Goal: Use online tool/utility: Utilize a website feature to perform a specific function

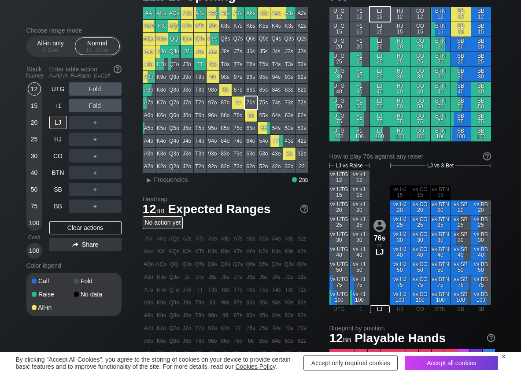
scroll to position [44, 0]
click at [166, 181] on span "Frequencies" at bounding box center [171, 179] width 34 height 7
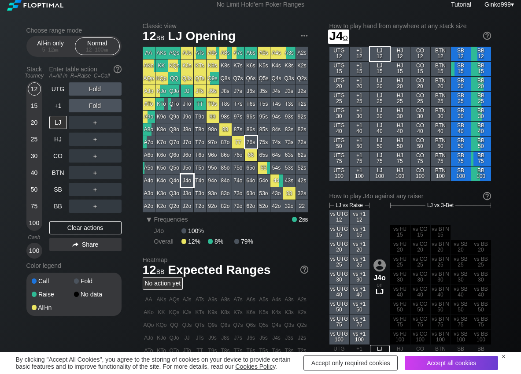
scroll to position [0, 0]
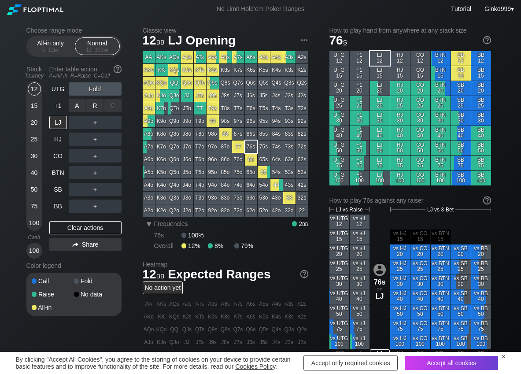
drag, startPoint x: 95, startPoint y: 103, endPoint x: 76, endPoint y: 130, distance: 32.6
click at [95, 103] on div "R ✕" at bounding box center [94, 105] width 17 height 13
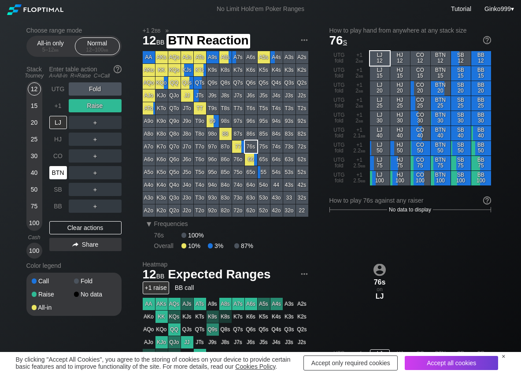
click at [59, 177] on div "BTN" at bounding box center [58, 172] width 18 height 13
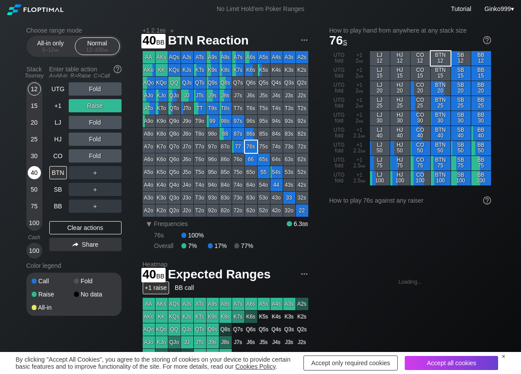
click at [30, 171] on div "40" at bounding box center [34, 172] width 13 height 13
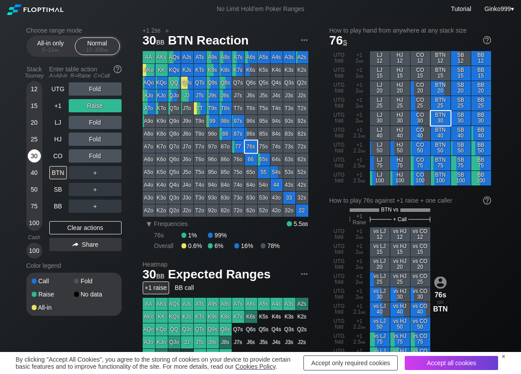
click at [33, 159] on div "30" at bounding box center [34, 155] width 13 height 13
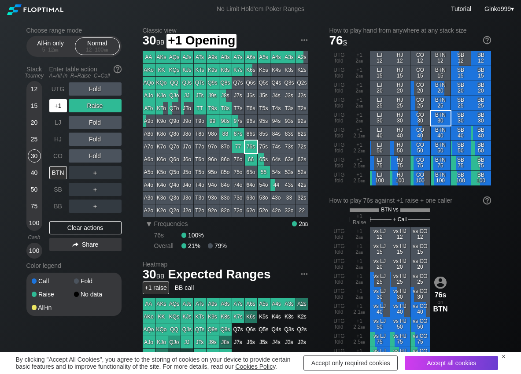
click at [57, 106] on div "+1" at bounding box center [58, 105] width 18 height 13
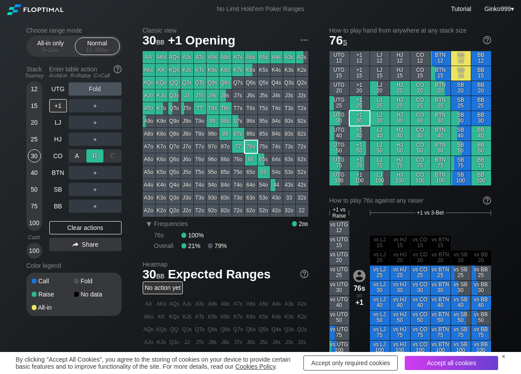
click at [97, 152] on div "R ✕" at bounding box center [94, 155] width 17 height 13
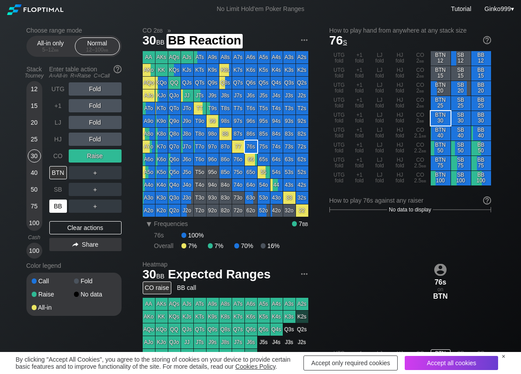
click at [56, 203] on div "BB" at bounding box center [58, 205] width 18 height 13
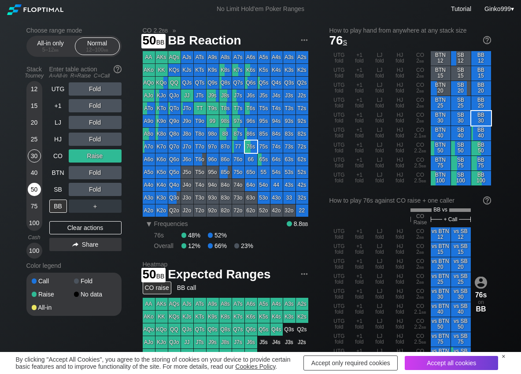
click at [33, 193] on div "50" at bounding box center [34, 189] width 13 height 13
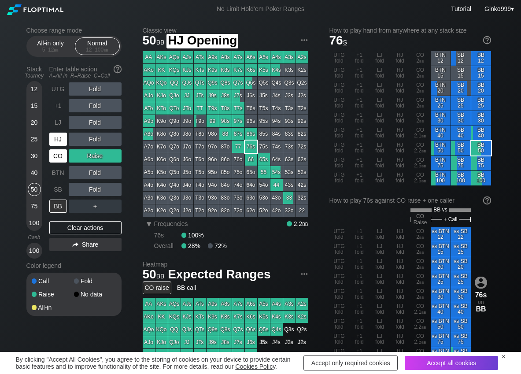
click at [59, 158] on div "CO" at bounding box center [58, 155] width 18 height 13
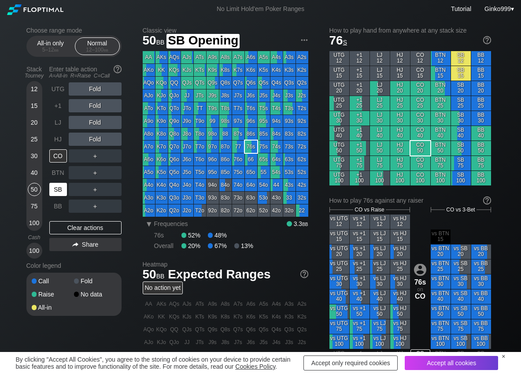
drag, startPoint x: 62, startPoint y: 188, endPoint x: 43, endPoint y: 184, distance: 19.3
click at [61, 188] on div "SB" at bounding box center [58, 189] width 18 height 13
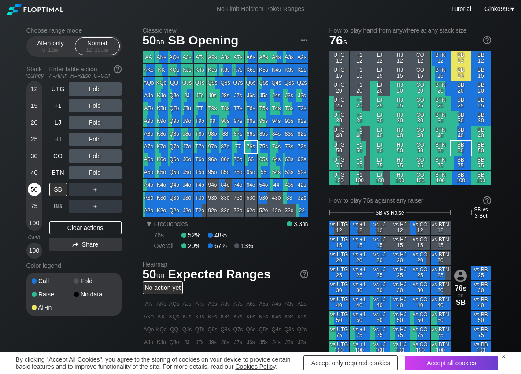
click at [33, 187] on div "50" at bounding box center [34, 189] width 13 height 13
drag, startPoint x: 98, startPoint y: 103, endPoint x: 80, endPoint y: 130, distance: 33.1
click at [97, 103] on div "R ✕" at bounding box center [94, 105] width 17 height 13
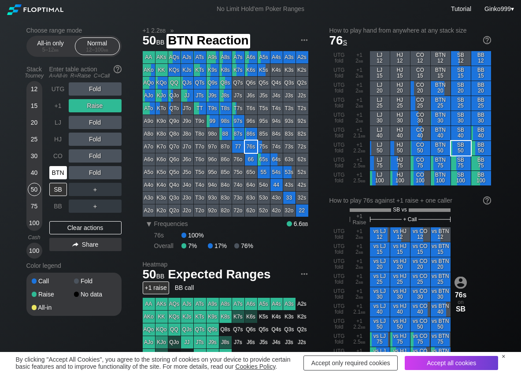
click at [54, 170] on div "BTN" at bounding box center [58, 172] width 18 height 13
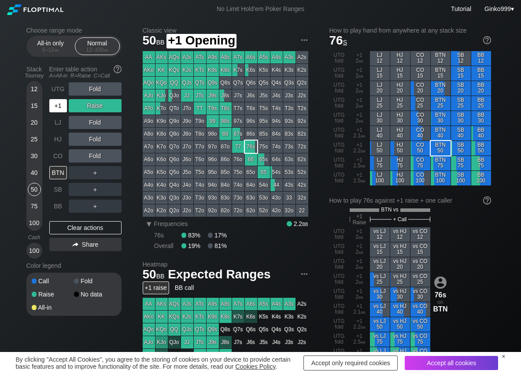
drag, startPoint x: 58, startPoint y: 107, endPoint x: 74, endPoint y: 141, distance: 36.8
click at [59, 107] on div "+1" at bounding box center [58, 105] width 18 height 13
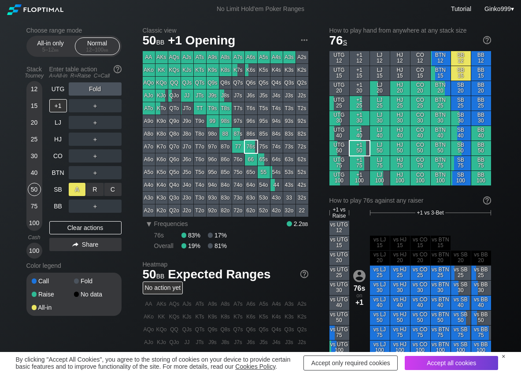
click at [93, 188] on div "R ✕" at bounding box center [94, 189] width 17 height 13
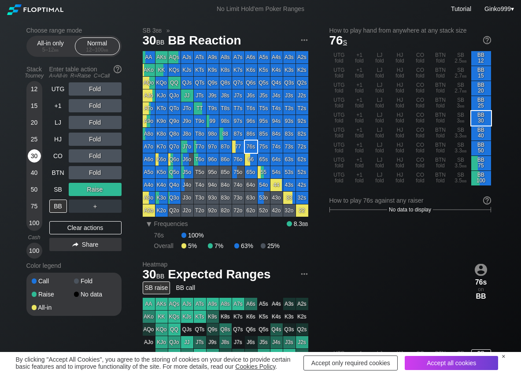
click at [31, 151] on div "30" at bounding box center [34, 155] width 13 height 13
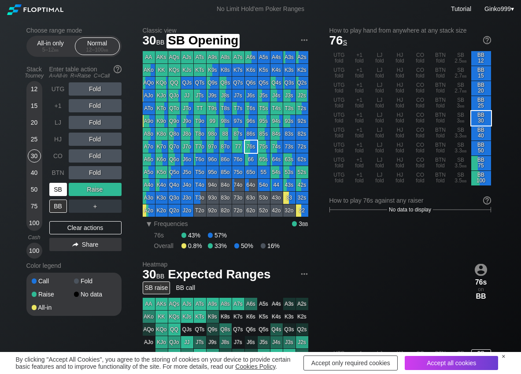
click at [56, 196] on div "SB" at bounding box center [58, 189] width 19 height 17
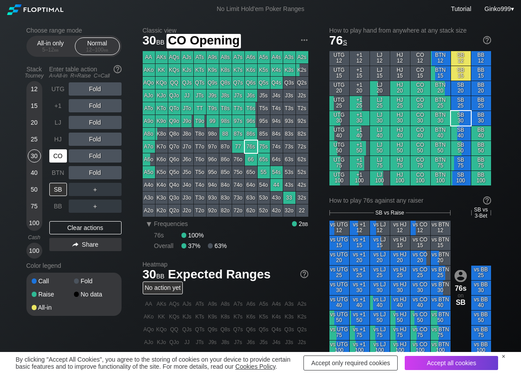
click at [55, 151] on div "CO" at bounding box center [58, 155] width 18 height 13
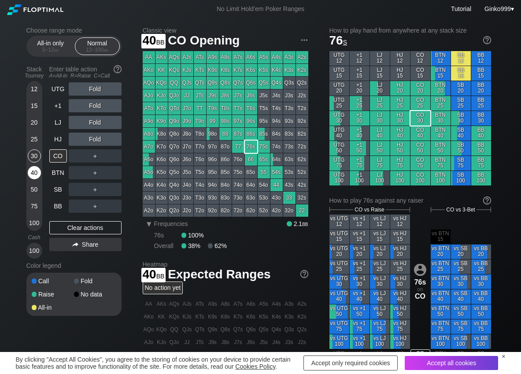
click at [31, 169] on div "40" at bounding box center [34, 172] width 13 height 13
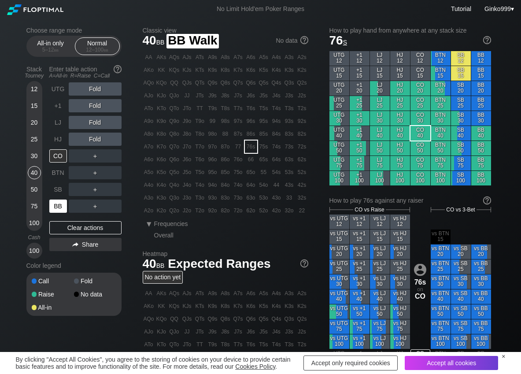
click at [55, 210] on div "BB" at bounding box center [58, 205] width 18 height 13
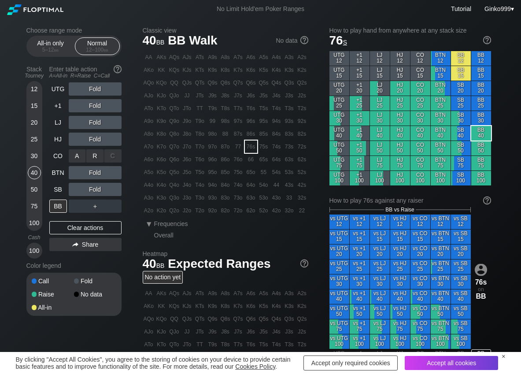
click at [91, 146] on div "A ✕ R ✕ C ✕ Fold" at bounding box center [95, 156] width 53 height 20
click at [92, 140] on div "R ✕" at bounding box center [94, 138] width 17 height 13
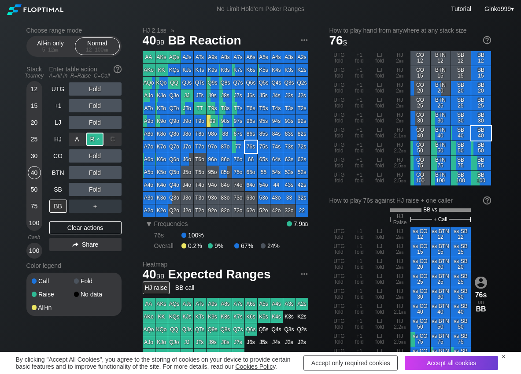
scroll to position [44, 0]
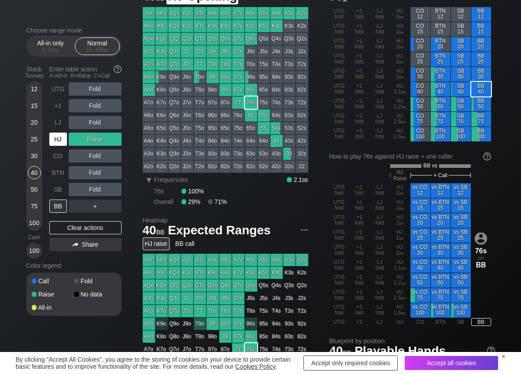
click at [61, 141] on div "HJ" at bounding box center [58, 138] width 18 height 13
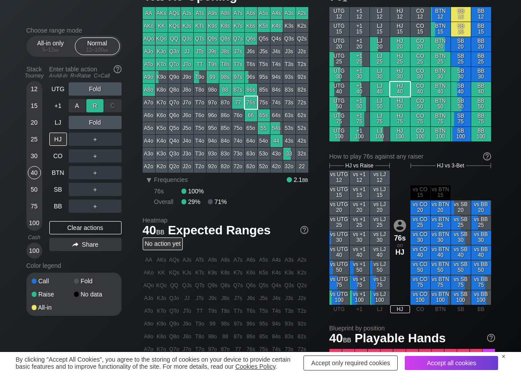
drag, startPoint x: 105, startPoint y: 111, endPoint x: 96, endPoint y: 108, distance: 9.9
click at [99, 108] on div "R ✕" at bounding box center [94, 105] width 17 height 13
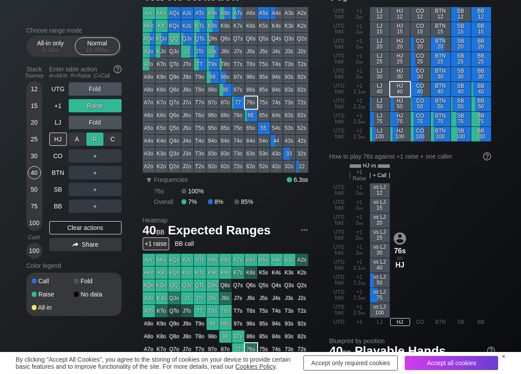
click at [95, 135] on div "R ✕" at bounding box center [94, 138] width 17 height 13
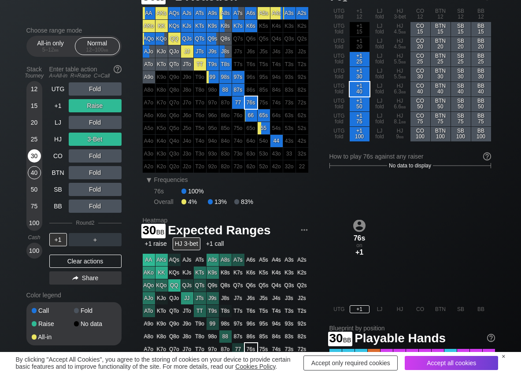
click at [30, 160] on div "30" at bounding box center [34, 155] width 13 height 13
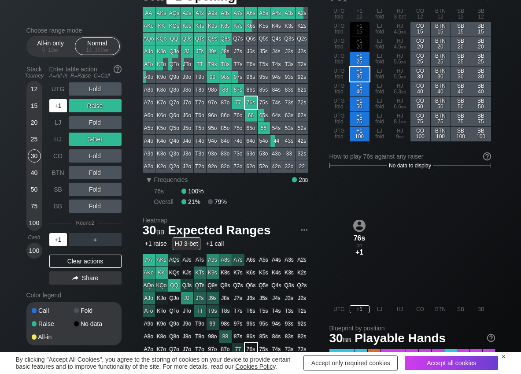
click at [62, 104] on div "+1" at bounding box center [58, 105] width 18 height 13
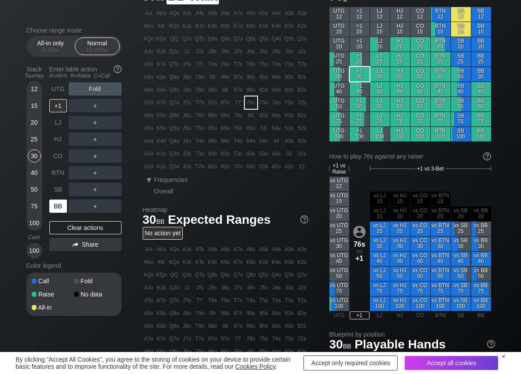
click at [60, 201] on div "BB" at bounding box center [58, 205] width 18 height 13
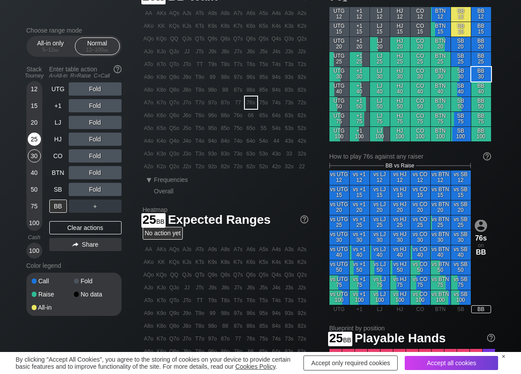
click at [34, 140] on div "25" at bounding box center [34, 138] width 13 height 13
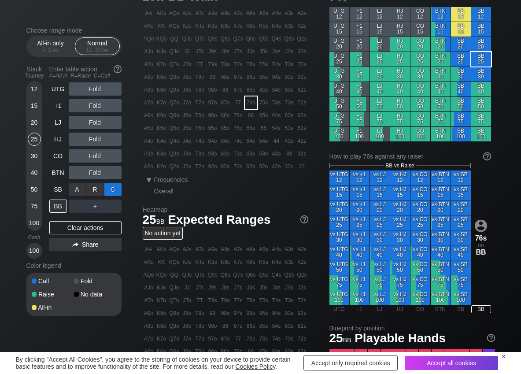
click at [112, 189] on div "C ✕" at bounding box center [112, 189] width 17 height 13
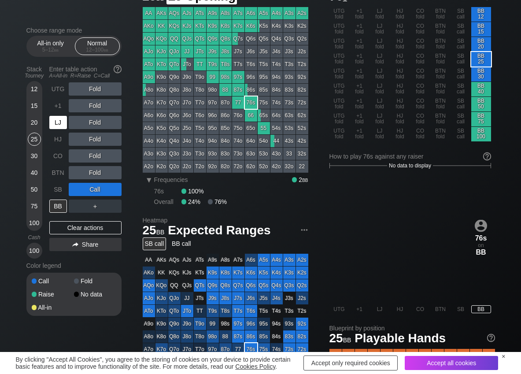
click at [55, 126] on div "LJ" at bounding box center [58, 122] width 18 height 13
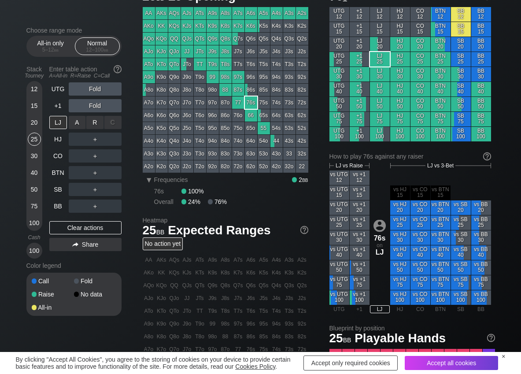
click at [96, 126] on div "R ✕" at bounding box center [94, 122] width 17 height 13
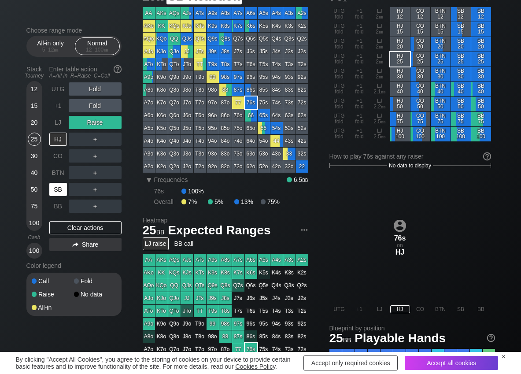
click at [59, 187] on div "SB" at bounding box center [58, 189] width 18 height 13
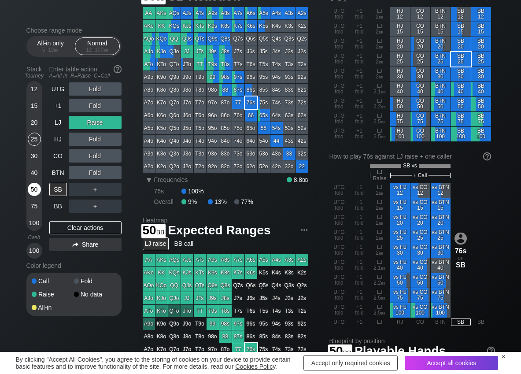
click at [34, 188] on div "50" at bounding box center [34, 189] width 13 height 13
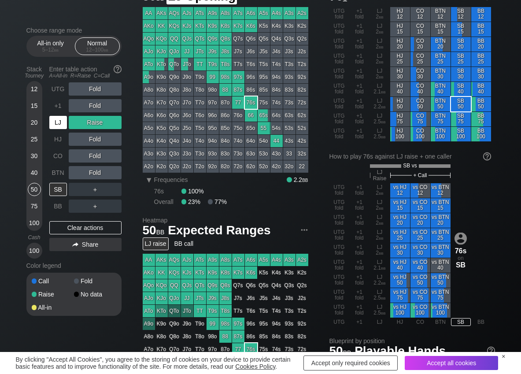
click at [56, 125] on div "LJ" at bounding box center [58, 122] width 18 height 13
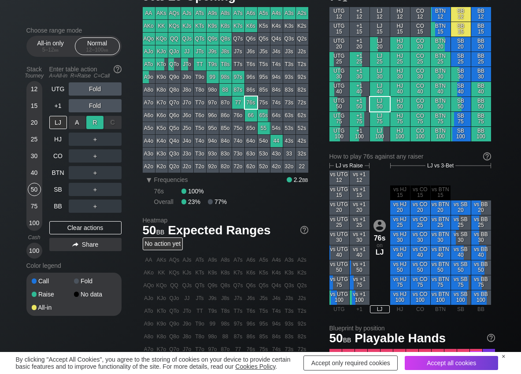
drag, startPoint x: 90, startPoint y: 122, endPoint x: 76, endPoint y: 132, distance: 17.5
click at [89, 123] on div "R ✕" at bounding box center [94, 122] width 17 height 13
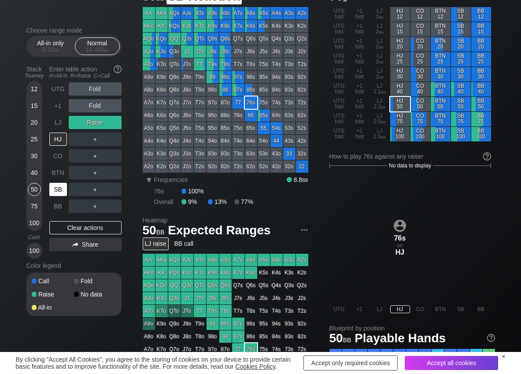
click at [52, 194] on div "SB" at bounding box center [58, 189] width 18 height 13
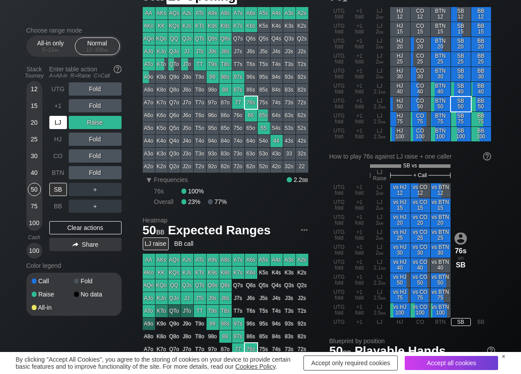
drag, startPoint x: 59, startPoint y: 124, endPoint x: 77, endPoint y: 132, distance: 19.5
click at [59, 124] on div "LJ" at bounding box center [58, 122] width 18 height 13
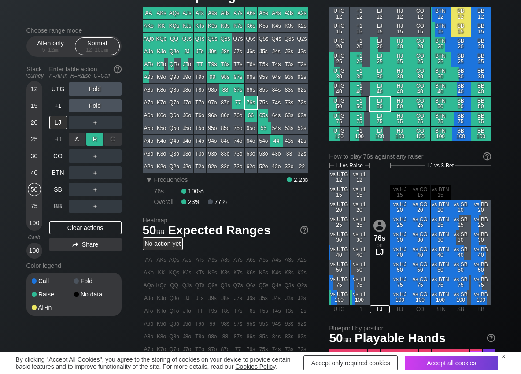
click at [91, 136] on div "R ✕" at bounding box center [94, 138] width 17 height 13
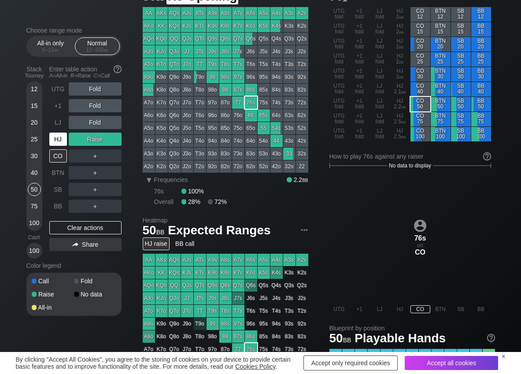
click at [62, 139] on div "HJ" at bounding box center [58, 138] width 18 height 13
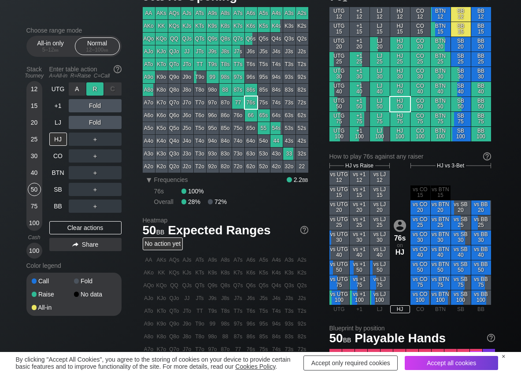
drag, startPoint x: 91, startPoint y: 86, endPoint x: 76, endPoint y: 132, distance: 48.2
click at [92, 88] on div "R ✕" at bounding box center [94, 88] width 17 height 13
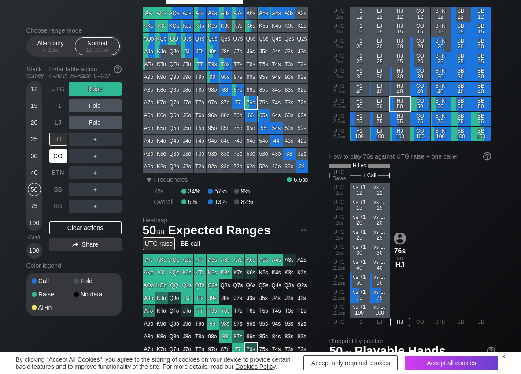
click at [59, 156] on div "CO" at bounding box center [58, 155] width 18 height 13
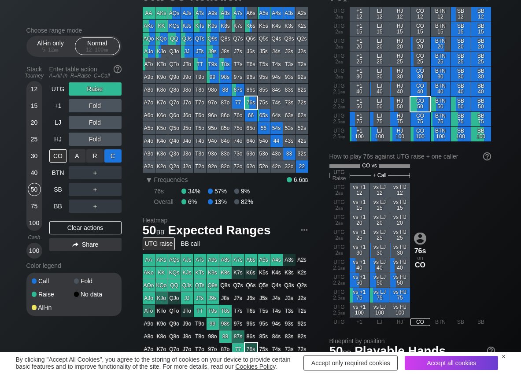
drag, startPoint x: 112, startPoint y: 151, endPoint x: 72, endPoint y: 200, distance: 62.6
click at [111, 153] on div "C ✕" at bounding box center [112, 155] width 17 height 13
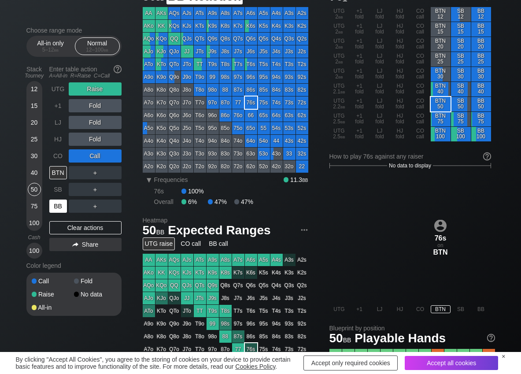
click at [66, 207] on div "BB" at bounding box center [58, 205] width 18 height 13
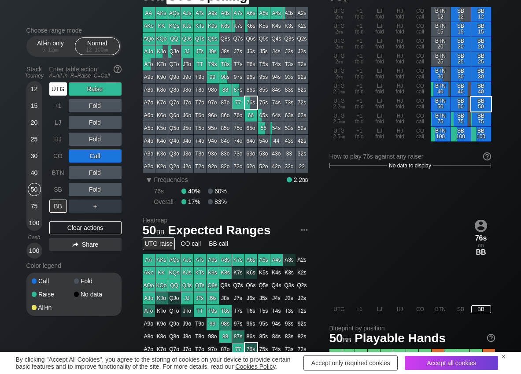
drag, startPoint x: 57, startPoint y: 86, endPoint x: 0, endPoint y: 99, distance: 58.1
click at [57, 86] on div "UTG" at bounding box center [58, 88] width 18 height 13
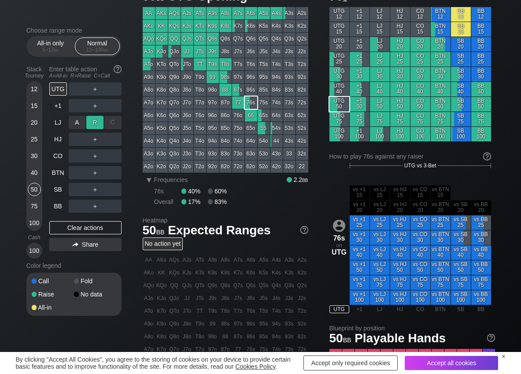
click at [97, 124] on div "R ✕" at bounding box center [94, 122] width 17 height 13
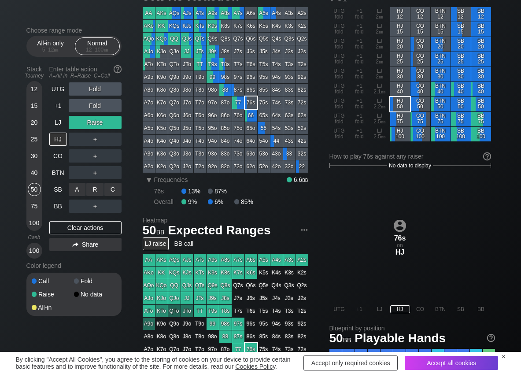
click at [78, 190] on div "A ✕" at bounding box center [77, 189] width 17 height 13
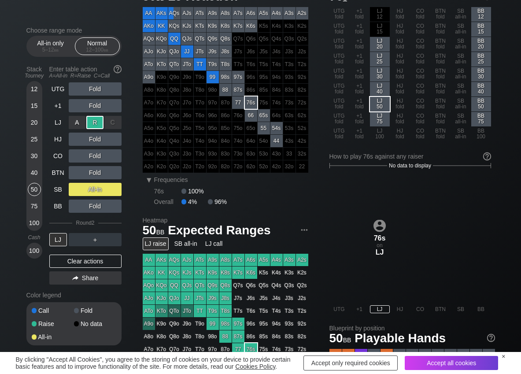
click at [69, 123] on div "A ✕" at bounding box center [77, 122] width 17 height 13
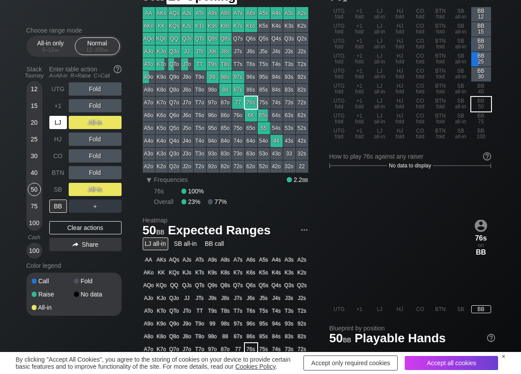
click at [57, 125] on div "LJ" at bounding box center [58, 122] width 18 height 13
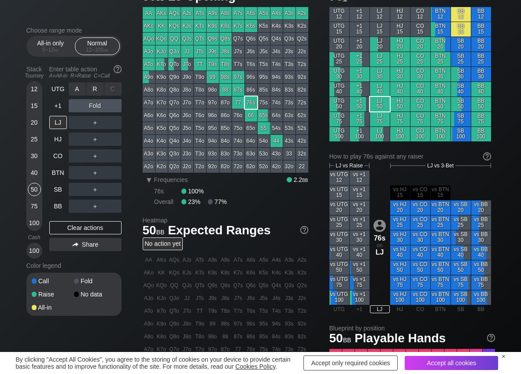
drag, startPoint x: 92, startPoint y: 83, endPoint x: 74, endPoint y: 130, distance: 51.2
click at [91, 84] on div "R ✕" at bounding box center [94, 88] width 17 height 13
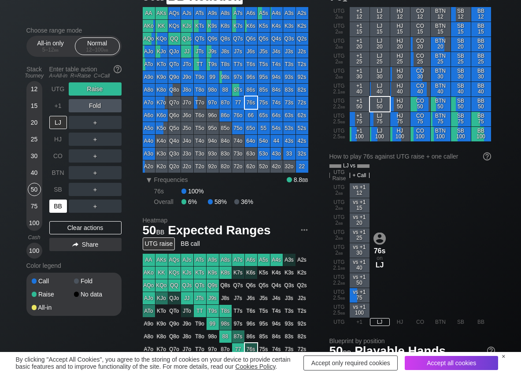
click at [53, 210] on div "BB" at bounding box center [58, 205] width 18 height 13
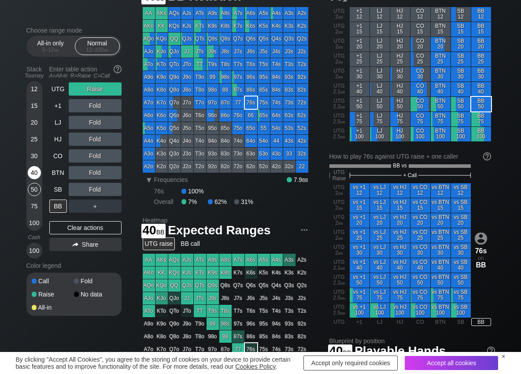
click at [34, 178] on div "40" at bounding box center [34, 172] width 13 height 13
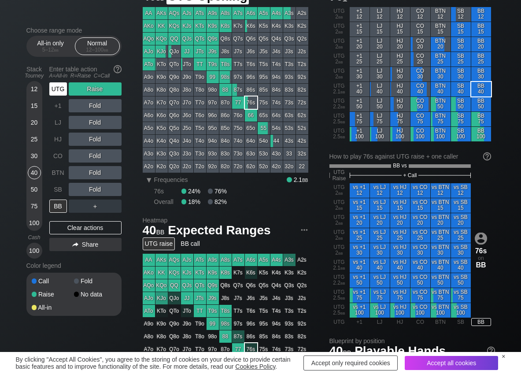
click at [60, 92] on div "UTG" at bounding box center [58, 88] width 18 height 13
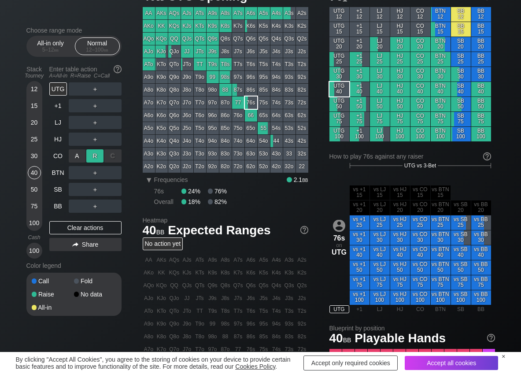
click at [94, 149] on div "A ✕ R ✕ C ✕ ＋" at bounding box center [95, 156] width 53 height 20
click at [93, 155] on div "R ✕" at bounding box center [94, 155] width 17 height 13
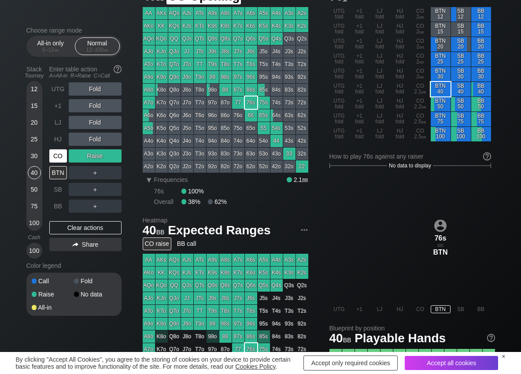
click at [56, 157] on div "CO" at bounding box center [58, 155] width 18 height 13
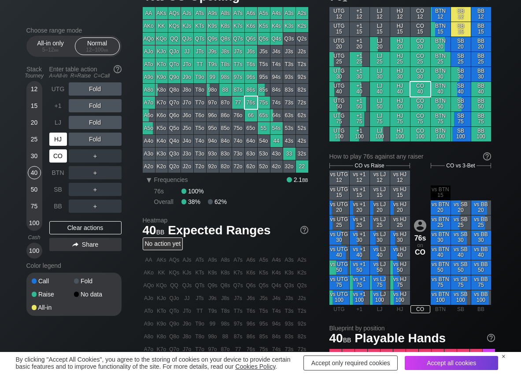
click at [59, 141] on div "HJ" at bounding box center [58, 138] width 18 height 13
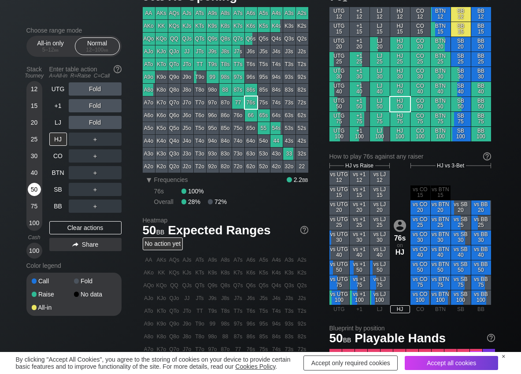
click at [30, 188] on div "50" at bounding box center [34, 189] width 13 height 13
drag, startPoint x: 99, startPoint y: 130, endPoint x: 83, endPoint y: 147, distance: 22.7
click at [97, 136] on div "R ✕" at bounding box center [94, 138] width 17 height 13
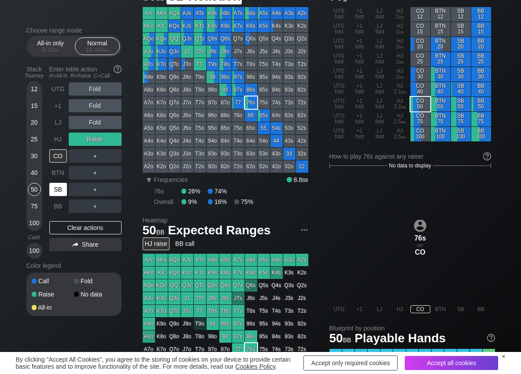
click at [56, 188] on div "SB" at bounding box center [58, 189] width 18 height 13
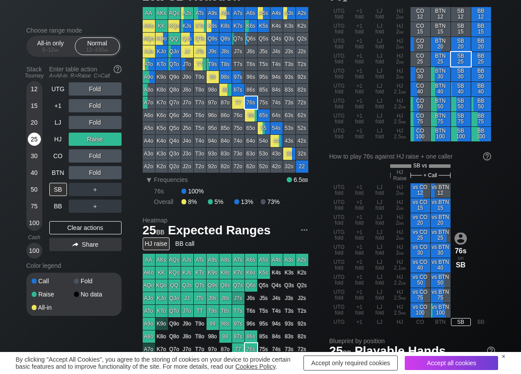
click at [33, 140] on div "25" at bounding box center [34, 138] width 13 height 13
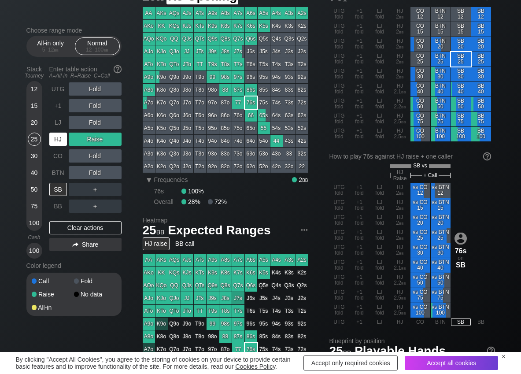
click at [54, 138] on div "HJ" at bounding box center [58, 138] width 18 height 13
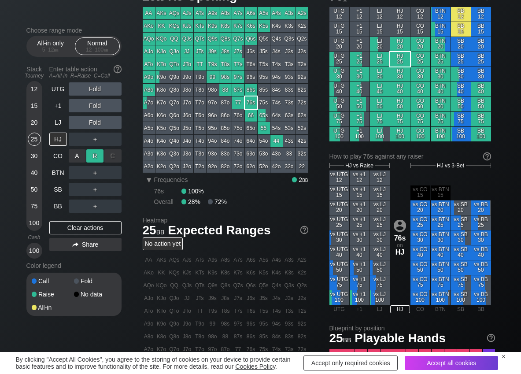
drag, startPoint x: 95, startPoint y: 155, endPoint x: 81, endPoint y: 162, distance: 16.1
click at [93, 157] on div "R ✕" at bounding box center [94, 155] width 17 height 13
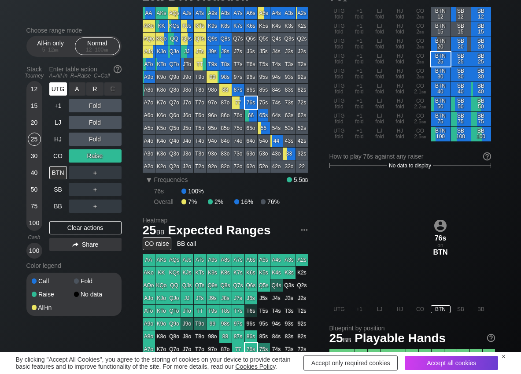
click at [63, 90] on div "UTG" at bounding box center [58, 88] width 18 height 13
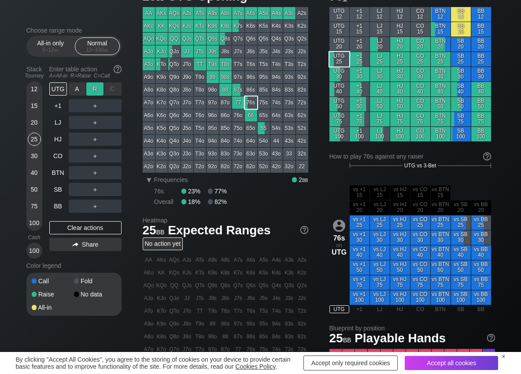
click at [92, 87] on div "R ✕" at bounding box center [94, 88] width 17 height 13
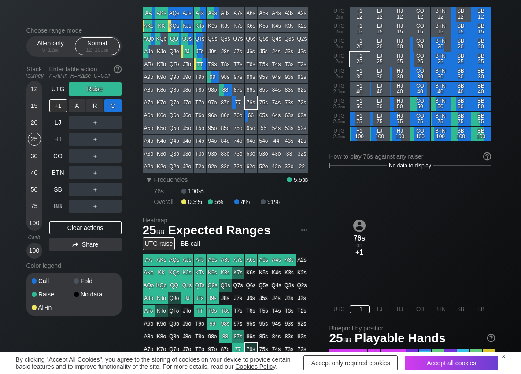
click at [110, 107] on div "C ✕" at bounding box center [112, 105] width 17 height 13
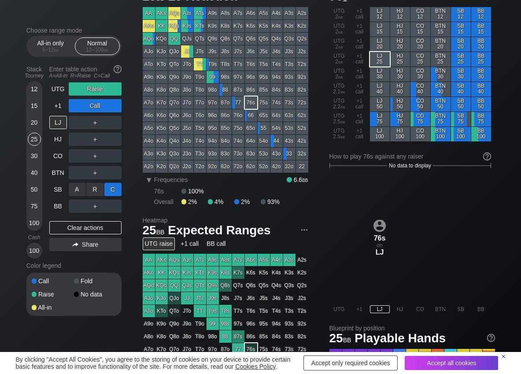
click at [114, 185] on div "C ✕" at bounding box center [112, 189] width 17 height 13
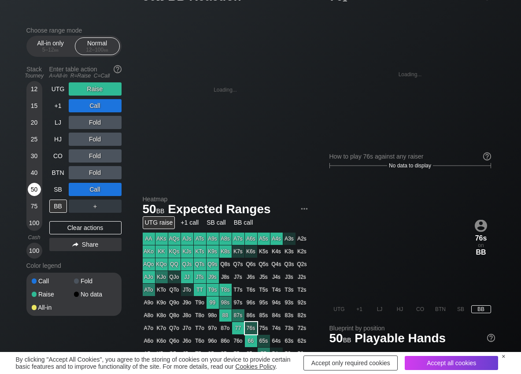
click at [30, 187] on div "50" at bounding box center [34, 189] width 13 height 13
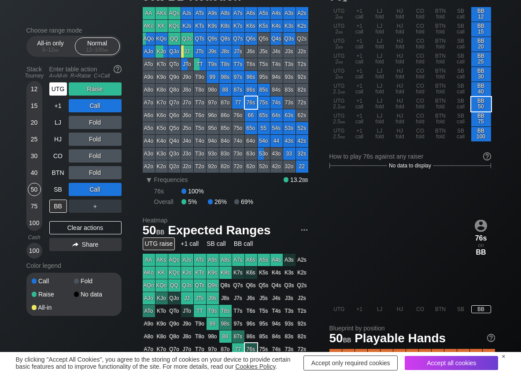
drag, startPoint x: 57, startPoint y: 89, endPoint x: 74, endPoint y: 89, distance: 16.7
click at [57, 89] on div "UTG" at bounding box center [58, 88] width 18 height 13
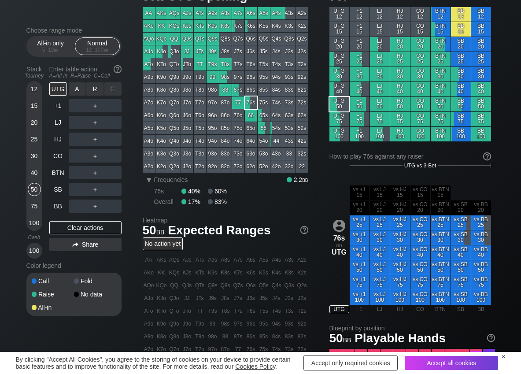
drag, startPoint x: 92, startPoint y: 89, endPoint x: 75, endPoint y: 132, distance: 46.3
click at [92, 90] on div "R ✕" at bounding box center [94, 88] width 17 height 13
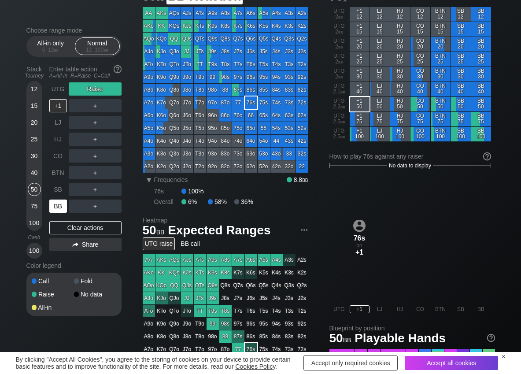
click at [54, 202] on div "BB" at bounding box center [58, 206] width 19 height 17
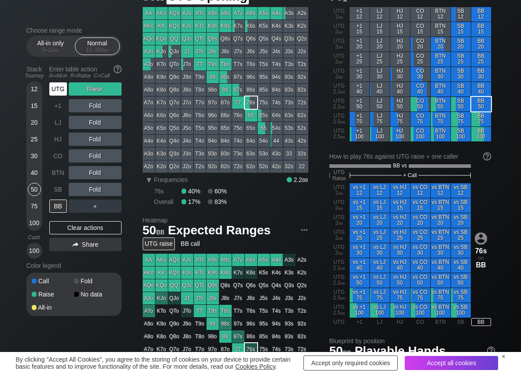
drag, startPoint x: 57, startPoint y: 86, endPoint x: 83, endPoint y: 132, distance: 52.9
click at [57, 88] on div "UTG" at bounding box center [58, 88] width 18 height 13
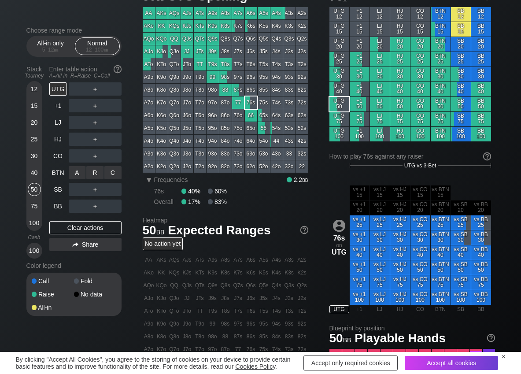
click at [96, 171] on div "R ✕" at bounding box center [94, 172] width 17 height 13
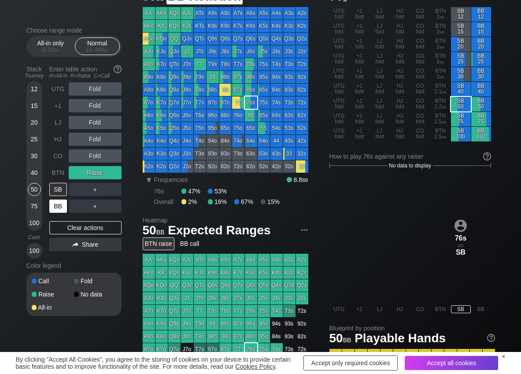
click at [59, 207] on div "BB" at bounding box center [58, 205] width 18 height 13
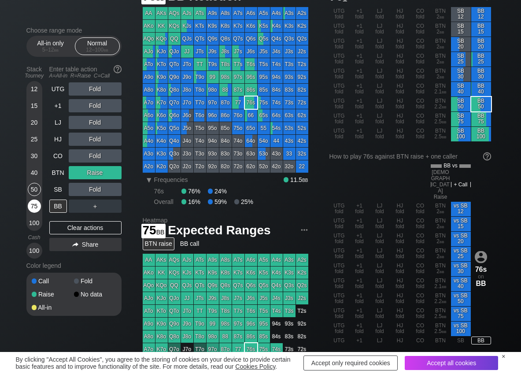
click at [34, 204] on div "75" at bounding box center [34, 205] width 13 height 13
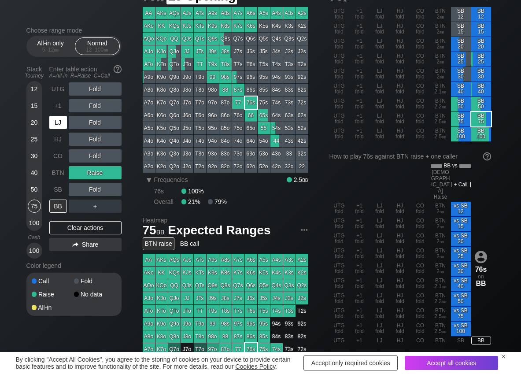
click at [59, 127] on div "LJ" at bounding box center [58, 122] width 18 height 13
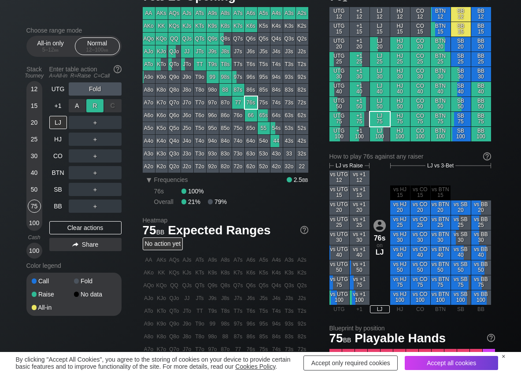
click at [94, 108] on div "R ✕" at bounding box center [94, 105] width 17 height 13
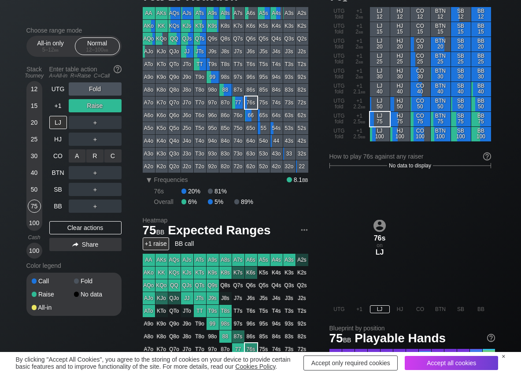
drag, startPoint x: 112, startPoint y: 154, endPoint x: 104, endPoint y: 162, distance: 11.5
click at [112, 155] on div "C ✕" at bounding box center [112, 155] width 17 height 13
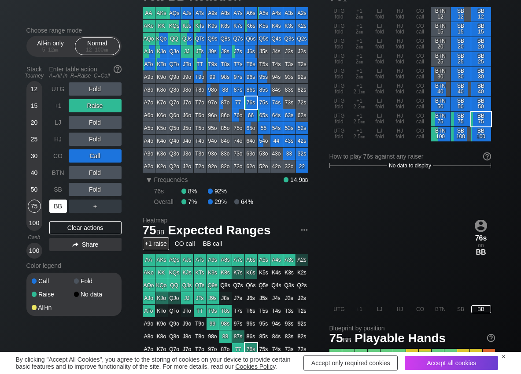
click at [56, 208] on div "BB" at bounding box center [58, 205] width 18 height 13
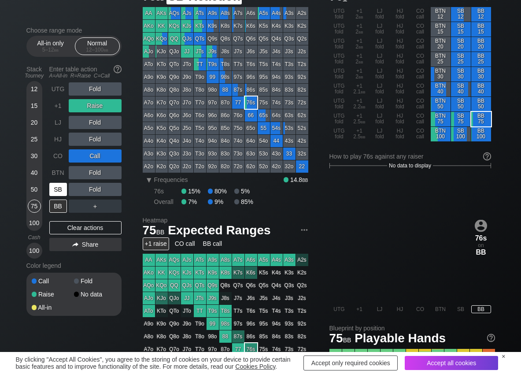
click at [57, 188] on div "SB" at bounding box center [58, 189] width 18 height 13
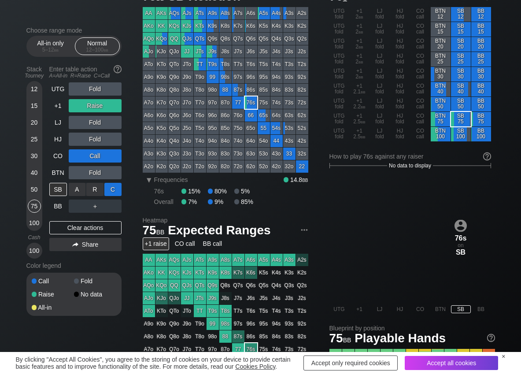
click at [115, 190] on div "C ✕" at bounding box center [112, 189] width 17 height 13
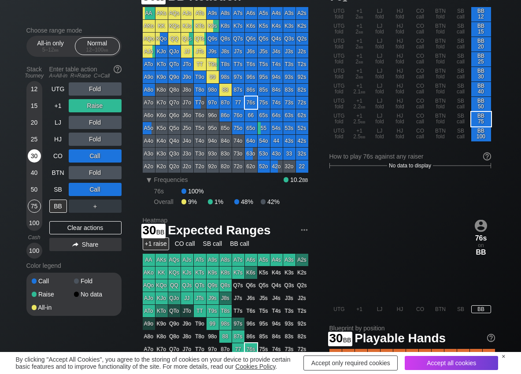
click at [36, 156] on div "30" at bounding box center [34, 155] width 13 height 13
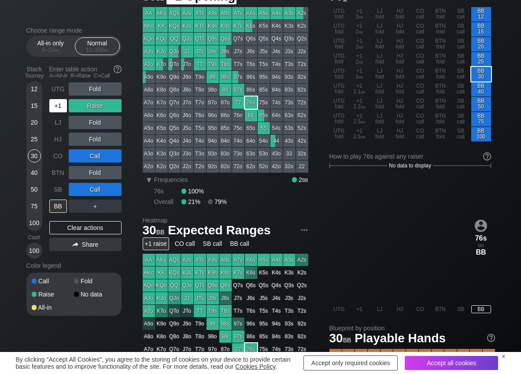
click at [57, 109] on div "+1" at bounding box center [58, 105] width 18 height 13
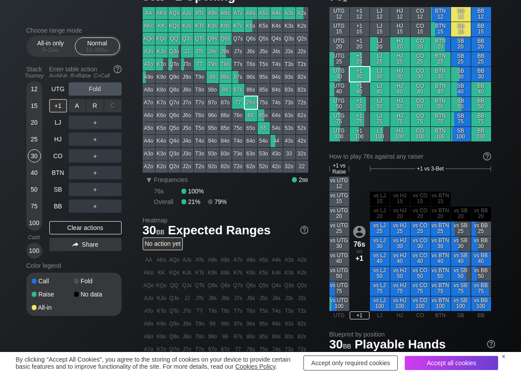
drag, startPoint x: 97, startPoint y: 103, endPoint x: 91, endPoint y: 114, distance: 12.8
click at [97, 106] on div "R ✕" at bounding box center [94, 105] width 17 height 13
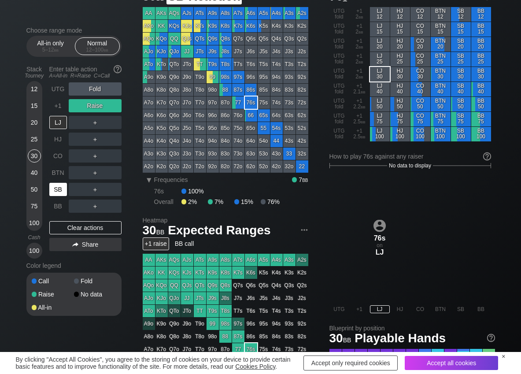
click at [59, 187] on div "SB" at bounding box center [58, 189] width 18 height 13
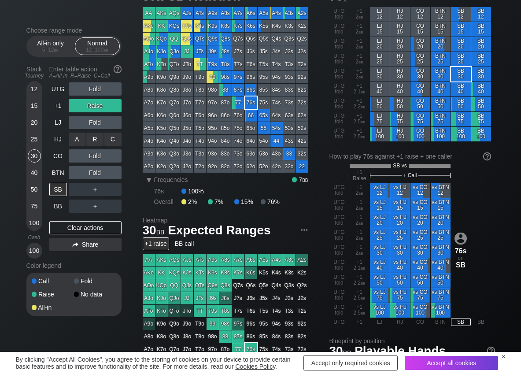
drag, startPoint x: 116, startPoint y: 140, endPoint x: 88, endPoint y: 169, distance: 39.5
click at [115, 140] on div "C ✕" at bounding box center [112, 138] width 17 height 13
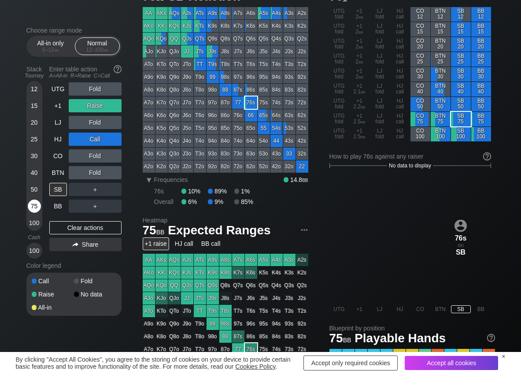
click at [37, 202] on div "75" at bounding box center [34, 205] width 13 height 13
click at [115, 187] on div "C ✕" at bounding box center [112, 189] width 17 height 13
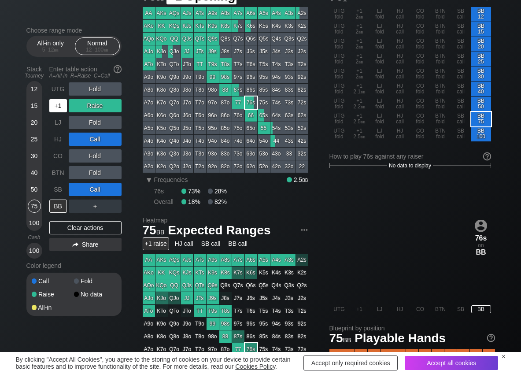
drag, startPoint x: 60, startPoint y: 110, endPoint x: 62, endPoint y: 118, distance: 8.5
click at [61, 110] on div "+1" at bounding box center [58, 105] width 18 height 13
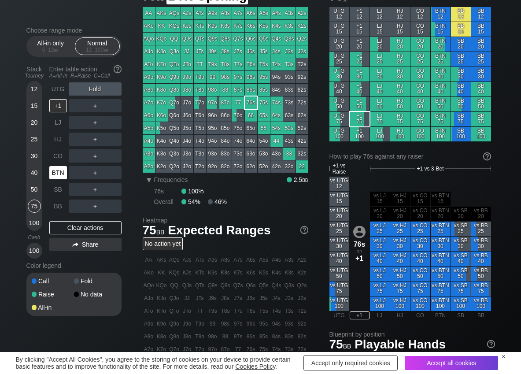
click at [63, 176] on div "BTN" at bounding box center [58, 172] width 18 height 13
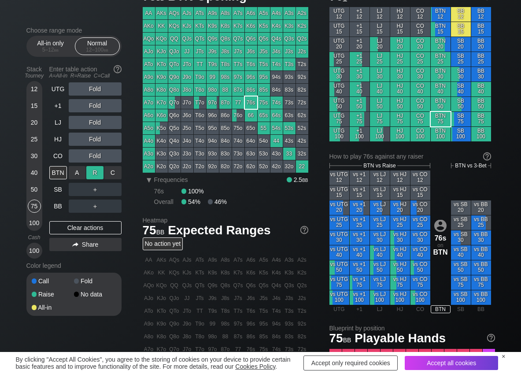
click at [92, 175] on div "R ✕" at bounding box center [94, 172] width 17 height 13
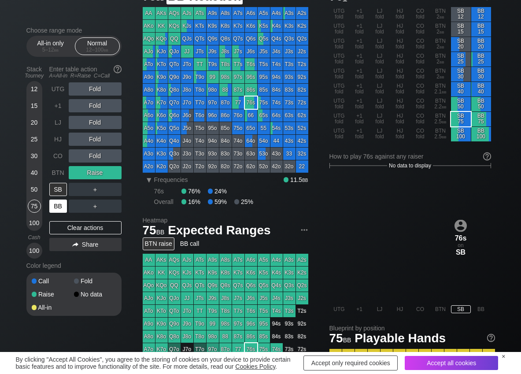
click at [64, 209] on div "BB" at bounding box center [58, 205] width 18 height 13
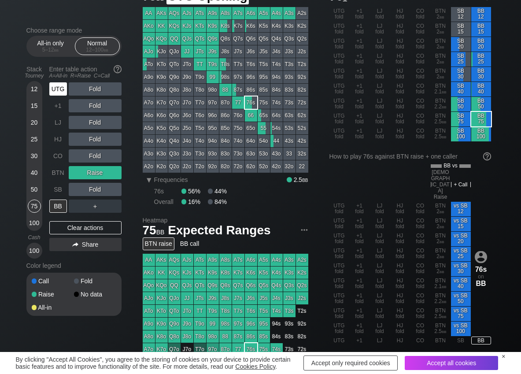
click at [55, 88] on div "UTG" at bounding box center [58, 88] width 18 height 13
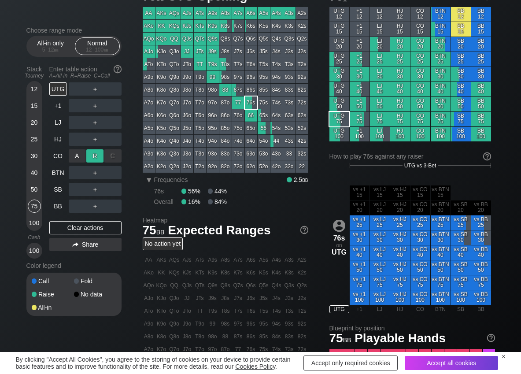
click at [88, 154] on div "R ✕" at bounding box center [94, 155] width 17 height 13
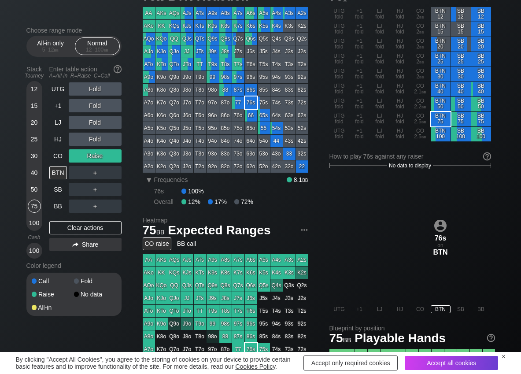
click at [59, 213] on div "UTG Fold +1 Fold LJ Fold HJ Fold CO Raise BTN ＋ SB ＋ BB ＋ Clear actions Share" at bounding box center [85, 170] width 72 height 176
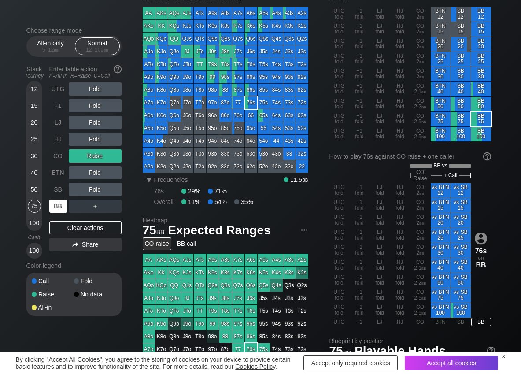
click at [59, 209] on div "BB" at bounding box center [58, 205] width 18 height 13
click at [98, 189] on div "R ✕" at bounding box center [94, 189] width 17 height 13
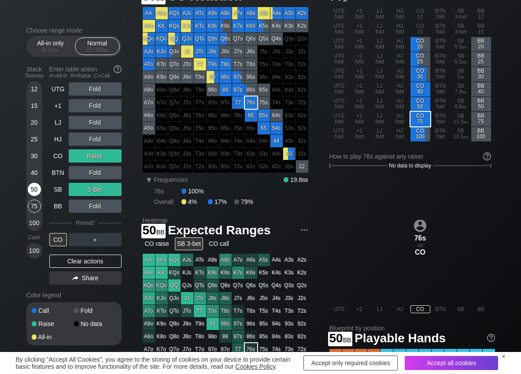
click at [33, 188] on div "50" at bounding box center [34, 189] width 13 height 13
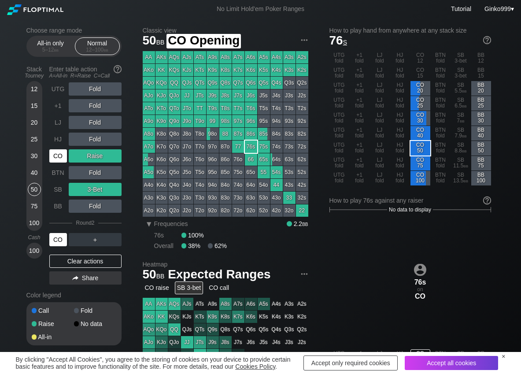
click at [62, 158] on div "CO" at bounding box center [58, 155] width 18 height 13
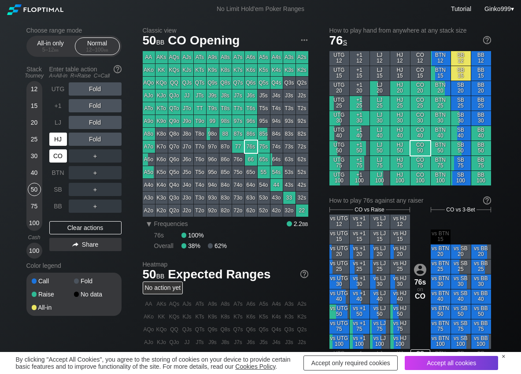
click at [57, 140] on div "HJ" at bounding box center [58, 138] width 18 height 13
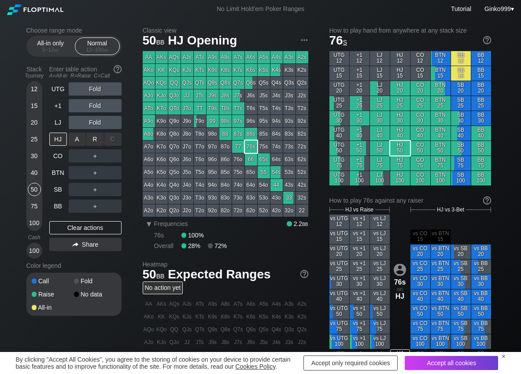
drag, startPoint x: 99, startPoint y: 135, endPoint x: 88, endPoint y: 148, distance: 17.4
click at [96, 137] on div "R ✕" at bounding box center [94, 138] width 17 height 13
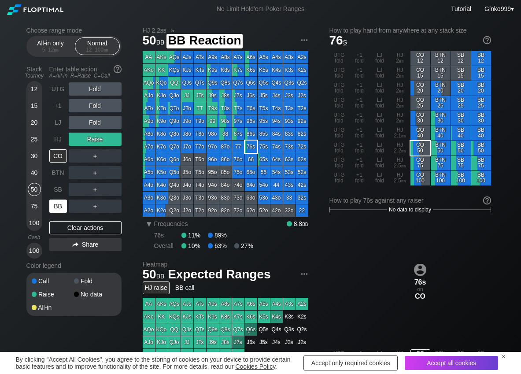
click at [59, 208] on div "BB" at bounding box center [58, 205] width 18 height 13
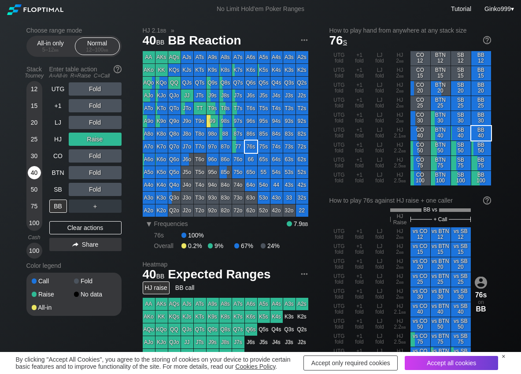
click at [33, 173] on div "40" at bounding box center [34, 172] width 13 height 13
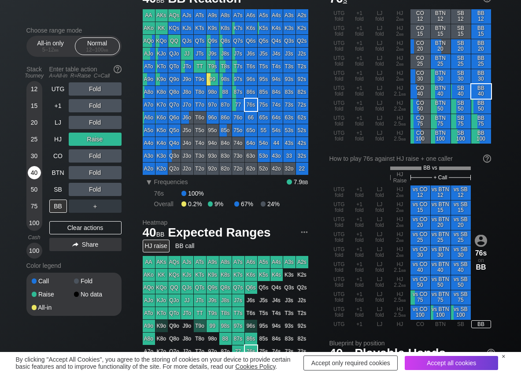
scroll to position [44, 0]
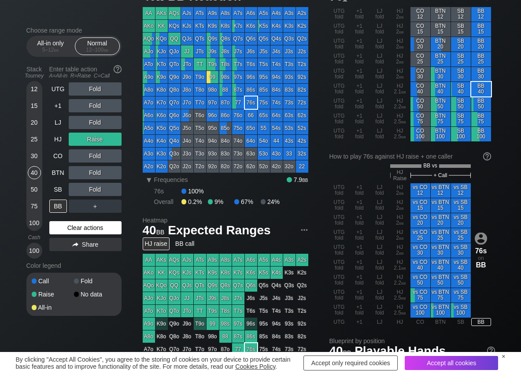
click at [57, 228] on div "Clear actions" at bounding box center [85, 227] width 72 height 13
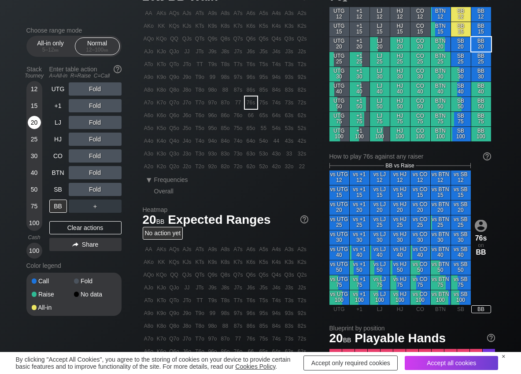
click at [31, 124] on div "20" at bounding box center [34, 122] width 13 height 13
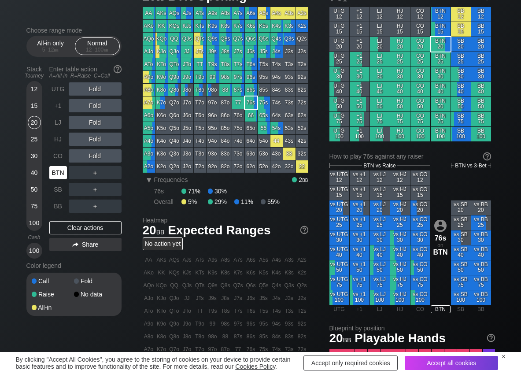
click at [52, 176] on div "BTN" at bounding box center [58, 172] width 18 height 13
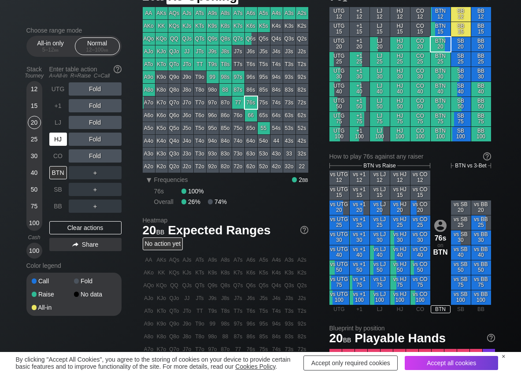
click at [59, 136] on div "HJ" at bounding box center [58, 138] width 18 height 13
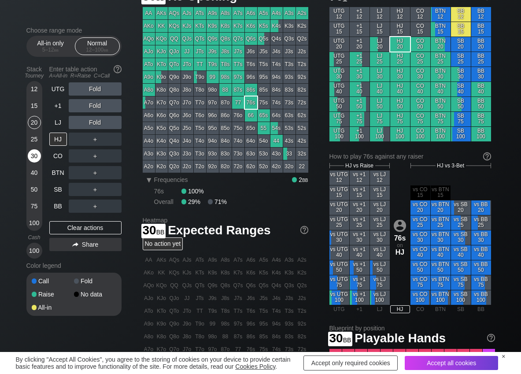
click at [34, 155] on div "30" at bounding box center [34, 155] width 13 height 13
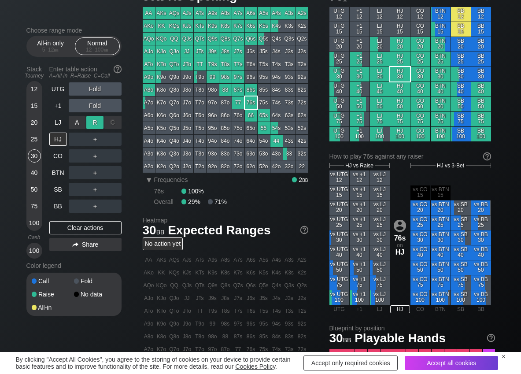
click at [102, 121] on div "R ✕" at bounding box center [94, 122] width 17 height 13
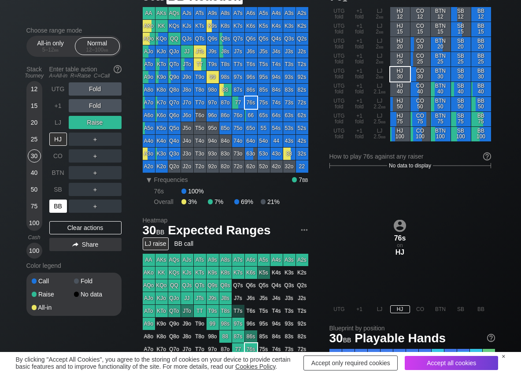
click at [60, 205] on div "BB" at bounding box center [58, 205] width 18 height 13
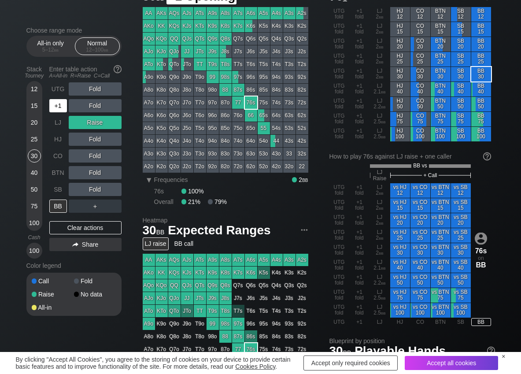
click at [63, 108] on div "+1" at bounding box center [58, 105] width 18 height 13
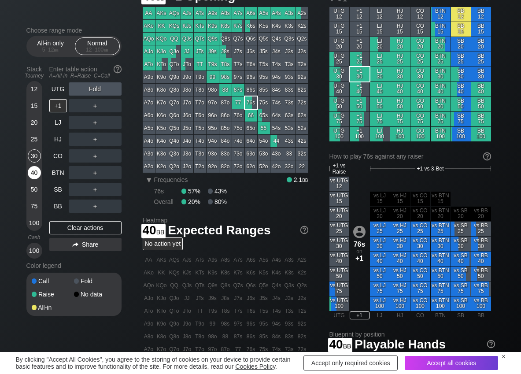
click at [34, 176] on div "40" at bounding box center [34, 172] width 13 height 13
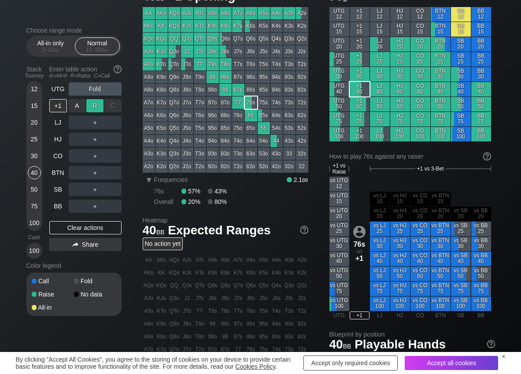
click at [95, 105] on div "R ✕" at bounding box center [94, 105] width 17 height 13
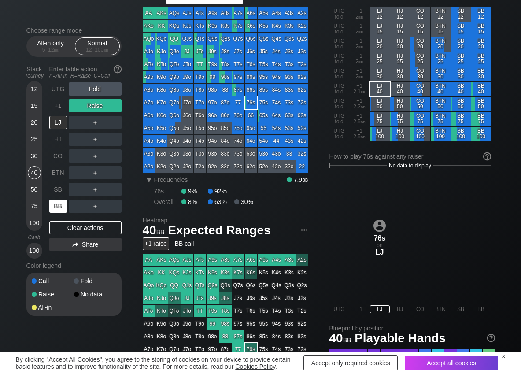
click at [60, 206] on div "BB" at bounding box center [58, 205] width 18 height 13
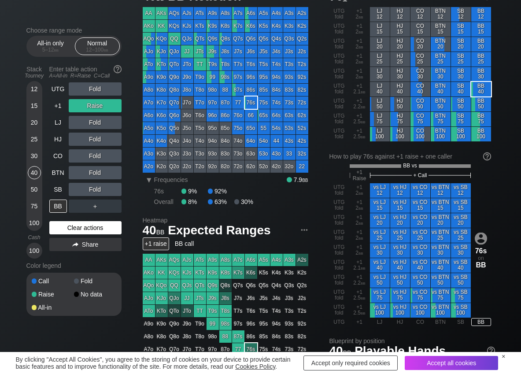
click at [95, 228] on div "Clear actions" at bounding box center [85, 227] width 72 height 13
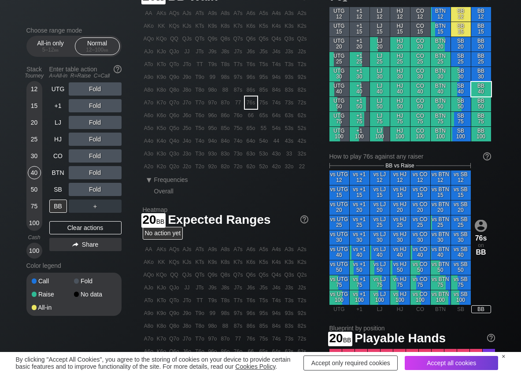
drag, startPoint x: 29, startPoint y: 126, endPoint x: 42, endPoint y: 178, distance: 53.0
click at [29, 128] on div "20" at bounding box center [34, 124] width 13 height 17
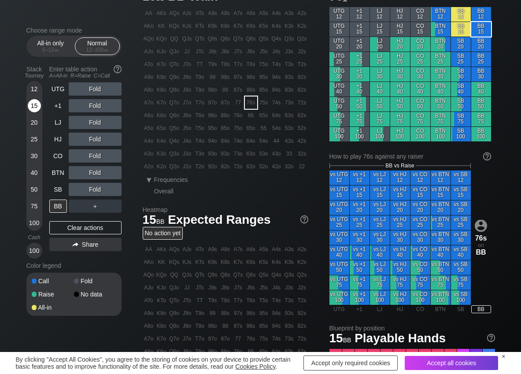
click at [39, 106] on div "15" at bounding box center [34, 105] width 13 height 13
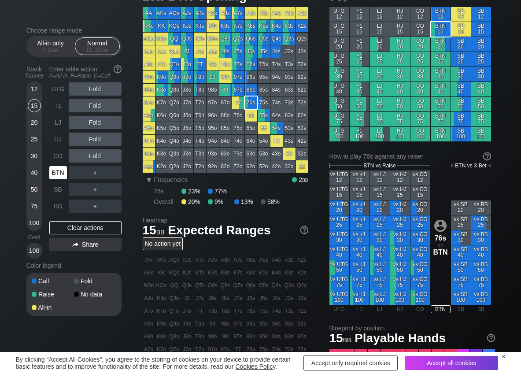
click at [57, 169] on div "BTN" at bounding box center [58, 172] width 18 height 13
click at [92, 174] on div "R ✕" at bounding box center [94, 172] width 17 height 13
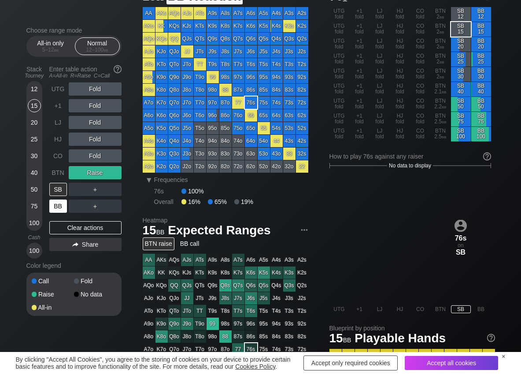
click at [55, 207] on div "BB" at bounding box center [58, 205] width 18 height 13
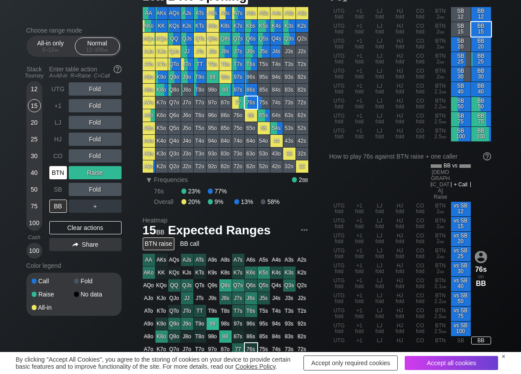
click at [50, 173] on div "BTN" at bounding box center [58, 172] width 18 height 13
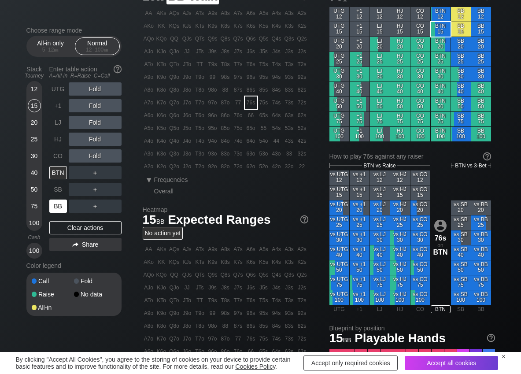
click at [63, 203] on div "BB" at bounding box center [58, 205] width 18 height 13
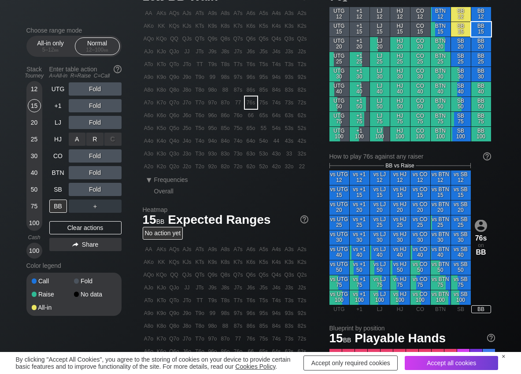
click at [98, 140] on div "R ✕" at bounding box center [94, 138] width 17 height 13
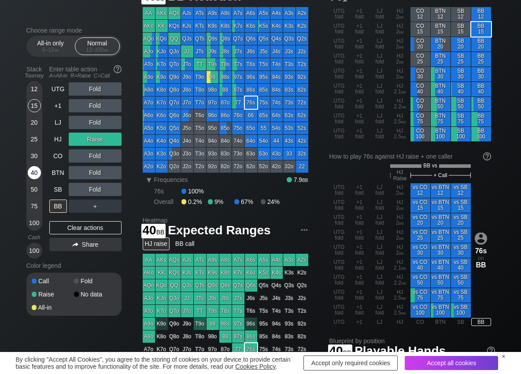
click at [32, 169] on div "40" at bounding box center [34, 172] width 13 height 13
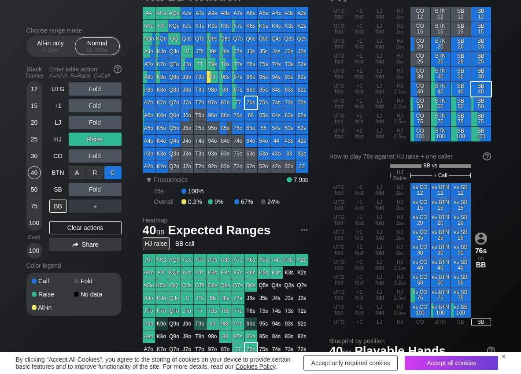
click at [115, 173] on div "C ✕" at bounding box center [112, 172] width 17 height 13
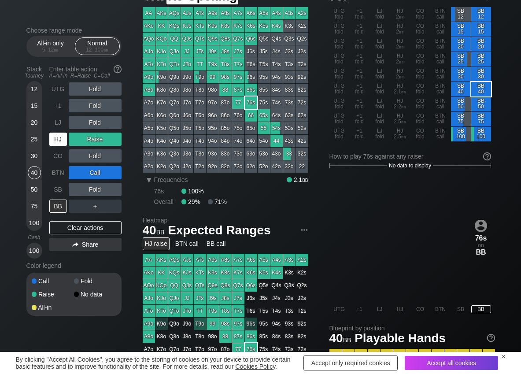
click at [62, 138] on div "HJ" at bounding box center [58, 138] width 18 height 13
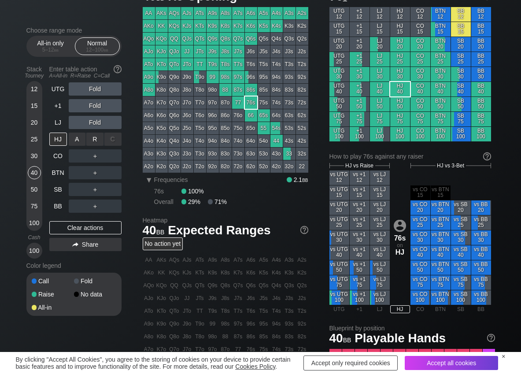
click at [99, 139] on div "R ✕" at bounding box center [94, 138] width 17 height 13
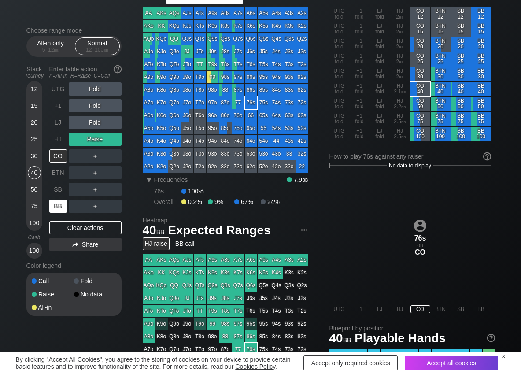
click at [59, 205] on div "BB" at bounding box center [58, 205] width 18 height 13
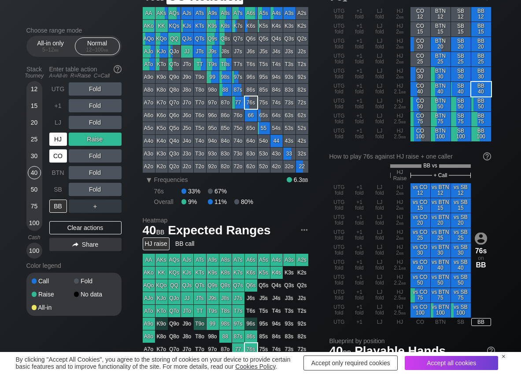
drag, startPoint x: 59, startPoint y: 141, endPoint x: 63, endPoint y: 138, distance: 5.6
click at [59, 141] on div "HJ" at bounding box center [58, 138] width 18 height 13
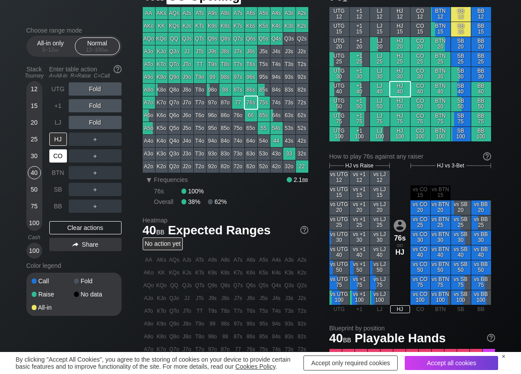
click at [64, 151] on div "CO" at bounding box center [58, 155] width 18 height 13
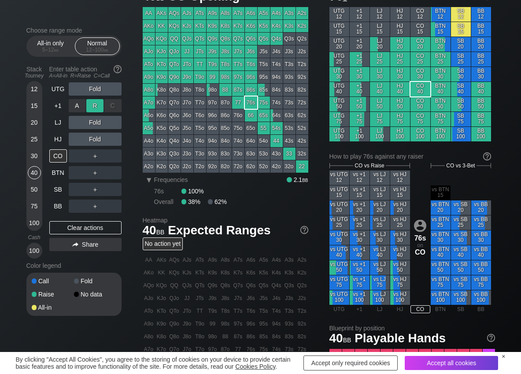
click at [91, 107] on div "R ✕" at bounding box center [94, 105] width 17 height 13
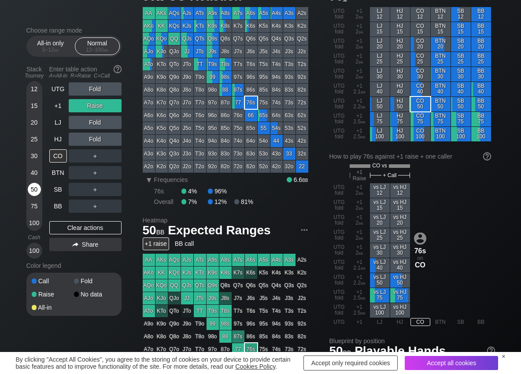
click at [37, 187] on div "50" at bounding box center [34, 189] width 13 height 13
click at [99, 155] on div "R ✕" at bounding box center [94, 155] width 17 height 13
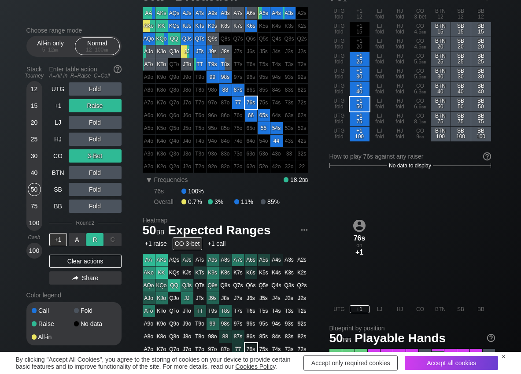
click at [96, 239] on div "R ✕" at bounding box center [94, 239] width 17 height 13
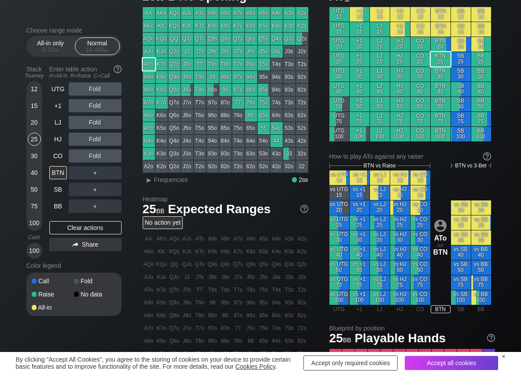
scroll to position [44, 0]
click at [176, 184] on span "▸ Frequencies" at bounding box center [165, 178] width 45 height 11
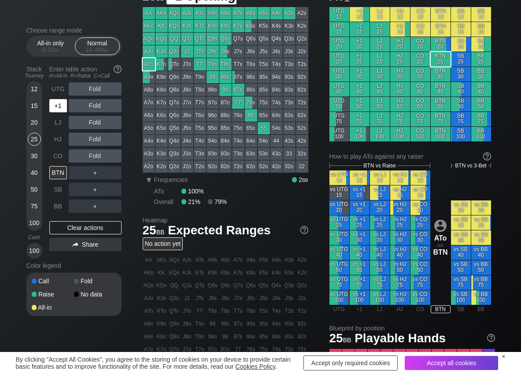
click at [55, 108] on div "+1" at bounding box center [58, 105] width 18 height 13
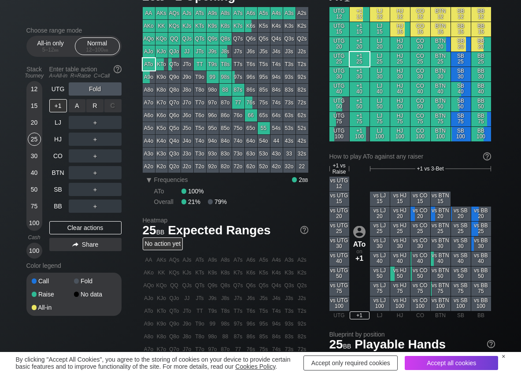
click at [92, 104] on div "R ✕" at bounding box center [94, 105] width 17 height 13
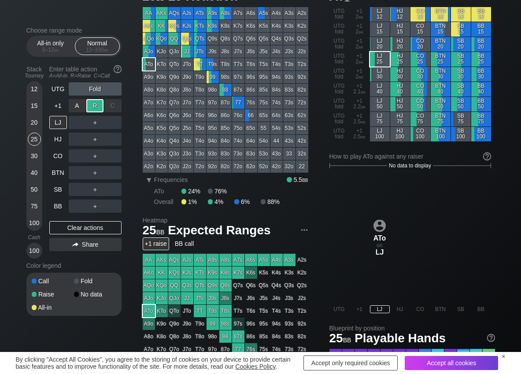
click at [92, 104] on div "R ✕" at bounding box center [94, 105] width 17 height 13
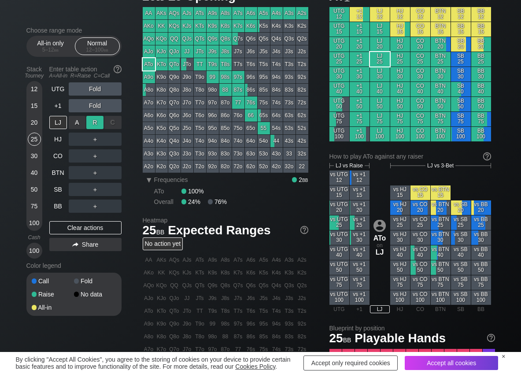
drag, startPoint x: 96, startPoint y: 118, endPoint x: 77, endPoint y: 148, distance: 35.8
click at [96, 118] on div "R ✕" at bounding box center [94, 122] width 17 height 13
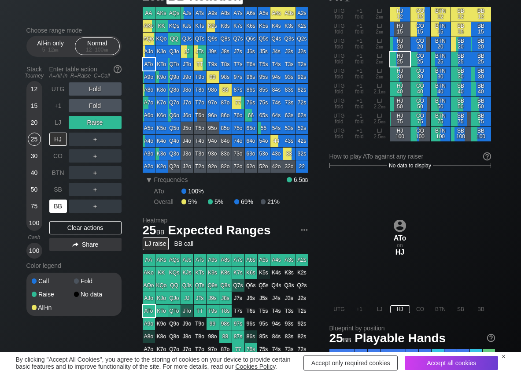
click at [59, 204] on div "BB" at bounding box center [58, 205] width 18 height 13
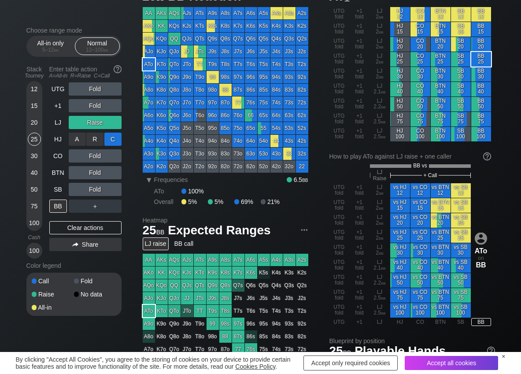
click at [118, 133] on div "C ✕" at bounding box center [112, 138] width 17 height 13
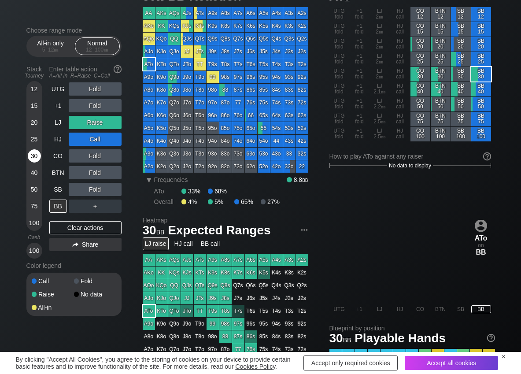
click at [31, 159] on div "30" at bounding box center [34, 155] width 13 height 13
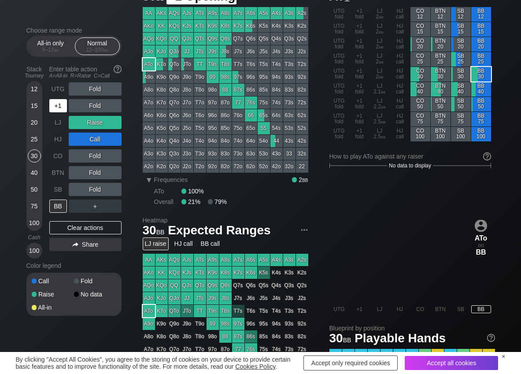
click at [63, 103] on div "+1" at bounding box center [58, 105] width 18 height 13
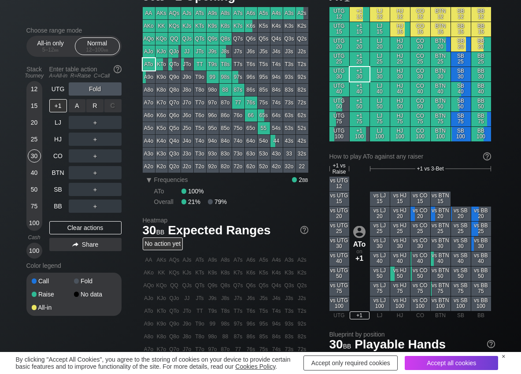
click at [99, 107] on div "R ✕" at bounding box center [94, 105] width 17 height 13
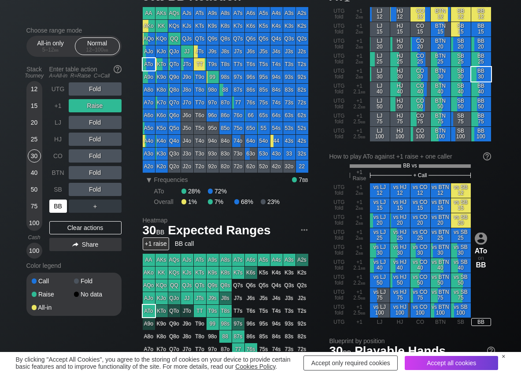
click at [61, 205] on div "BB" at bounding box center [58, 205] width 18 height 13
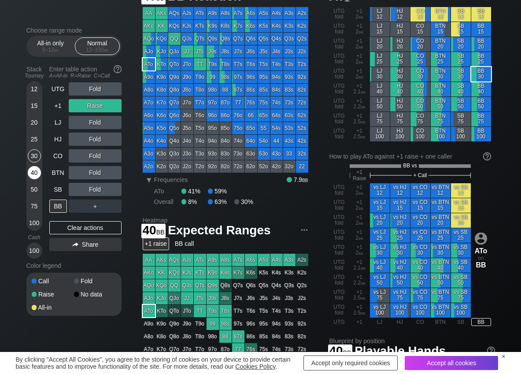
click at [34, 171] on div "40" at bounding box center [34, 172] width 13 height 13
click at [92, 235] on div "UTG Fold +1 Raise LJ Fold HJ Fold CO Fold BTN Fold SB Fold BB ＋ Clear actions S…" at bounding box center [85, 170] width 72 height 176
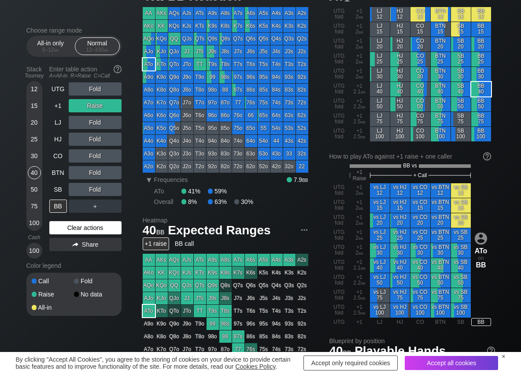
click at [91, 228] on div "Clear actions" at bounding box center [85, 227] width 72 height 13
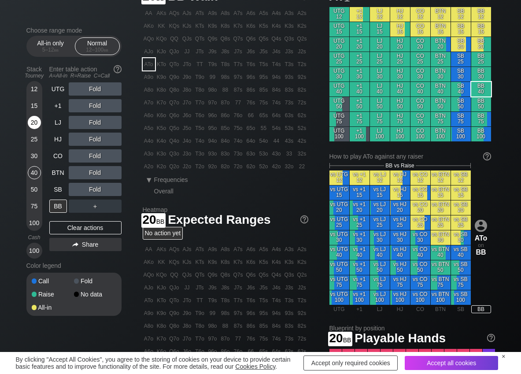
click at [28, 125] on div "20" at bounding box center [34, 124] width 13 height 17
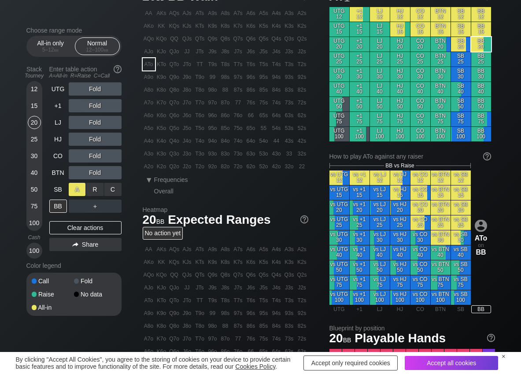
click at [71, 185] on div "A ✕" at bounding box center [77, 189] width 17 height 13
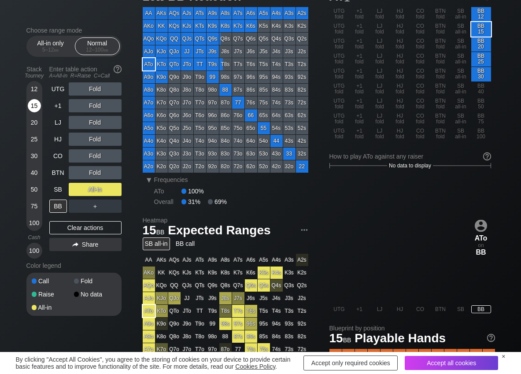
click at [31, 108] on div "15" at bounding box center [34, 105] width 13 height 13
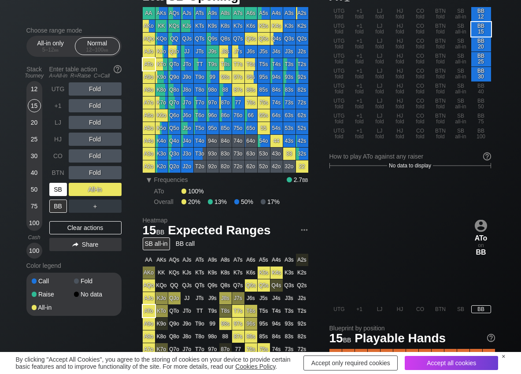
click at [62, 185] on div "SB" at bounding box center [58, 189] width 18 height 13
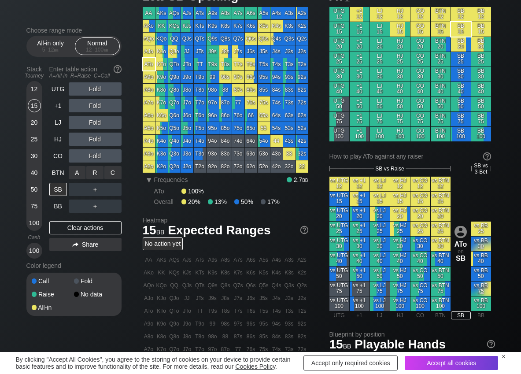
click at [89, 177] on div "R ✕" at bounding box center [94, 172] width 17 height 13
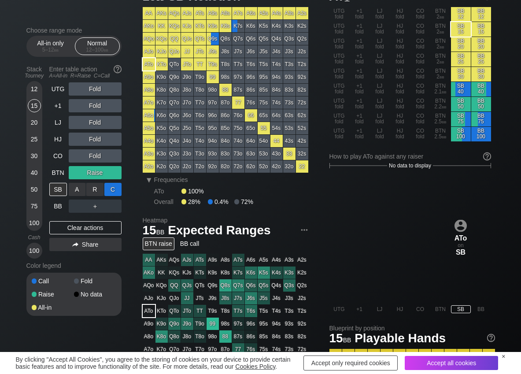
click at [110, 189] on div "C ✕" at bounding box center [112, 189] width 17 height 13
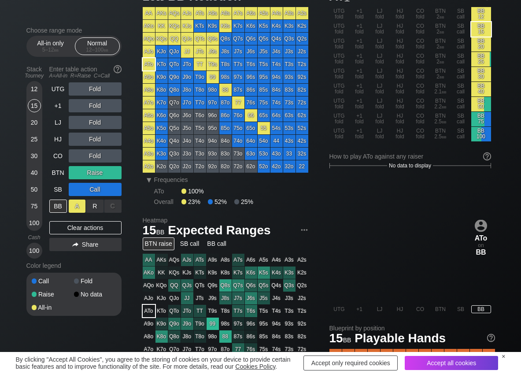
click at [79, 205] on div "A ✕" at bounding box center [77, 205] width 17 height 13
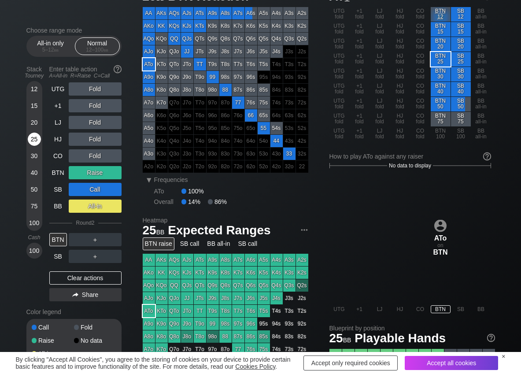
click at [36, 137] on div "25" at bounding box center [34, 138] width 13 height 13
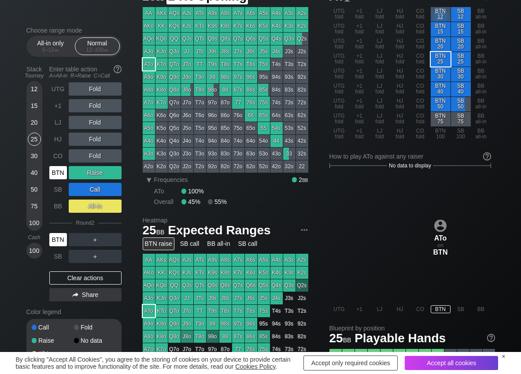
click at [56, 166] on div "BTN" at bounding box center [58, 172] width 18 height 13
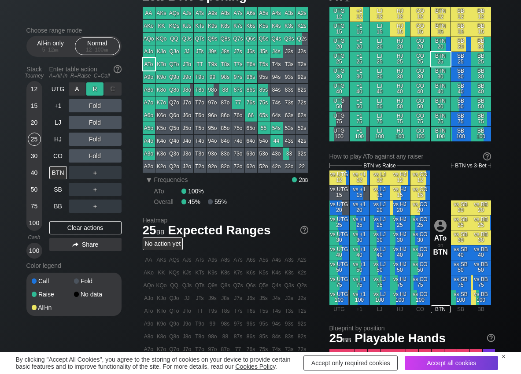
click at [98, 87] on div "R ✕" at bounding box center [94, 88] width 17 height 13
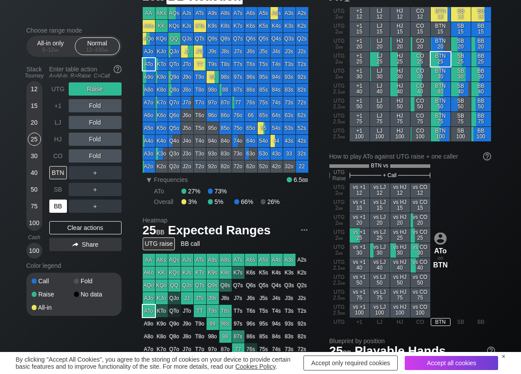
click at [57, 209] on div "BB" at bounding box center [58, 205] width 18 height 13
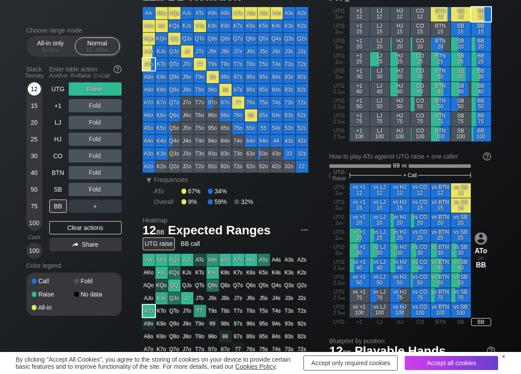
click at [37, 88] on div "12" at bounding box center [34, 88] width 13 height 13
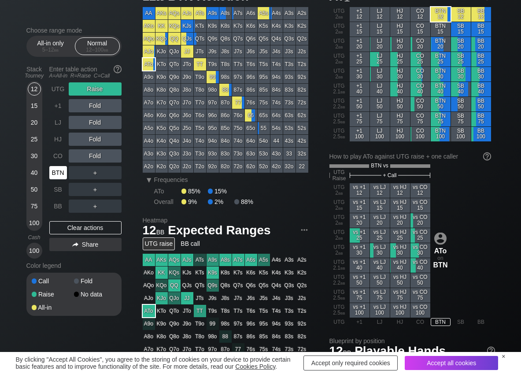
click at [54, 177] on div "BTN" at bounding box center [58, 172] width 18 height 13
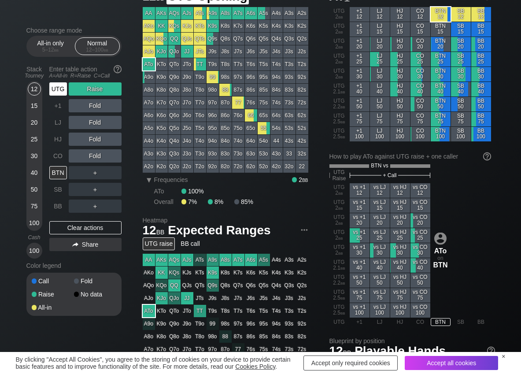
click at [60, 88] on div "UTG" at bounding box center [58, 88] width 18 height 13
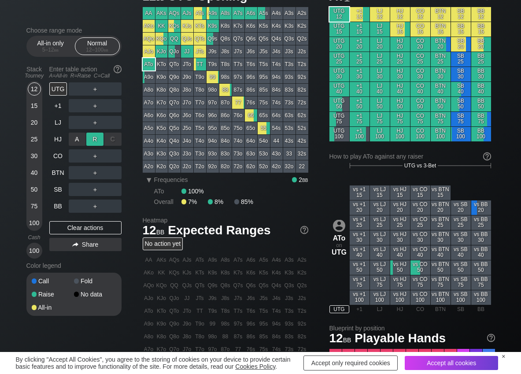
click at [96, 139] on div "R ✕" at bounding box center [94, 138] width 17 height 13
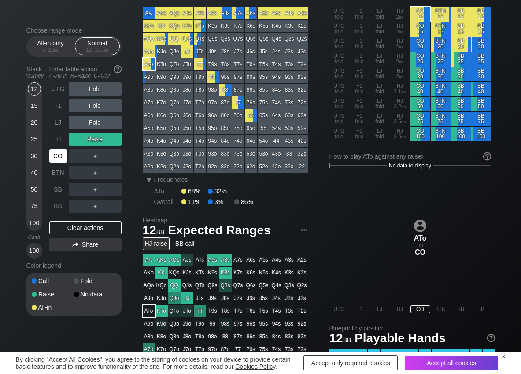
click at [57, 151] on div "CO" at bounding box center [58, 155] width 18 height 13
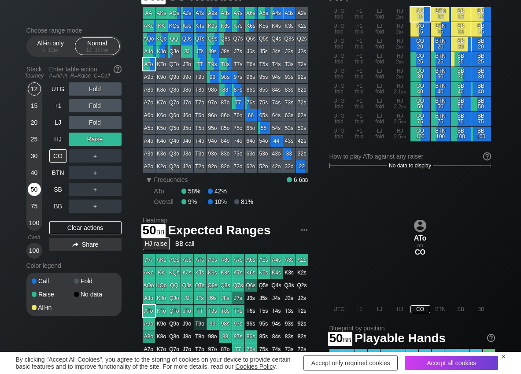
click at [34, 192] on div "50" at bounding box center [34, 189] width 13 height 13
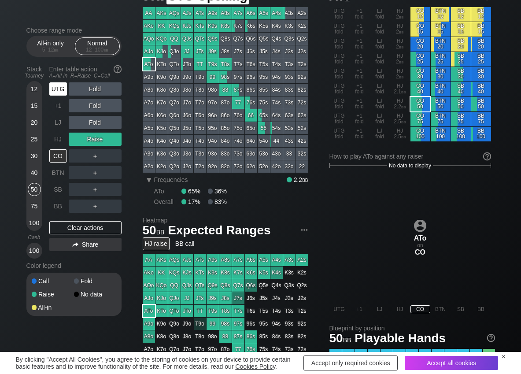
click at [59, 94] on div "UTG" at bounding box center [58, 88] width 18 height 13
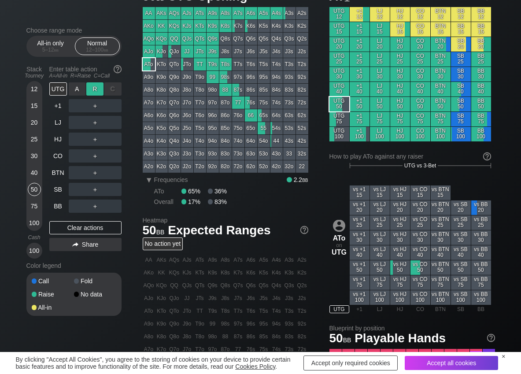
click at [89, 88] on div "R ✕" at bounding box center [94, 88] width 17 height 13
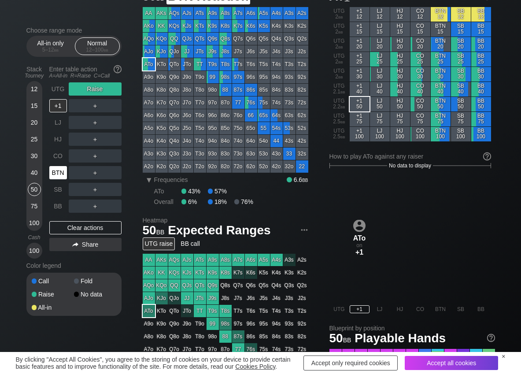
click at [61, 167] on div "BTN" at bounding box center [58, 172] width 18 height 13
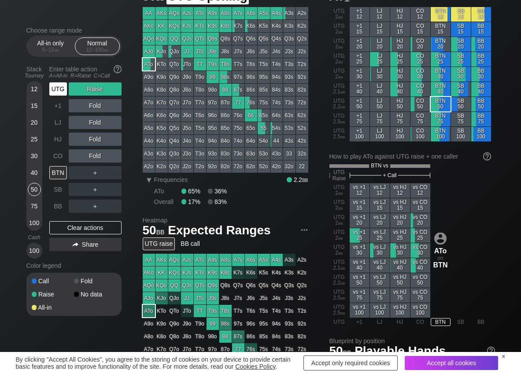
click at [59, 88] on div "UTG" at bounding box center [58, 88] width 18 height 13
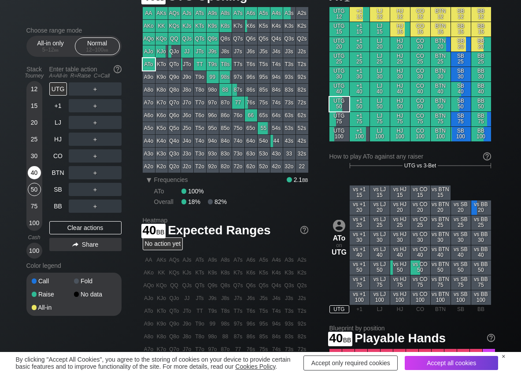
click at [35, 174] on div "40" at bounding box center [34, 172] width 13 height 13
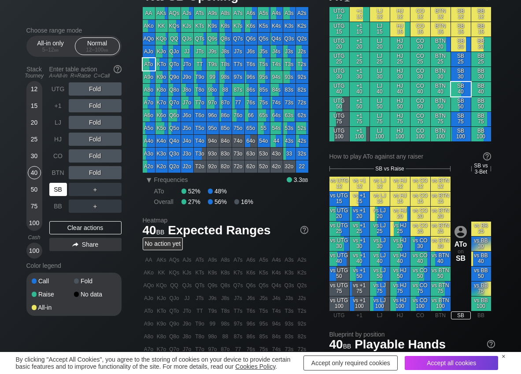
click at [62, 191] on div "SB" at bounding box center [58, 189] width 18 height 13
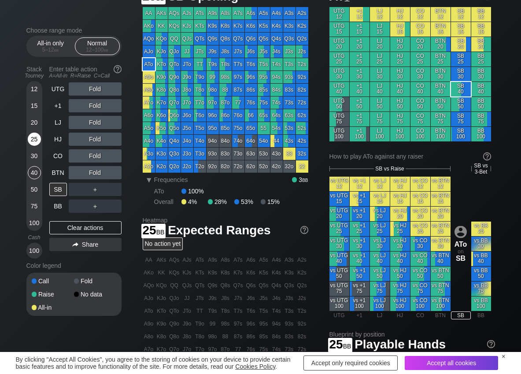
click at [34, 143] on div "25" at bounding box center [34, 138] width 13 height 13
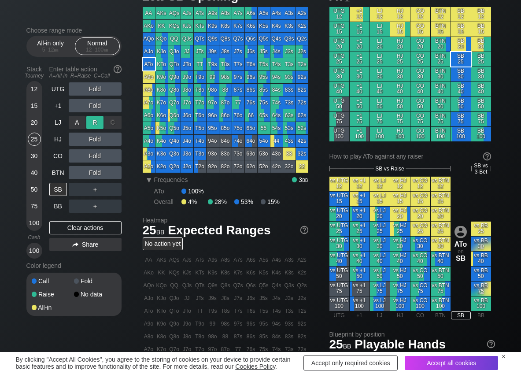
click at [91, 123] on div "R ✕" at bounding box center [94, 122] width 17 height 13
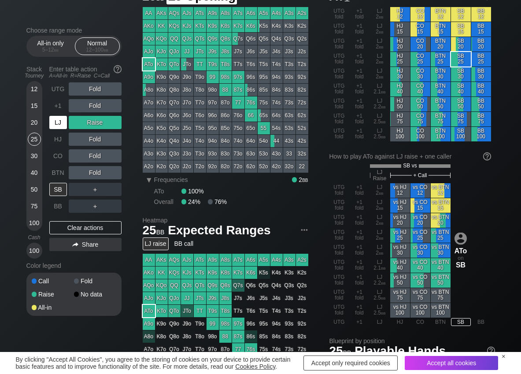
click at [56, 126] on div "LJ" at bounding box center [58, 122] width 18 height 13
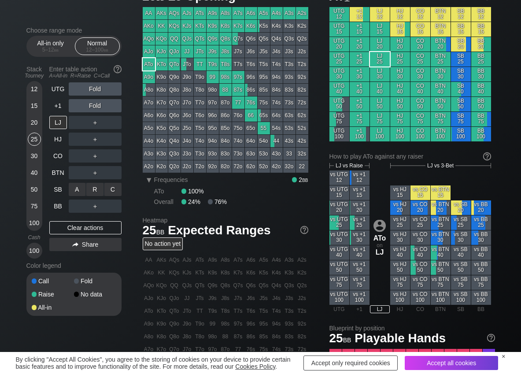
click at [103, 181] on div "A ✕ R ✕ C ✕ ＋" at bounding box center [95, 189] width 53 height 20
click at [97, 188] on div "R ✕" at bounding box center [94, 189] width 17 height 13
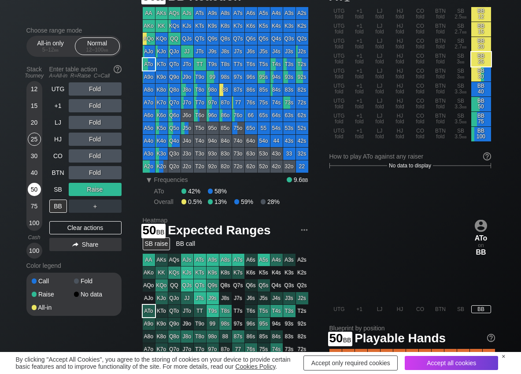
click at [34, 194] on div "50" at bounding box center [34, 189] width 13 height 13
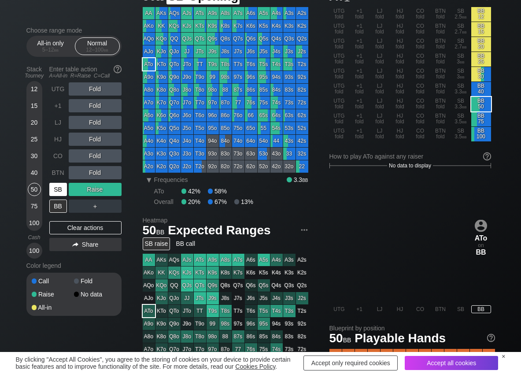
click at [59, 183] on div "SB" at bounding box center [58, 189] width 18 height 13
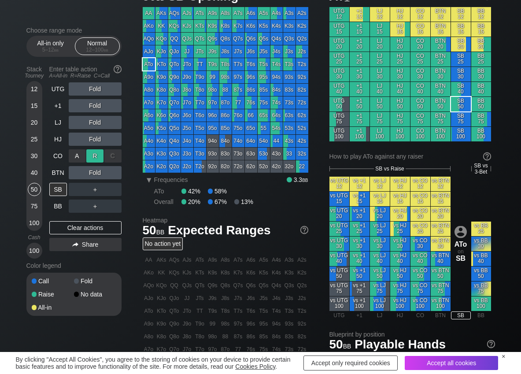
click at [92, 154] on div "R ✕" at bounding box center [94, 155] width 17 height 13
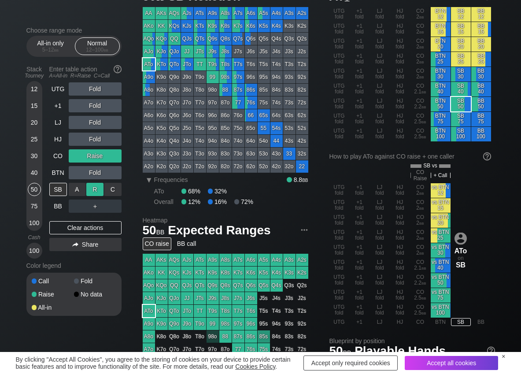
click at [96, 192] on div "R ✕" at bounding box center [94, 189] width 17 height 13
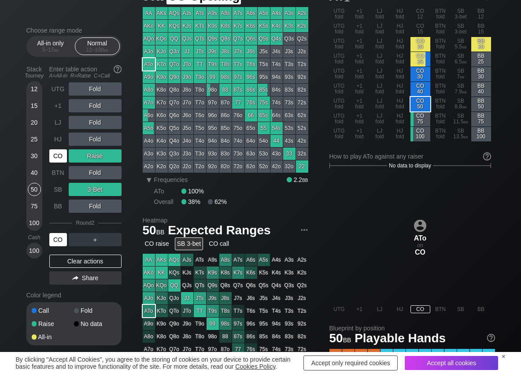
click at [59, 154] on div "CO" at bounding box center [58, 155] width 18 height 13
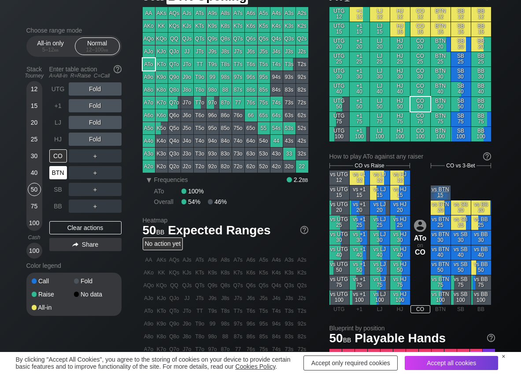
click at [55, 174] on div "BTN" at bounding box center [58, 172] width 18 height 13
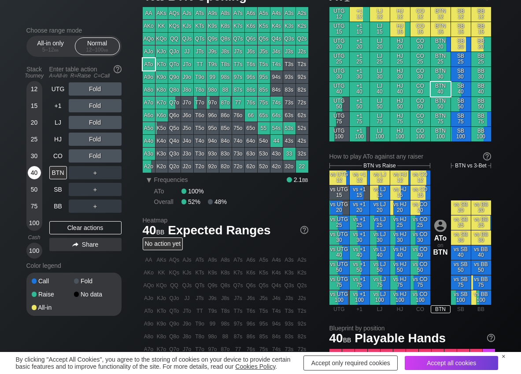
click at [32, 172] on div "40" at bounding box center [34, 172] width 13 height 13
click at [89, 121] on div "R ✕" at bounding box center [94, 122] width 17 height 13
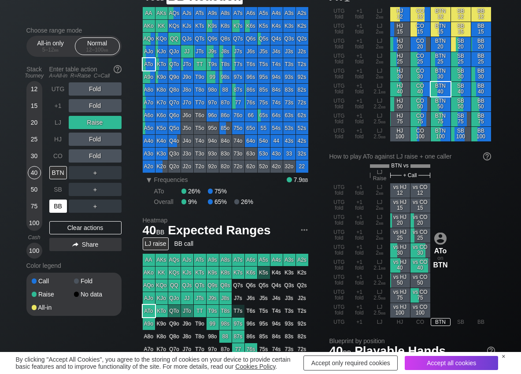
click at [64, 208] on div "BB" at bounding box center [58, 205] width 18 height 13
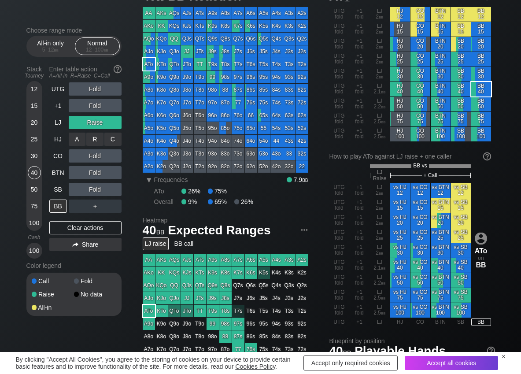
click at [75, 141] on div "A ✕" at bounding box center [77, 138] width 17 height 13
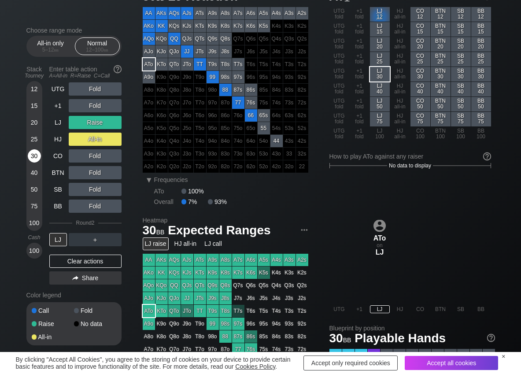
click at [36, 156] on div "30" at bounding box center [34, 155] width 13 height 13
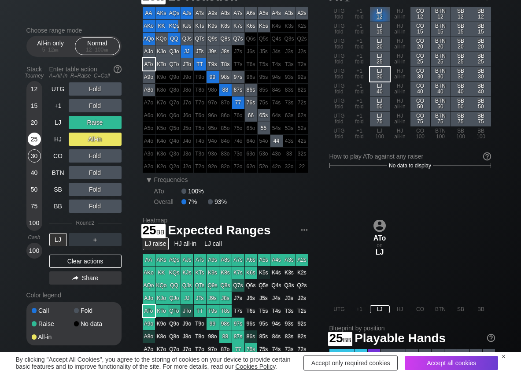
click at [35, 142] on div "25" at bounding box center [34, 138] width 13 height 13
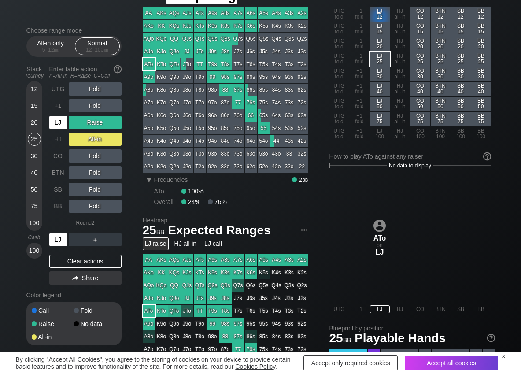
click at [63, 119] on div "LJ" at bounding box center [58, 122] width 18 height 13
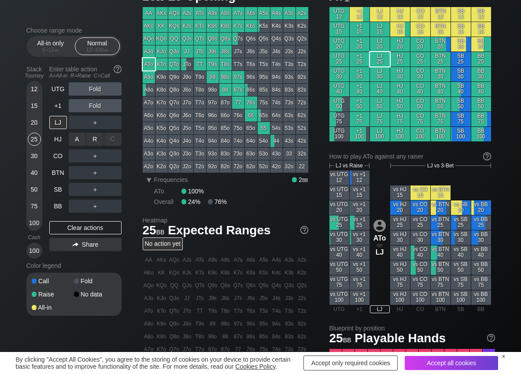
drag, startPoint x: 96, startPoint y: 141, endPoint x: 78, endPoint y: 181, distance: 43.6
click at [93, 144] on div "R ✕" at bounding box center [94, 138] width 17 height 13
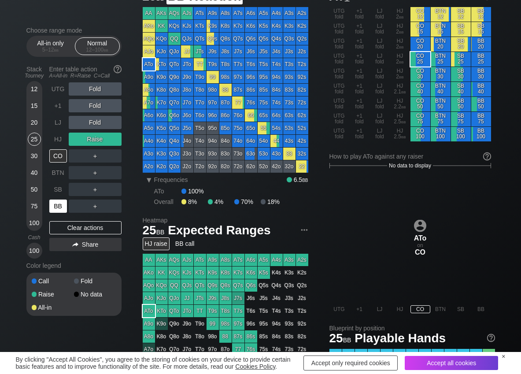
click at [61, 208] on div "BB" at bounding box center [58, 205] width 18 height 13
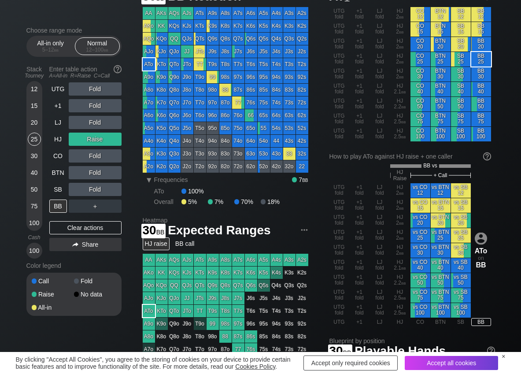
drag, startPoint x: 35, startPoint y: 158, endPoint x: 0, endPoint y: 165, distance: 36.0
click at [34, 158] on div "30" at bounding box center [34, 155] width 13 height 13
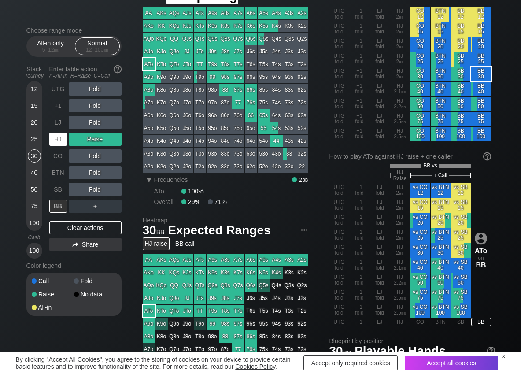
click at [51, 139] on div "HJ" at bounding box center [58, 138] width 18 height 13
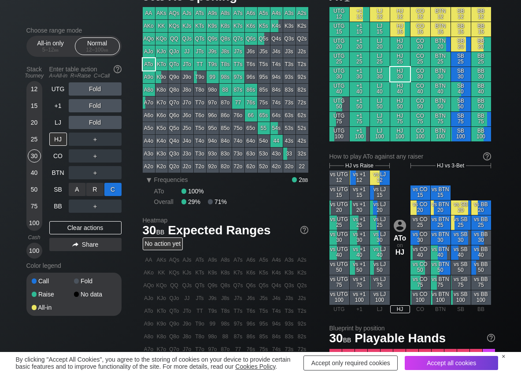
click at [112, 190] on div "C ✕" at bounding box center [112, 189] width 17 height 13
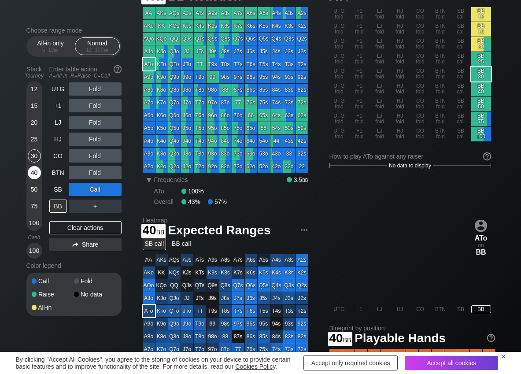
click at [31, 171] on div "40" at bounding box center [34, 172] width 13 height 13
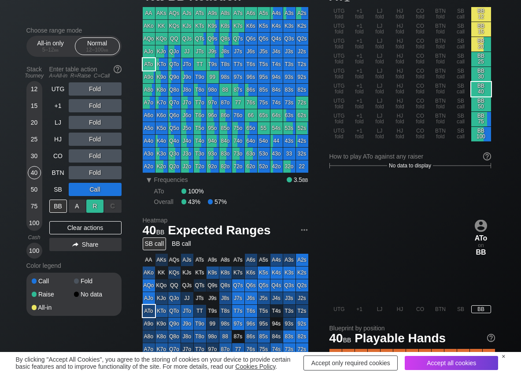
click at [95, 205] on div "R ✕" at bounding box center [94, 205] width 17 height 13
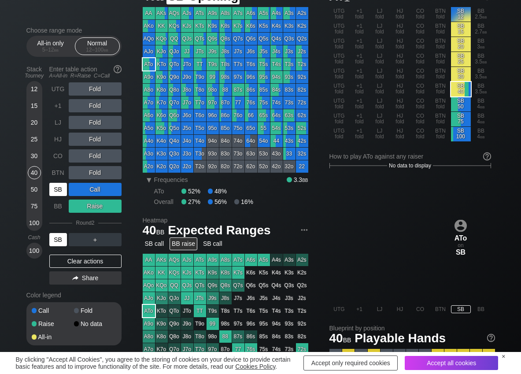
drag, startPoint x: 51, startPoint y: 185, endPoint x: 57, endPoint y: 187, distance: 6.8
click at [55, 187] on div "SB" at bounding box center [58, 189] width 18 height 13
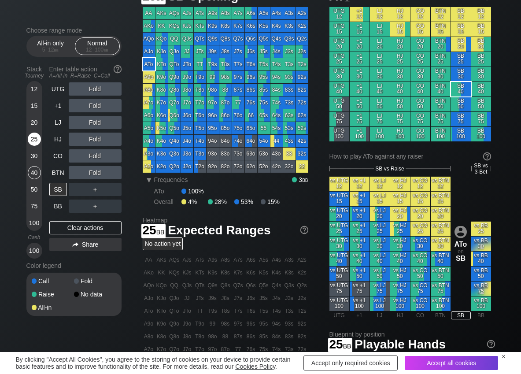
click at [36, 138] on div "25" at bounding box center [34, 138] width 13 height 13
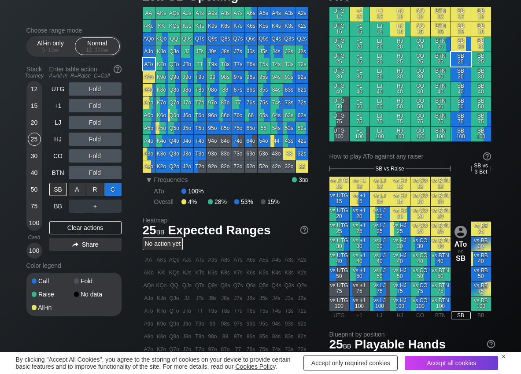
click at [116, 186] on div "C ✕" at bounding box center [112, 189] width 17 height 13
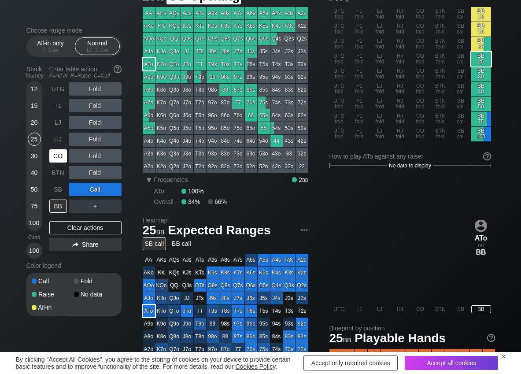
click at [59, 156] on div "CO" at bounding box center [58, 155] width 18 height 13
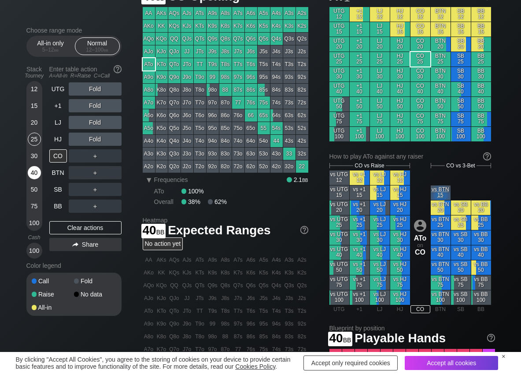
click at [33, 171] on div "40" at bounding box center [34, 172] width 13 height 13
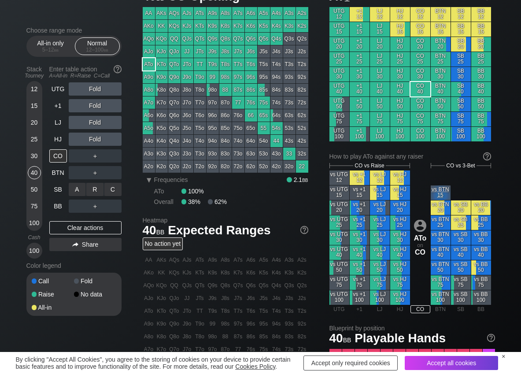
drag, startPoint x: 113, startPoint y: 190, endPoint x: 18, endPoint y: 137, distance: 109.0
click at [113, 190] on div "C ✕" at bounding box center [112, 189] width 17 height 13
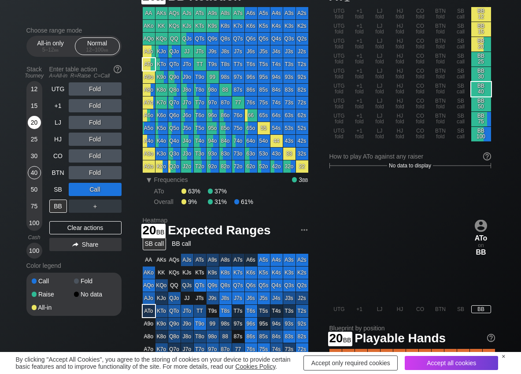
click at [33, 124] on div "20" at bounding box center [34, 122] width 13 height 13
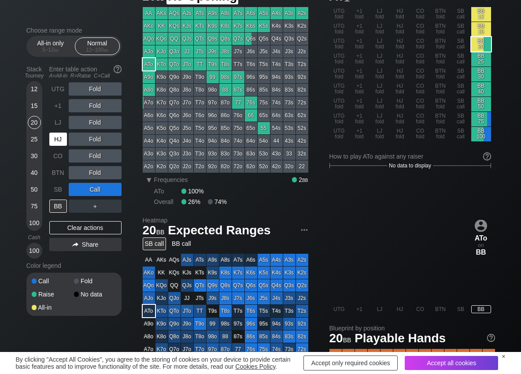
click at [59, 140] on div "HJ" at bounding box center [58, 138] width 18 height 13
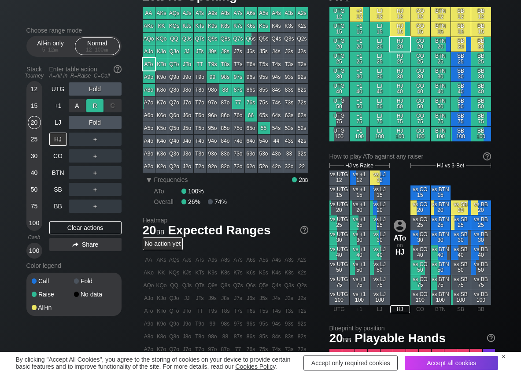
click at [94, 108] on div "R ✕" at bounding box center [94, 105] width 17 height 13
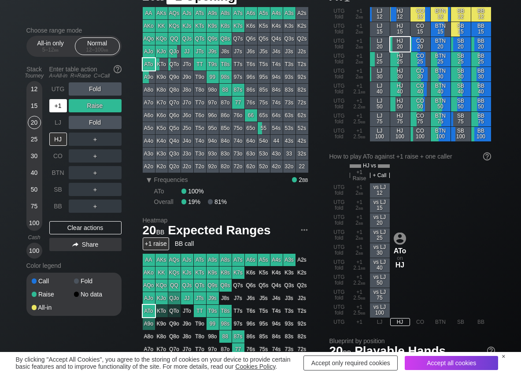
click at [59, 103] on div "+1" at bounding box center [58, 105] width 18 height 13
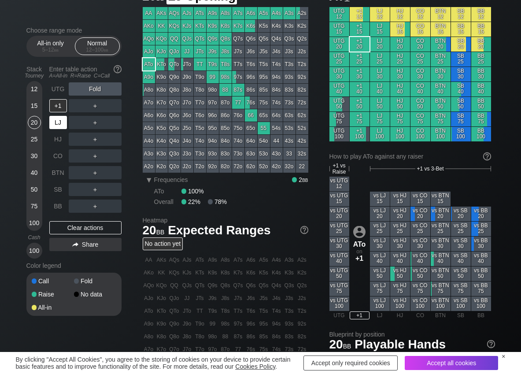
click at [57, 118] on div "LJ" at bounding box center [58, 122] width 18 height 13
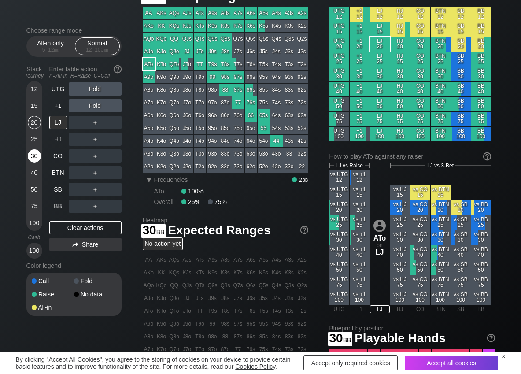
click at [38, 158] on div "30" at bounding box center [34, 155] width 13 height 13
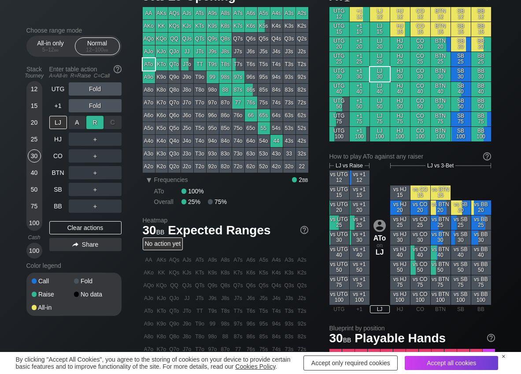
click at [93, 122] on div "R ✕" at bounding box center [94, 122] width 17 height 13
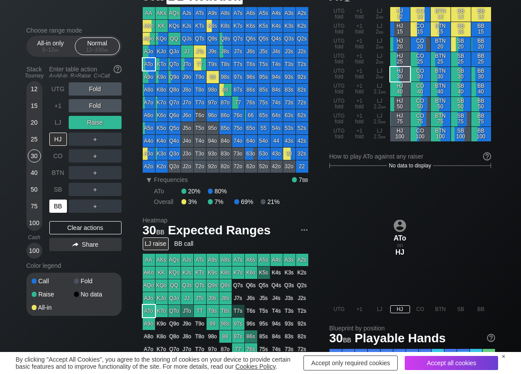
click at [63, 206] on div "BB" at bounding box center [58, 205] width 18 height 13
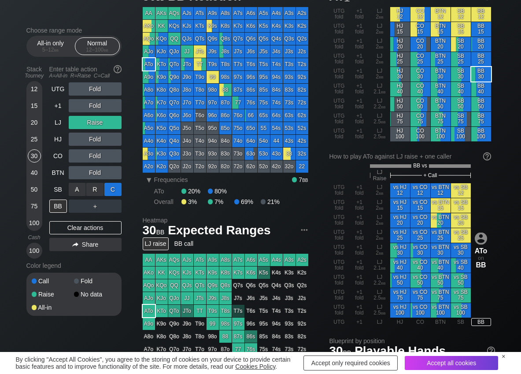
click at [116, 191] on div "C ✕" at bounding box center [112, 189] width 17 height 13
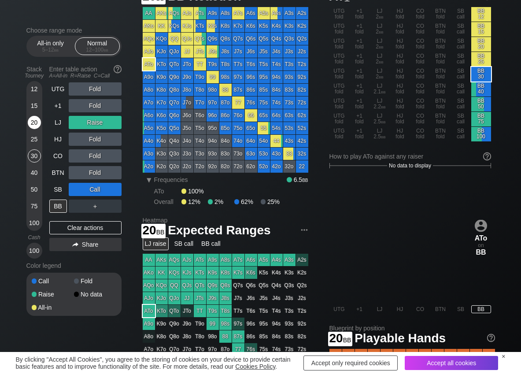
click at [29, 121] on div "20" at bounding box center [34, 122] width 13 height 13
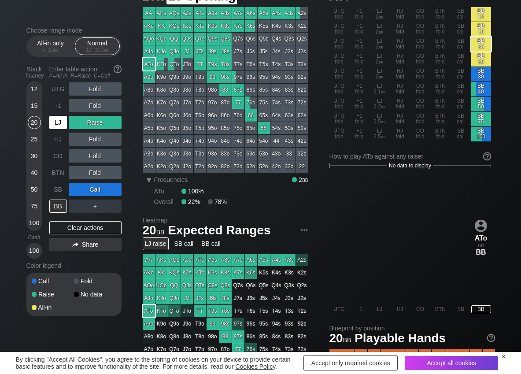
drag, startPoint x: 59, startPoint y: 124, endPoint x: 87, endPoint y: 161, distance: 46.0
click at [61, 125] on div "LJ" at bounding box center [58, 122] width 18 height 13
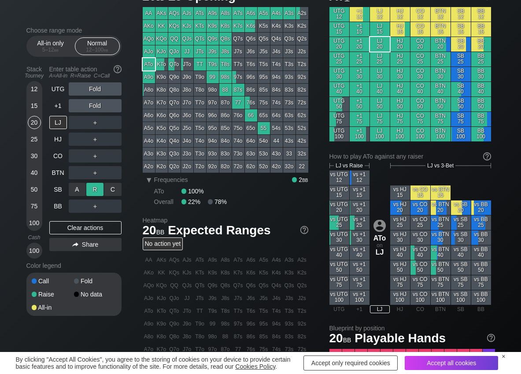
click at [97, 191] on div "R ✕" at bounding box center [94, 189] width 17 height 13
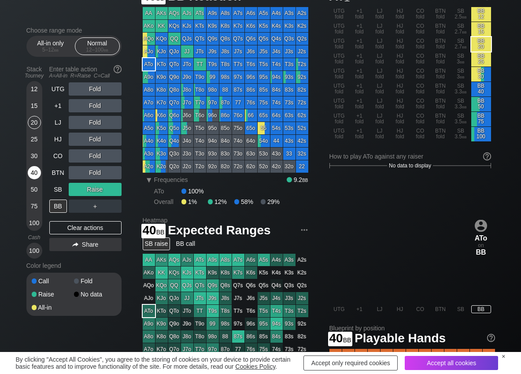
click at [32, 174] on div "40" at bounding box center [34, 172] width 13 height 13
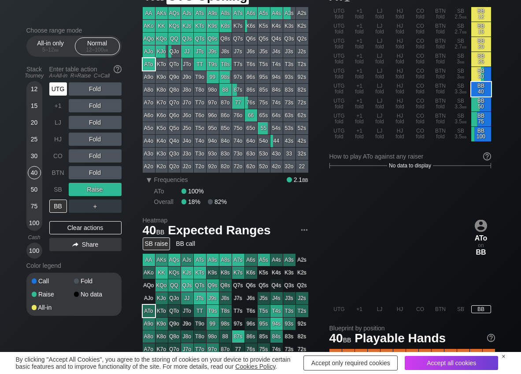
click at [54, 91] on div "UTG" at bounding box center [58, 88] width 18 height 13
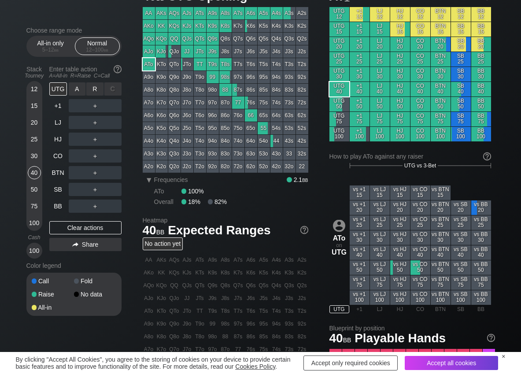
click at [88, 89] on div "R ✕" at bounding box center [94, 88] width 17 height 13
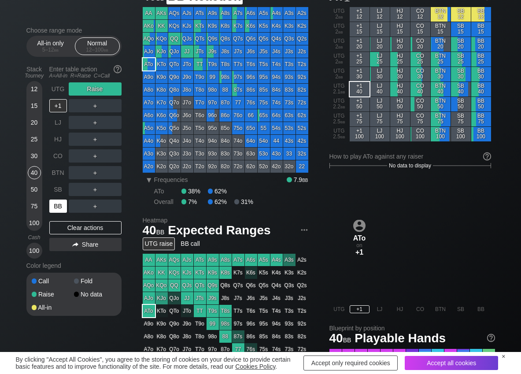
click at [61, 202] on div "BB" at bounding box center [58, 205] width 18 height 13
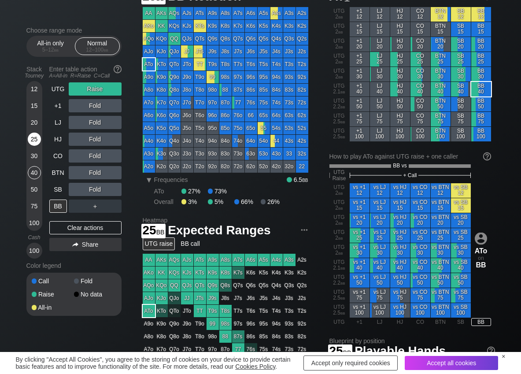
click at [33, 142] on div "25" at bounding box center [34, 138] width 13 height 13
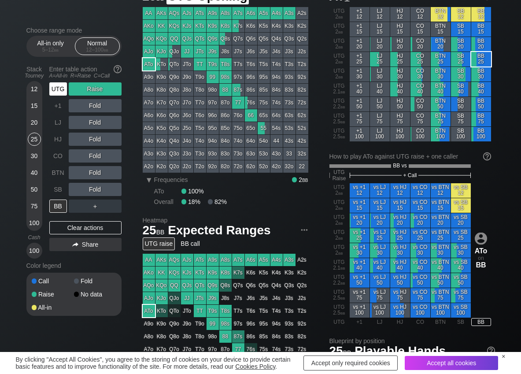
click at [63, 88] on div "UTG" at bounding box center [58, 88] width 18 height 13
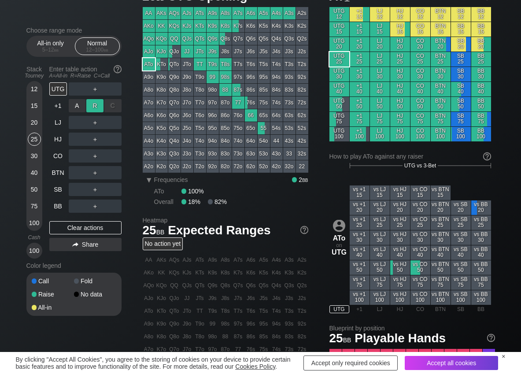
click at [94, 106] on div "R ✕" at bounding box center [94, 105] width 17 height 13
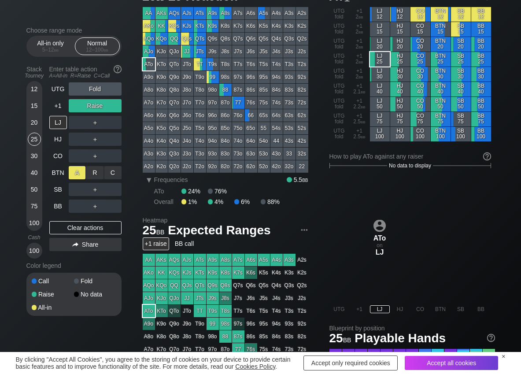
click at [74, 169] on div "A ✕" at bounding box center [77, 172] width 17 height 13
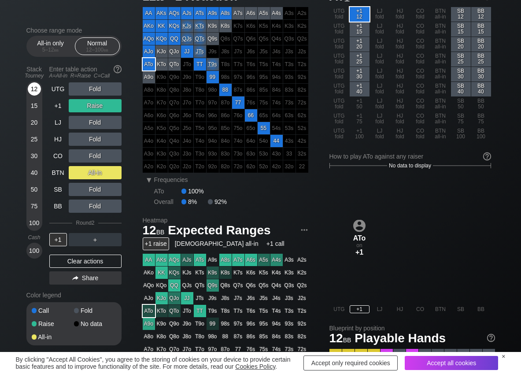
click at [31, 90] on div "12" at bounding box center [34, 88] width 13 height 13
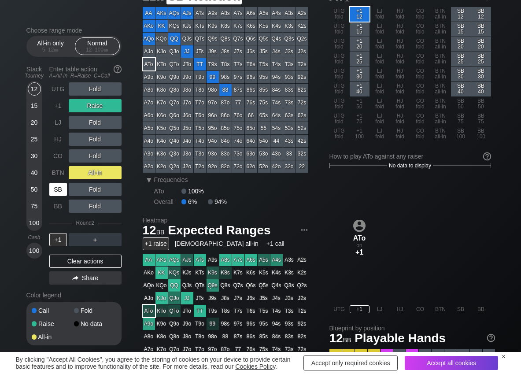
click at [59, 187] on div "SB" at bounding box center [58, 189] width 18 height 13
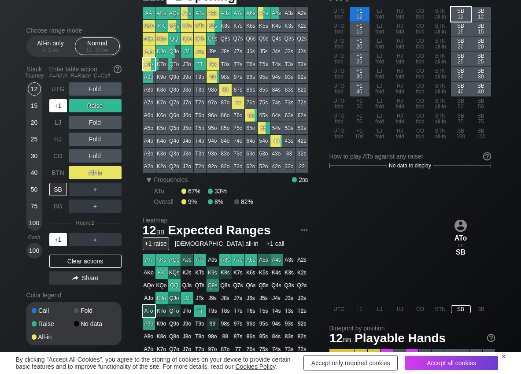
drag, startPoint x: 55, startPoint y: 107, endPoint x: 90, endPoint y: 132, distance: 42.9
click at [57, 107] on div "+1" at bounding box center [58, 105] width 18 height 13
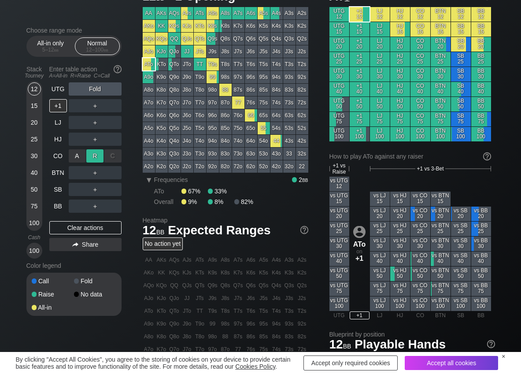
drag, startPoint x: 92, startPoint y: 152, endPoint x: 78, endPoint y: 162, distance: 16.6
click at [90, 154] on div "R ✕" at bounding box center [94, 155] width 17 height 13
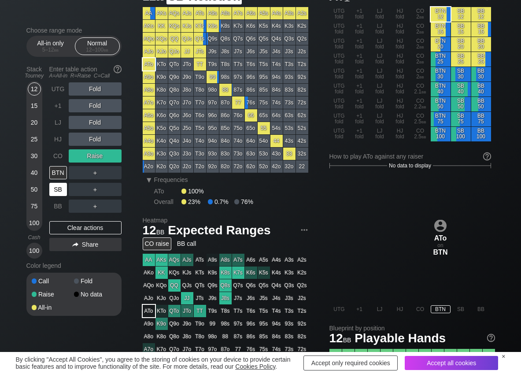
click at [58, 186] on div "SB" at bounding box center [58, 189] width 18 height 13
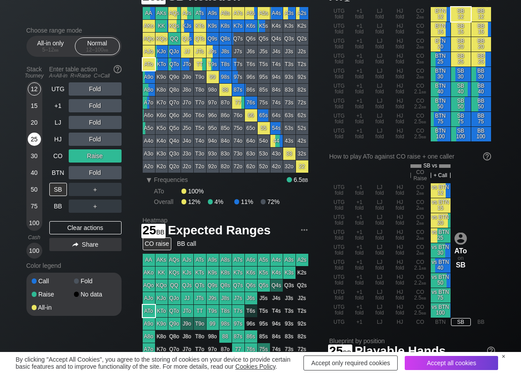
click at [34, 143] on div "25" at bounding box center [34, 138] width 13 height 13
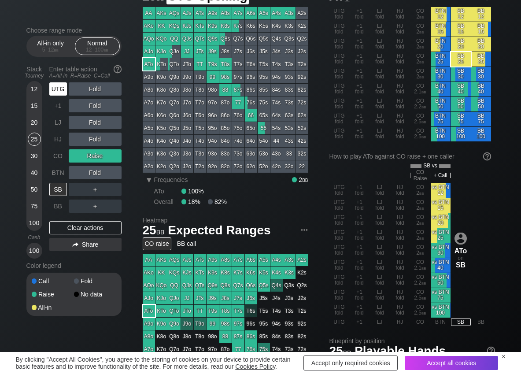
click at [61, 90] on div "UTG" at bounding box center [58, 88] width 18 height 13
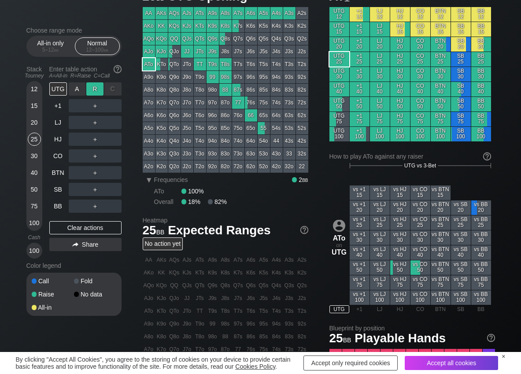
drag, startPoint x: 99, startPoint y: 91, endPoint x: 73, endPoint y: 150, distance: 64.3
click at [98, 92] on div "R ✕" at bounding box center [94, 88] width 17 height 13
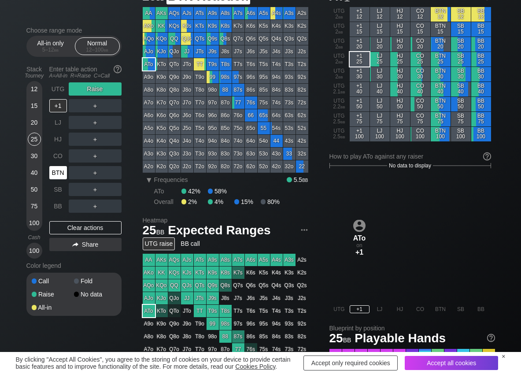
click at [60, 170] on div "BTN" at bounding box center [58, 172] width 18 height 13
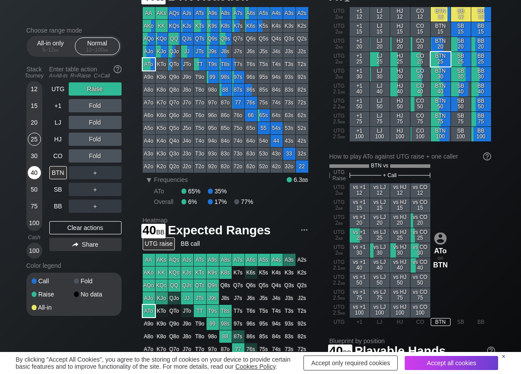
click at [32, 174] on div "40" at bounding box center [34, 172] width 13 height 13
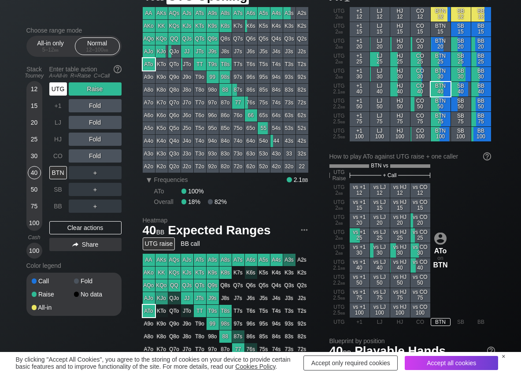
click at [60, 90] on div "UTG" at bounding box center [58, 88] width 18 height 13
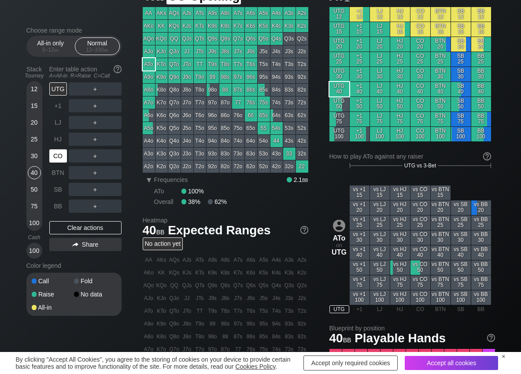
click at [52, 151] on div "CO" at bounding box center [58, 155] width 18 height 13
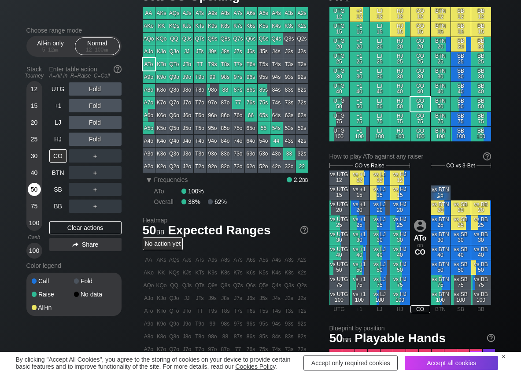
click at [34, 185] on div "50" at bounding box center [34, 189] width 13 height 13
click at [90, 90] on div "R ✕" at bounding box center [94, 88] width 17 height 13
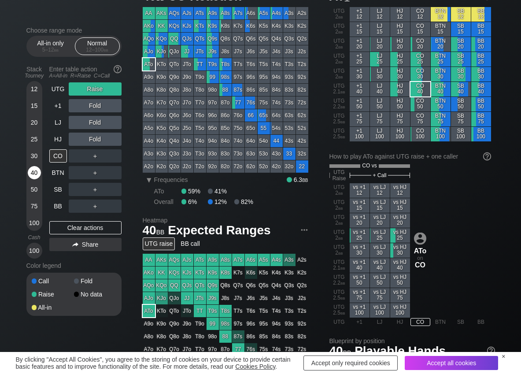
click at [36, 167] on div "40" at bounding box center [34, 172] width 13 height 13
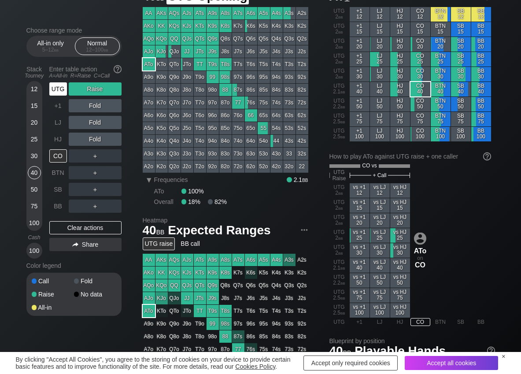
drag, startPoint x: 57, startPoint y: 86, endPoint x: 63, endPoint y: 102, distance: 16.7
click at [59, 88] on div "UTG" at bounding box center [58, 88] width 18 height 13
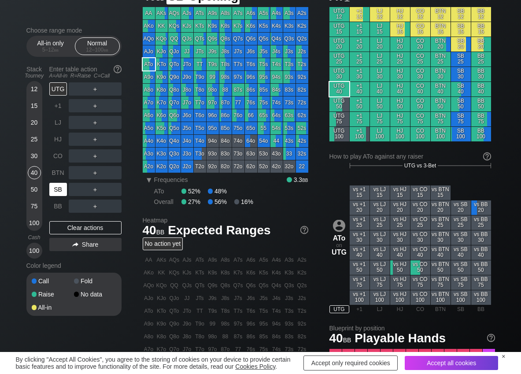
click at [55, 189] on div "SB" at bounding box center [58, 189] width 18 height 13
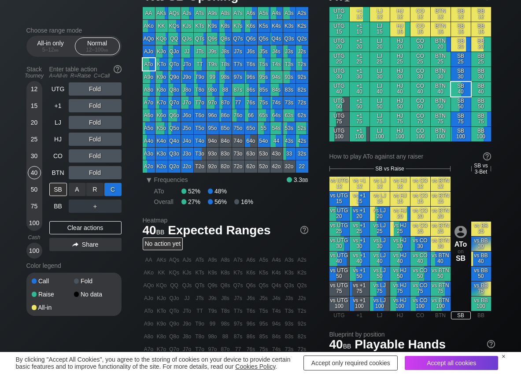
click at [111, 189] on div "C ✕" at bounding box center [112, 189] width 17 height 13
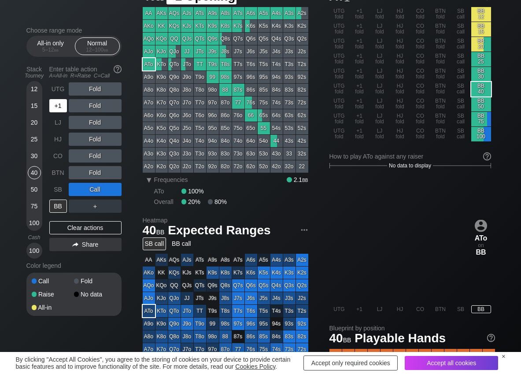
click at [58, 111] on div "+1" at bounding box center [58, 105] width 18 height 13
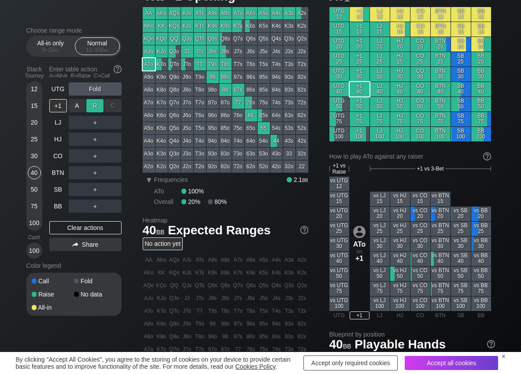
click at [91, 105] on div "R ✕" at bounding box center [94, 105] width 17 height 13
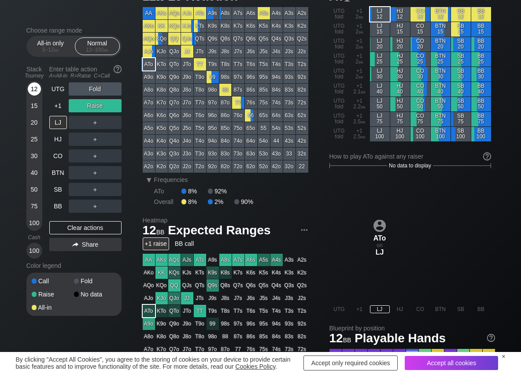
drag, startPoint x: 34, startPoint y: 92, endPoint x: 44, endPoint y: 162, distance: 70.3
click at [34, 92] on div "12" at bounding box center [34, 88] width 13 height 13
click at [76, 191] on div "A ✕" at bounding box center [77, 189] width 17 height 13
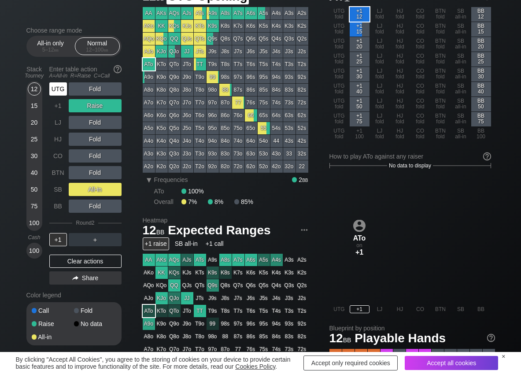
click at [53, 92] on div "UTG" at bounding box center [58, 88] width 18 height 13
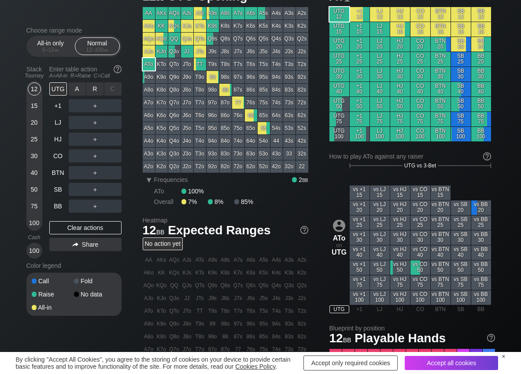
click at [96, 90] on div "R ✕" at bounding box center [94, 88] width 17 height 13
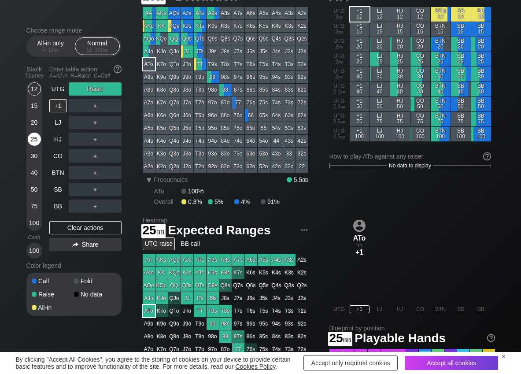
click at [37, 145] on div "25" at bounding box center [34, 138] width 13 height 13
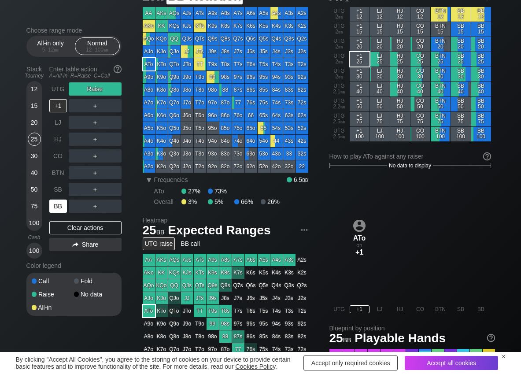
click at [55, 206] on div "BB" at bounding box center [58, 205] width 18 height 13
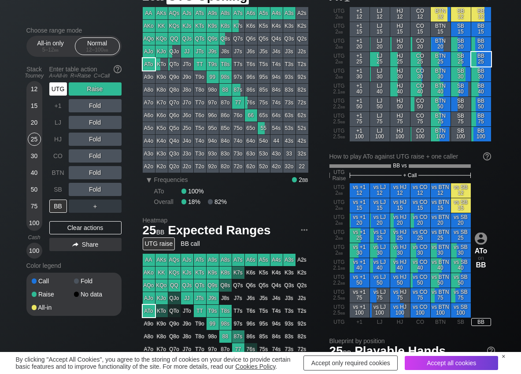
click at [53, 93] on div "UTG" at bounding box center [58, 88] width 18 height 13
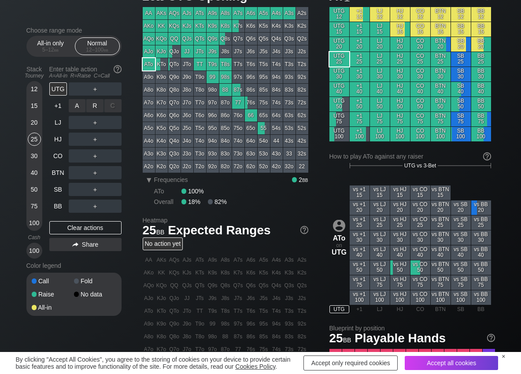
drag, startPoint x: 78, startPoint y: 101, endPoint x: 97, endPoint y: 108, distance: 19.6
click at [101, 107] on div "R ✕" at bounding box center [94, 105] width 17 height 13
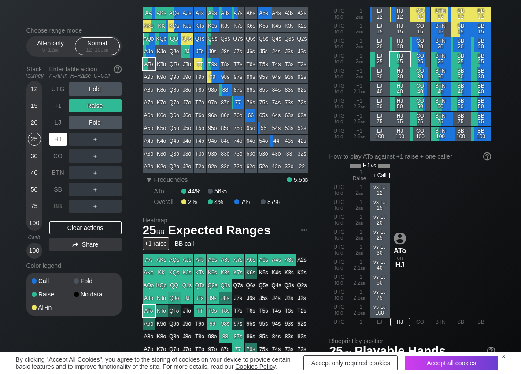
click at [54, 145] on div "HJ" at bounding box center [58, 138] width 18 height 13
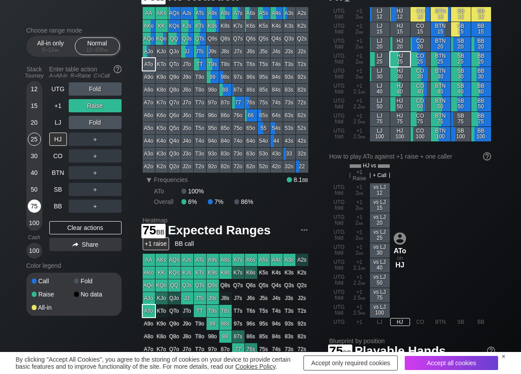
click at [36, 207] on div "75" at bounding box center [34, 205] width 13 height 13
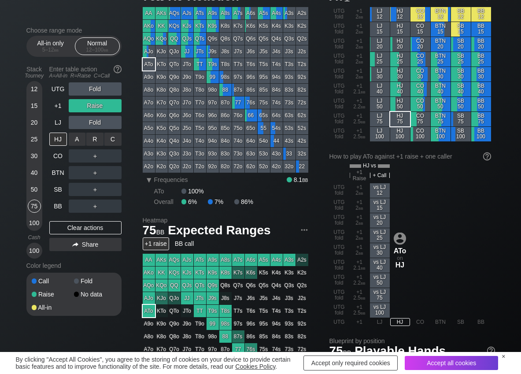
click at [116, 140] on div "C ✕" at bounding box center [112, 138] width 17 height 13
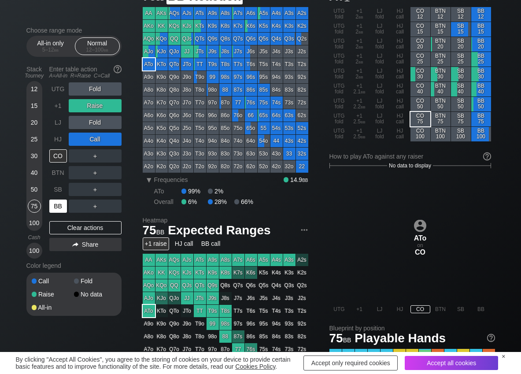
click at [56, 206] on div "BB" at bounding box center [58, 205] width 18 height 13
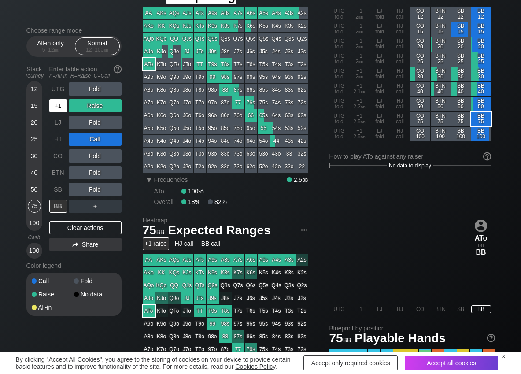
click at [52, 101] on div "+1" at bounding box center [58, 105] width 18 height 13
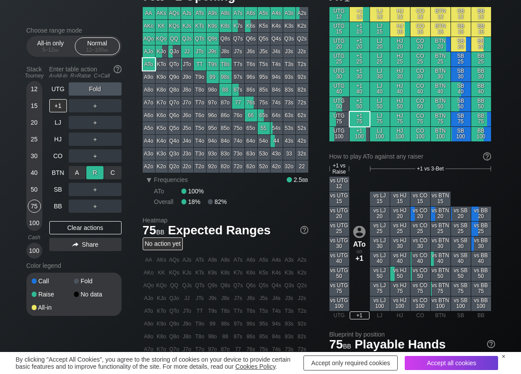
click at [95, 173] on div "R ✕" at bounding box center [94, 172] width 17 height 13
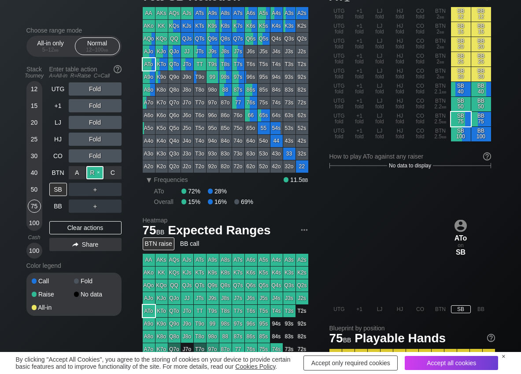
click at [92, 176] on div "R ✕" at bounding box center [94, 172] width 17 height 13
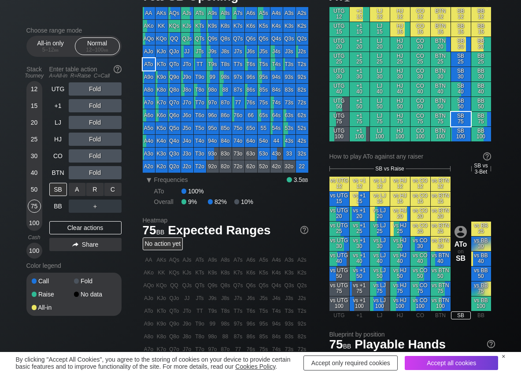
click at [119, 191] on div "C ✕" at bounding box center [112, 189] width 17 height 13
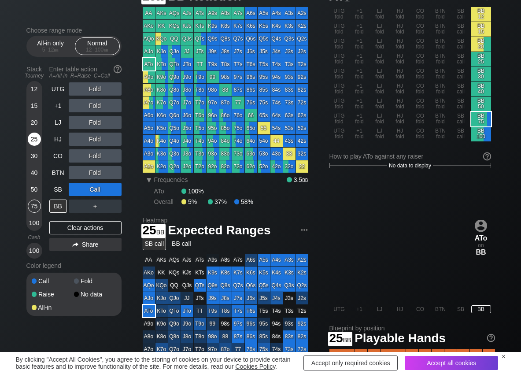
click at [31, 139] on div "25" at bounding box center [34, 138] width 13 height 13
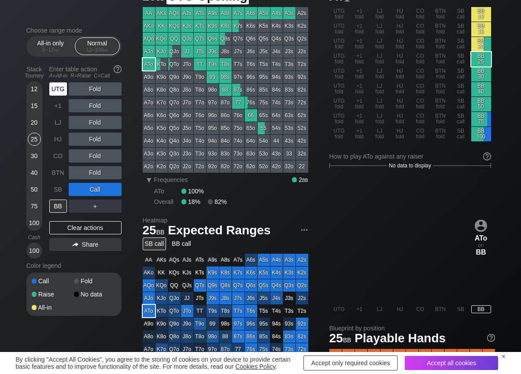
click at [56, 92] on div "UTG" at bounding box center [58, 88] width 18 height 13
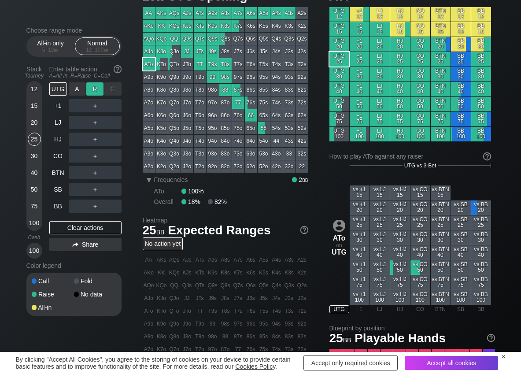
click at [96, 86] on div "R ✕" at bounding box center [94, 88] width 17 height 13
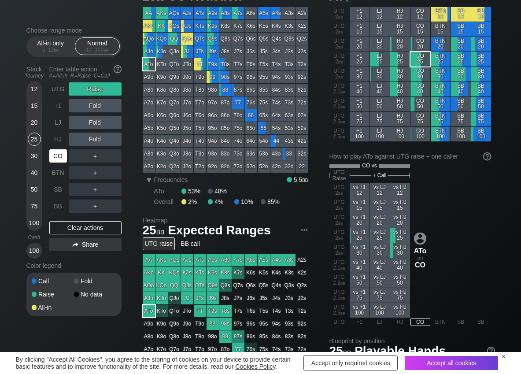
click at [60, 154] on div "CO" at bounding box center [58, 155] width 18 height 13
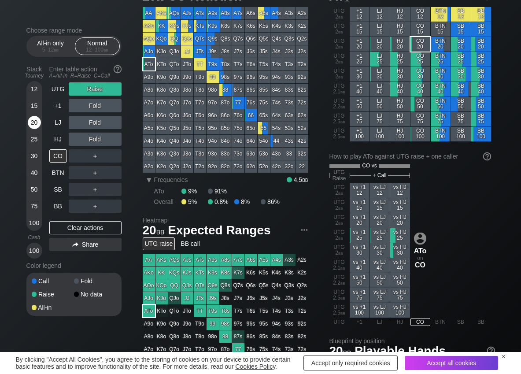
click at [36, 121] on div "20" at bounding box center [34, 122] width 13 height 13
click at [112, 153] on div "C ✕" at bounding box center [112, 155] width 17 height 13
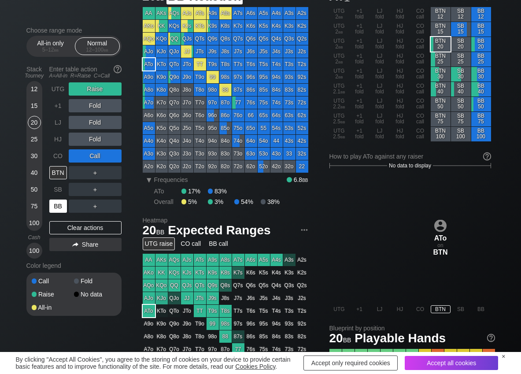
click at [53, 206] on div "BB" at bounding box center [58, 205] width 18 height 13
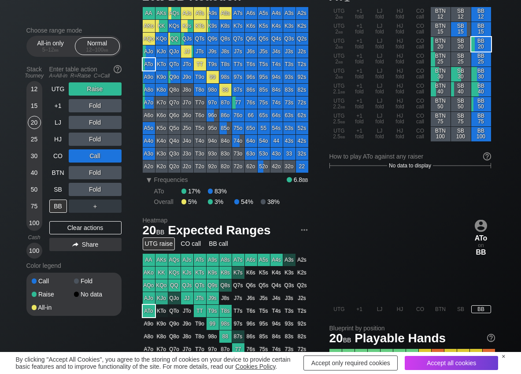
click at [45, 97] on div "Stack Tourney Enter table action A=All-in R=Raise C=Call 12 15 20 25 30 40 50 7…" at bounding box center [73, 160] width 95 height 196
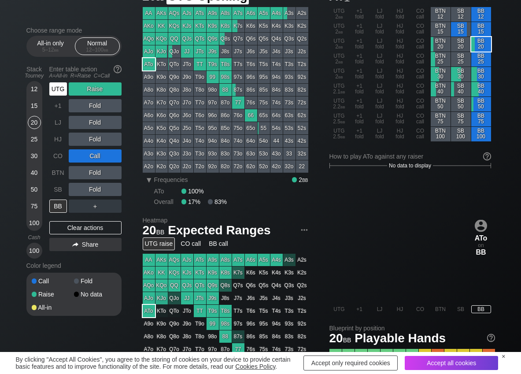
click at [59, 88] on div "UTG" at bounding box center [58, 88] width 18 height 13
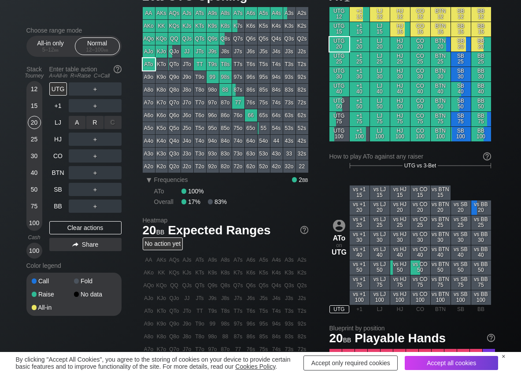
click at [98, 121] on div "R ✕" at bounding box center [94, 122] width 17 height 13
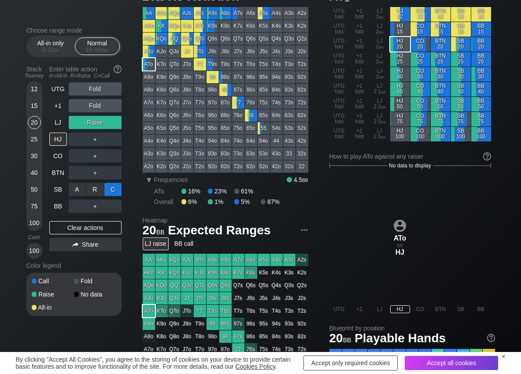
click at [112, 188] on div "C ✕" at bounding box center [112, 189] width 17 height 13
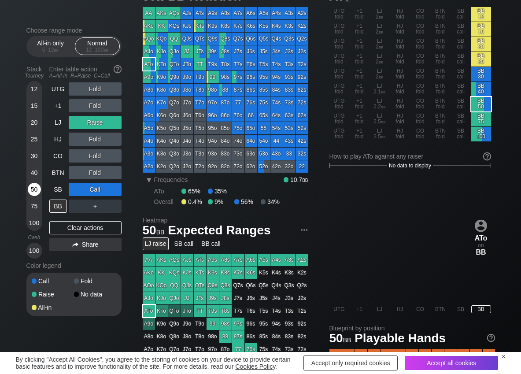
click at [37, 190] on div "50" at bounding box center [34, 189] width 13 height 13
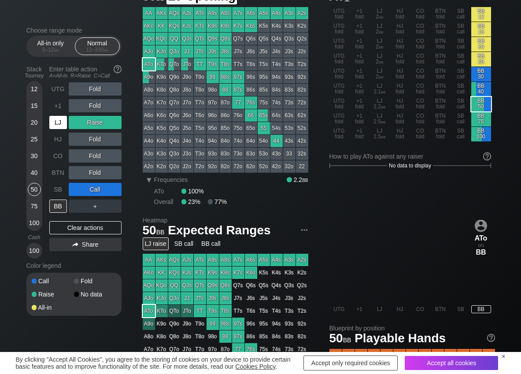
click at [67, 124] on div "LJ" at bounding box center [58, 122] width 19 height 17
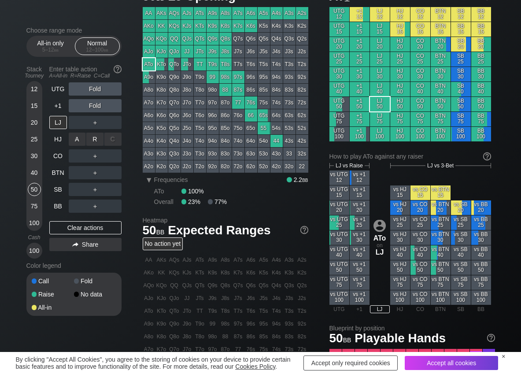
click at [92, 139] on div "R ✕" at bounding box center [94, 138] width 17 height 13
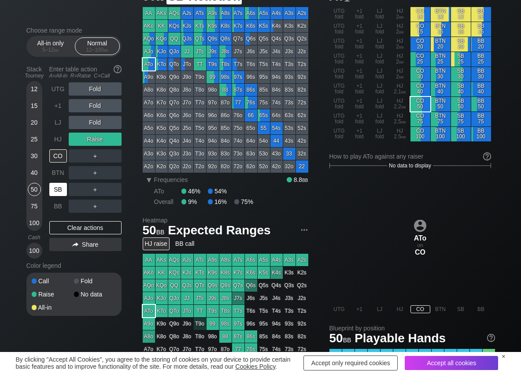
click at [59, 189] on div "SB" at bounding box center [58, 189] width 18 height 13
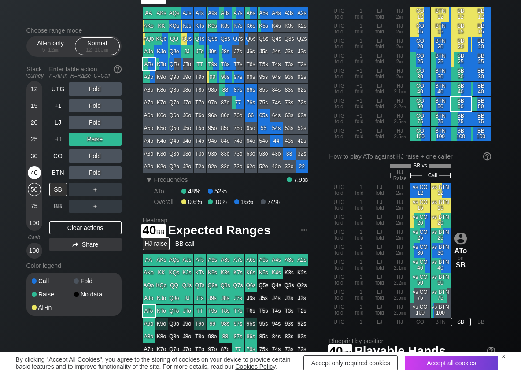
click at [34, 173] on div "40" at bounding box center [34, 172] width 13 height 13
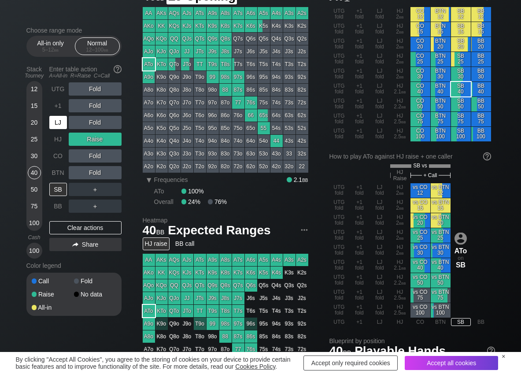
click at [62, 120] on div "LJ" at bounding box center [58, 122] width 18 height 13
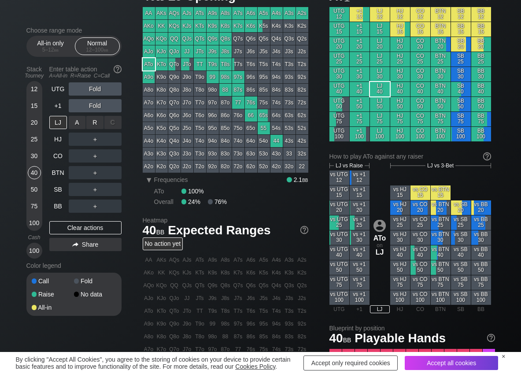
click at [92, 125] on div "R ✕" at bounding box center [94, 122] width 17 height 13
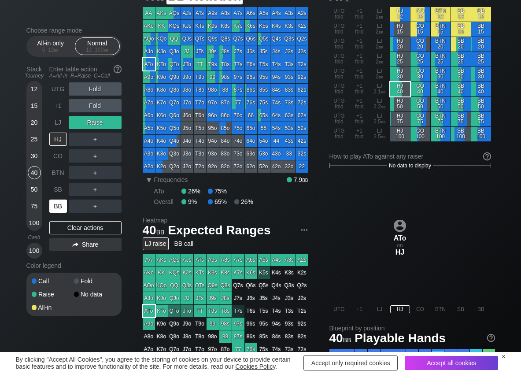
click at [53, 208] on div "BB" at bounding box center [58, 205] width 18 height 13
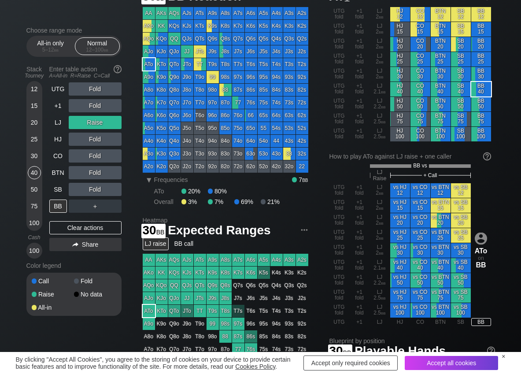
drag, startPoint x: 37, startPoint y: 153, endPoint x: 1, endPoint y: 163, distance: 36.9
click at [37, 154] on div "30" at bounding box center [34, 155] width 13 height 13
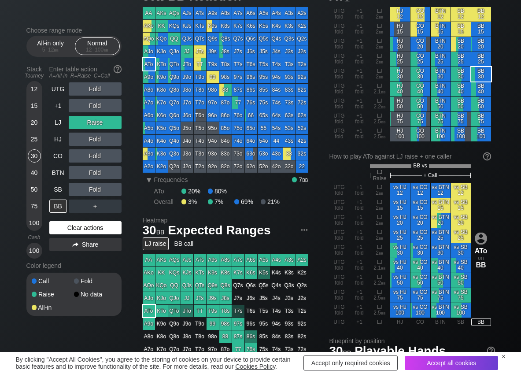
click at [80, 231] on div "Clear actions" at bounding box center [85, 227] width 72 height 13
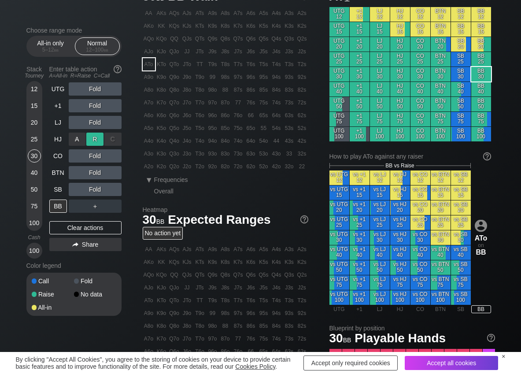
click at [89, 138] on div "R ✕" at bounding box center [94, 138] width 17 height 13
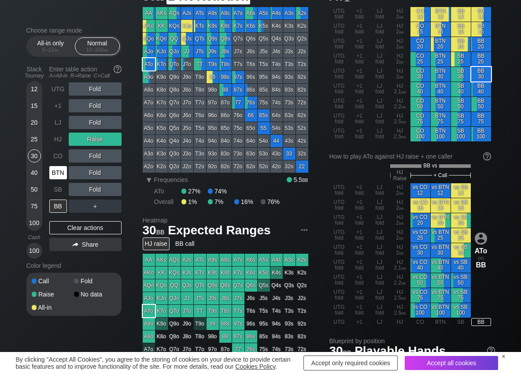
click at [53, 171] on div "BTN" at bounding box center [58, 172] width 18 height 13
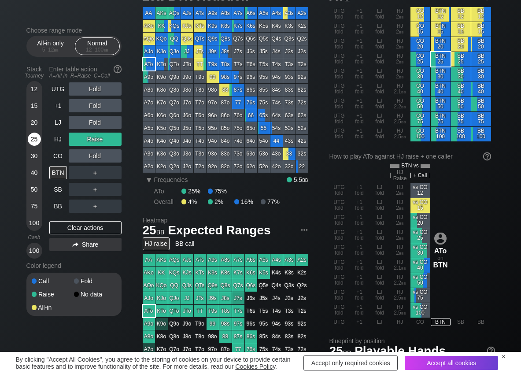
click at [33, 138] on div "25" at bounding box center [34, 138] width 13 height 13
click at [79, 235] on div "UTG Fold +1 Fold LJ Fold HJ Raise CO Fold BTN ＋ SB ＋ BB ＋ Clear actions Share" at bounding box center [85, 170] width 72 height 176
click at [79, 229] on div "Clear actions" at bounding box center [85, 227] width 72 height 13
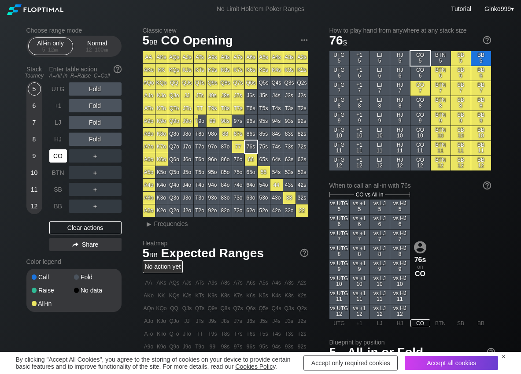
scroll to position [44, 0]
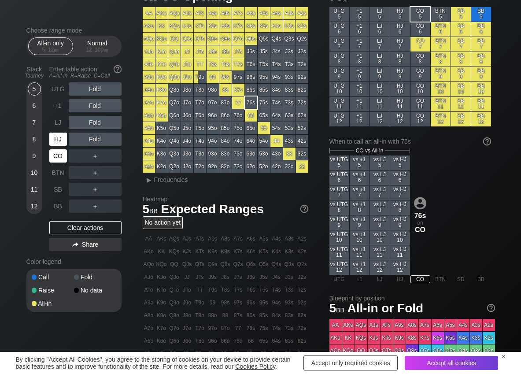
click at [57, 141] on div "HJ" at bounding box center [58, 138] width 18 height 13
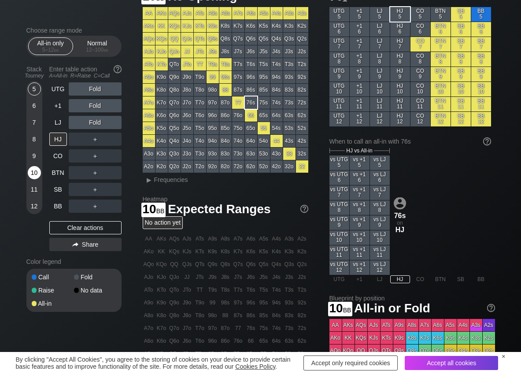
click at [37, 171] on div "10" at bounding box center [34, 172] width 13 height 13
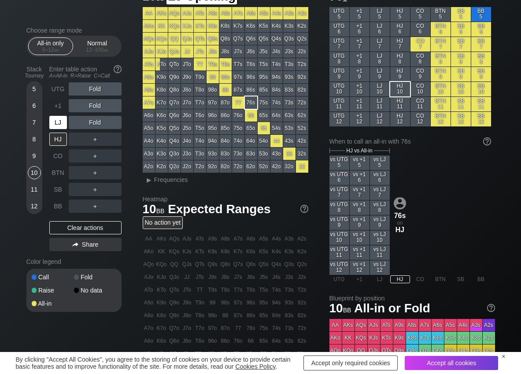
click at [60, 118] on div "LJ" at bounding box center [58, 122] width 18 height 13
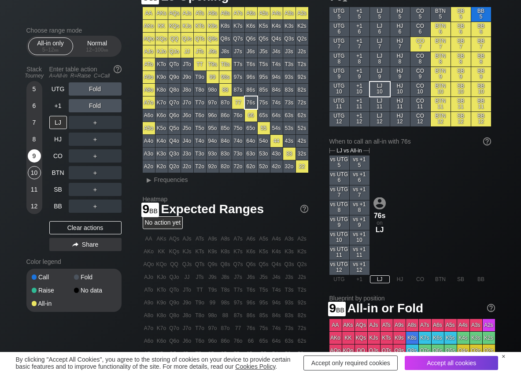
click at [30, 158] on div "9" at bounding box center [34, 155] width 13 height 13
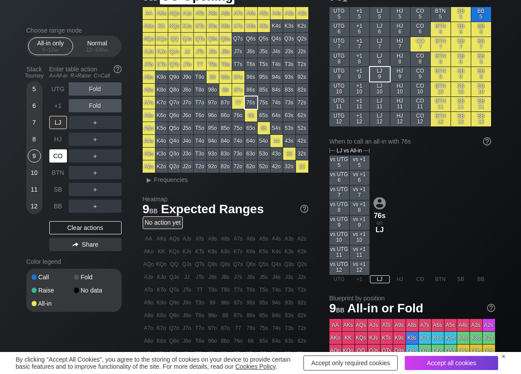
click at [50, 152] on div "CO" at bounding box center [58, 155] width 18 height 13
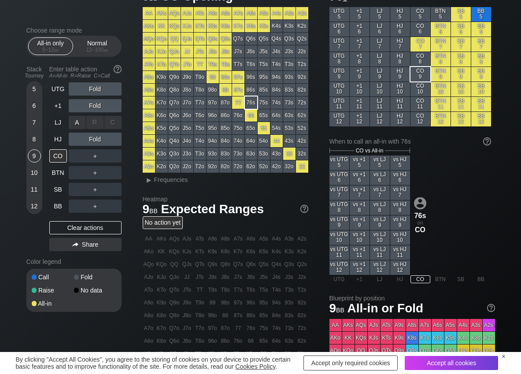
click at [80, 125] on div "A ✕" at bounding box center [77, 122] width 17 height 13
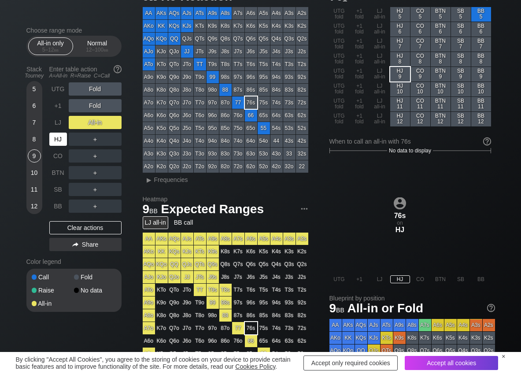
click at [59, 140] on div "HJ" at bounding box center [58, 138] width 18 height 13
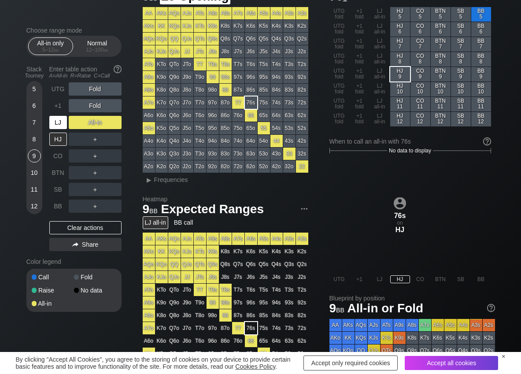
click at [62, 123] on div "LJ" at bounding box center [58, 122] width 18 height 13
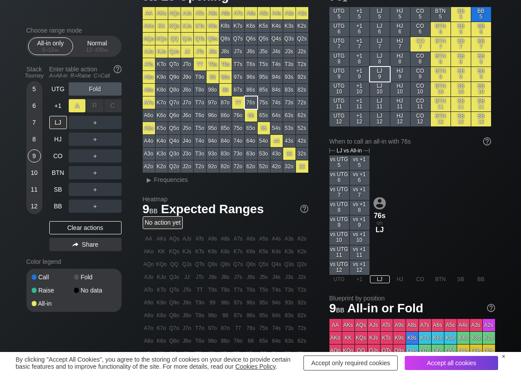
drag, startPoint x: 76, startPoint y: 105, endPoint x: 67, endPoint y: 107, distance: 8.8
click at [70, 107] on div "A ✕" at bounding box center [77, 105] width 17 height 13
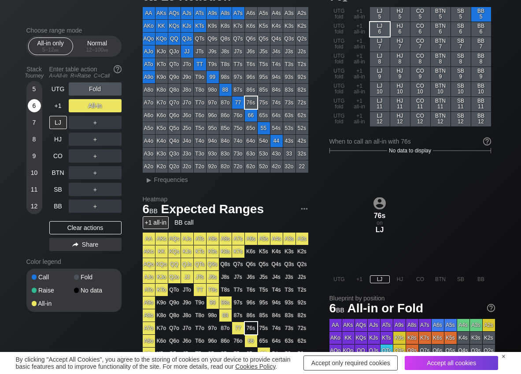
click at [34, 107] on div "6" at bounding box center [34, 105] width 13 height 13
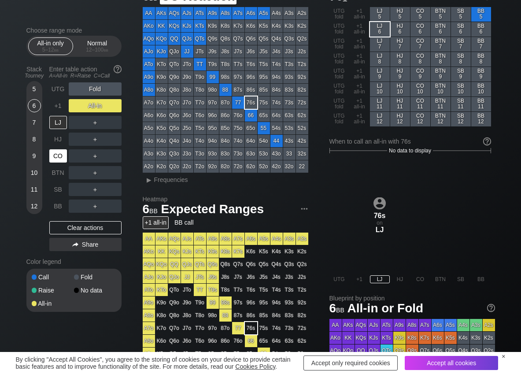
click at [56, 158] on div "CO" at bounding box center [58, 155] width 18 height 13
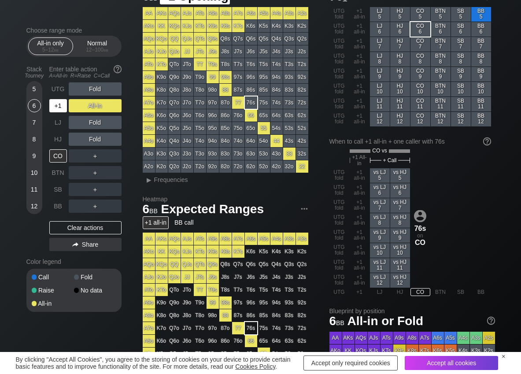
click at [58, 108] on div "+1" at bounding box center [58, 105] width 18 height 13
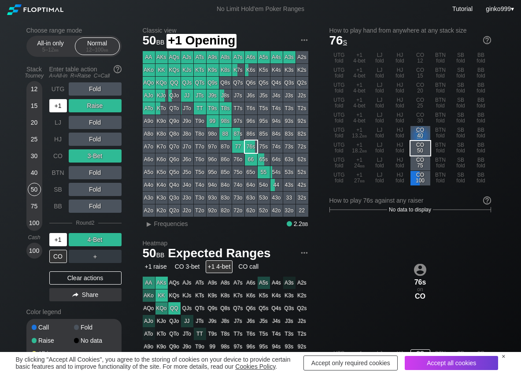
click at [59, 103] on div "+1" at bounding box center [58, 105] width 18 height 13
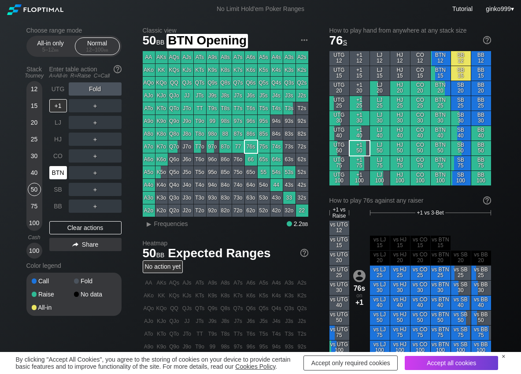
click at [60, 171] on div "BTN" at bounding box center [58, 172] width 18 height 13
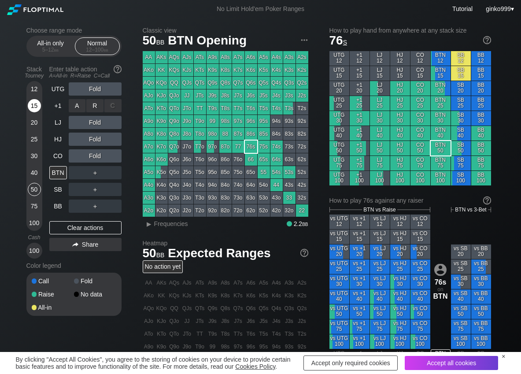
drag, startPoint x: 93, startPoint y: 109, endPoint x: 32, endPoint y: 106, distance: 61.3
click at [90, 108] on div "R ✕" at bounding box center [94, 105] width 17 height 13
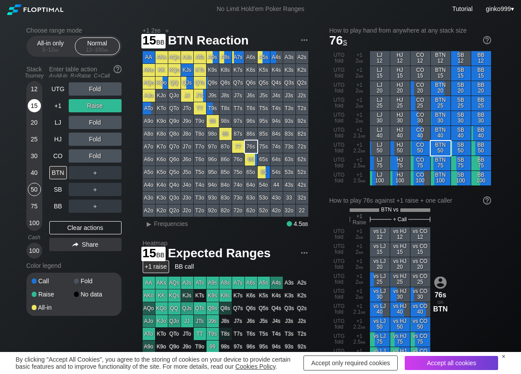
click at [32, 106] on div "15" at bounding box center [34, 105] width 13 height 13
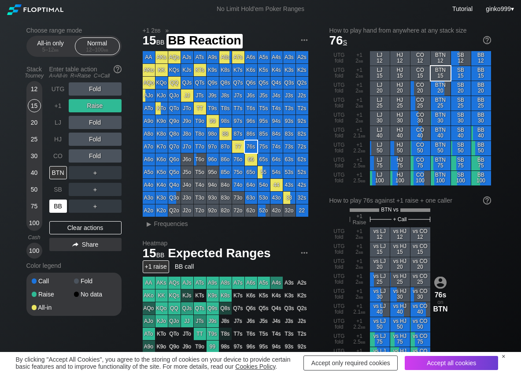
click at [53, 204] on div "BB" at bounding box center [58, 205] width 18 height 13
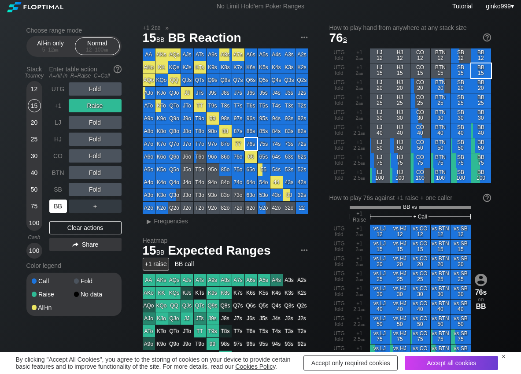
scroll to position [44, 0]
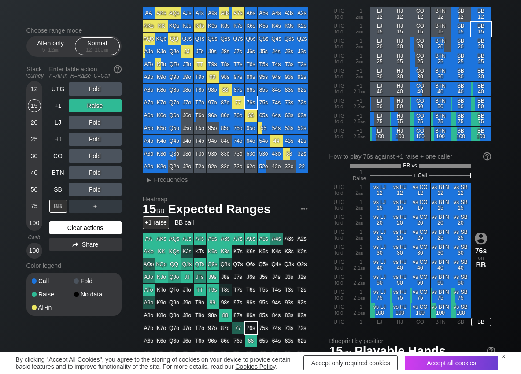
click at [66, 232] on div "Clear actions" at bounding box center [85, 227] width 72 height 13
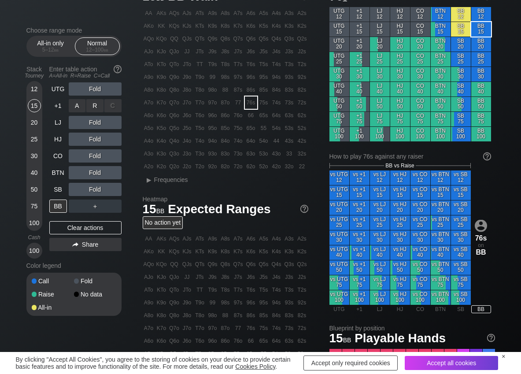
drag, startPoint x: 101, startPoint y: 110, endPoint x: 89, endPoint y: 118, distance: 14.5
click at [100, 110] on div "R ✕" at bounding box center [94, 105] width 17 height 13
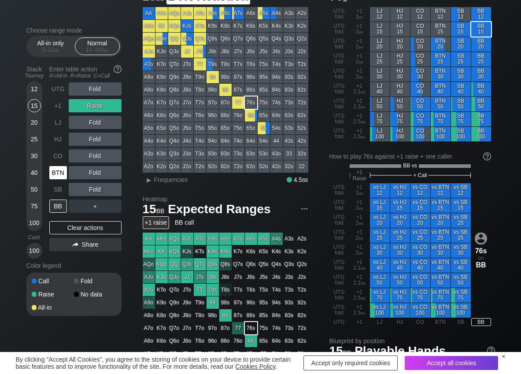
click at [57, 173] on div "BTN" at bounding box center [58, 172] width 18 height 13
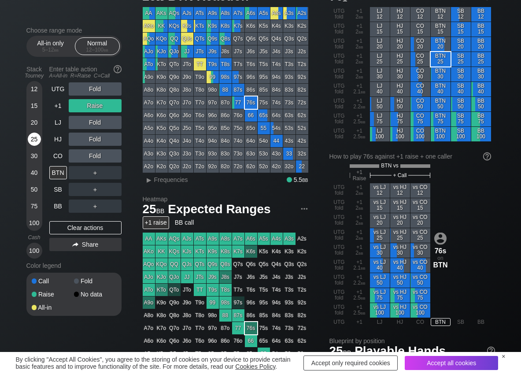
click at [34, 139] on div "25" at bounding box center [34, 138] width 13 height 13
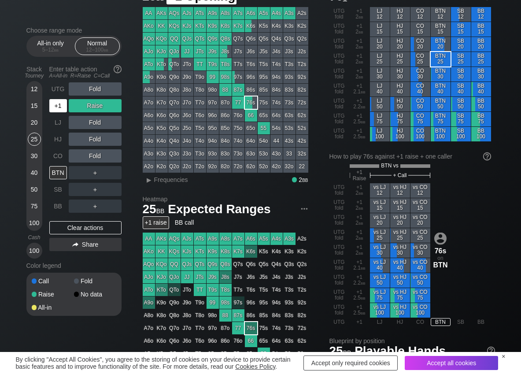
click at [58, 103] on div "+1" at bounding box center [58, 105] width 18 height 13
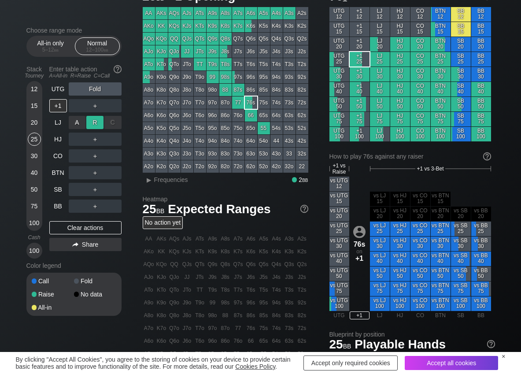
click at [95, 125] on div "R ✕" at bounding box center [94, 122] width 17 height 13
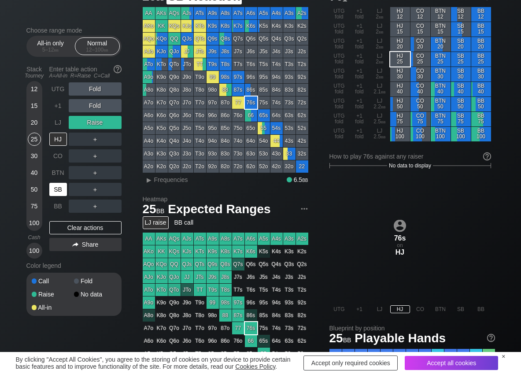
click at [61, 190] on div "SB" at bounding box center [58, 189] width 18 height 13
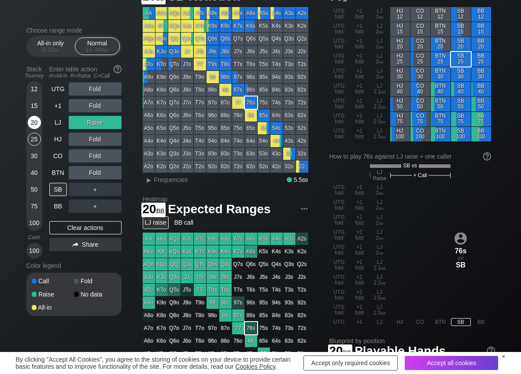
click at [31, 121] on div "20" at bounding box center [34, 122] width 13 height 13
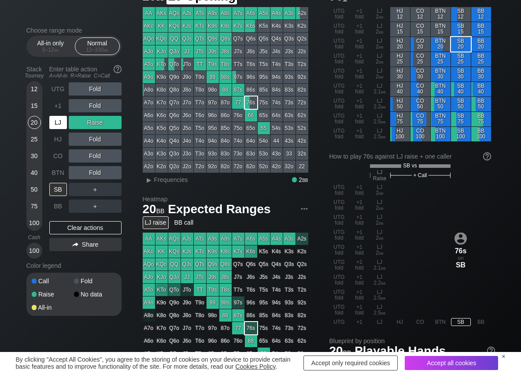
click at [56, 120] on div "LJ" at bounding box center [58, 122] width 18 height 13
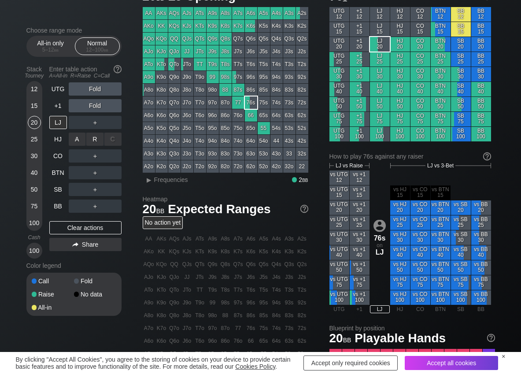
click at [93, 140] on div "R ✕" at bounding box center [94, 138] width 17 height 13
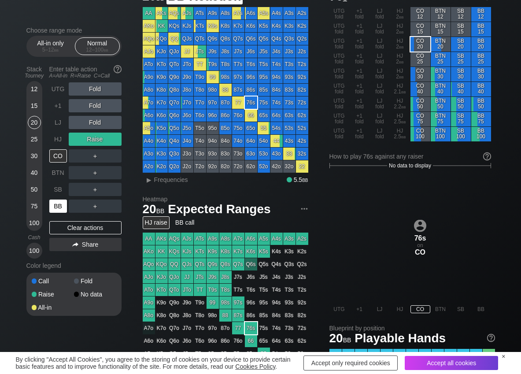
click at [58, 206] on div "BB" at bounding box center [58, 205] width 18 height 13
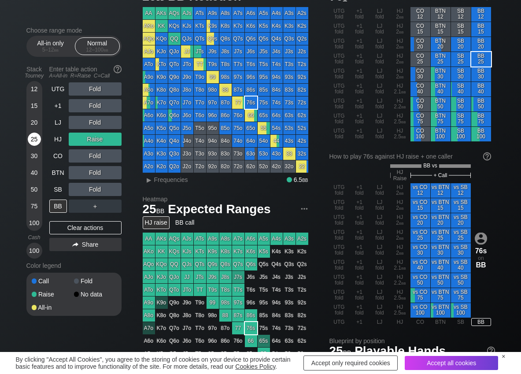
click at [35, 145] on div "25" at bounding box center [34, 138] width 13 height 13
drag, startPoint x: 36, startPoint y: 147, endPoint x: 36, endPoint y: 152, distance: 5.3
click at [36, 148] on div "25" at bounding box center [34, 140] width 13 height 17
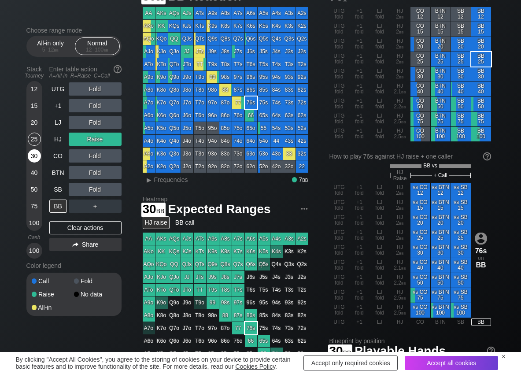
click at [36, 154] on div "30" at bounding box center [34, 155] width 13 height 13
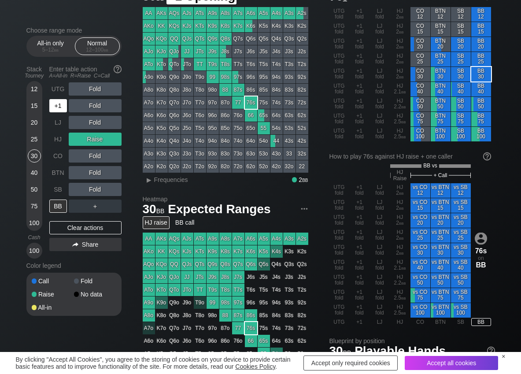
drag, startPoint x: 61, startPoint y: 109, endPoint x: 81, endPoint y: 109, distance: 19.8
click at [63, 109] on div "+1" at bounding box center [58, 105] width 18 height 13
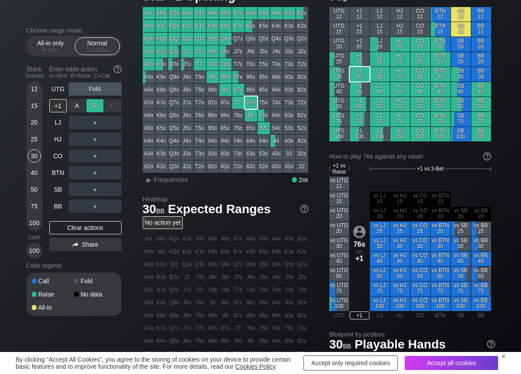
click at [98, 109] on div "R ✕" at bounding box center [94, 105] width 17 height 13
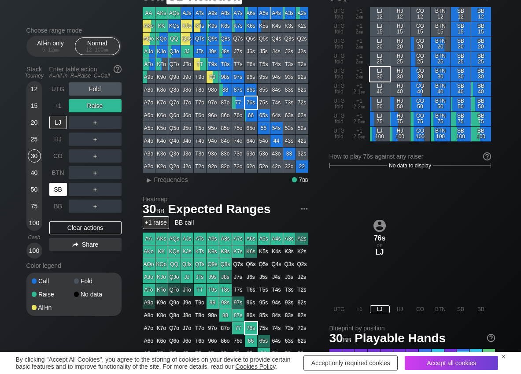
click at [60, 188] on div "SB" at bounding box center [58, 189] width 18 height 13
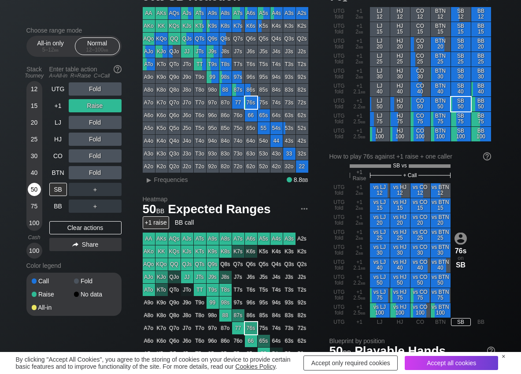
click at [35, 188] on div "50" at bounding box center [34, 189] width 13 height 13
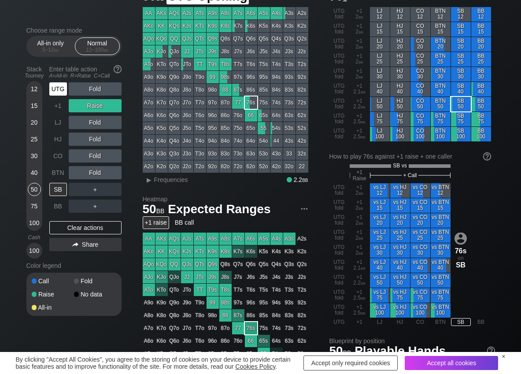
click at [55, 85] on div "UTG" at bounding box center [58, 88] width 18 height 13
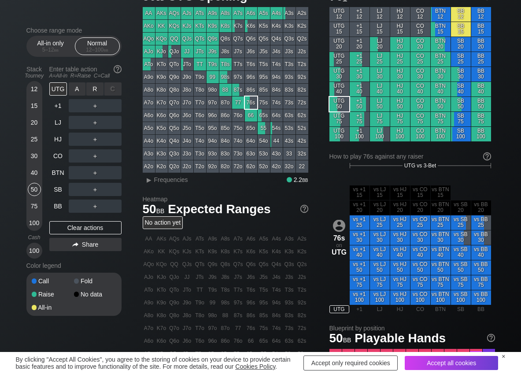
drag, startPoint x: 96, startPoint y: 88, endPoint x: 100, endPoint y: 89, distance: 4.5
click at [100, 89] on div "R ✕" at bounding box center [94, 88] width 17 height 13
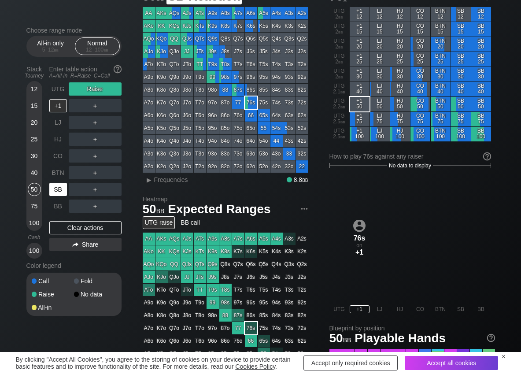
click at [54, 186] on div "SB" at bounding box center [58, 189] width 18 height 13
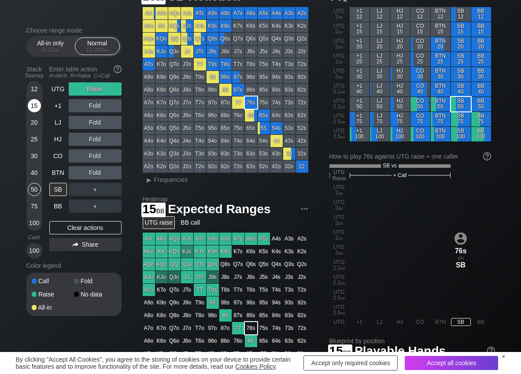
click at [40, 104] on div "15" at bounding box center [34, 105] width 13 height 13
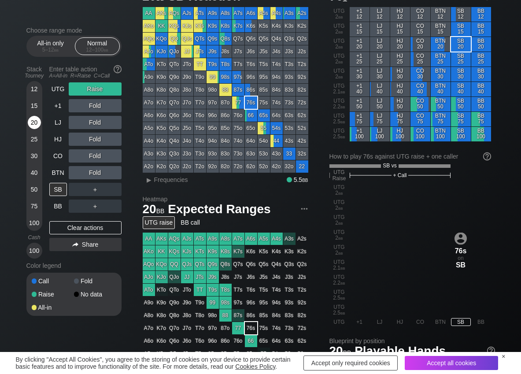
click at [35, 121] on div "20" at bounding box center [34, 122] width 13 height 13
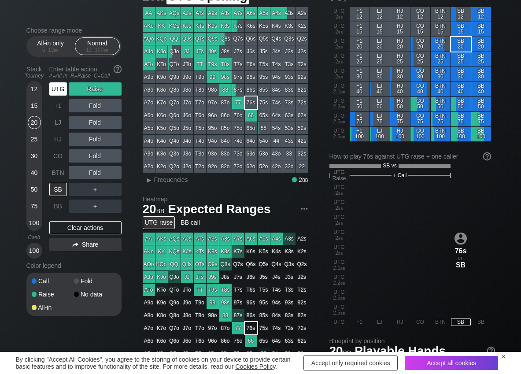
click at [55, 87] on div "UTG" at bounding box center [58, 88] width 18 height 13
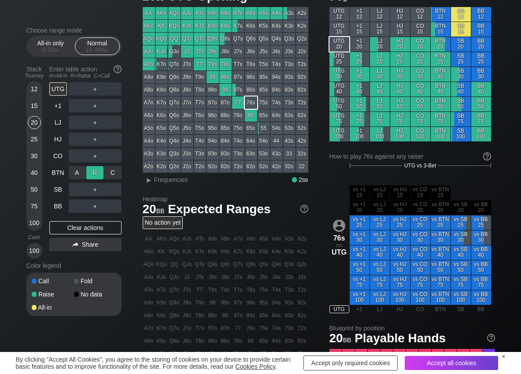
click at [99, 173] on div "R ✕" at bounding box center [94, 172] width 17 height 13
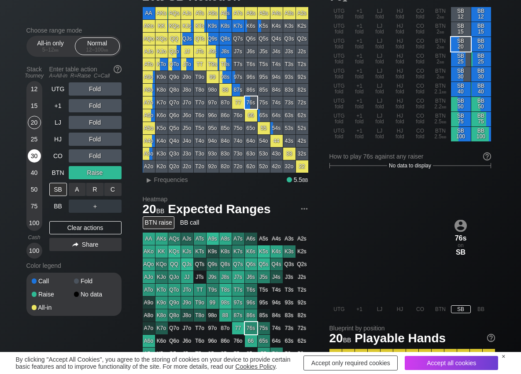
drag, startPoint x: 96, startPoint y: 186, endPoint x: 33, endPoint y: 163, distance: 66.3
click at [95, 187] on div "R ✕" at bounding box center [94, 189] width 17 height 13
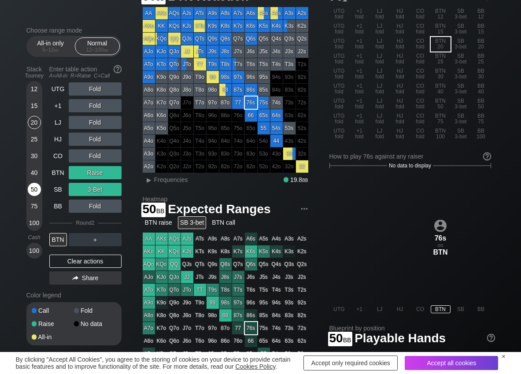
click at [33, 188] on div "50" at bounding box center [34, 189] width 13 height 13
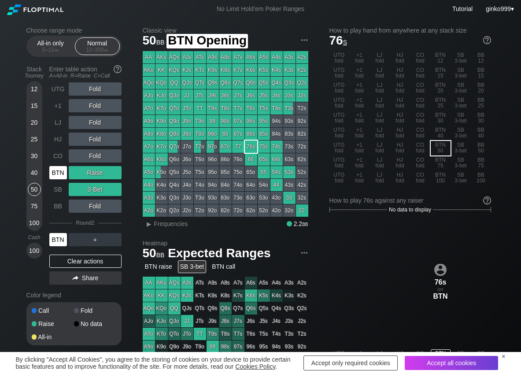
click at [54, 179] on div "BTN" at bounding box center [58, 172] width 18 height 13
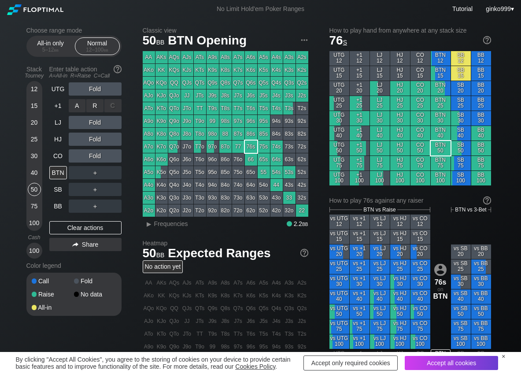
click at [91, 107] on div "R ✕" at bounding box center [94, 105] width 17 height 13
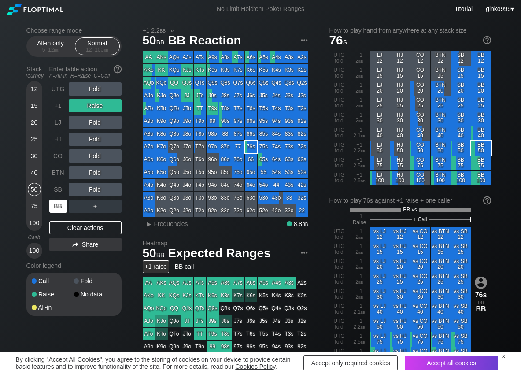
click at [65, 204] on div "BB" at bounding box center [58, 205] width 18 height 13
click at [91, 140] on div "R ✕" at bounding box center [94, 138] width 17 height 13
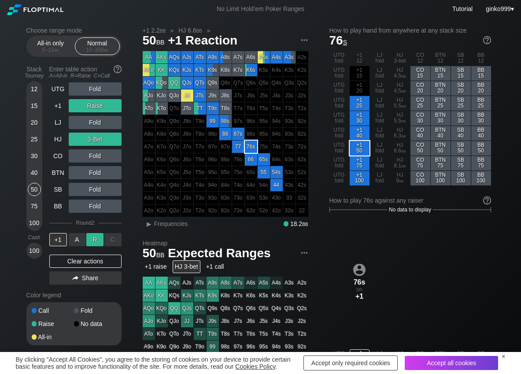
click at [95, 243] on div "R ✕" at bounding box center [94, 239] width 17 height 13
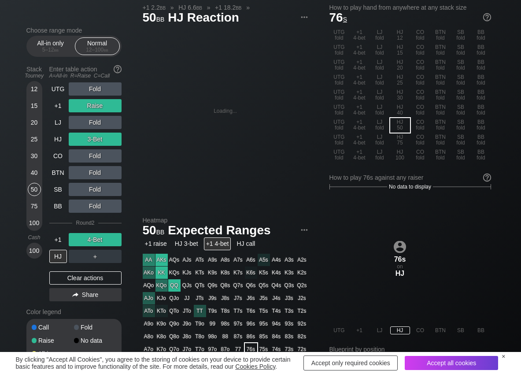
scroll to position [44, 0]
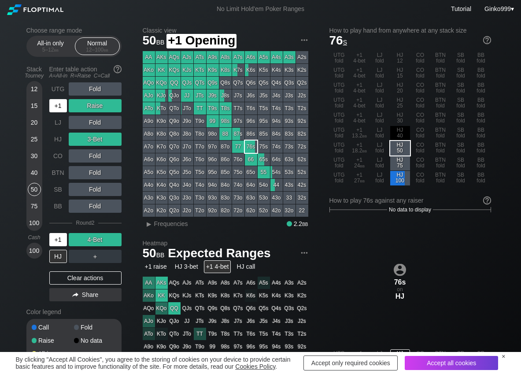
click at [57, 103] on div "+1" at bounding box center [58, 105] width 18 height 13
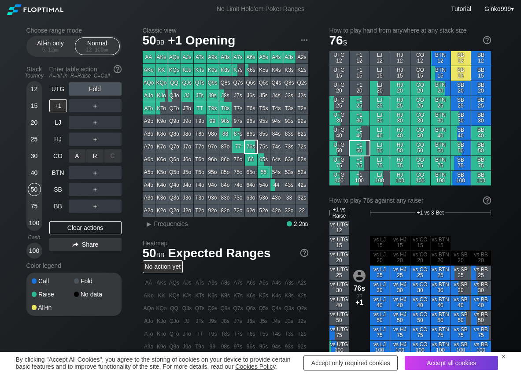
click at [98, 156] on div "R ✕" at bounding box center [94, 155] width 17 height 13
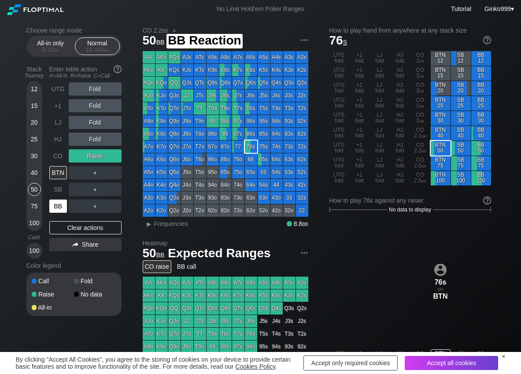
click at [65, 206] on div "BB" at bounding box center [58, 205] width 18 height 13
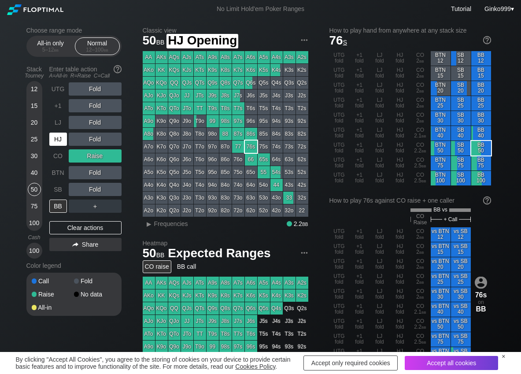
drag, startPoint x: 58, startPoint y: 144, endPoint x: 83, endPoint y: 121, distance: 34.3
click at [59, 144] on div "HJ" at bounding box center [58, 138] width 18 height 13
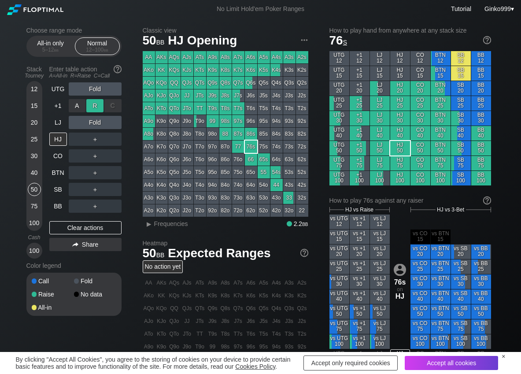
click at [89, 109] on div "R ✕" at bounding box center [94, 105] width 17 height 13
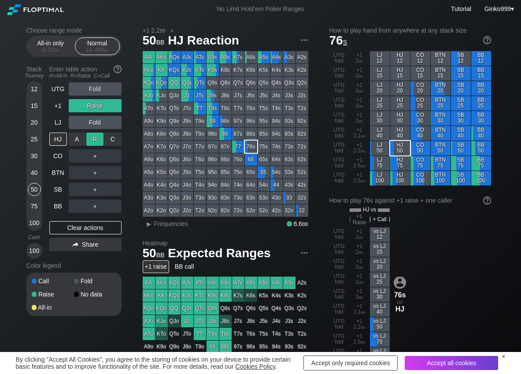
click at [94, 141] on div "R ✕" at bounding box center [94, 138] width 17 height 13
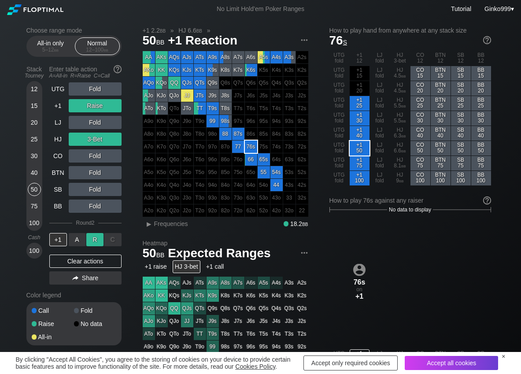
click at [91, 239] on div "R ✕" at bounding box center [94, 239] width 17 height 13
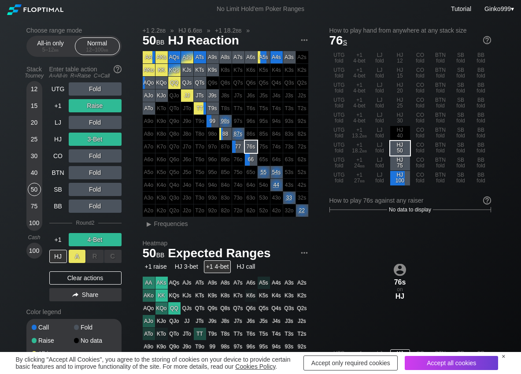
click at [79, 256] on div "A ✕" at bounding box center [77, 256] width 17 height 13
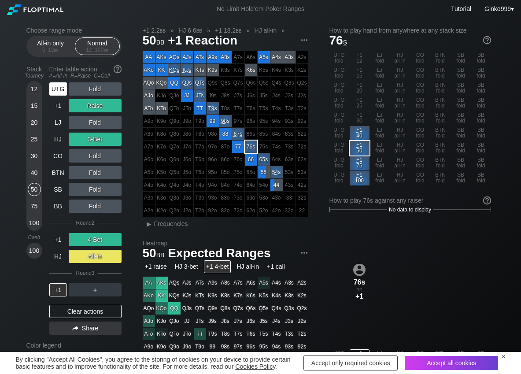
click at [52, 86] on div "UTG" at bounding box center [58, 88] width 18 height 13
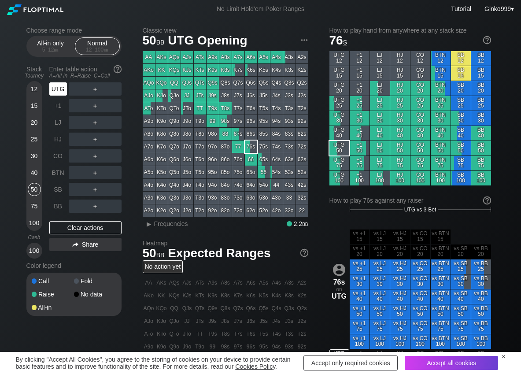
drag, startPoint x: 53, startPoint y: 86, endPoint x: 62, endPoint y: 86, distance: 8.8
click at [54, 86] on div "UTG" at bounding box center [58, 88] width 18 height 13
click at [94, 83] on div "R ✕" at bounding box center [94, 88] width 17 height 13
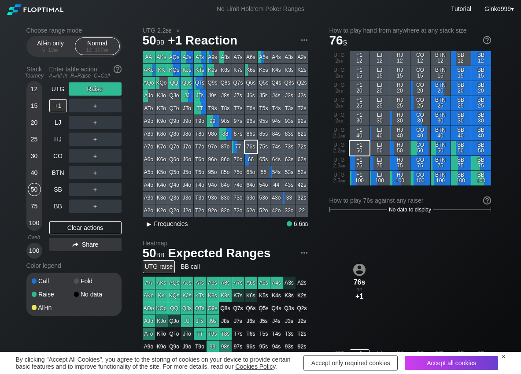
click at [161, 226] on span "Frequencies" at bounding box center [171, 223] width 34 height 7
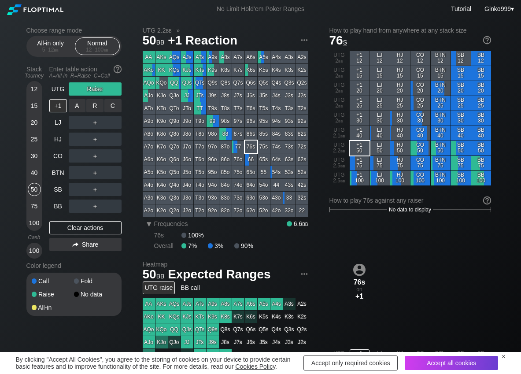
click at [119, 107] on div "C ✕" at bounding box center [112, 105] width 17 height 13
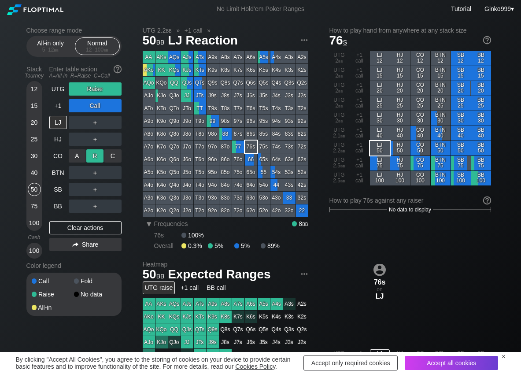
click at [93, 158] on div "R ✕" at bounding box center [94, 155] width 17 height 13
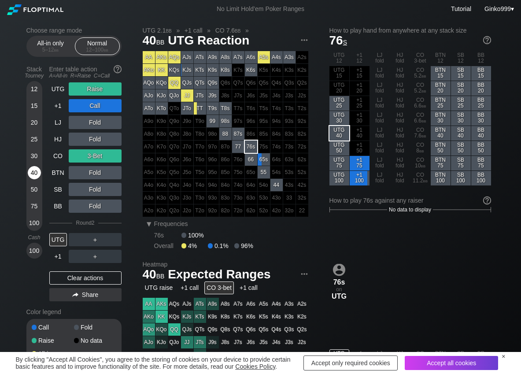
click at [36, 175] on div "40" at bounding box center [34, 172] width 13 height 13
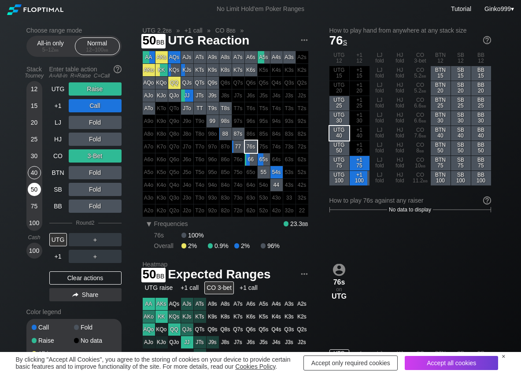
click at [30, 188] on div "50" at bounding box center [34, 189] width 13 height 13
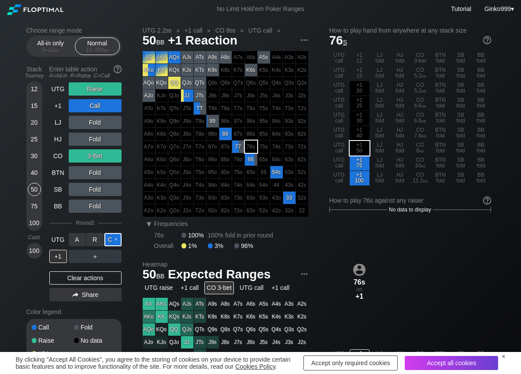
click at [109, 239] on div "C ✕" at bounding box center [112, 239] width 17 height 13
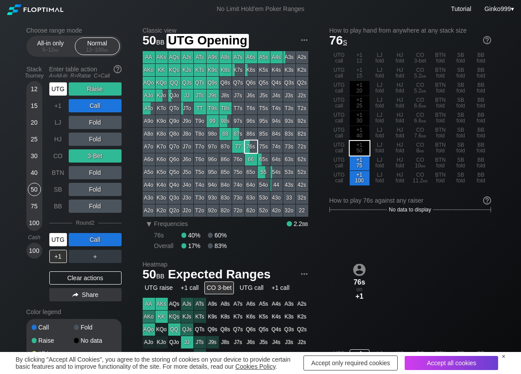
click at [63, 87] on div "UTG" at bounding box center [58, 88] width 18 height 13
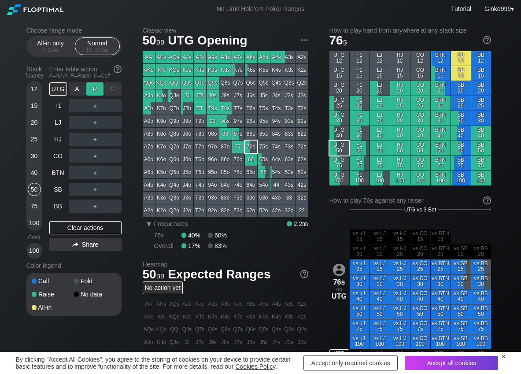
drag, startPoint x: 96, startPoint y: 90, endPoint x: 96, endPoint y: 98, distance: 7.9
click at [96, 91] on div "R ✕" at bounding box center [94, 88] width 17 height 13
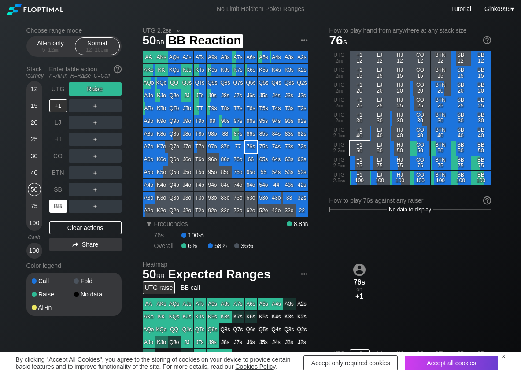
click at [60, 210] on div "BB" at bounding box center [58, 205] width 18 height 13
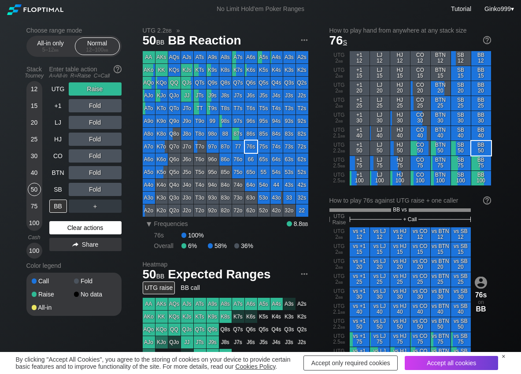
click at [62, 223] on div "Clear actions" at bounding box center [85, 227] width 72 height 13
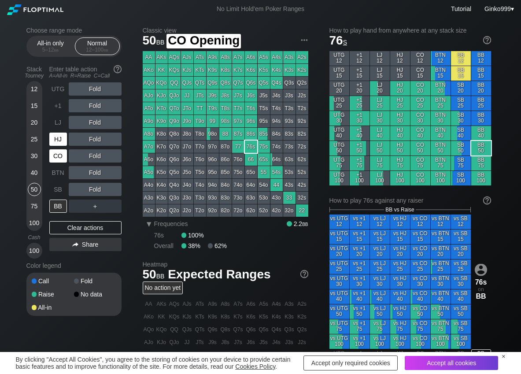
click at [58, 144] on div "HJ" at bounding box center [58, 138] width 18 height 13
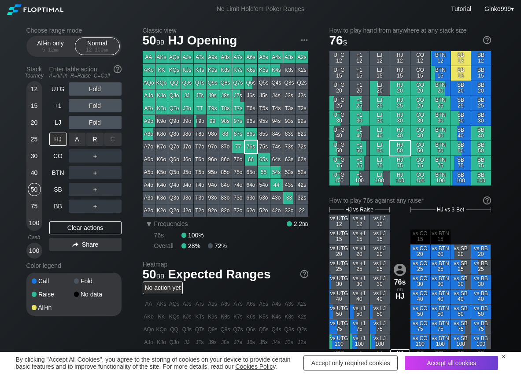
click at [91, 139] on div "R ✕" at bounding box center [94, 138] width 17 height 13
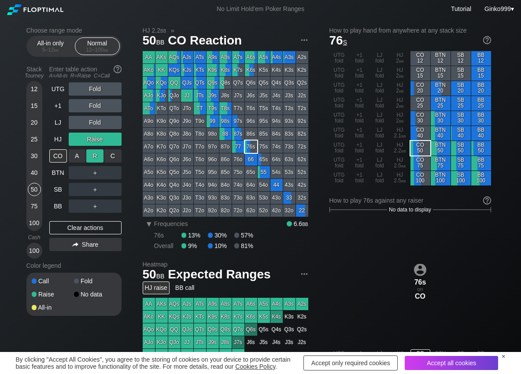
click at [91, 153] on div "R ✕" at bounding box center [94, 155] width 17 height 13
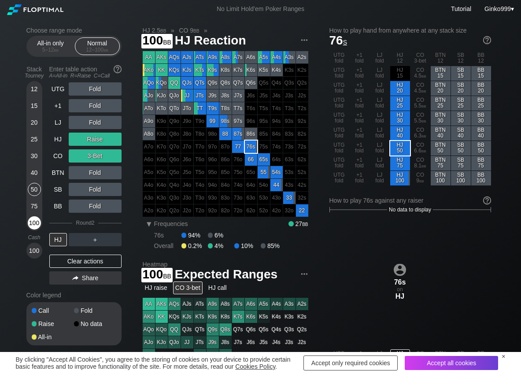
click at [33, 222] on div "100" at bounding box center [34, 222] width 13 height 13
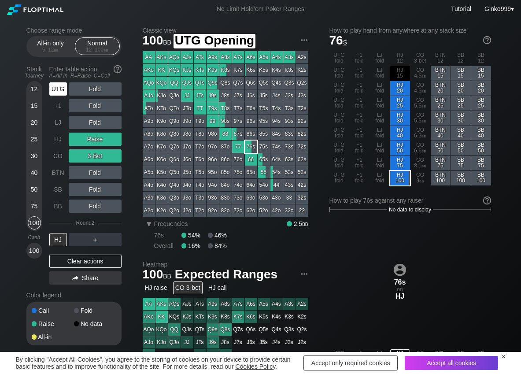
click at [62, 91] on div "UTG" at bounding box center [58, 88] width 18 height 13
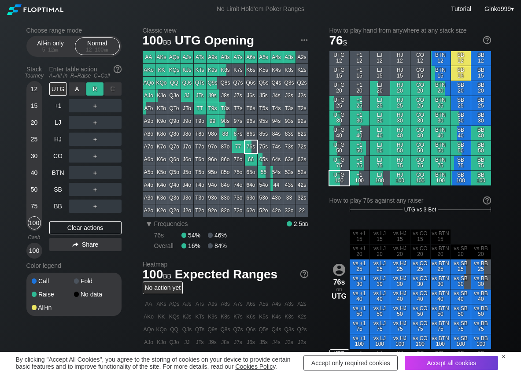
click at [95, 91] on div "R ✕" at bounding box center [94, 88] width 17 height 13
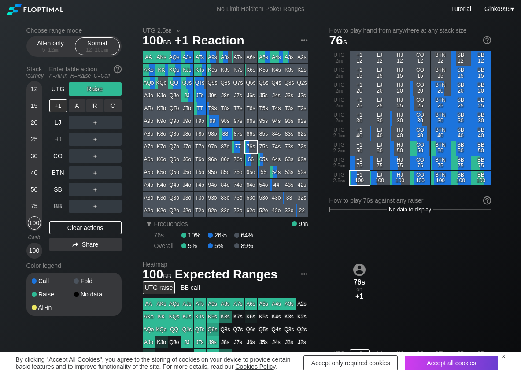
click at [89, 110] on div "R ✕" at bounding box center [94, 105] width 17 height 13
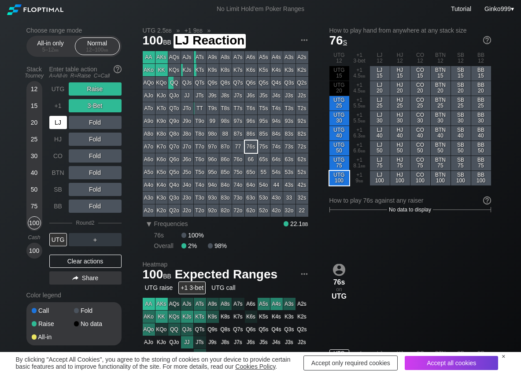
click at [58, 127] on div "LJ" at bounding box center [58, 122] width 18 height 13
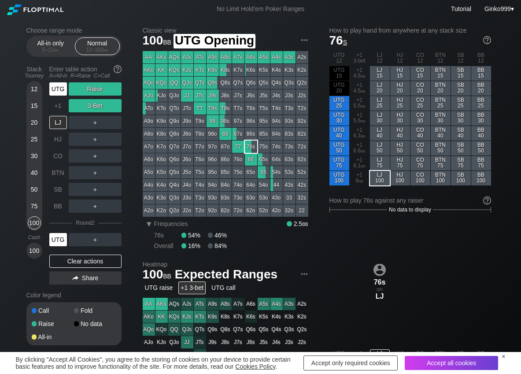
drag, startPoint x: 57, startPoint y: 93, endPoint x: 49, endPoint y: 94, distance: 8.5
click at [57, 92] on div "UTG" at bounding box center [58, 88] width 18 height 13
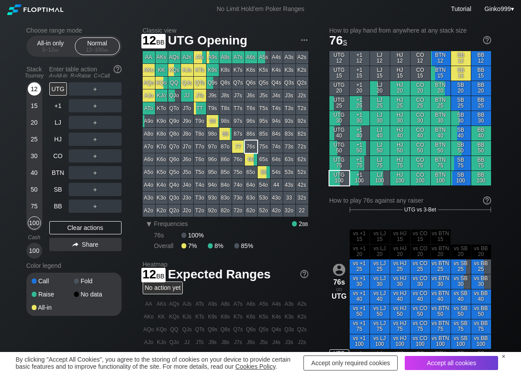
click at [35, 89] on div "12" at bounding box center [34, 88] width 13 height 13
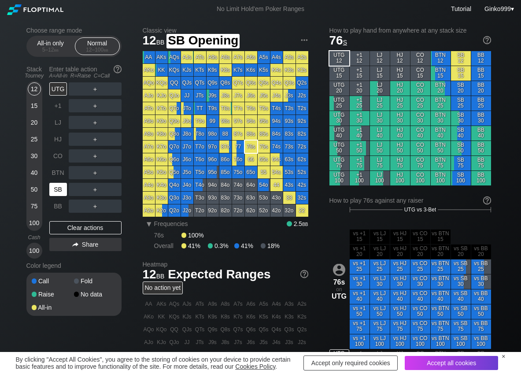
click at [59, 188] on div "SB" at bounding box center [58, 189] width 18 height 13
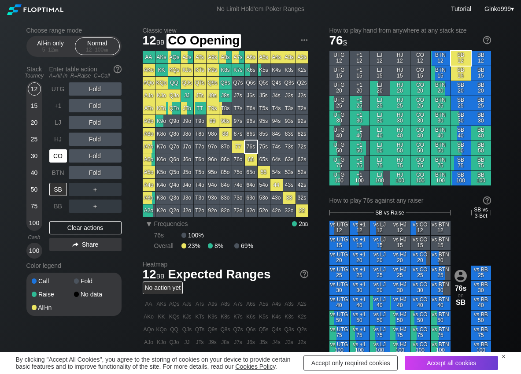
click at [61, 157] on div "CO" at bounding box center [58, 155] width 18 height 13
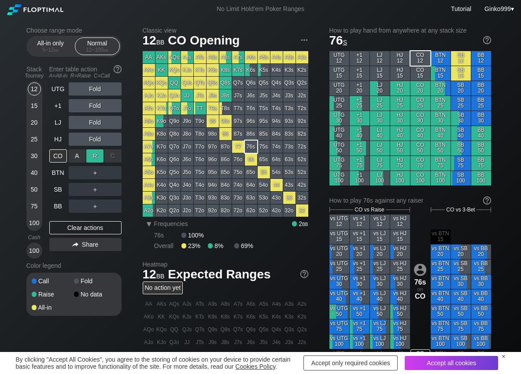
click at [100, 157] on div "R ✕" at bounding box center [94, 155] width 17 height 13
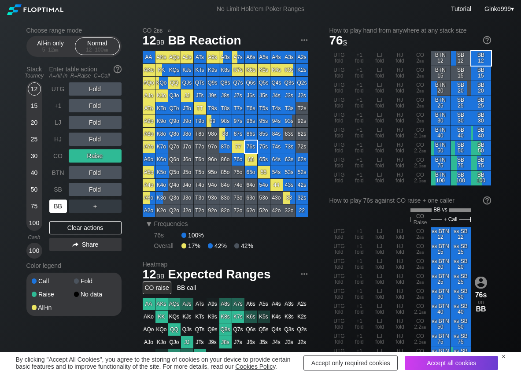
click at [55, 208] on div "BB" at bounding box center [58, 205] width 18 height 13
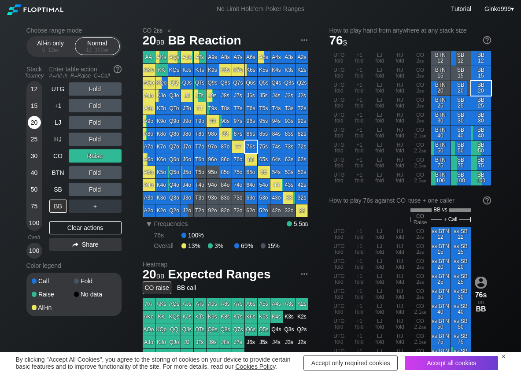
click at [28, 122] on div "20" at bounding box center [34, 122] width 13 height 13
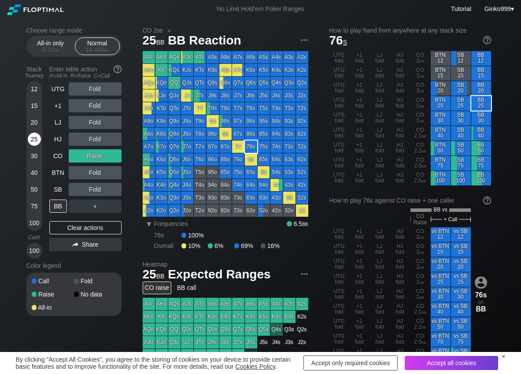
click at [31, 139] on div "25" at bounding box center [34, 138] width 13 height 13
drag, startPoint x: 114, startPoint y: 186, endPoint x: 103, endPoint y: 191, distance: 11.4
click at [113, 188] on div "C ✕" at bounding box center [112, 189] width 17 height 13
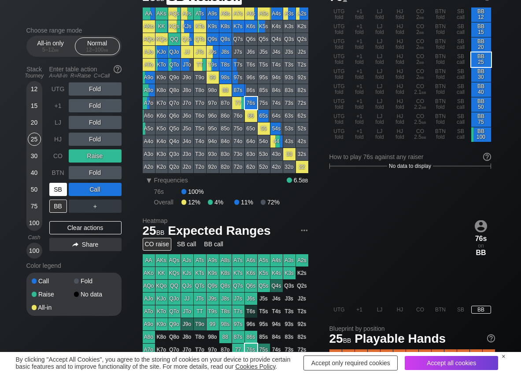
scroll to position [44, 0]
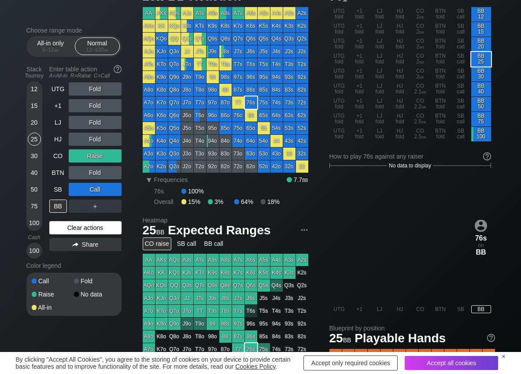
click at [67, 227] on div "Clear actions" at bounding box center [85, 227] width 72 height 13
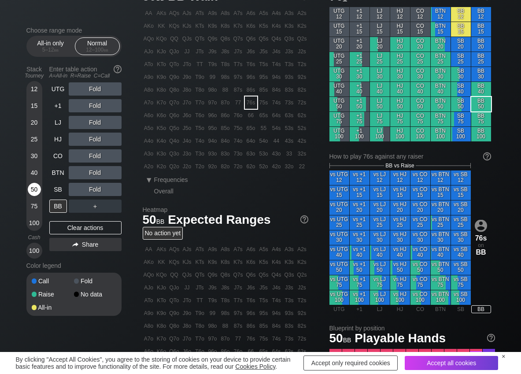
click at [33, 189] on div "50" at bounding box center [34, 189] width 13 height 13
click at [120, 189] on div "C ✕" at bounding box center [112, 189] width 17 height 13
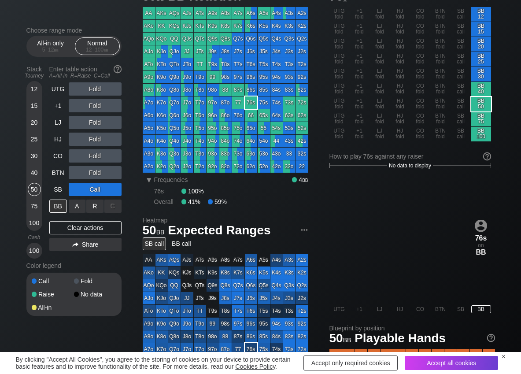
click at [99, 206] on div "R ✕" at bounding box center [94, 205] width 17 height 13
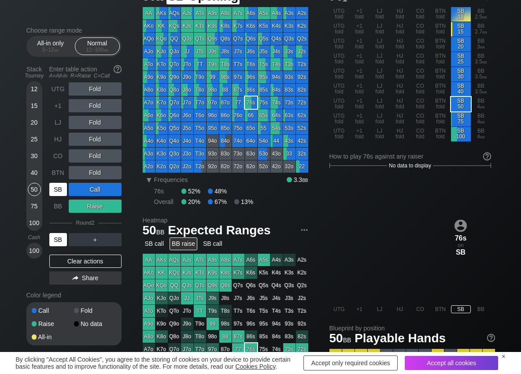
click at [57, 196] on div "SB" at bounding box center [58, 189] width 19 height 17
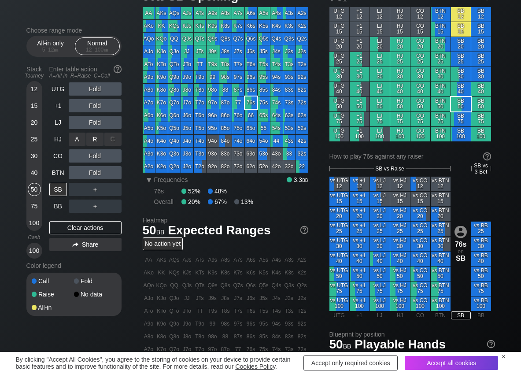
click at [92, 132] on div "R ✕" at bounding box center [94, 138] width 17 height 13
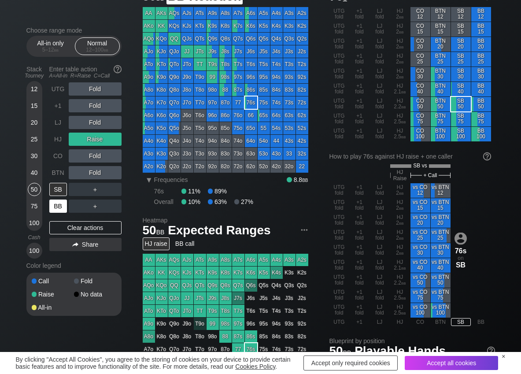
click at [56, 202] on div "BB" at bounding box center [58, 205] width 18 height 13
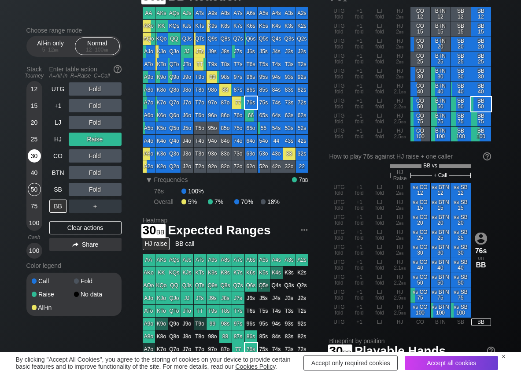
click at [35, 155] on div "30" at bounding box center [34, 155] width 13 height 13
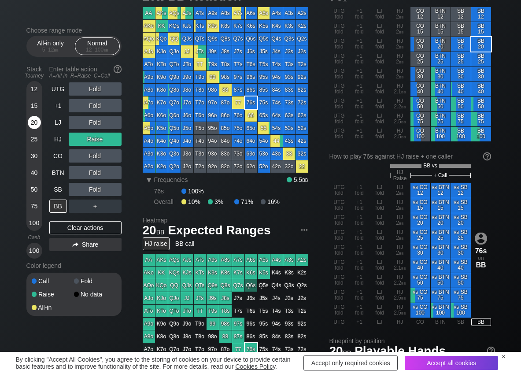
drag, startPoint x: 37, startPoint y: 121, endPoint x: 3, endPoint y: 131, distance: 36.1
click at [37, 121] on div "20" at bounding box center [34, 122] width 13 height 13
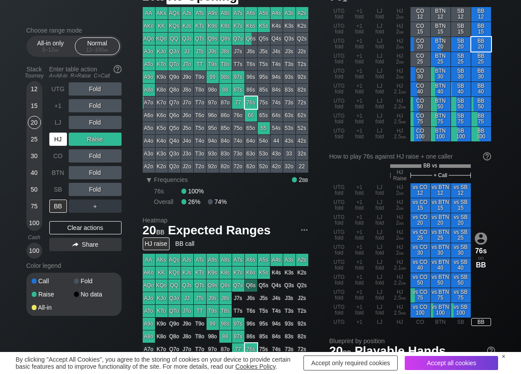
click at [53, 143] on div "HJ" at bounding box center [58, 138] width 18 height 13
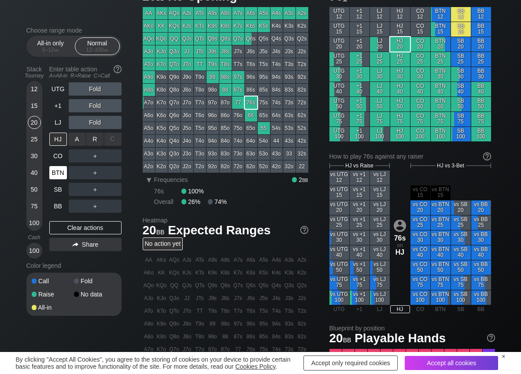
drag, startPoint x: 85, startPoint y: 145, endPoint x: 60, endPoint y: 164, distance: 31.4
click at [95, 140] on div "R ✕" at bounding box center [94, 138] width 17 height 13
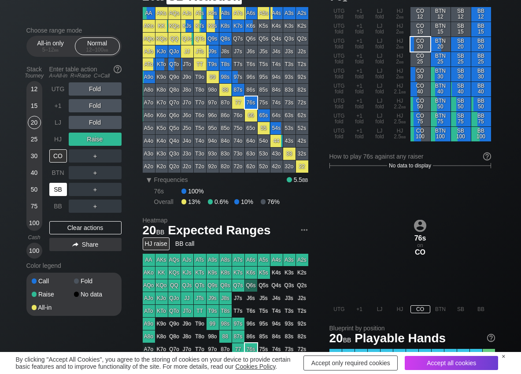
click at [55, 190] on div "SB" at bounding box center [58, 189] width 18 height 13
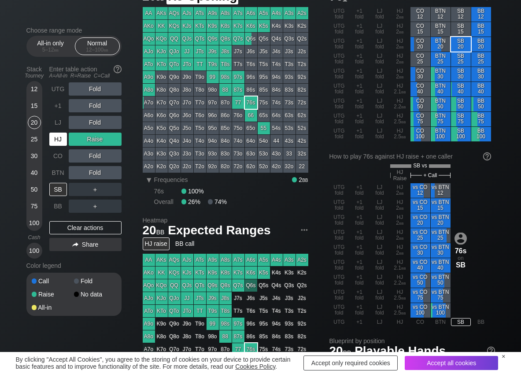
click at [59, 139] on div "HJ" at bounding box center [58, 138] width 18 height 13
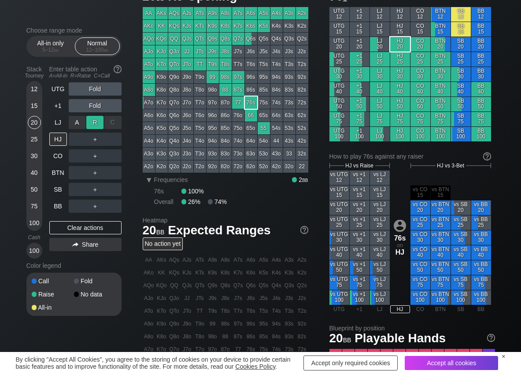
click at [96, 124] on div "R ✕" at bounding box center [94, 122] width 17 height 13
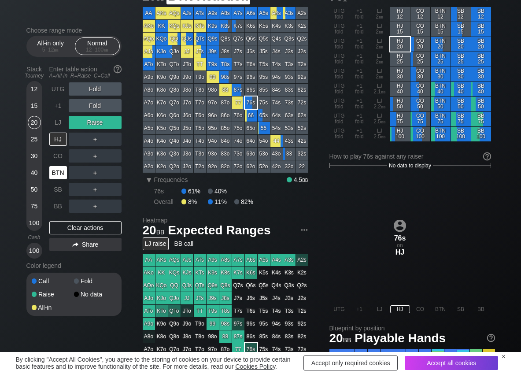
click at [59, 173] on div "BTN" at bounding box center [58, 172] width 18 height 13
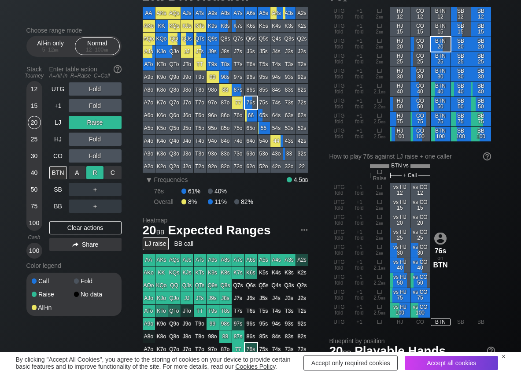
drag, startPoint x: 109, startPoint y: 173, endPoint x: 101, endPoint y: 178, distance: 9.9
click at [103, 177] on div "A ✕ R ✕ C ✕" at bounding box center [95, 172] width 53 height 13
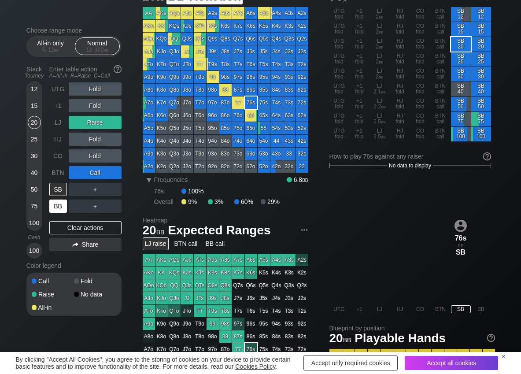
click at [59, 210] on div "BB" at bounding box center [58, 205] width 18 height 13
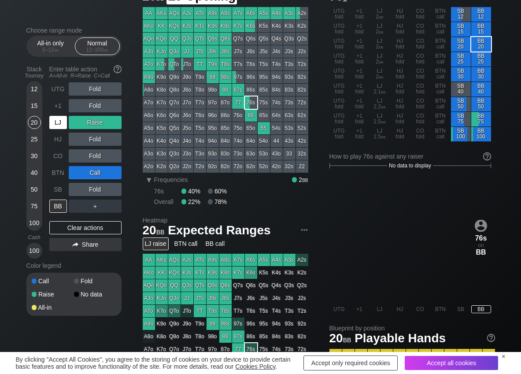
click at [61, 126] on div "LJ" at bounding box center [58, 122] width 18 height 13
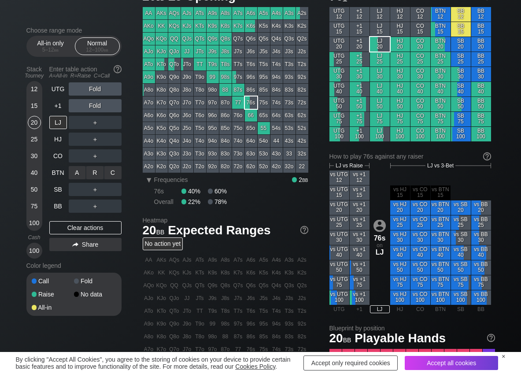
click at [95, 174] on div "R ✕" at bounding box center [94, 172] width 17 height 13
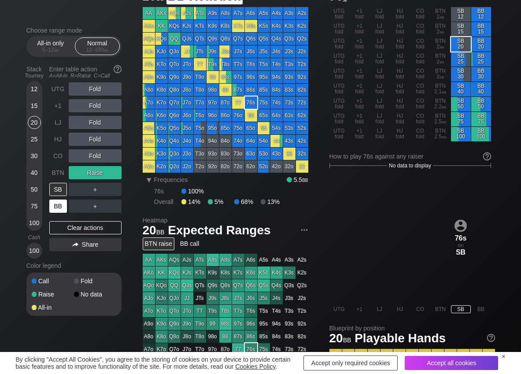
drag, startPoint x: 56, startPoint y: 207, endPoint x: 48, endPoint y: 204, distance: 8.4
click at [56, 206] on div "BB" at bounding box center [58, 205] width 18 height 13
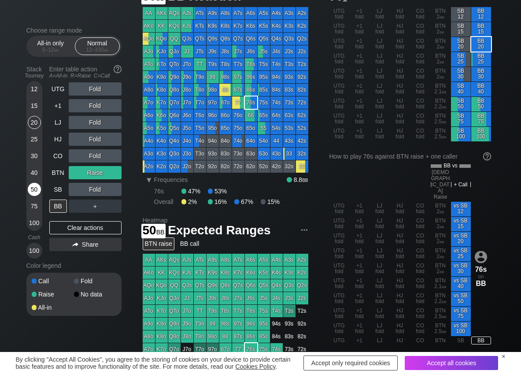
click at [37, 187] on div "50" at bounding box center [34, 189] width 13 height 13
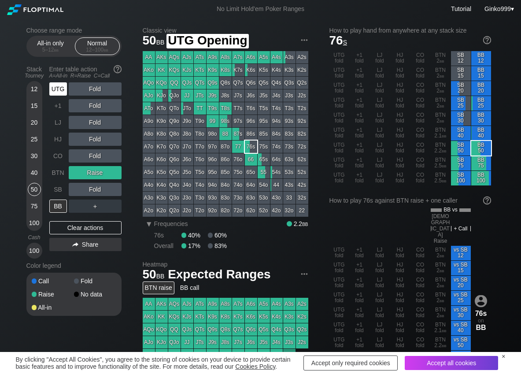
click at [64, 86] on div "UTG" at bounding box center [58, 88] width 18 height 13
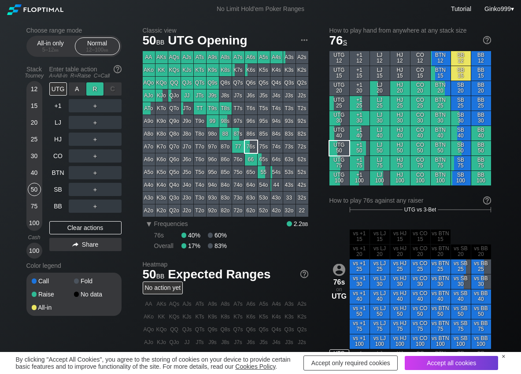
click at [93, 84] on div "R ✕" at bounding box center [94, 88] width 17 height 13
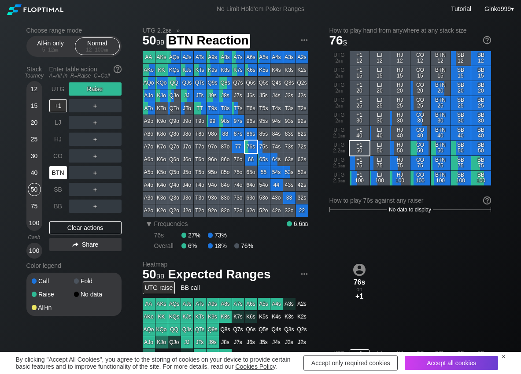
click at [60, 168] on div "BTN" at bounding box center [58, 172] width 18 height 13
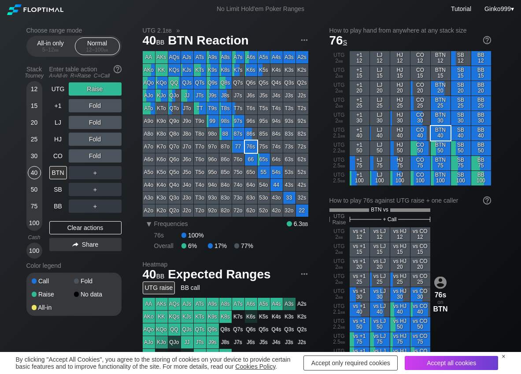
drag, startPoint x: 38, startPoint y: 168, endPoint x: 20, endPoint y: 173, distance: 18.8
click at [38, 168] on div "40" at bounding box center [34, 172] width 13 height 13
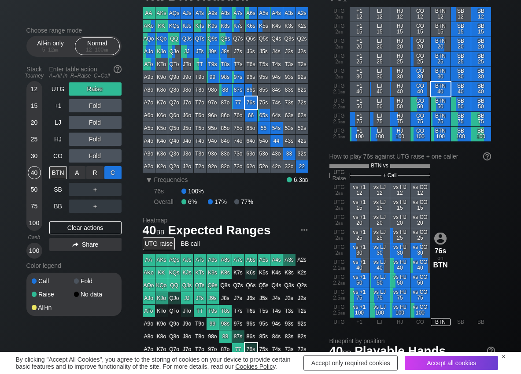
click at [116, 174] on div "C ✕" at bounding box center [112, 172] width 17 height 13
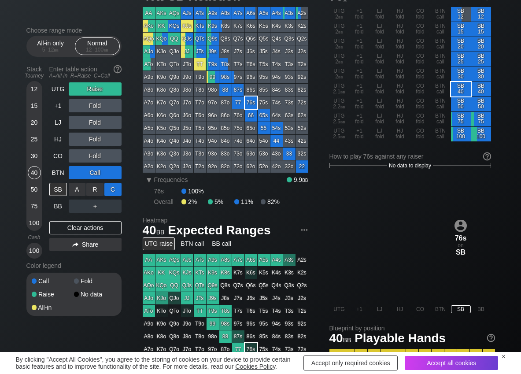
click at [113, 190] on div "C ✕" at bounding box center [112, 189] width 17 height 13
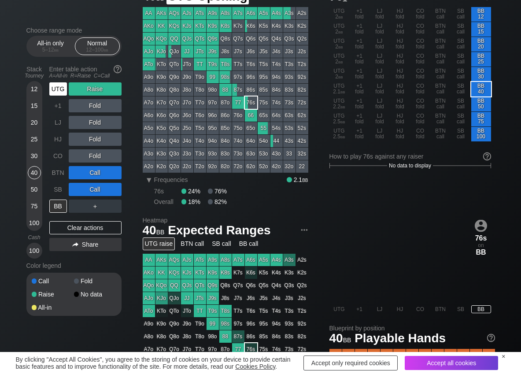
click at [59, 83] on div "UTG" at bounding box center [58, 88] width 18 height 13
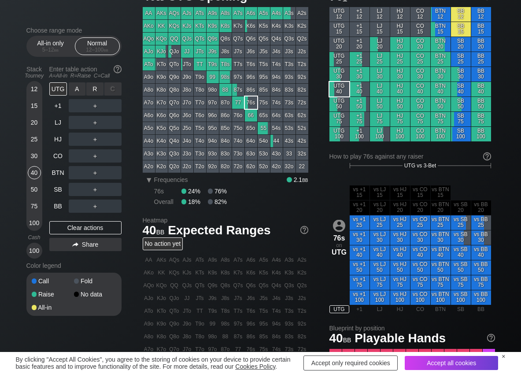
click at [102, 83] on div "R ✕" at bounding box center [94, 88] width 17 height 13
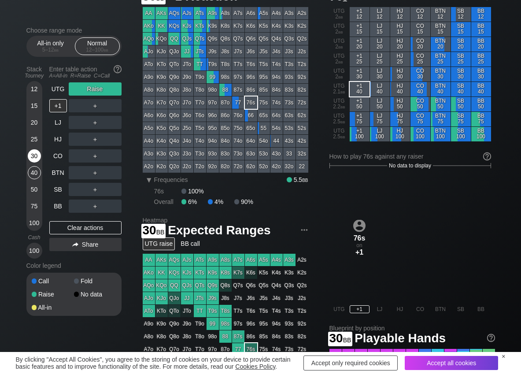
click at [40, 157] on div "30" at bounding box center [34, 155] width 13 height 13
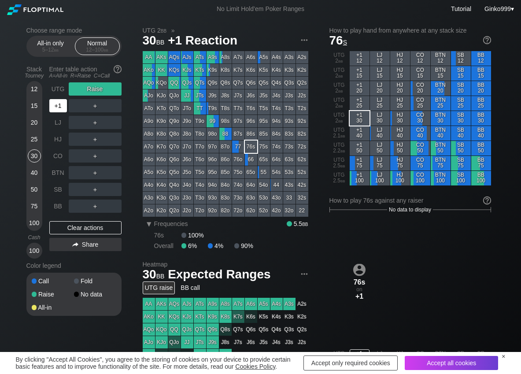
click at [61, 99] on div "+1" at bounding box center [58, 105] width 19 height 17
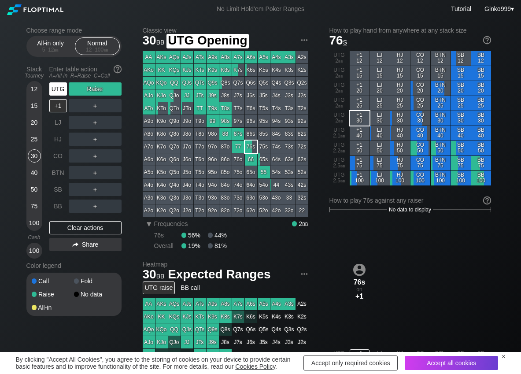
click at [61, 92] on div "UTG" at bounding box center [58, 88] width 18 height 13
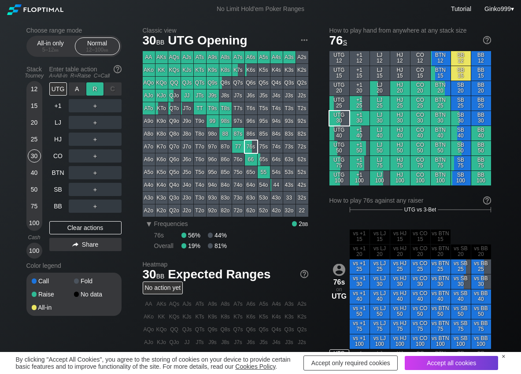
click at [98, 88] on div "R ✕" at bounding box center [94, 88] width 17 height 13
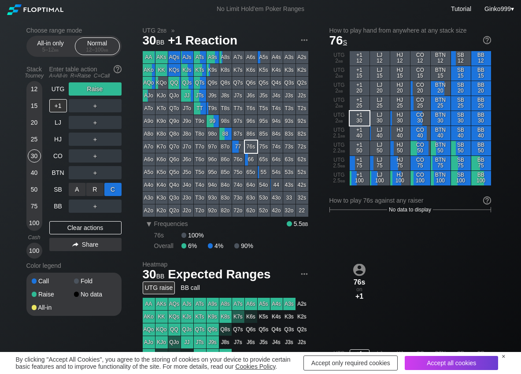
click at [115, 187] on div "C ✕" at bounding box center [112, 189] width 17 height 13
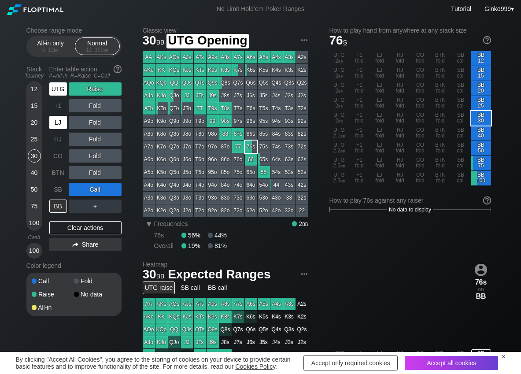
click at [54, 90] on div "UTG" at bounding box center [58, 88] width 18 height 13
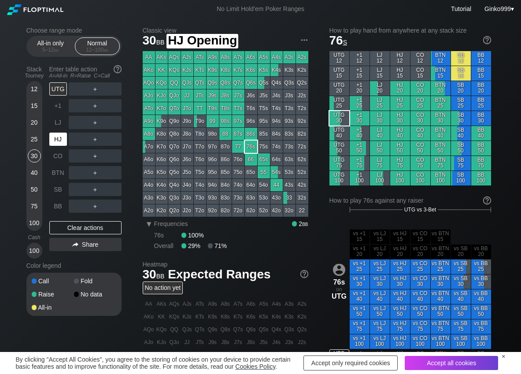
click at [54, 135] on div "HJ" at bounding box center [58, 138] width 18 height 13
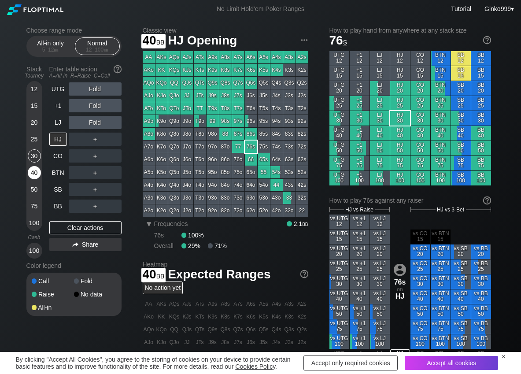
click at [33, 174] on div "40" at bounding box center [34, 172] width 13 height 13
click at [98, 140] on div "R ✕" at bounding box center [94, 138] width 17 height 13
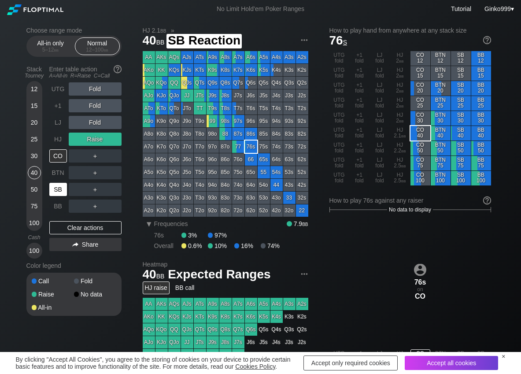
click at [58, 188] on div "SB" at bounding box center [58, 189] width 18 height 13
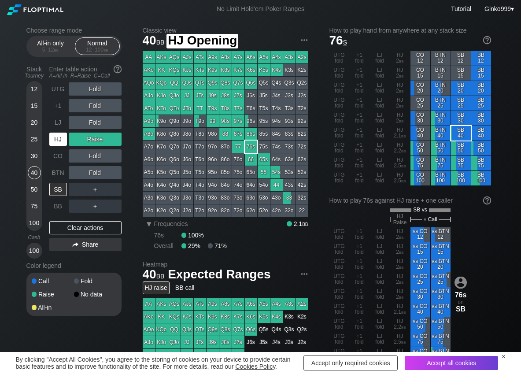
click at [60, 135] on div "HJ" at bounding box center [58, 138] width 18 height 13
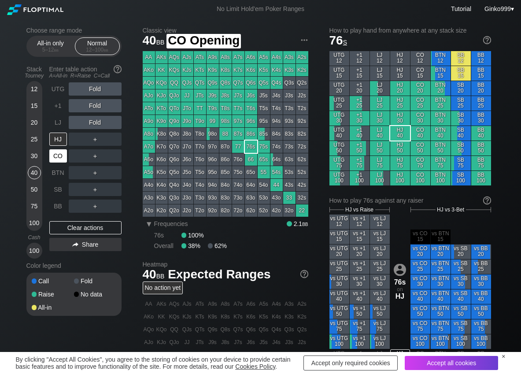
drag, startPoint x: 60, startPoint y: 153, endPoint x: 52, endPoint y: 152, distance: 8.5
click at [60, 154] on div "CO" at bounding box center [58, 155] width 18 height 13
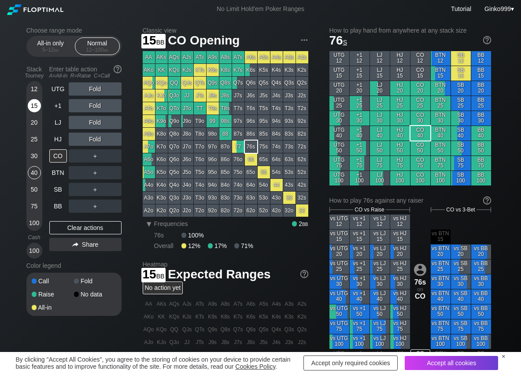
click at [32, 104] on div "15" at bounding box center [34, 105] width 13 height 13
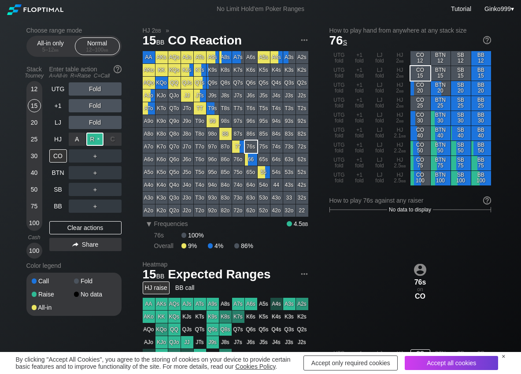
click at [97, 140] on div "R ✕" at bounding box center [94, 138] width 17 height 13
click at [63, 223] on div "Clear actions" at bounding box center [85, 227] width 72 height 13
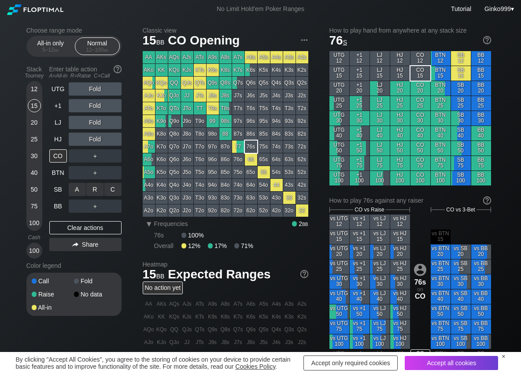
drag, startPoint x: 93, startPoint y: 187, endPoint x: 15, endPoint y: 135, distance: 94.6
click at [93, 188] on div "R ✕" at bounding box center [94, 189] width 17 height 13
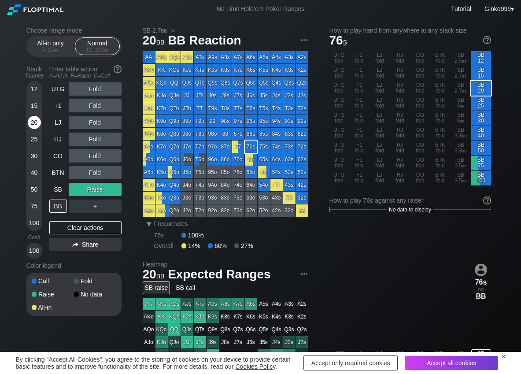
click at [35, 122] on div "20" at bounding box center [34, 122] width 13 height 13
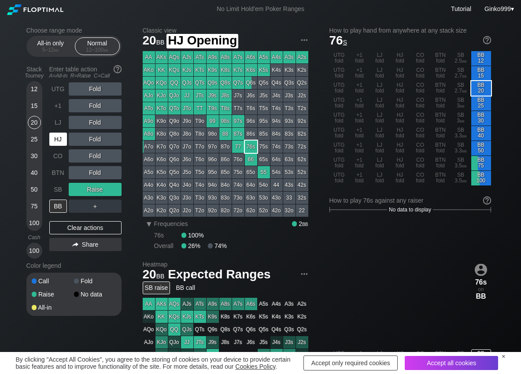
click at [54, 145] on div "HJ" at bounding box center [58, 138] width 18 height 13
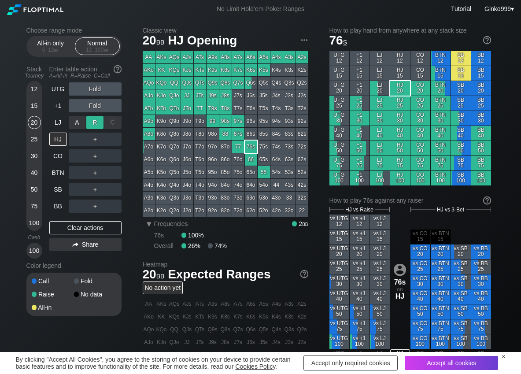
click at [90, 122] on div "R ✕" at bounding box center [94, 122] width 17 height 13
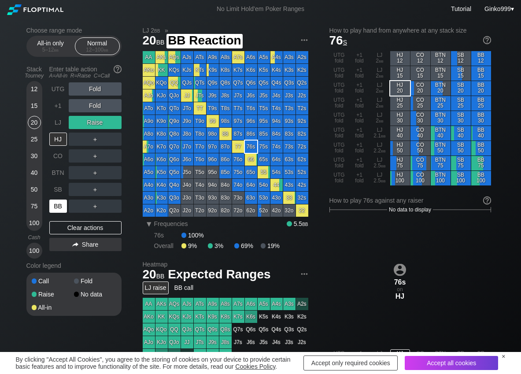
click at [61, 202] on div "BB" at bounding box center [58, 205] width 18 height 13
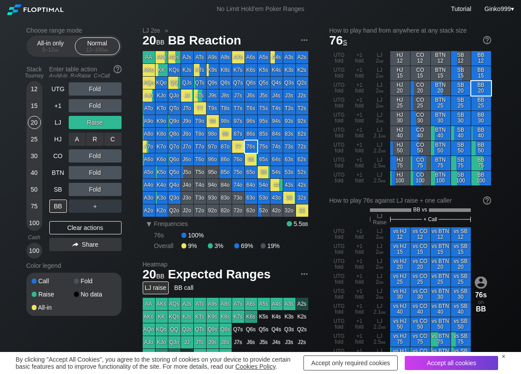
click at [115, 139] on div "C ✕" at bounding box center [112, 138] width 17 height 13
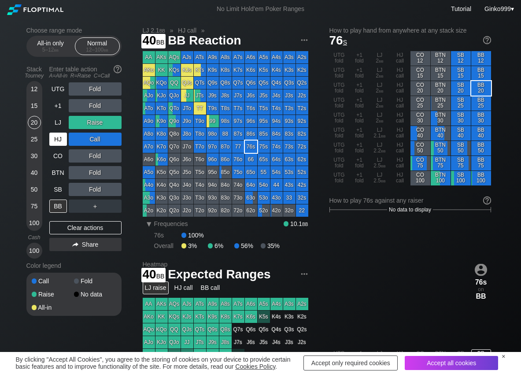
drag, startPoint x: 37, startPoint y: 173, endPoint x: 60, endPoint y: 143, distance: 38.0
click at [37, 173] on div "40" at bounding box center [34, 172] width 13 height 13
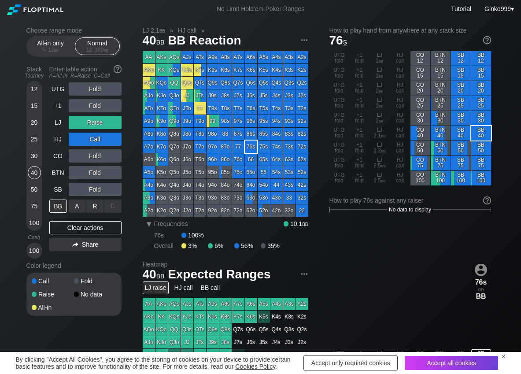
click at [102, 201] on div "R ✕" at bounding box center [94, 205] width 17 height 13
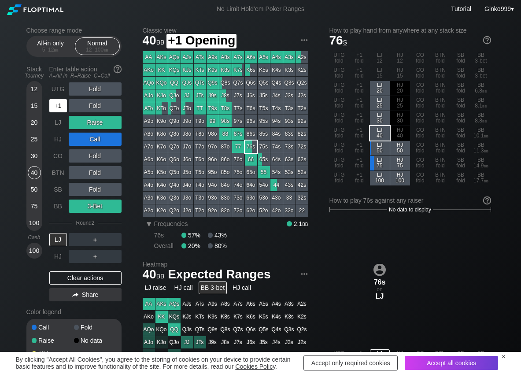
click at [56, 103] on div "+1" at bounding box center [58, 105] width 18 height 13
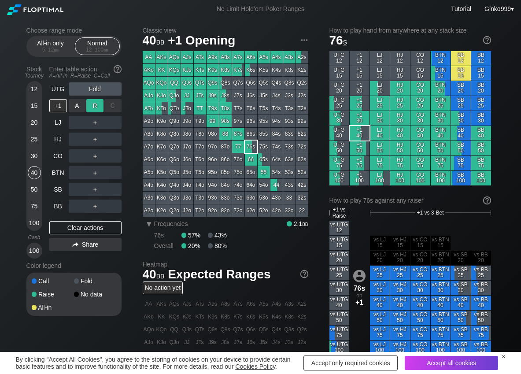
click at [94, 104] on div "R ✕" at bounding box center [94, 105] width 17 height 13
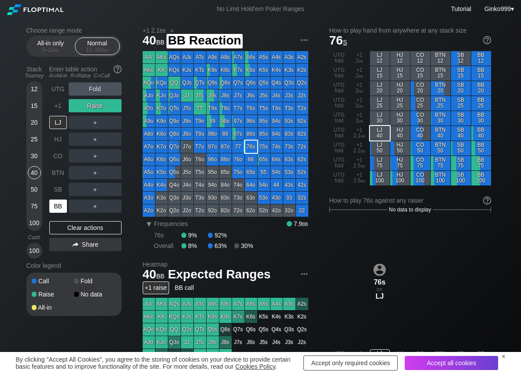
drag, startPoint x: 62, startPoint y: 198, endPoint x: 58, endPoint y: 202, distance: 6.0
click at [59, 201] on div "BB" at bounding box center [58, 206] width 19 height 17
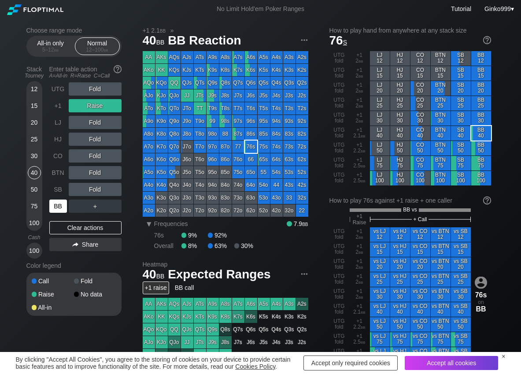
scroll to position [44, 0]
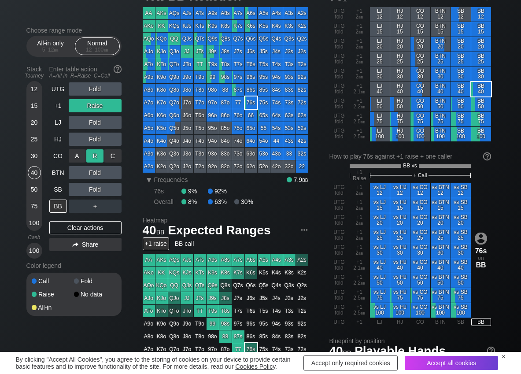
drag, startPoint x: 112, startPoint y: 152, endPoint x: 103, endPoint y: 155, distance: 9.2
click at [111, 152] on div "C ✕" at bounding box center [112, 155] width 17 height 13
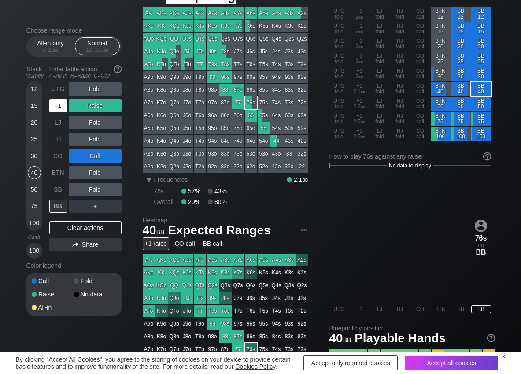
click at [55, 106] on div "+1" at bounding box center [58, 105] width 18 height 13
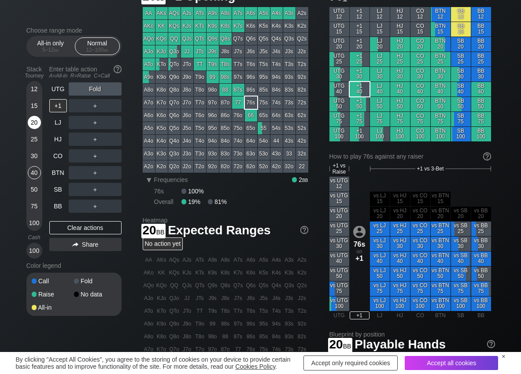
click at [34, 124] on div "20" at bounding box center [34, 122] width 13 height 13
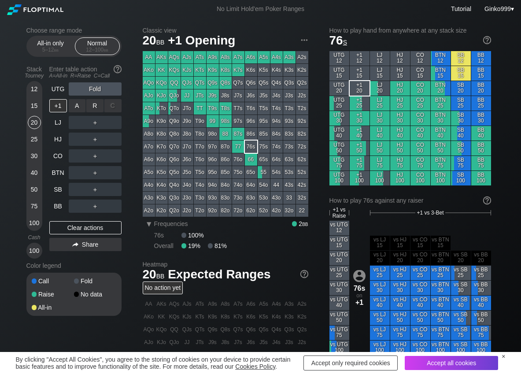
click at [94, 107] on div "R ✕" at bounding box center [94, 105] width 17 height 13
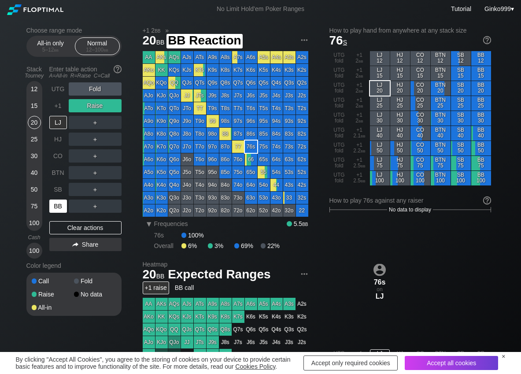
click at [63, 200] on div "BB" at bounding box center [58, 205] width 18 height 13
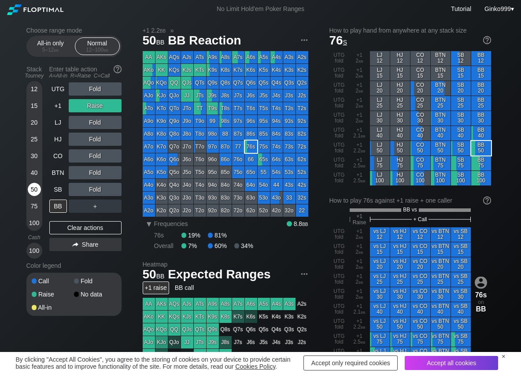
click at [29, 190] on div "50" at bounding box center [34, 189] width 13 height 13
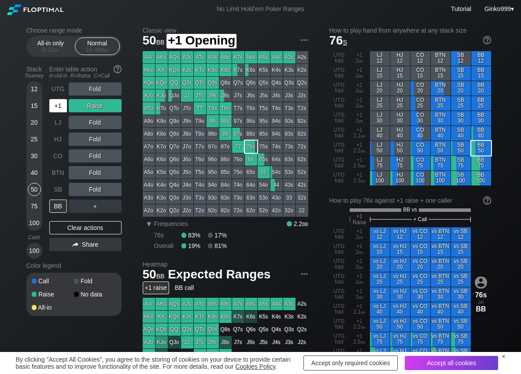
click at [63, 104] on div "+1" at bounding box center [58, 105] width 18 height 13
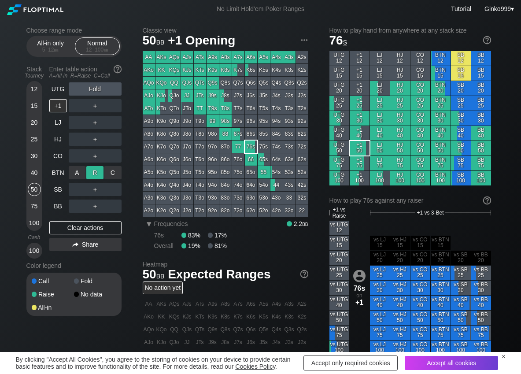
click at [97, 171] on div "R ✕" at bounding box center [94, 172] width 17 height 13
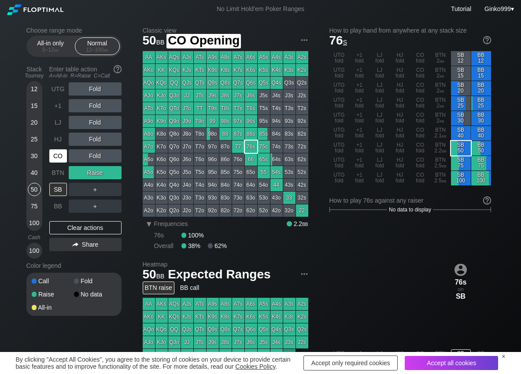
click at [58, 155] on div "CO" at bounding box center [58, 155] width 18 height 13
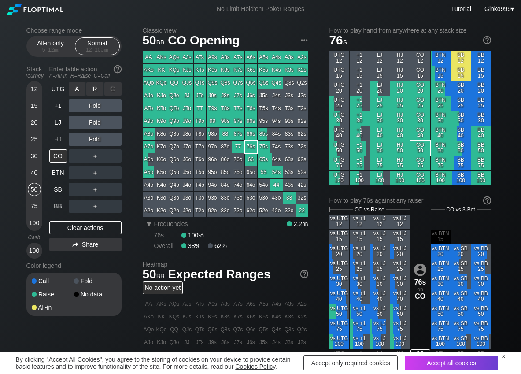
drag, startPoint x: 101, startPoint y: 83, endPoint x: 75, endPoint y: 96, distance: 28.9
click at [98, 86] on div "R ✕" at bounding box center [94, 88] width 17 height 13
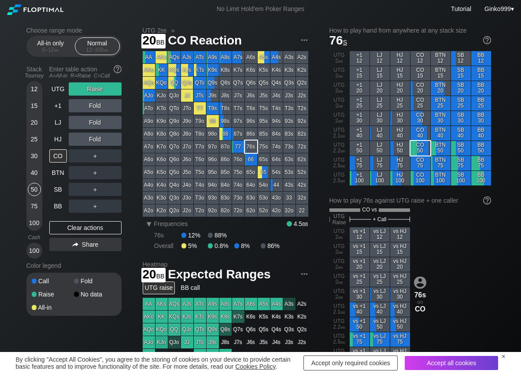
drag, startPoint x: 34, startPoint y: 121, endPoint x: 44, endPoint y: 156, distance: 36.5
click at [34, 123] on div "20" at bounding box center [34, 122] width 13 height 13
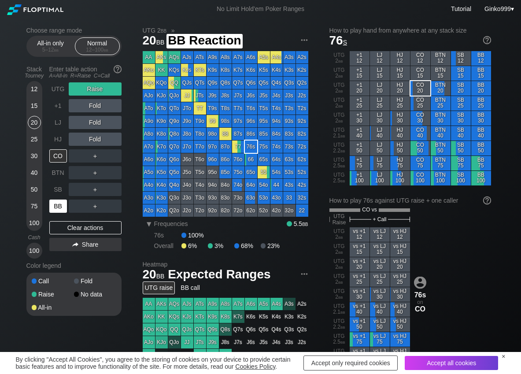
click at [58, 206] on div "BB" at bounding box center [58, 205] width 18 height 13
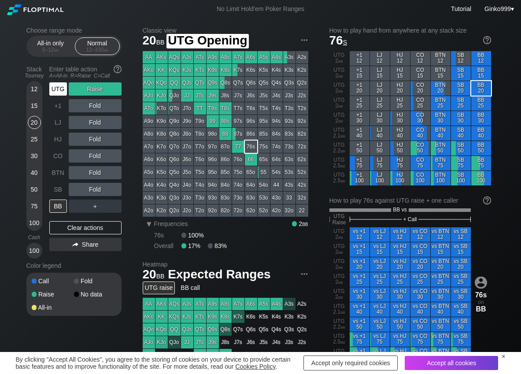
click at [61, 89] on div "UTG" at bounding box center [58, 88] width 18 height 13
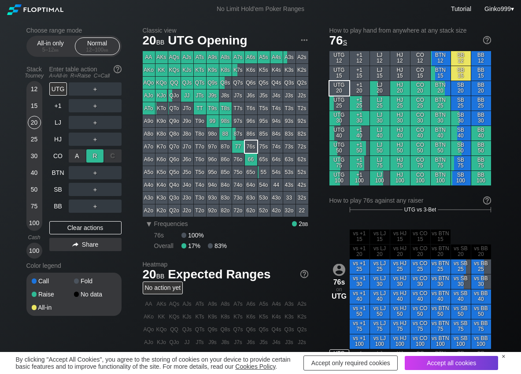
drag, startPoint x: 92, startPoint y: 153, endPoint x: 64, endPoint y: 170, distance: 33.6
click at [90, 155] on div "R ✕" at bounding box center [94, 155] width 17 height 13
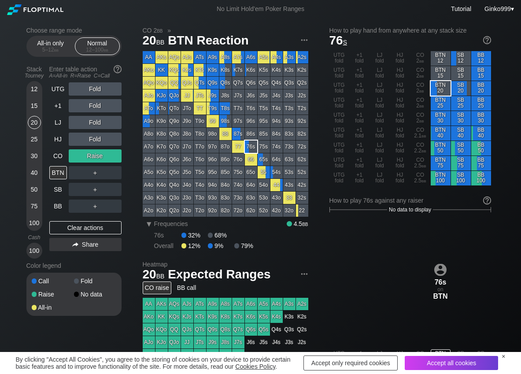
click at [26, 225] on div "12 15 20 25 30 40 50 75 100 Cash 100" at bounding box center [34, 170] width 16 height 176
click at [41, 219] on div "12 15 20 25 30 40 50 75 100" at bounding box center [34, 156] width 16 height 150
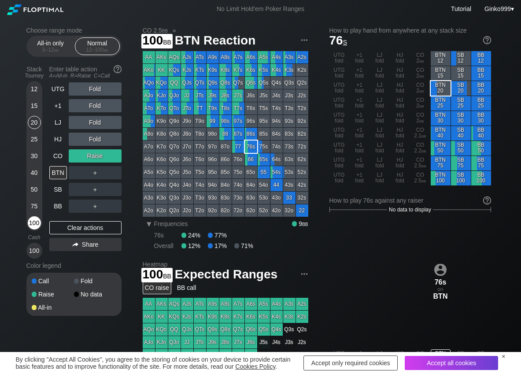
click at [37, 218] on div "100" at bounding box center [34, 222] width 13 height 13
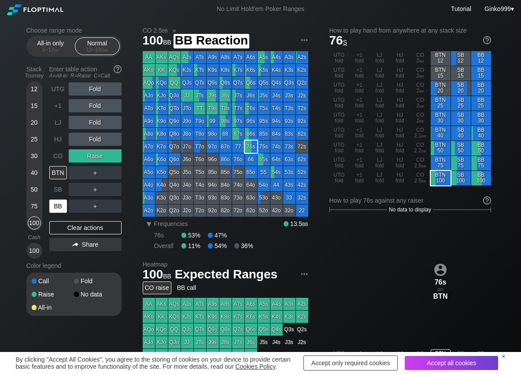
click at [59, 203] on div "BB" at bounding box center [58, 205] width 18 height 13
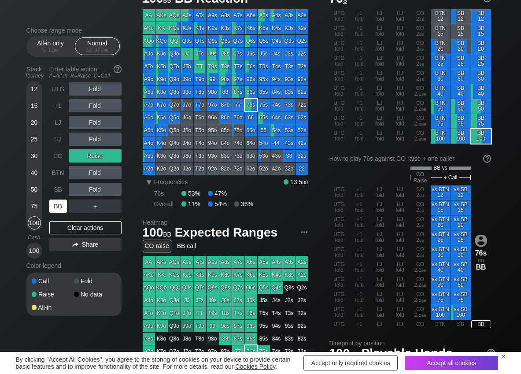
scroll to position [44, 0]
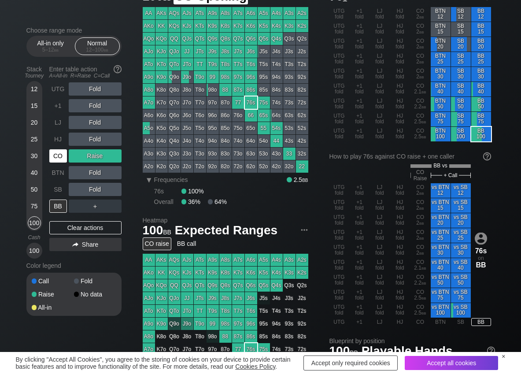
click at [52, 157] on div "CO" at bounding box center [58, 155] width 18 height 13
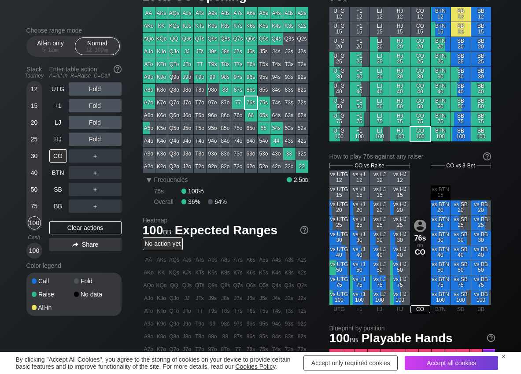
click at [92, 80] on div "Enter table action A=All-in R=Raise C=Call" at bounding box center [85, 72] width 72 height 20
click at [92, 83] on div "R ✕" at bounding box center [94, 88] width 17 height 13
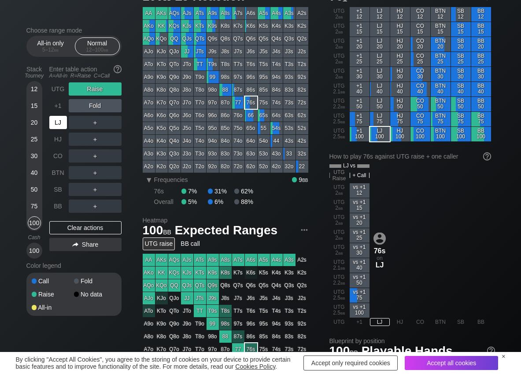
click at [61, 127] on div "LJ" at bounding box center [58, 122] width 18 height 13
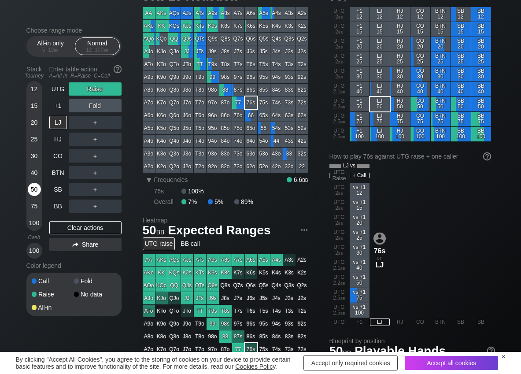
click at [33, 187] on div "50" at bounding box center [34, 189] width 13 height 13
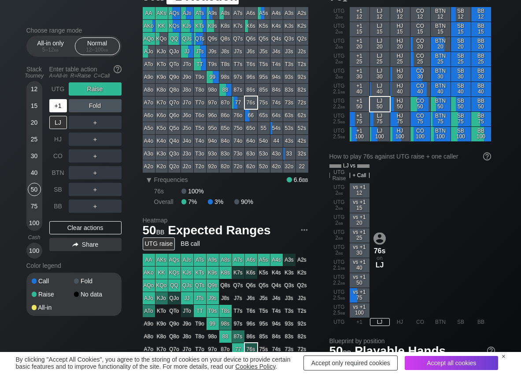
click at [63, 97] on div "+1" at bounding box center [58, 105] width 19 height 17
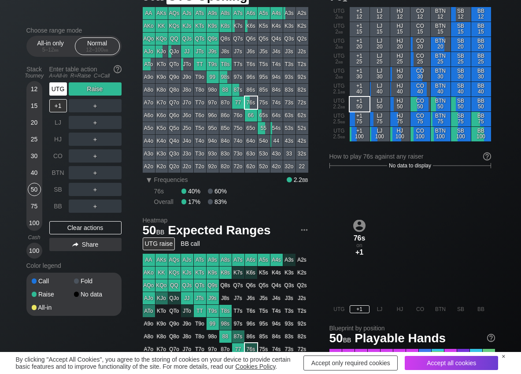
click at [62, 94] on div "UTG" at bounding box center [58, 88] width 18 height 13
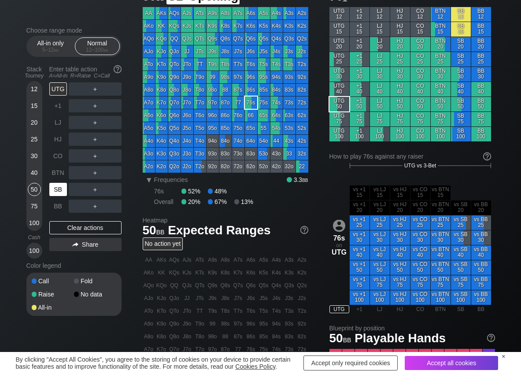
click at [62, 191] on div "SB" at bounding box center [58, 189] width 18 height 13
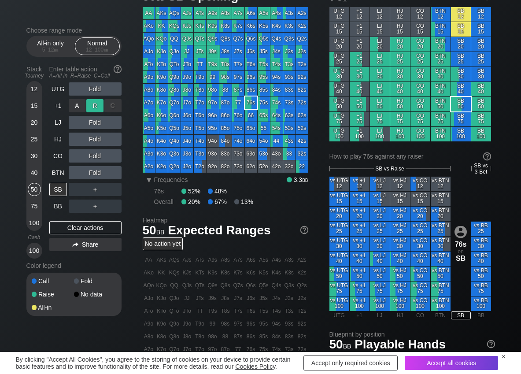
drag, startPoint x: 99, startPoint y: 104, endPoint x: 90, endPoint y: 108, distance: 9.5
click at [96, 105] on div "R ✕" at bounding box center [94, 105] width 17 height 13
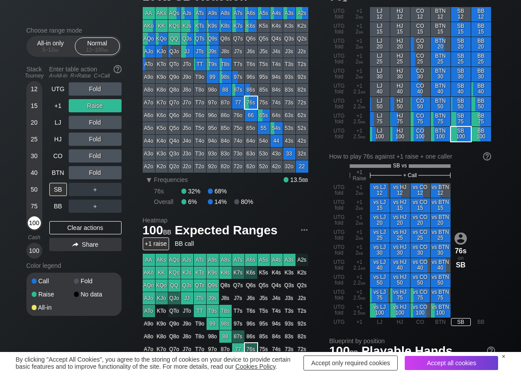
click at [29, 223] on div "100" at bounding box center [34, 222] width 13 height 13
click at [118, 140] on div "C ✕" at bounding box center [112, 138] width 17 height 13
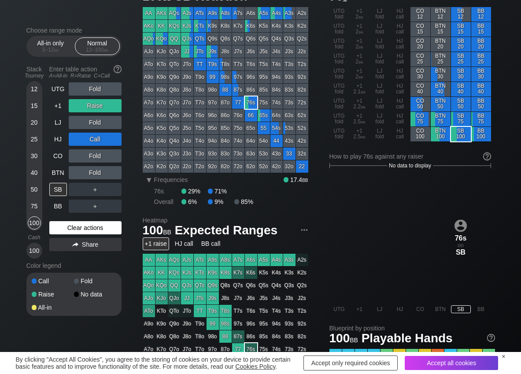
click at [95, 230] on div "Clear actions" at bounding box center [85, 227] width 72 height 13
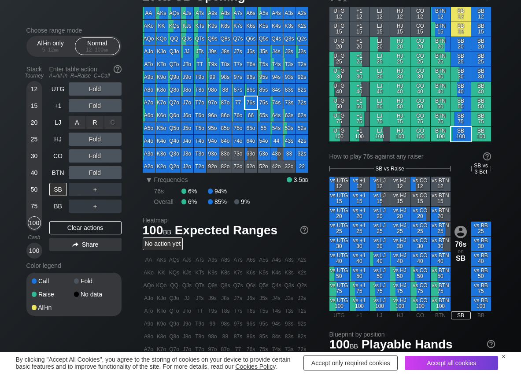
click at [98, 126] on div "R ✕" at bounding box center [94, 122] width 17 height 13
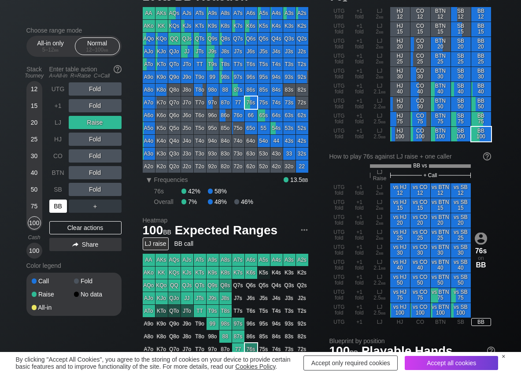
click at [54, 207] on div "BB" at bounding box center [58, 205] width 18 height 13
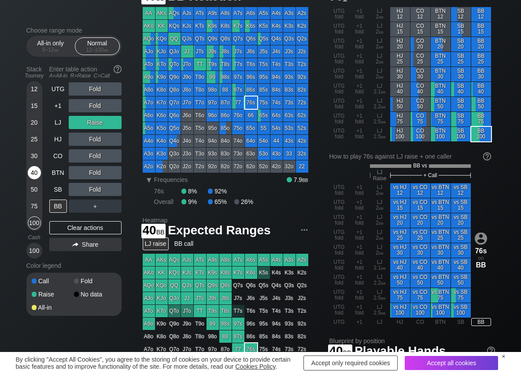
click at [35, 179] on div "40" at bounding box center [34, 172] width 13 height 13
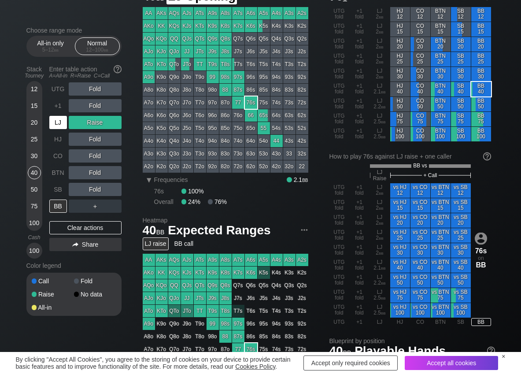
click at [57, 129] on div "LJ" at bounding box center [58, 122] width 19 height 17
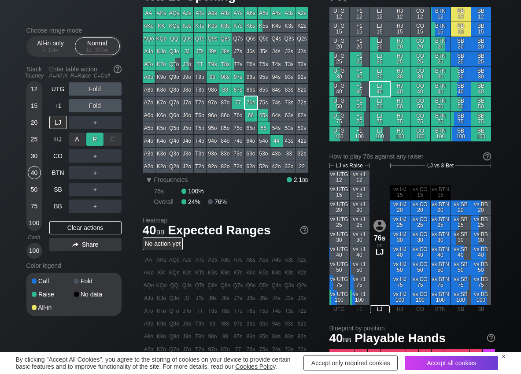
click at [95, 142] on div "R ✕" at bounding box center [94, 138] width 17 height 13
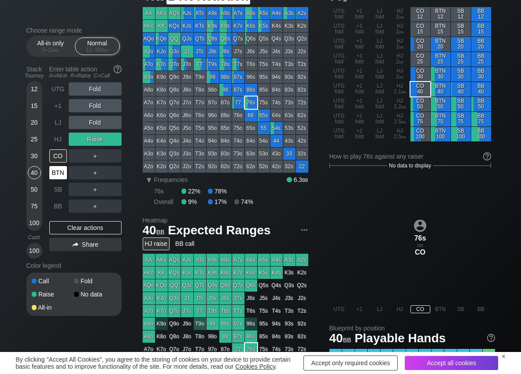
click at [58, 169] on div "BTN" at bounding box center [58, 172] width 18 height 13
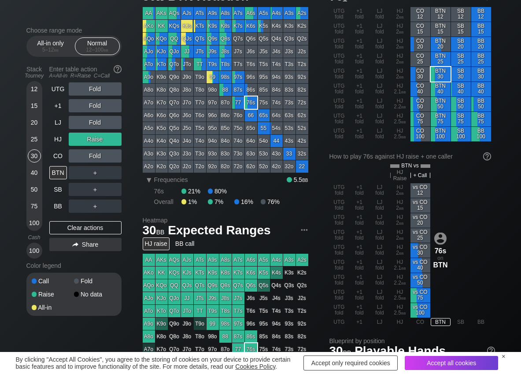
drag, startPoint x: 37, startPoint y: 156, endPoint x: 25, endPoint y: 158, distance: 12.5
click at [37, 156] on div "30" at bounding box center [34, 155] width 13 height 13
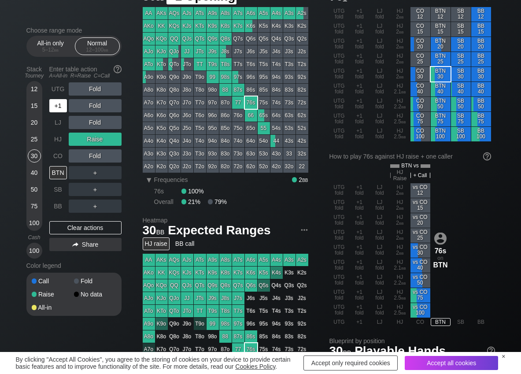
click at [62, 112] on div "+1" at bounding box center [58, 105] width 18 height 13
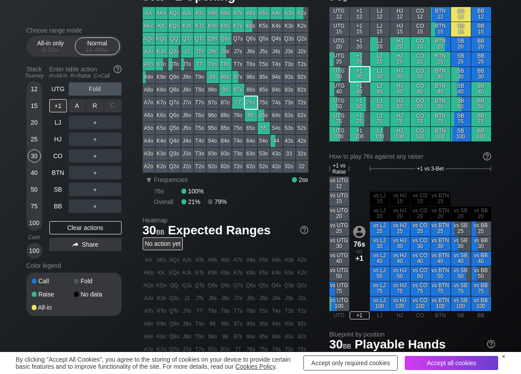
click at [103, 109] on div "A ✕ R ✕ C ✕" at bounding box center [95, 105] width 53 height 13
click at [99, 109] on div "R ✕" at bounding box center [94, 105] width 17 height 13
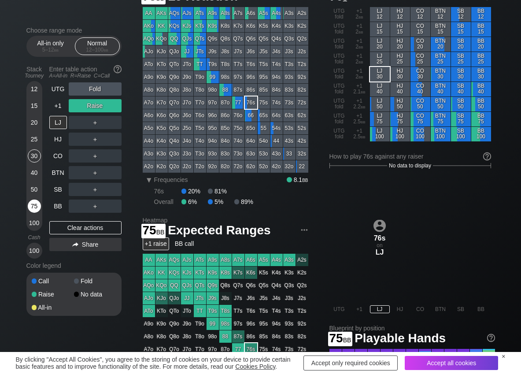
click at [36, 203] on div "75" at bounding box center [34, 205] width 13 height 13
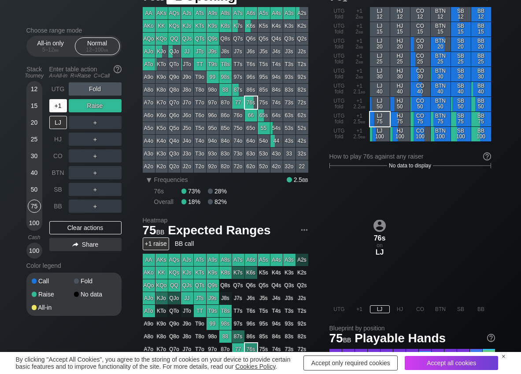
click at [59, 107] on div "+1" at bounding box center [58, 105] width 18 height 13
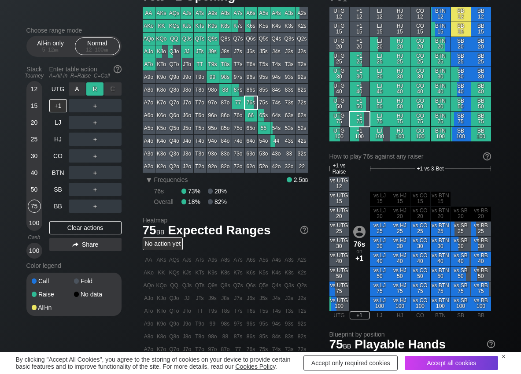
click at [97, 92] on div "R ✕" at bounding box center [94, 88] width 17 height 13
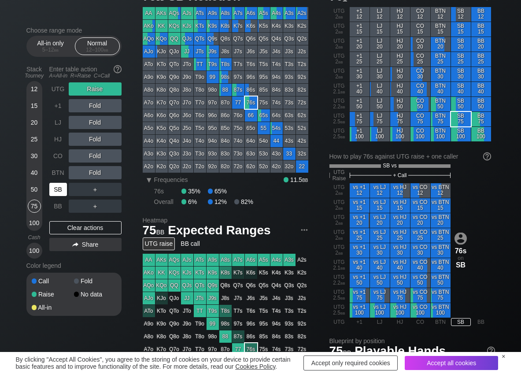
click at [59, 190] on div "SB" at bounding box center [58, 189] width 18 height 13
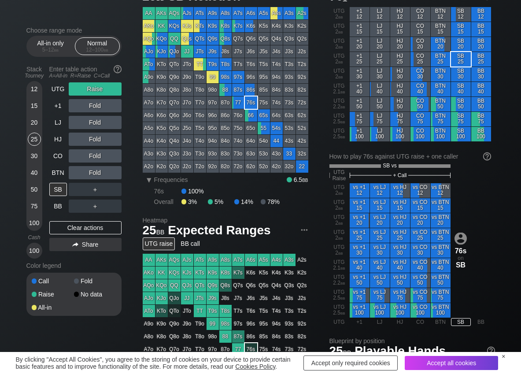
drag, startPoint x: 35, startPoint y: 144, endPoint x: 23, endPoint y: 145, distance: 11.5
click at [35, 144] on div "25" at bounding box center [34, 138] width 13 height 13
click at [110, 173] on div "C ✕" at bounding box center [112, 172] width 17 height 13
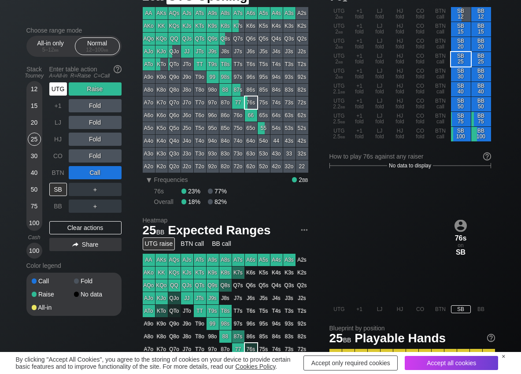
click at [59, 90] on div "UTG" at bounding box center [58, 88] width 18 height 13
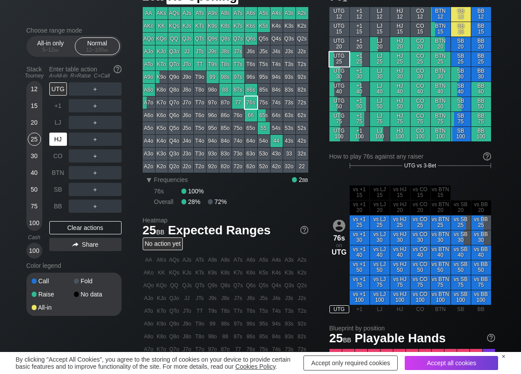
click at [58, 138] on div "HJ" at bounding box center [58, 138] width 18 height 13
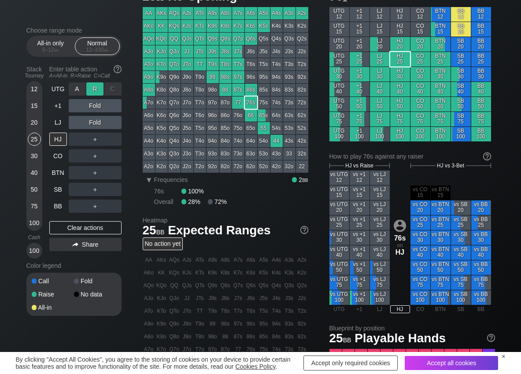
click at [97, 92] on div "R ✕" at bounding box center [94, 88] width 17 height 13
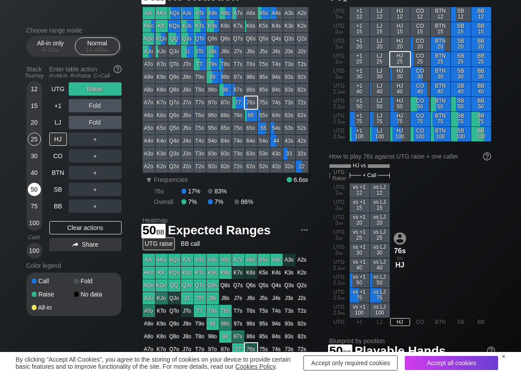
click at [35, 188] on div "50" at bounding box center [34, 189] width 13 height 13
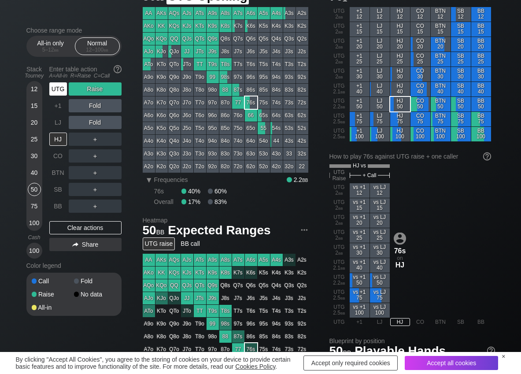
click at [61, 88] on div "UTG" at bounding box center [58, 88] width 18 height 13
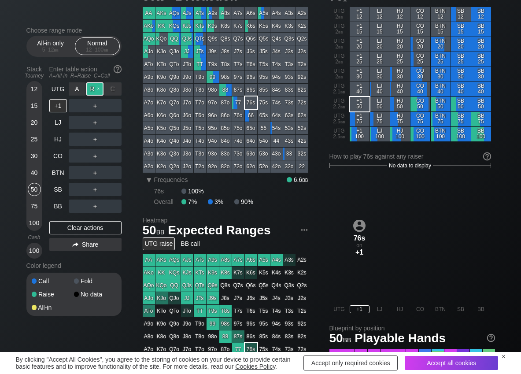
click at [93, 86] on div "R ✕" at bounding box center [94, 88] width 17 height 13
click at [77, 108] on div "A ✕" at bounding box center [77, 105] width 17 height 13
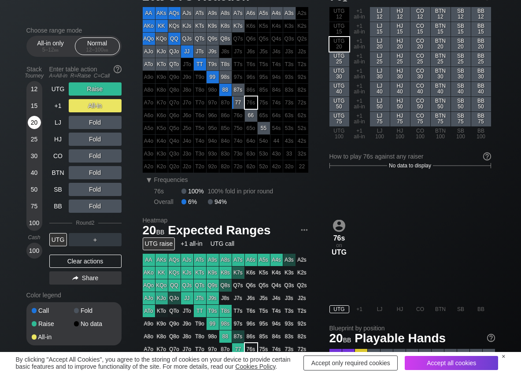
click at [33, 120] on div "20" at bounding box center [34, 122] width 13 height 13
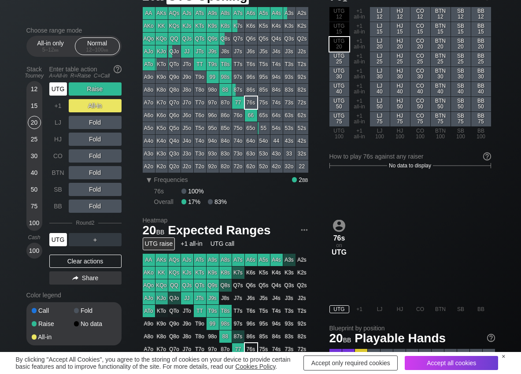
click at [63, 92] on div "UTG" at bounding box center [58, 88] width 18 height 13
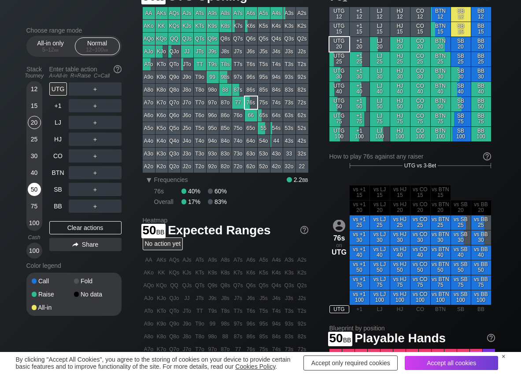
click at [32, 185] on div "50" at bounding box center [34, 189] width 13 height 13
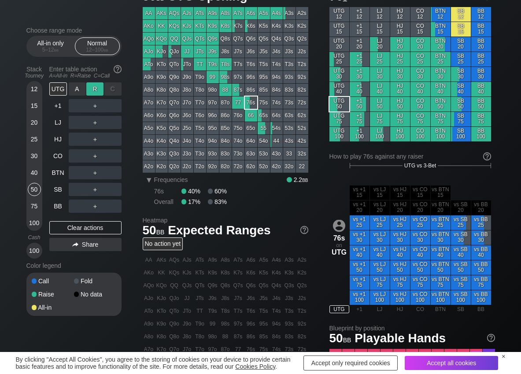
click at [100, 85] on div "R ✕" at bounding box center [94, 88] width 17 height 13
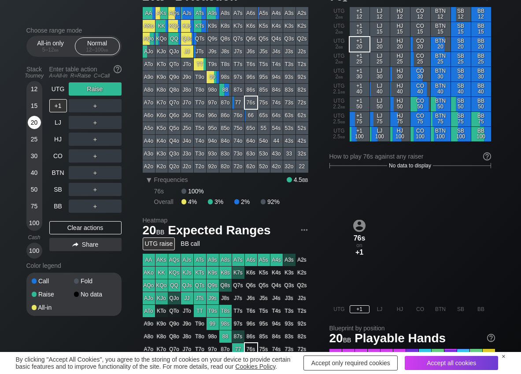
click at [34, 124] on div "20" at bounding box center [34, 122] width 13 height 13
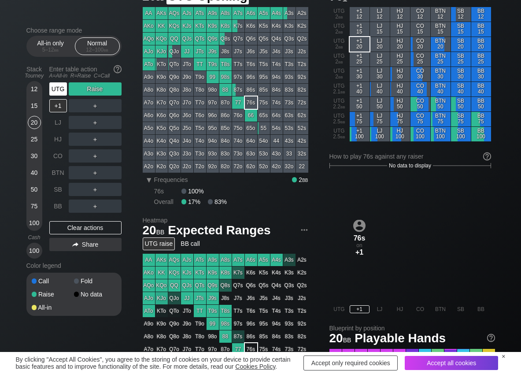
click at [57, 83] on div "UTG" at bounding box center [58, 88] width 18 height 13
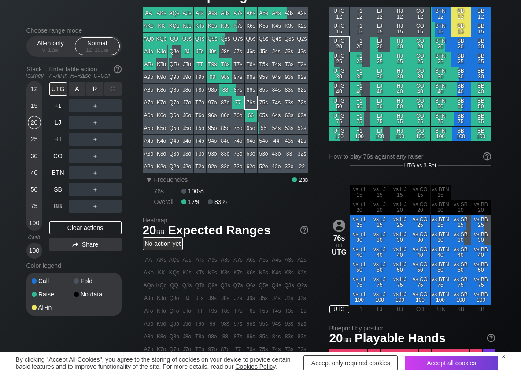
click at [92, 89] on div "R ✕" at bounding box center [94, 88] width 17 height 13
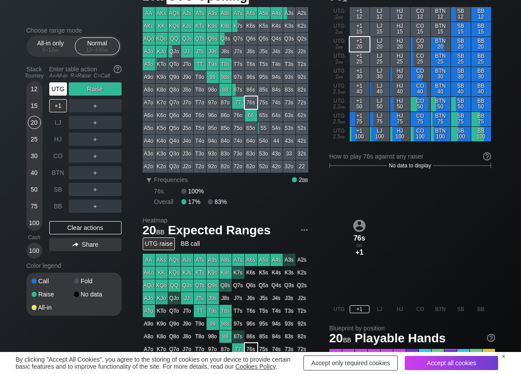
click at [66, 89] on div "UTG" at bounding box center [58, 88] width 18 height 13
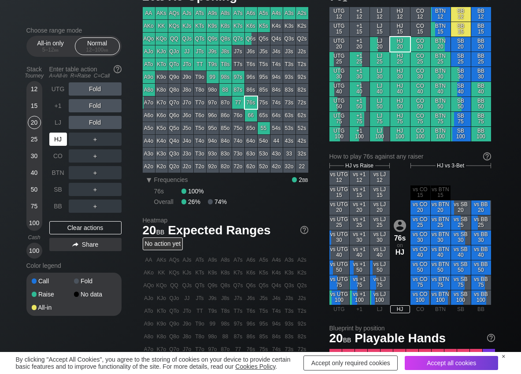
click at [62, 135] on div "HJ" at bounding box center [58, 138] width 18 height 13
click at [92, 166] on div "A ✕ R ✕ C ✕ ＋" at bounding box center [95, 172] width 53 height 20
click at [91, 171] on div "R ✕" at bounding box center [94, 172] width 17 height 13
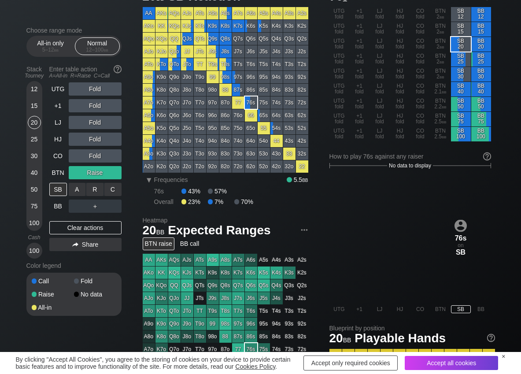
click at [119, 191] on div "C ✕" at bounding box center [112, 189] width 17 height 13
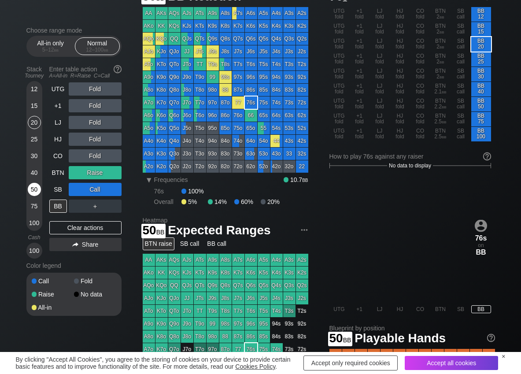
click at [34, 186] on div "50" at bounding box center [34, 189] width 13 height 13
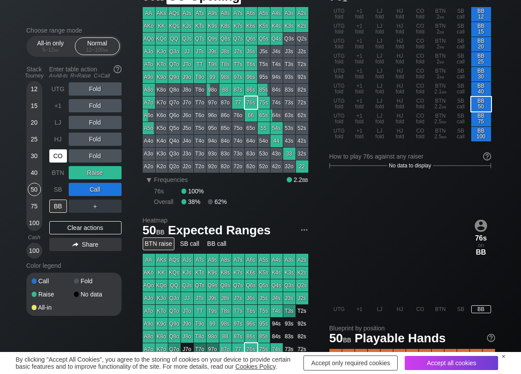
click at [53, 155] on div "CO" at bounding box center [58, 155] width 18 height 13
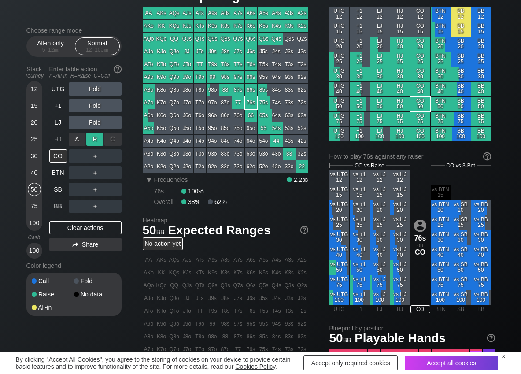
click at [94, 141] on div "R ✕" at bounding box center [94, 138] width 17 height 13
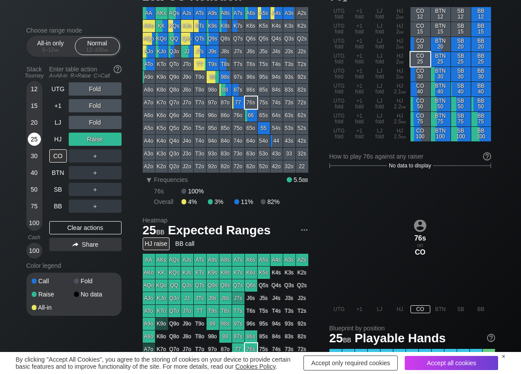
click at [32, 143] on div "25" at bounding box center [34, 138] width 13 height 13
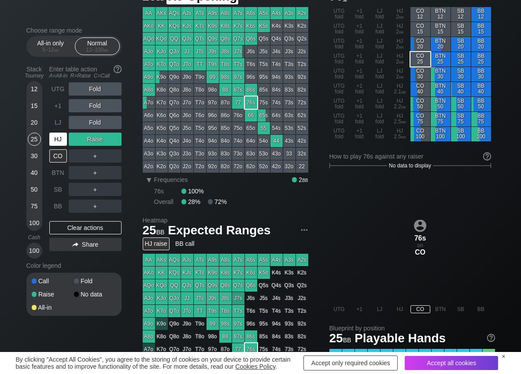
click at [56, 140] on div "HJ" at bounding box center [58, 138] width 18 height 13
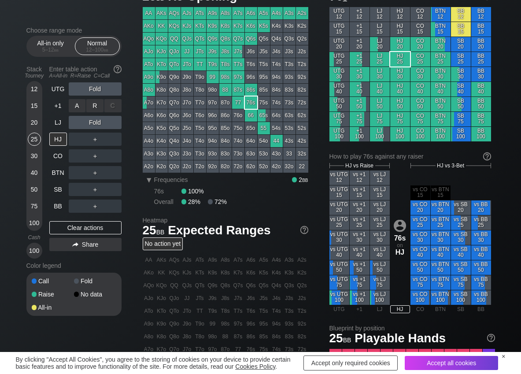
click at [101, 106] on div "R ✕" at bounding box center [94, 105] width 17 height 13
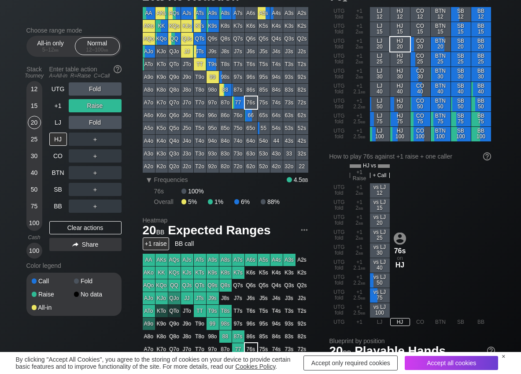
drag, startPoint x: 36, startPoint y: 118, endPoint x: 1, endPoint y: 126, distance: 35.8
click at [34, 119] on div "20" at bounding box center [34, 122] width 13 height 13
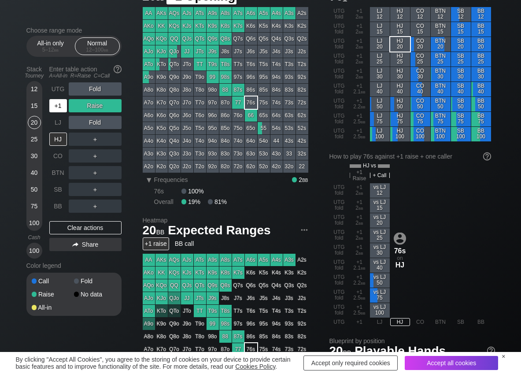
click at [58, 103] on div "+1" at bounding box center [58, 105] width 18 height 13
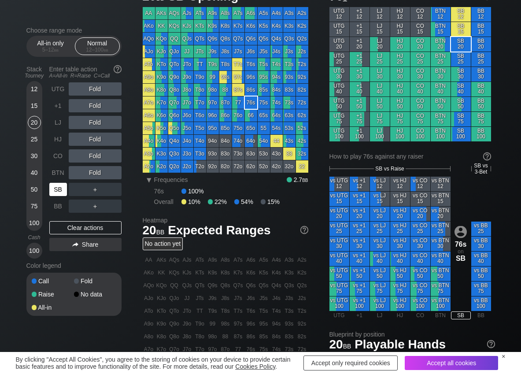
click at [58, 193] on div "SB" at bounding box center [58, 189] width 18 height 13
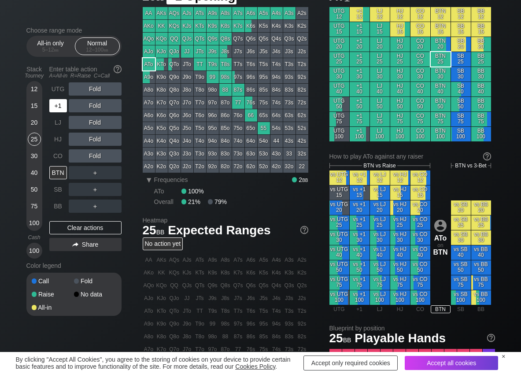
scroll to position [44, 0]
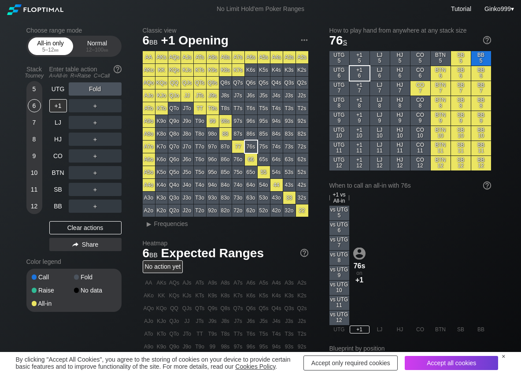
scroll to position [44, 0]
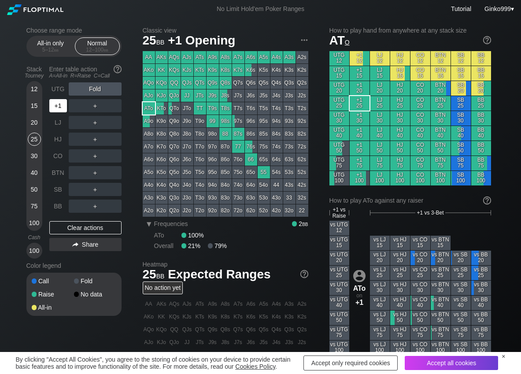
click at [55, 104] on div "+1" at bounding box center [58, 105] width 18 height 13
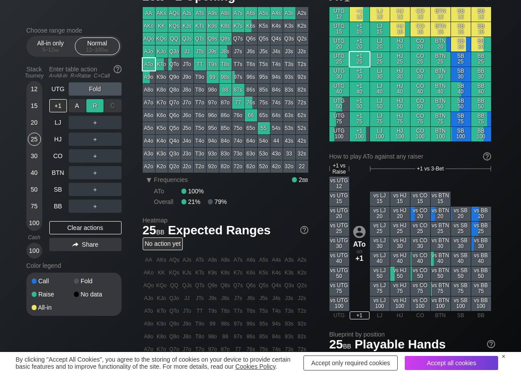
click at [92, 107] on div "R ✕" at bounding box center [94, 105] width 17 height 13
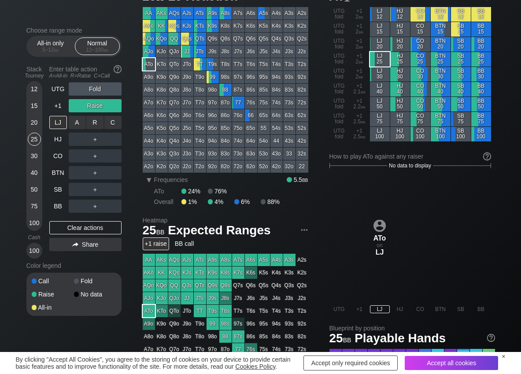
click at [94, 117] on div "R ✕" at bounding box center [94, 122] width 17 height 13
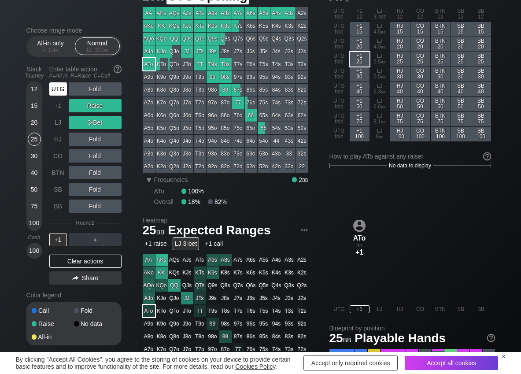
click at [59, 88] on div "UTG" at bounding box center [58, 88] width 18 height 13
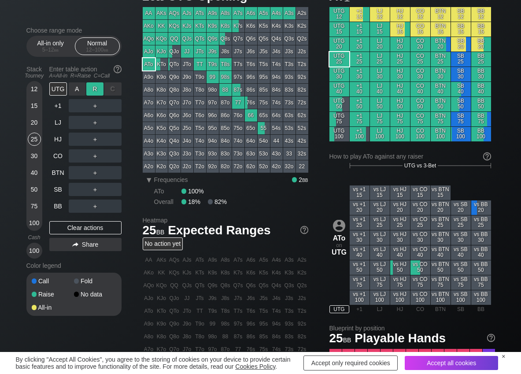
click at [95, 86] on div "R ✕" at bounding box center [94, 88] width 17 height 13
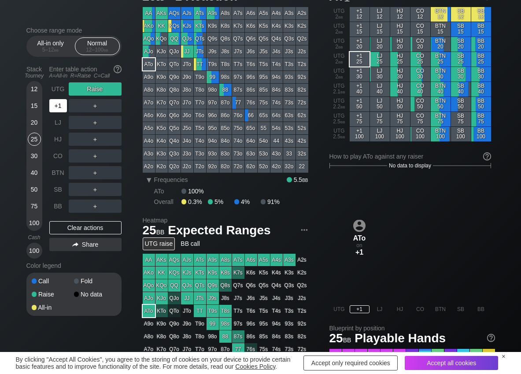
click at [58, 106] on div "+1" at bounding box center [58, 105] width 18 height 13
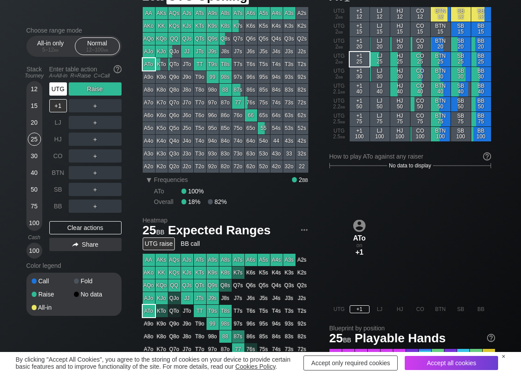
click at [61, 91] on div "UTG" at bounding box center [58, 88] width 18 height 13
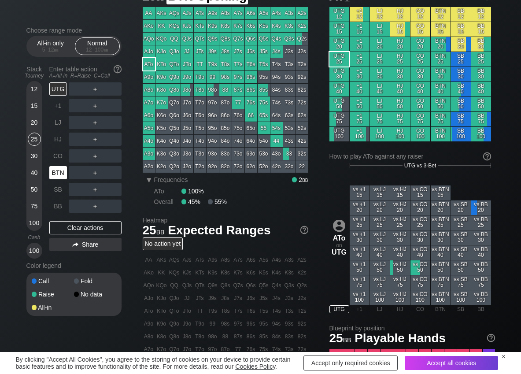
click at [51, 174] on div "BTN" at bounding box center [58, 172] width 18 height 13
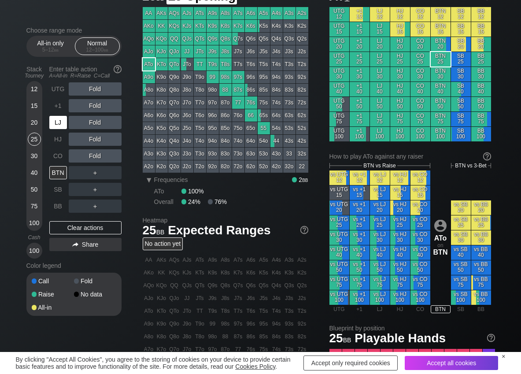
click at [59, 121] on div "LJ" at bounding box center [58, 122] width 18 height 13
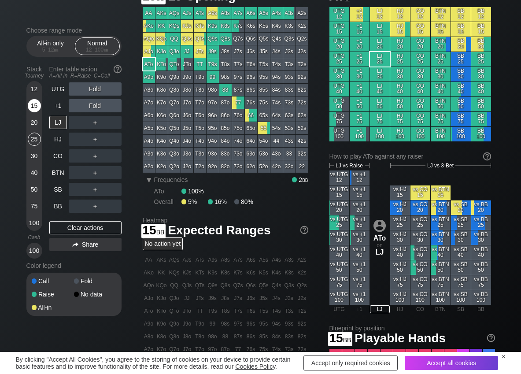
click at [31, 105] on div "15" at bounding box center [34, 105] width 13 height 13
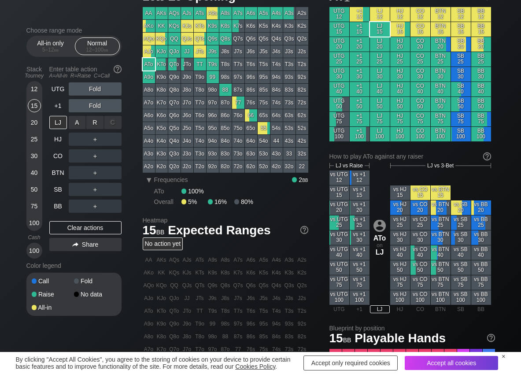
drag, startPoint x: 86, startPoint y: 116, endPoint x: 63, endPoint y: 183, distance: 70.3
click at [92, 126] on div "R ✕" at bounding box center [94, 122] width 17 height 13
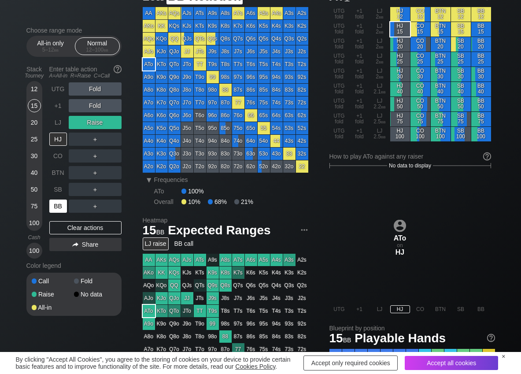
click at [63, 205] on div "BB" at bounding box center [58, 205] width 18 height 13
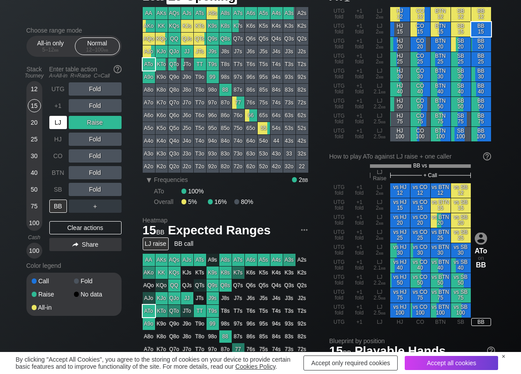
click at [60, 116] on div "LJ" at bounding box center [58, 122] width 18 height 13
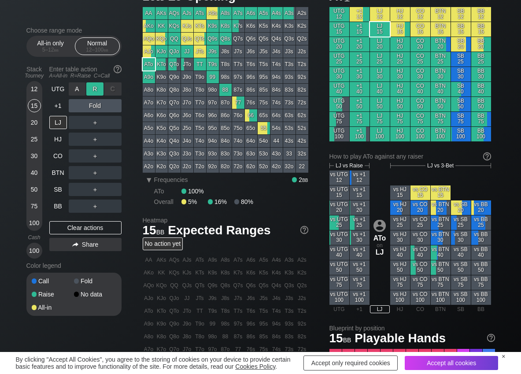
click at [97, 88] on div "R ✕" at bounding box center [94, 88] width 17 height 13
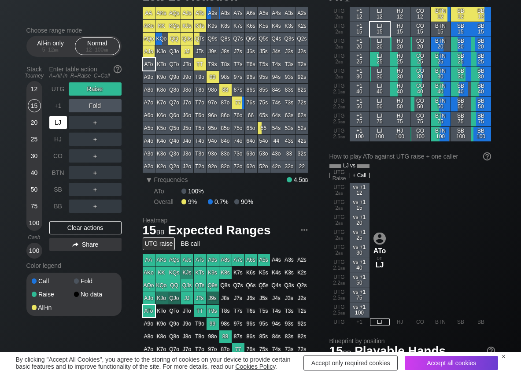
click at [61, 125] on div "LJ" at bounding box center [58, 122] width 18 height 13
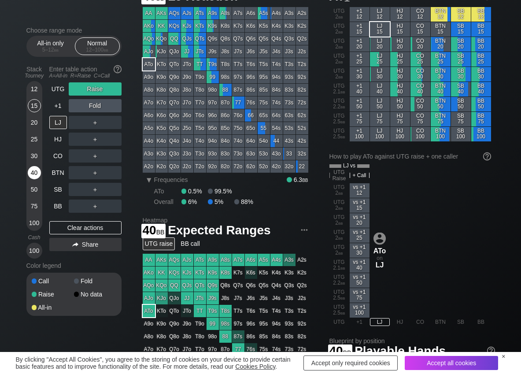
click at [37, 172] on div "40" at bounding box center [34, 172] width 13 height 13
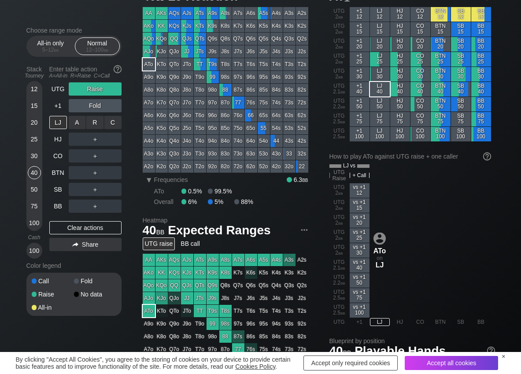
click at [97, 125] on div "R ✕" at bounding box center [94, 122] width 17 height 13
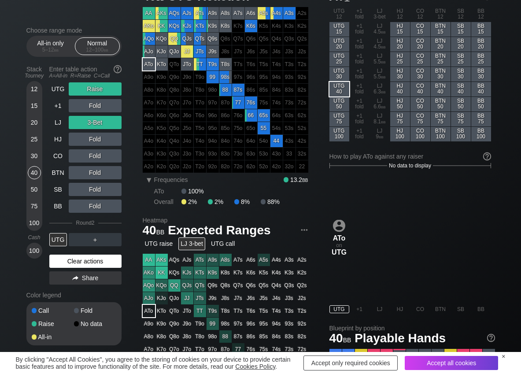
click at [66, 265] on div "Clear actions" at bounding box center [85, 260] width 72 height 13
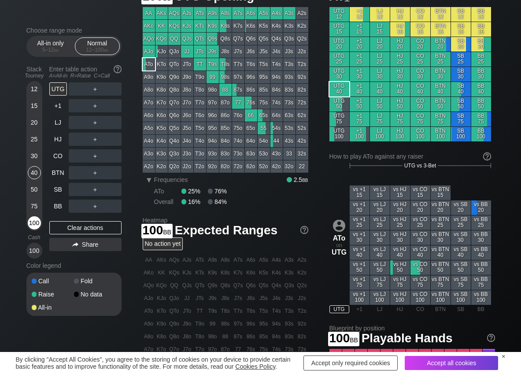
click at [32, 222] on div "100" at bounding box center [34, 222] width 13 height 13
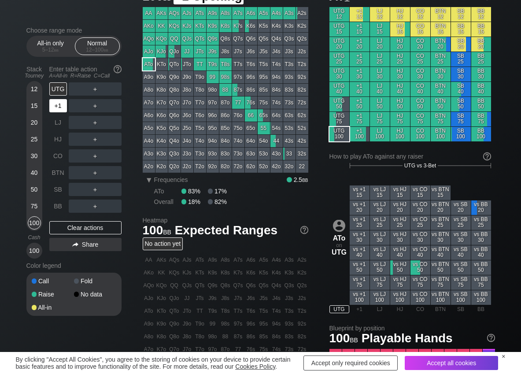
click at [55, 105] on div "+1" at bounding box center [58, 105] width 18 height 13
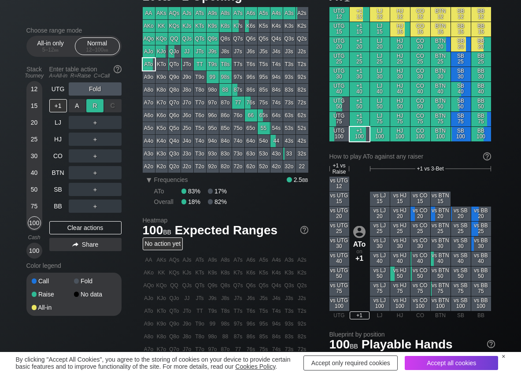
click at [92, 103] on div "R ✕" at bounding box center [94, 105] width 17 height 13
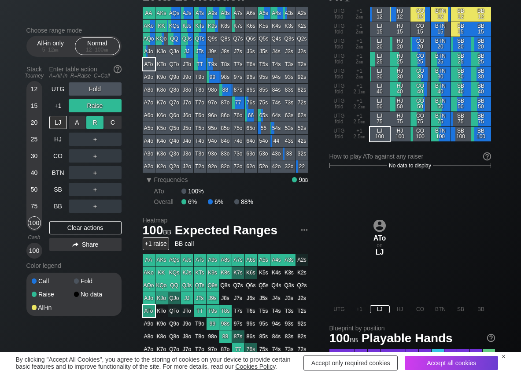
click at [92, 121] on div "R ✕" at bounding box center [94, 122] width 17 height 13
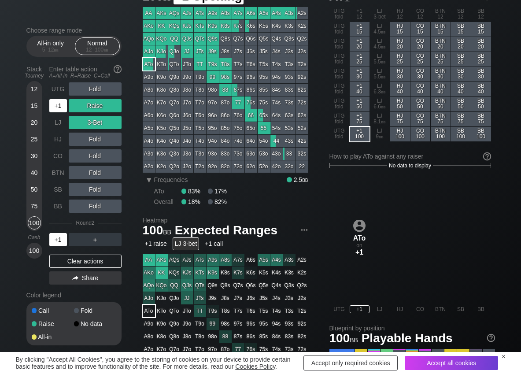
drag, startPoint x: 52, startPoint y: 112, endPoint x: 77, endPoint y: 98, distance: 28.4
click at [54, 110] on div "+1" at bounding box center [58, 105] width 19 height 17
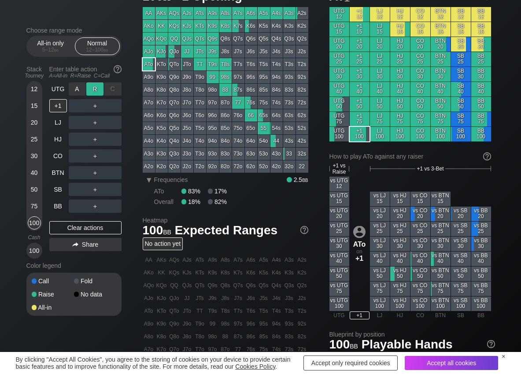
drag, startPoint x: 99, startPoint y: 89, endPoint x: 75, endPoint y: 99, distance: 26.4
click at [93, 91] on div "R ✕" at bounding box center [94, 88] width 17 height 13
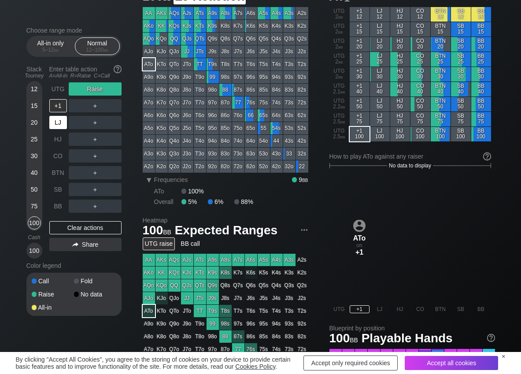
click at [58, 122] on div "LJ" at bounding box center [58, 122] width 18 height 13
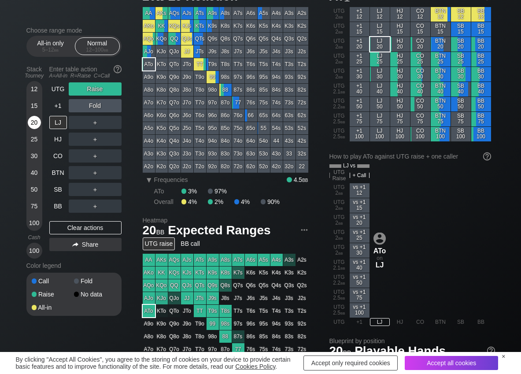
click at [36, 124] on div "20" at bounding box center [34, 122] width 13 height 13
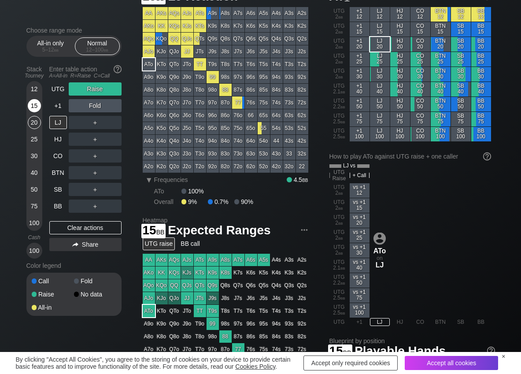
click at [34, 107] on div "15" at bounding box center [34, 105] width 13 height 13
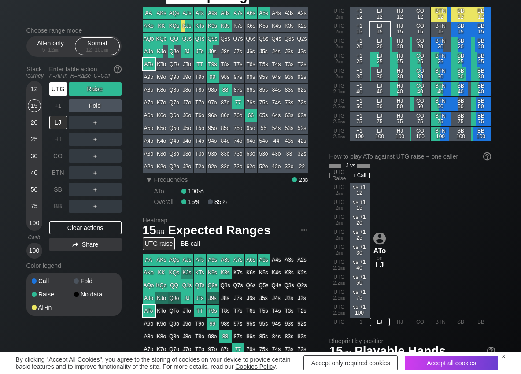
click at [53, 91] on div "UTG" at bounding box center [58, 88] width 18 height 13
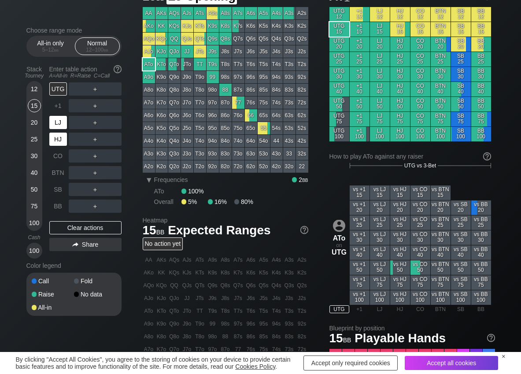
click at [61, 124] on div "LJ" at bounding box center [58, 122] width 18 height 13
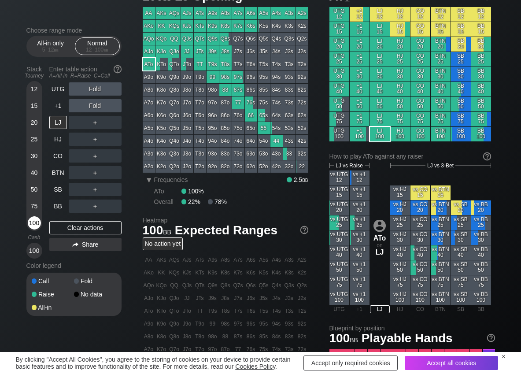
click at [30, 222] on div "100" at bounding box center [34, 222] width 13 height 13
click at [94, 120] on div "R ✕" at bounding box center [94, 122] width 17 height 13
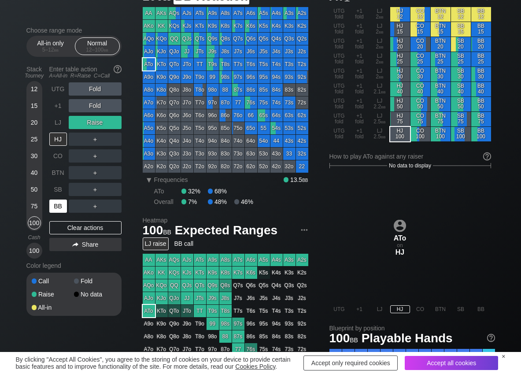
click at [58, 204] on div "BB" at bounding box center [58, 205] width 18 height 13
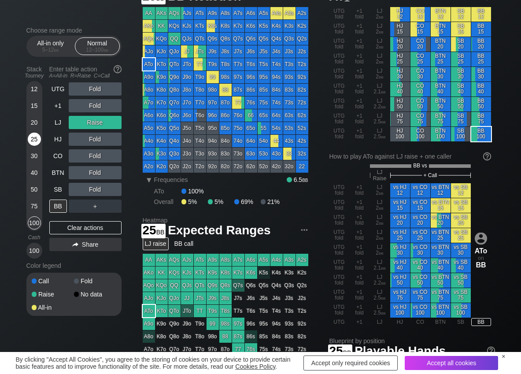
click at [29, 141] on div "25" at bounding box center [34, 138] width 13 height 13
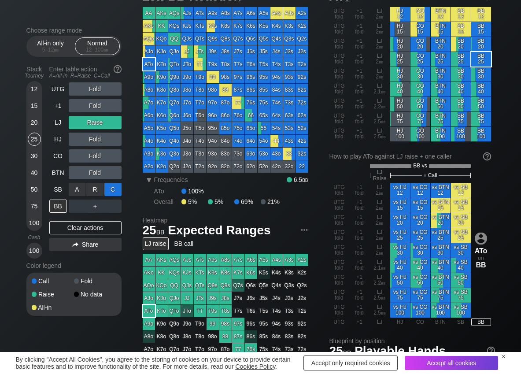
click at [116, 187] on div "C ✕" at bounding box center [112, 189] width 17 height 13
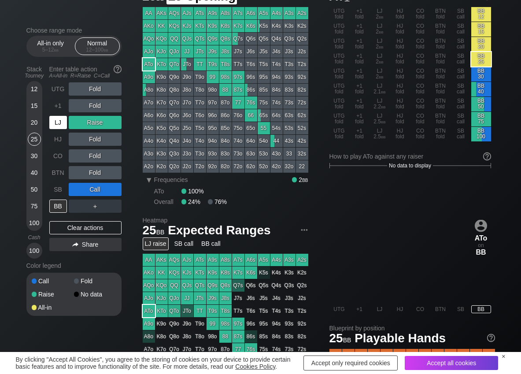
click at [58, 115] on div "LJ" at bounding box center [58, 122] width 19 height 17
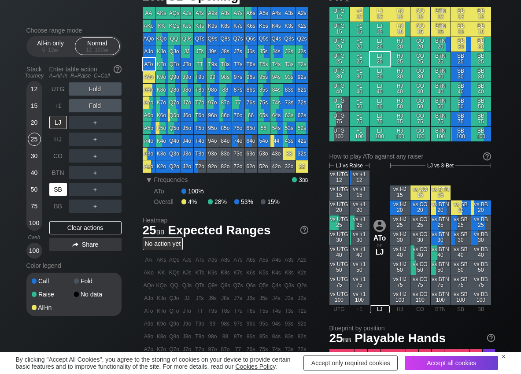
click at [58, 191] on div "SB" at bounding box center [58, 189] width 18 height 13
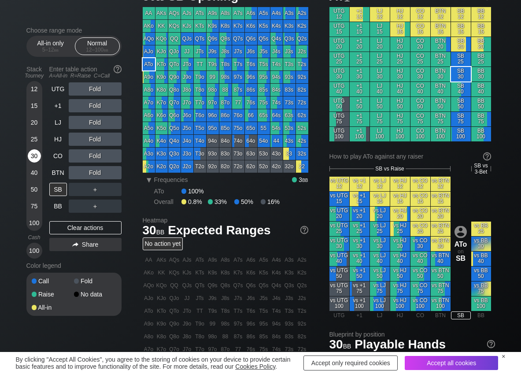
click at [35, 162] on div "30" at bounding box center [34, 155] width 13 height 13
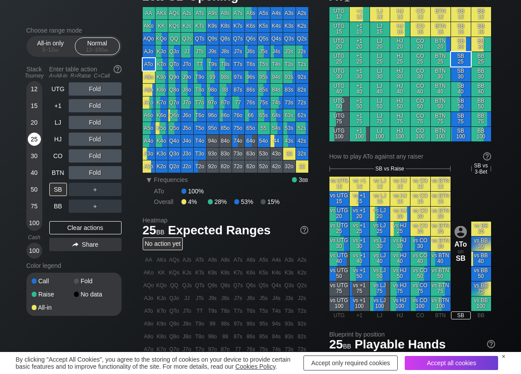
click at [30, 135] on div "25" at bounding box center [34, 138] width 13 height 13
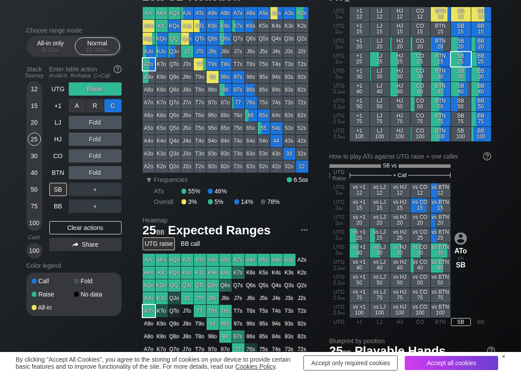
click at [112, 101] on div "C ✕" at bounding box center [112, 105] width 17 height 13
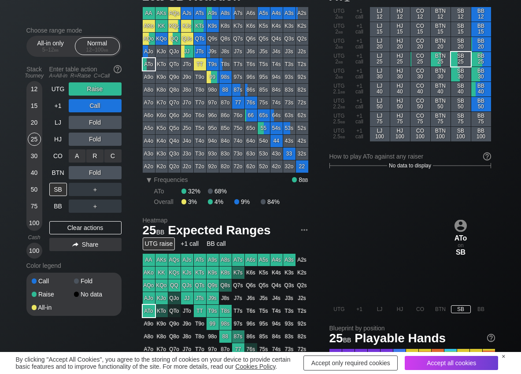
click at [112, 161] on div "C ✕" at bounding box center [112, 155] width 17 height 13
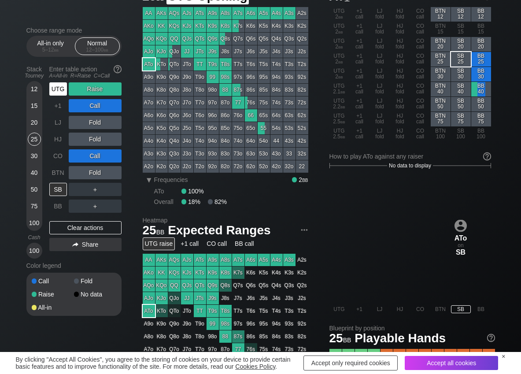
click at [58, 88] on div "UTG" at bounding box center [58, 88] width 18 height 13
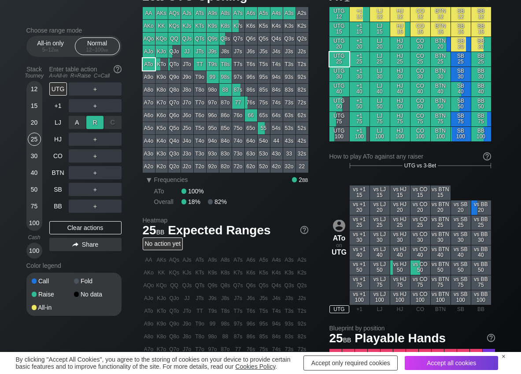
click at [95, 124] on div "R ✕" at bounding box center [94, 122] width 17 height 13
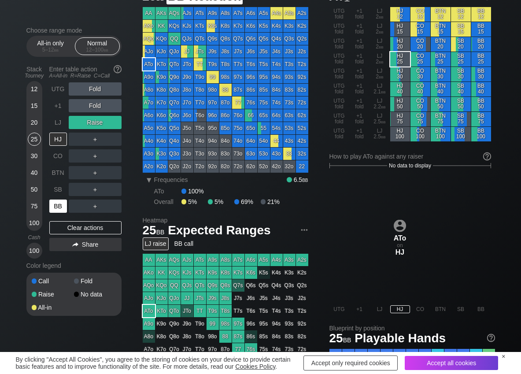
click at [59, 203] on div "BB" at bounding box center [58, 205] width 18 height 13
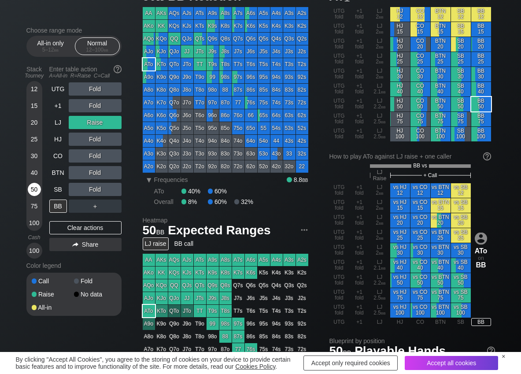
click at [33, 188] on div "50" at bounding box center [34, 189] width 13 height 13
click at [95, 153] on div "R ✕" at bounding box center [94, 155] width 17 height 13
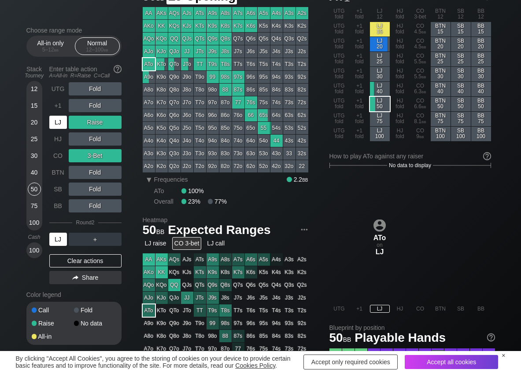
click at [52, 123] on div "LJ" at bounding box center [58, 122] width 18 height 13
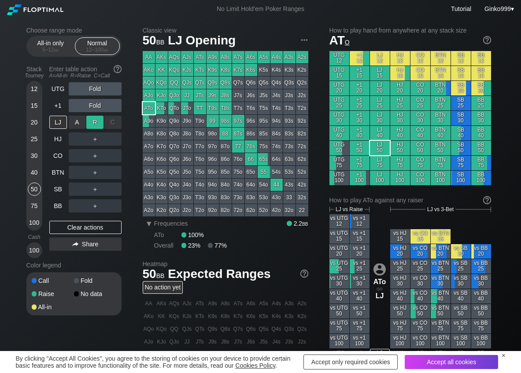
click at [94, 123] on div "R ✕" at bounding box center [94, 122] width 17 height 13
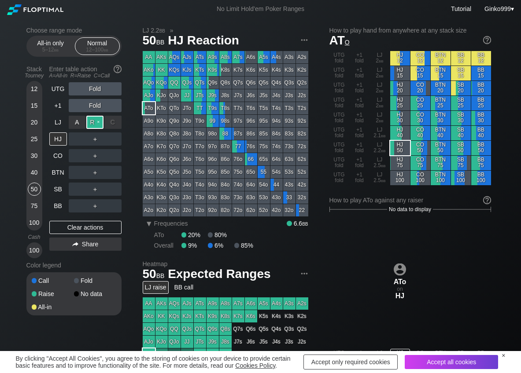
click at [95, 124] on div "R ✕" at bounding box center [94, 122] width 17 height 13
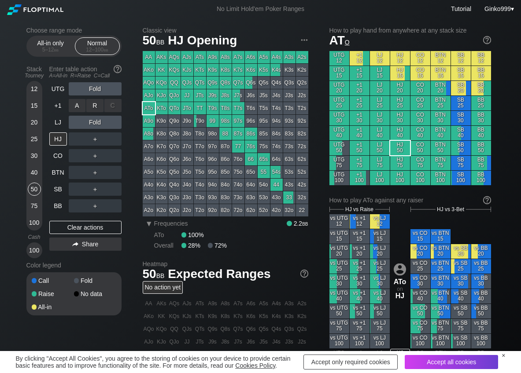
click at [94, 107] on div "R ✕" at bounding box center [94, 105] width 17 height 13
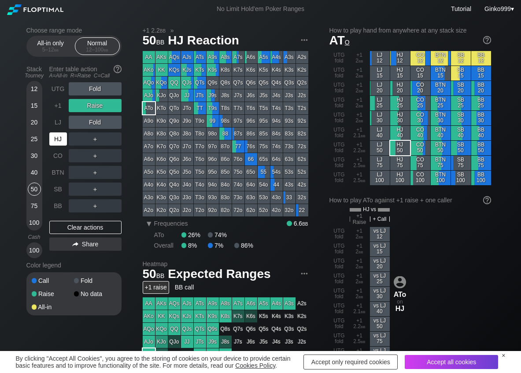
click at [52, 137] on div "HJ" at bounding box center [58, 138] width 18 height 13
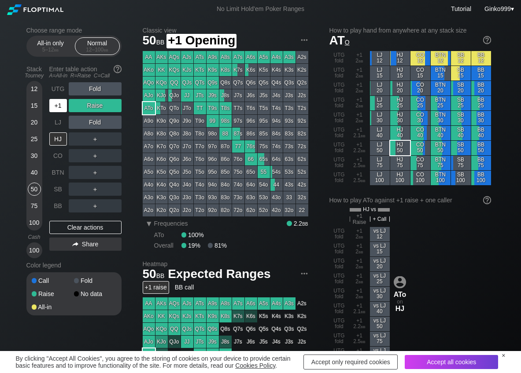
click at [63, 103] on div "+1" at bounding box center [58, 105] width 18 height 13
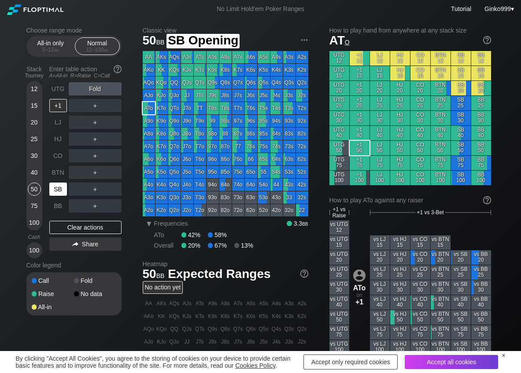
click at [65, 192] on div "SB" at bounding box center [58, 189] width 18 height 13
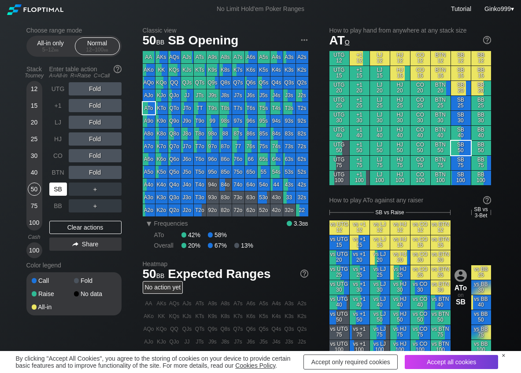
scroll to position [44, 0]
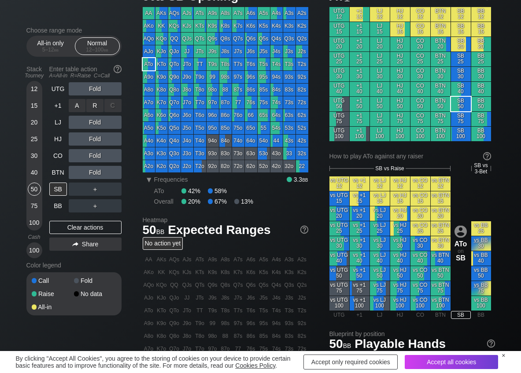
click at [97, 111] on div "R ✕" at bounding box center [94, 105] width 17 height 13
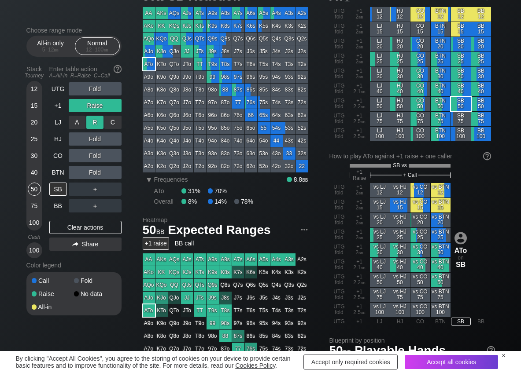
click at [98, 119] on div "R ✕" at bounding box center [94, 122] width 17 height 13
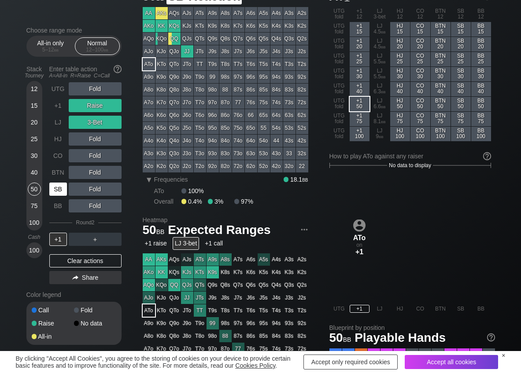
click at [54, 188] on div "SB" at bounding box center [58, 189] width 18 height 13
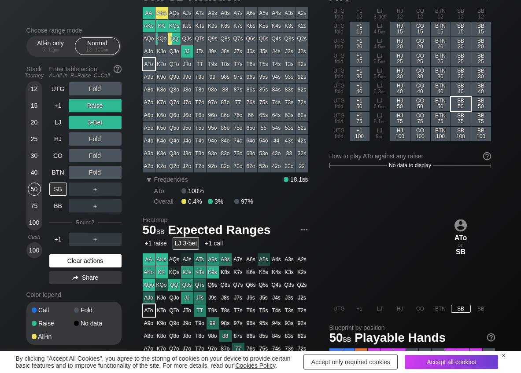
click at [71, 261] on div "Clear actions" at bounding box center [85, 260] width 72 height 13
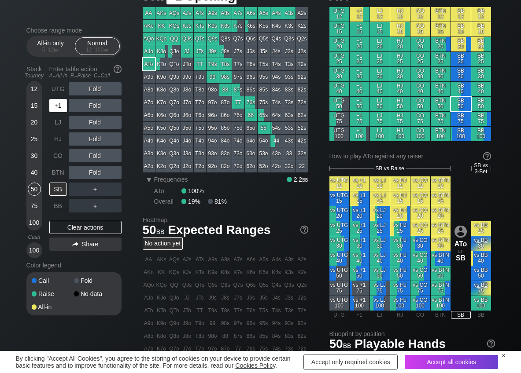
drag, startPoint x: 55, startPoint y: 107, endPoint x: 63, endPoint y: 108, distance: 8.0
click at [55, 107] on div "+1" at bounding box center [58, 105] width 18 height 13
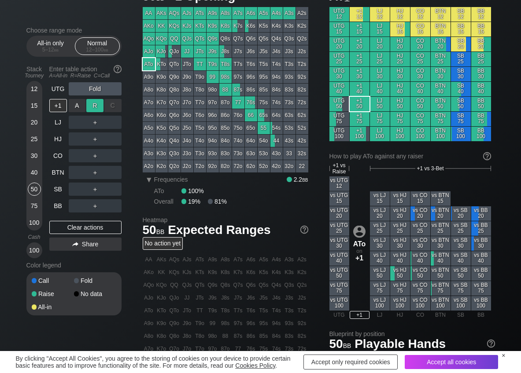
click at [96, 105] on div "R ✕" at bounding box center [94, 105] width 17 height 13
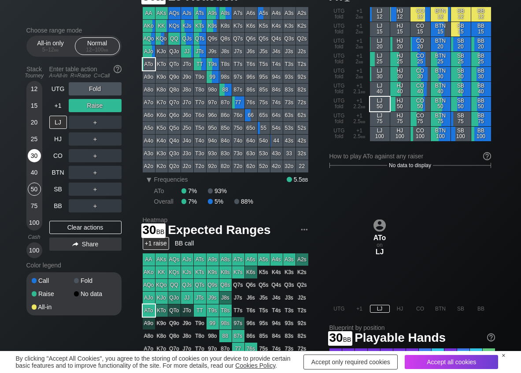
click at [33, 157] on div "30" at bounding box center [34, 155] width 13 height 13
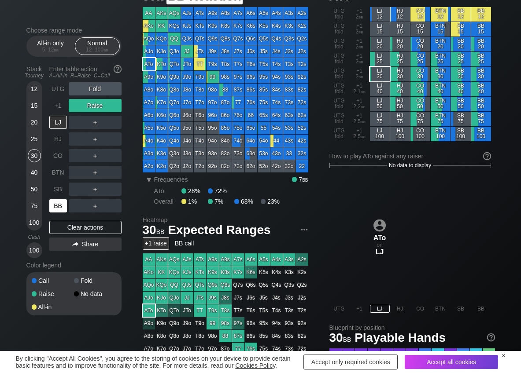
click at [58, 207] on div "BB" at bounding box center [58, 205] width 18 height 13
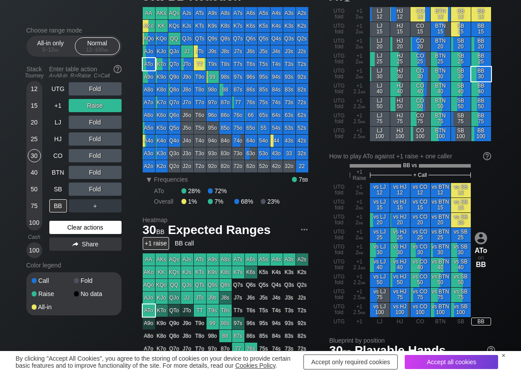
click at [59, 225] on div "Clear actions" at bounding box center [85, 227] width 72 height 13
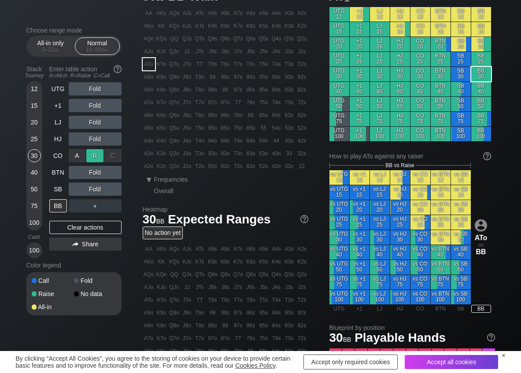
click at [93, 157] on div "R ✕" at bounding box center [94, 155] width 17 height 13
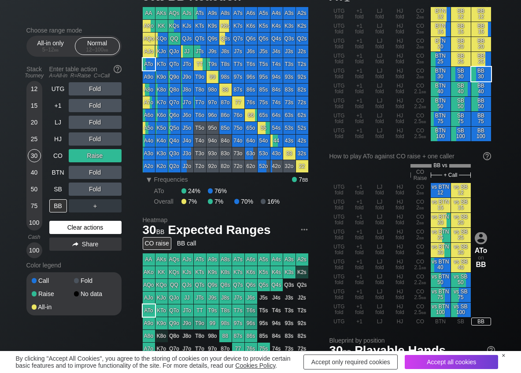
click at [59, 228] on div "Clear actions" at bounding box center [85, 227] width 72 height 13
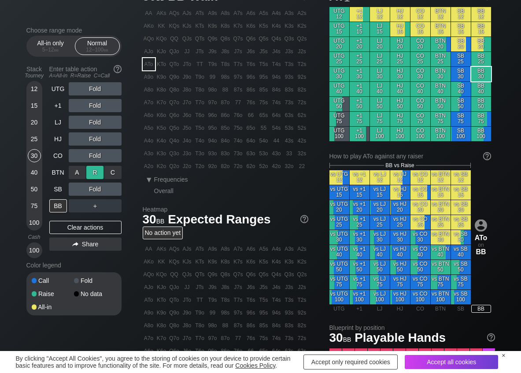
drag, startPoint x: 94, startPoint y: 169, endPoint x: 82, endPoint y: 180, distance: 15.9
click at [92, 170] on div "R ✕" at bounding box center [94, 172] width 17 height 13
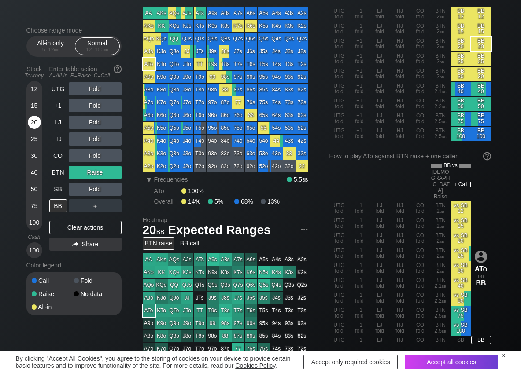
click at [33, 124] on div "20" at bounding box center [34, 122] width 13 height 13
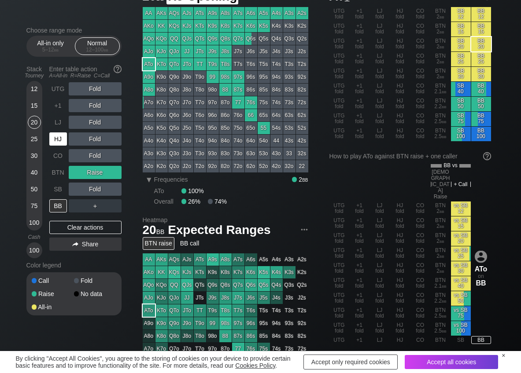
click at [60, 140] on div "HJ" at bounding box center [58, 138] width 18 height 13
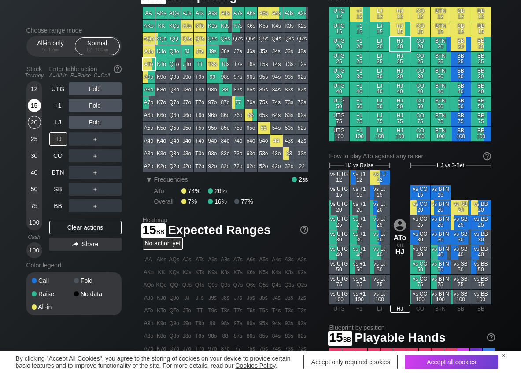
drag, startPoint x: 36, startPoint y: 105, endPoint x: 29, endPoint y: 107, distance: 6.7
click at [34, 105] on div "15" at bounding box center [34, 105] width 13 height 13
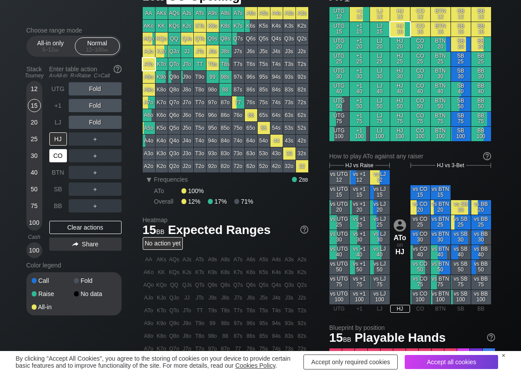
click at [60, 158] on div "CO" at bounding box center [58, 155] width 18 height 13
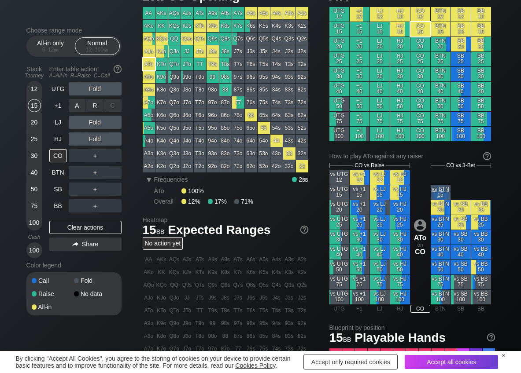
click at [97, 108] on div "R ✕" at bounding box center [94, 105] width 17 height 13
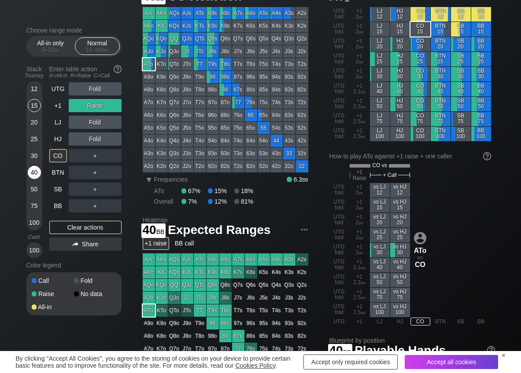
click at [34, 175] on div "40" at bounding box center [34, 172] width 13 height 13
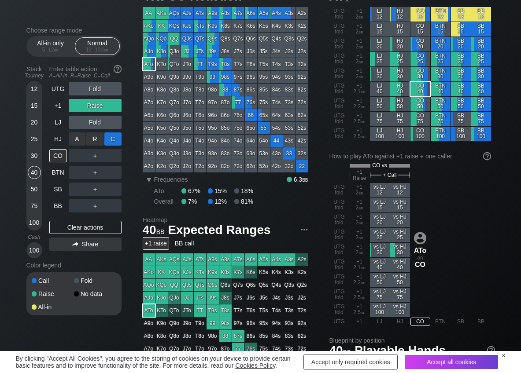
click at [119, 136] on div "C ✕" at bounding box center [112, 138] width 17 height 13
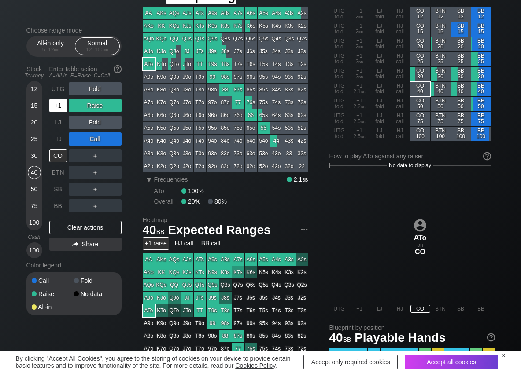
click at [56, 109] on div "+1" at bounding box center [58, 105] width 18 height 13
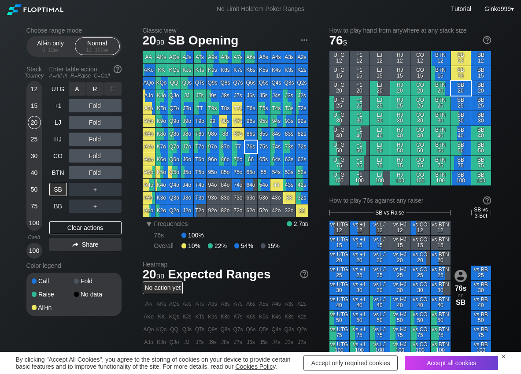
scroll to position [44, 0]
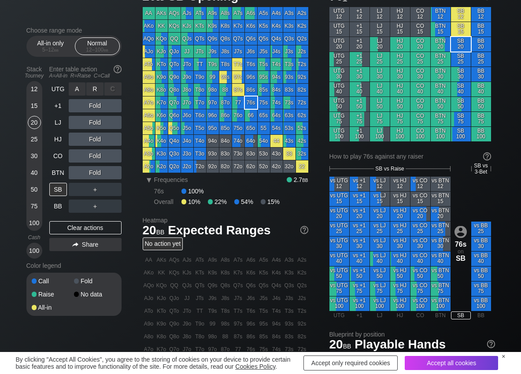
click at [92, 85] on div "R ✕" at bounding box center [94, 88] width 17 height 13
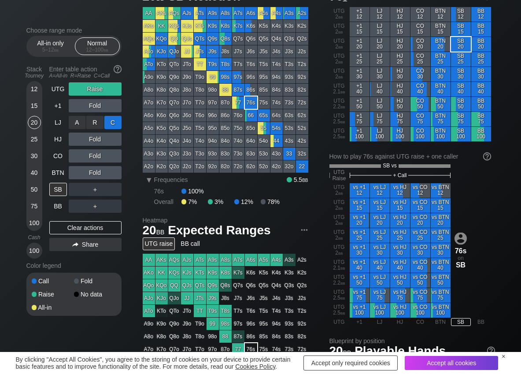
click at [116, 126] on div "C ✕" at bounding box center [112, 122] width 17 height 13
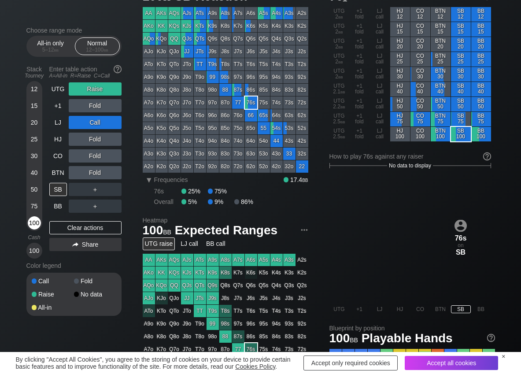
click at [33, 222] on div "100" at bounding box center [34, 222] width 13 height 13
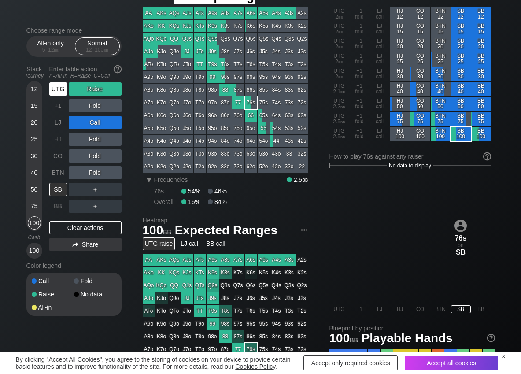
click at [55, 88] on div "UTG" at bounding box center [58, 88] width 18 height 13
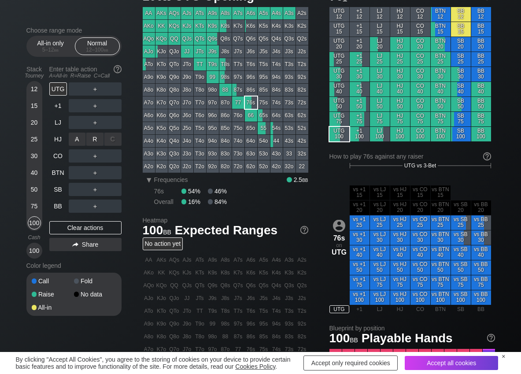
drag, startPoint x: 97, startPoint y: 137, endPoint x: 78, endPoint y: 169, distance: 36.5
click at [97, 137] on div "R ✕" at bounding box center [94, 138] width 17 height 13
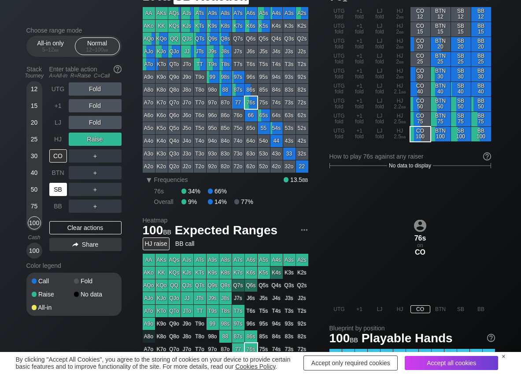
click at [60, 191] on div "SB" at bounding box center [58, 189] width 18 height 13
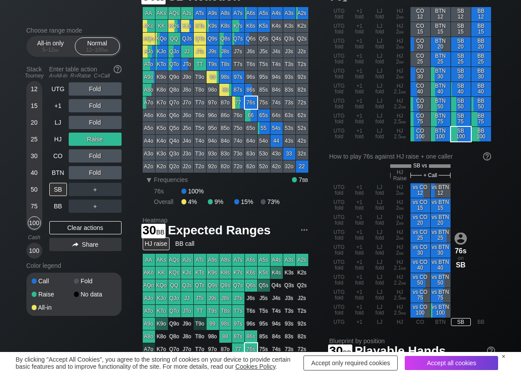
drag, startPoint x: 36, startPoint y: 160, endPoint x: 2, endPoint y: 166, distance: 34.9
click at [35, 159] on div "30" at bounding box center [34, 155] width 13 height 13
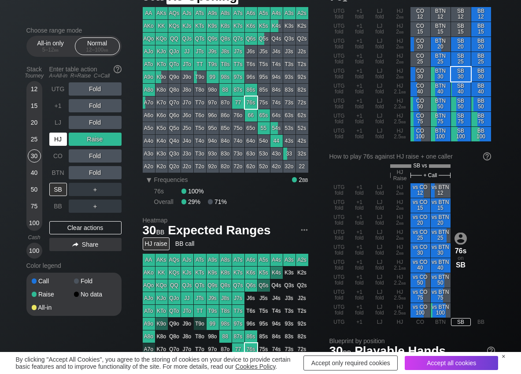
click at [59, 140] on div "HJ" at bounding box center [58, 138] width 18 height 13
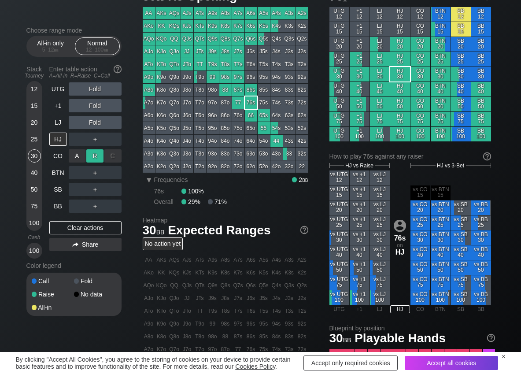
drag, startPoint x: 100, startPoint y: 153, endPoint x: 106, endPoint y: 162, distance: 11.2
click at [101, 155] on div "R ✕" at bounding box center [94, 155] width 17 height 13
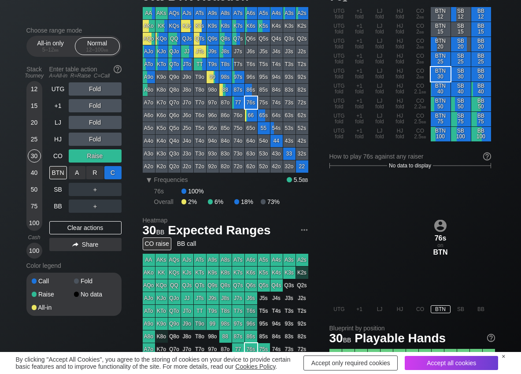
click at [110, 173] on div "C ✕" at bounding box center [112, 172] width 17 height 13
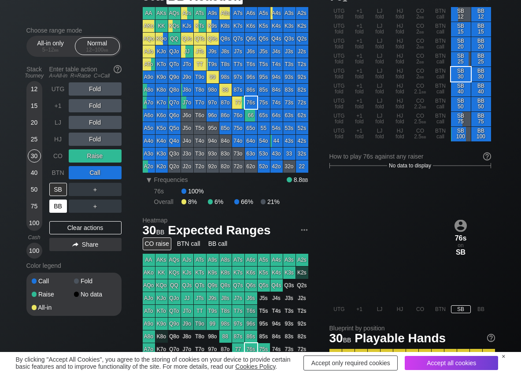
click at [62, 206] on div "BB" at bounding box center [58, 205] width 18 height 13
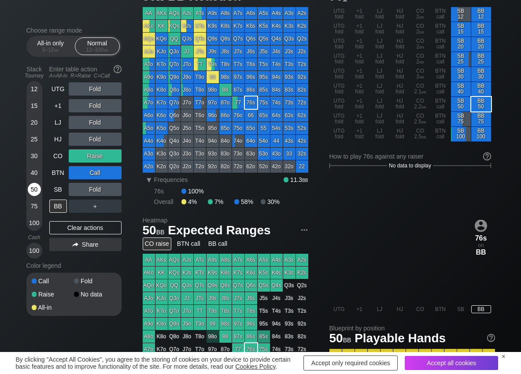
click at [34, 185] on div "50" at bounding box center [34, 189] width 13 height 13
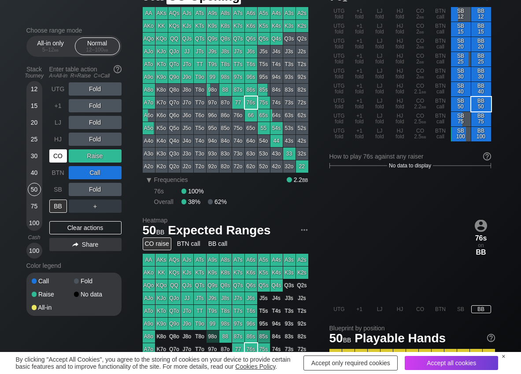
click at [58, 156] on div "CO" at bounding box center [58, 155] width 18 height 13
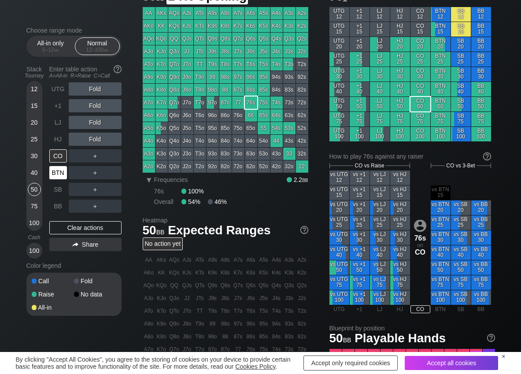
click at [56, 172] on div "BTN" at bounding box center [58, 172] width 18 height 13
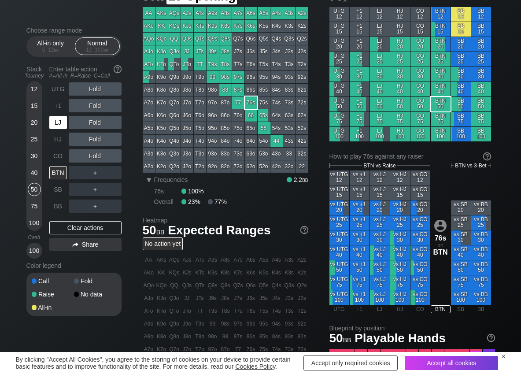
click at [62, 125] on div "LJ" at bounding box center [58, 122] width 18 height 13
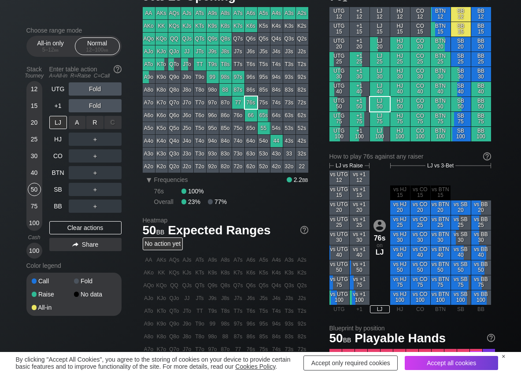
click at [90, 125] on div "R ✕" at bounding box center [94, 122] width 17 height 13
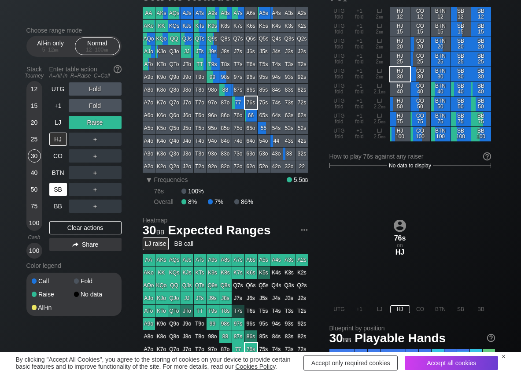
drag, startPoint x: 37, startPoint y: 154, endPoint x: 52, endPoint y: 190, distance: 39.3
click at [37, 156] on div "30" at bounding box center [34, 155] width 13 height 13
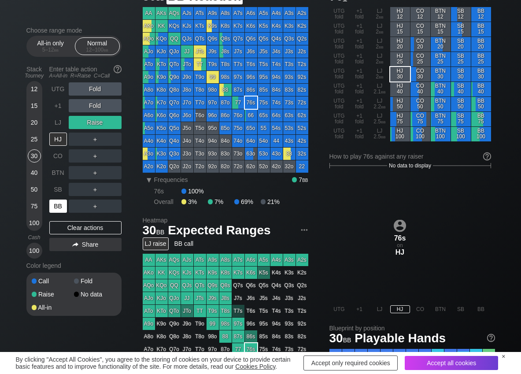
click at [53, 203] on div "BB" at bounding box center [58, 205] width 18 height 13
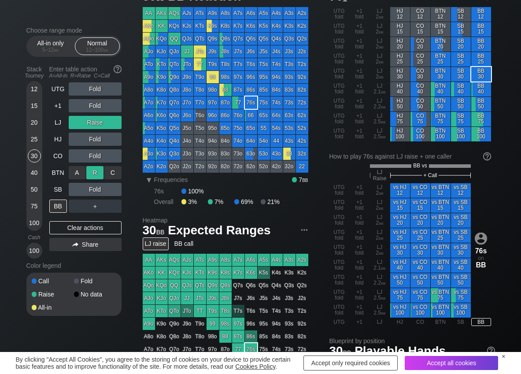
click at [96, 173] on div "R ✕" at bounding box center [94, 172] width 17 height 13
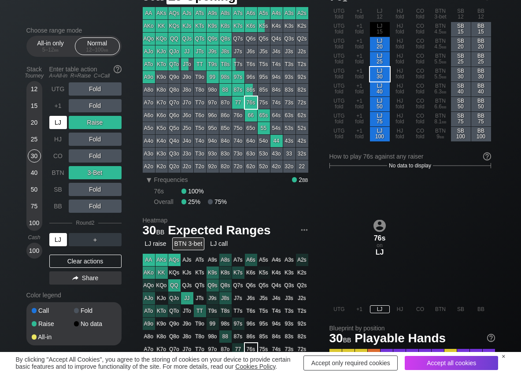
click at [58, 122] on div "LJ" at bounding box center [58, 122] width 18 height 13
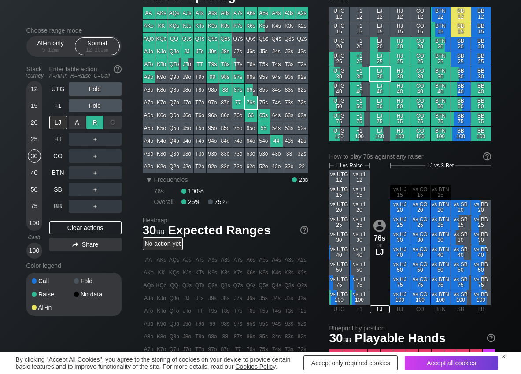
drag, startPoint x: 97, startPoint y: 127, endPoint x: 74, endPoint y: 163, distance: 43.0
click at [96, 127] on div "R ✕" at bounding box center [94, 122] width 17 height 13
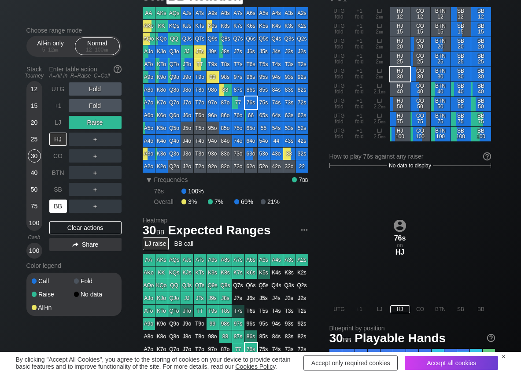
click at [61, 206] on div "BB" at bounding box center [58, 205] width 18 height 13
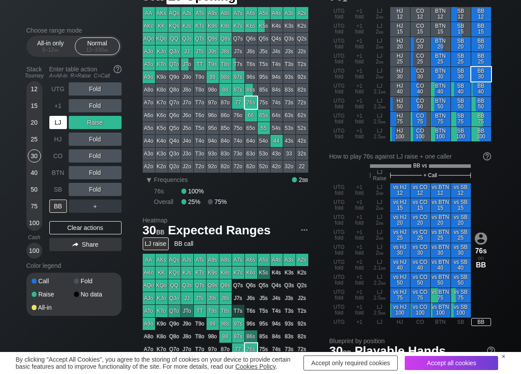
click at [54, 118] on div "LJ" at bounding box center [58, 122] width 18 height 13
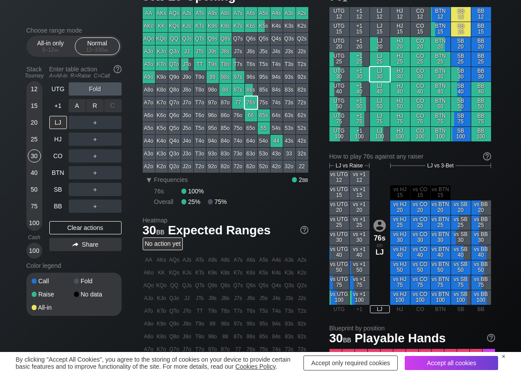
click at [100, 111] on div "R ✕" at bounding box center [94, 105] width 17 height 13
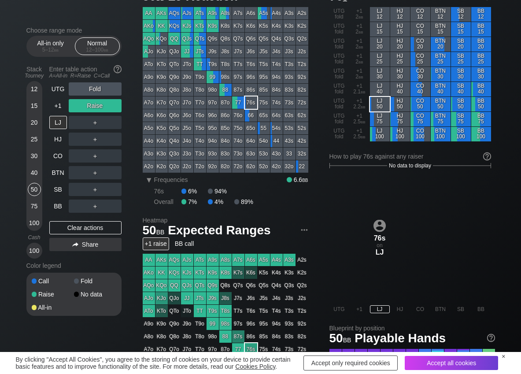
drag, startPoint x: 38, startPoint y: 186, endPoint x: 42, endPoint y: 191, distance: 5.6
click at [38, 187] on div "50" at bounding box center [34, 189] width 13 height 13
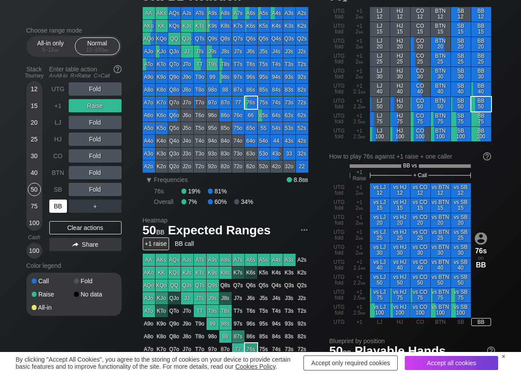
click at [51, 205] on div "BB" at bounding box center [58, 205] width 18 height 13
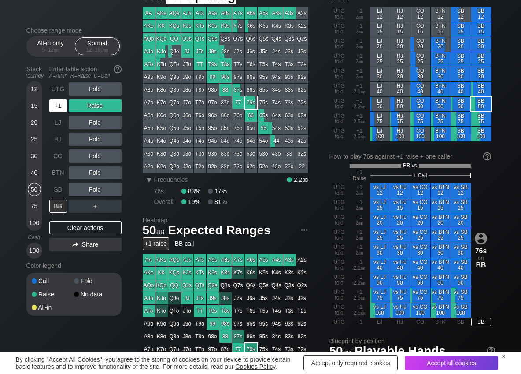
click at [59, 108] on div "+1" at bounding box center [58, 105] width 18 height 13
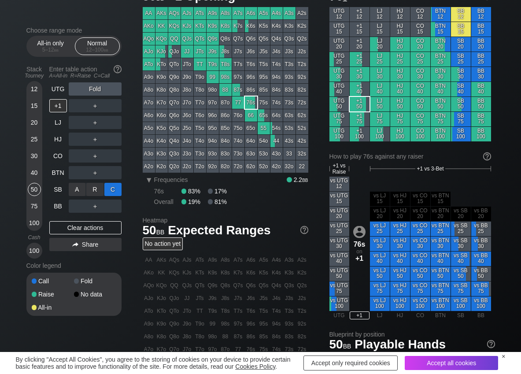
click at [107, 189] on div "C ✕" at bounding box center [112, 189] width 17 height 13
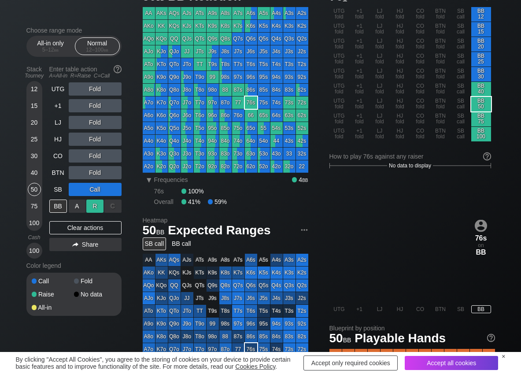
click at [95, 208] on div "R ✕" at bounding box center [94, 205] width 17 height 13
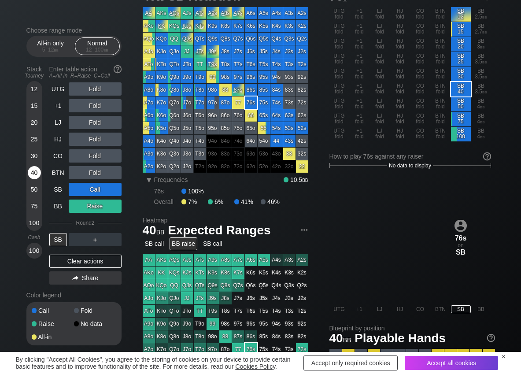
click at [37, 176] on div "40" at bounding box center [34, 172] width 13 height 13
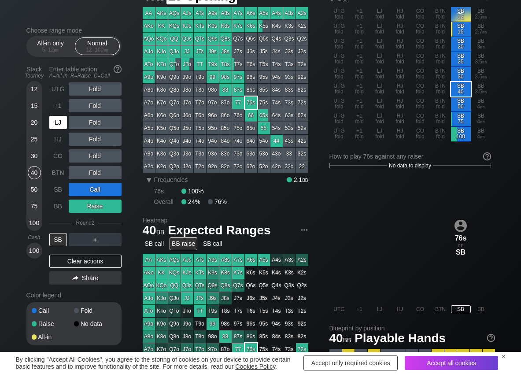
click at [57, 127] on div "LJ" at bounding box center [58, 122] width 18 height 13
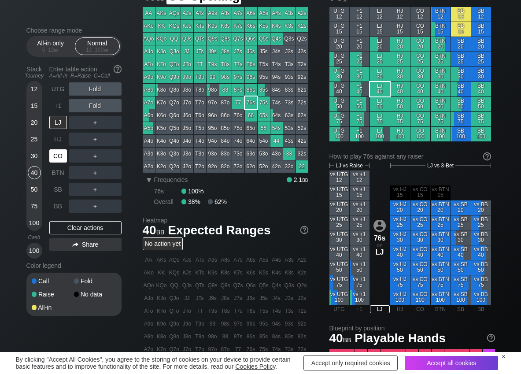
click at [59, 153] on div "CO" at bounding box center [58, 155] width 18 height 13
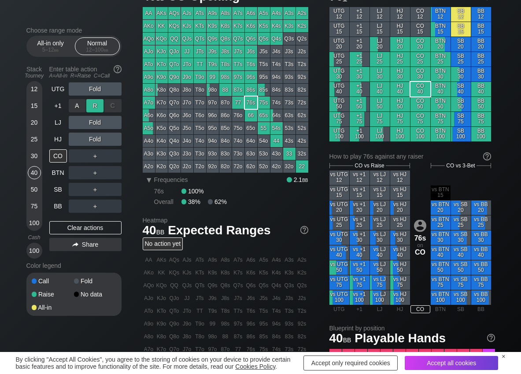
click at [91, 105] on div "R ✕" at bounding box center [94, 105] width 17 height 13
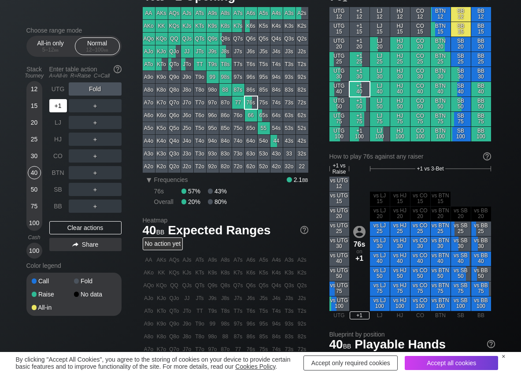
click at [50, 106] on div "+1" at bounding box center [58, 105] width 18 height 13
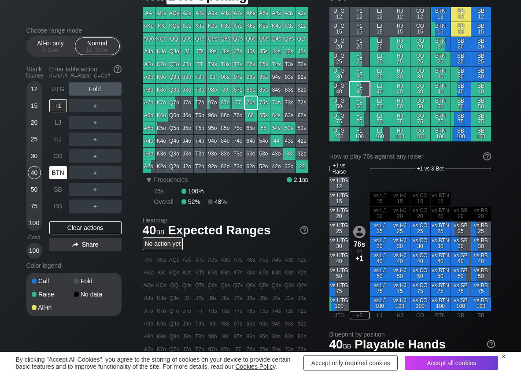
click at [56, 171] on div "BTN" at bounding box center [58, 172] width 18 height 13
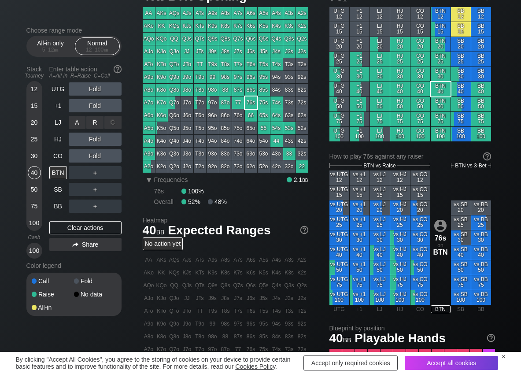
click at [99, 118] on div "R ✕" at bounding box center [94, 122] width 17 height 13
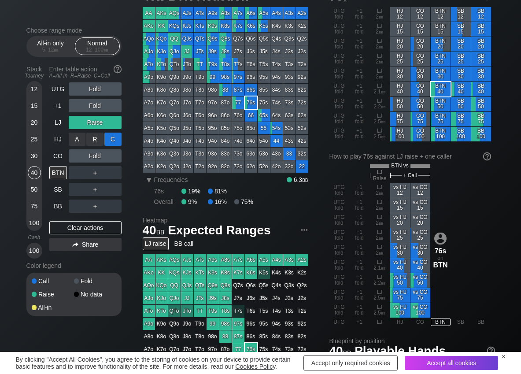
click at [114, 136] on div "C ✕" at bounding box center [112, 138] width 17 height 13
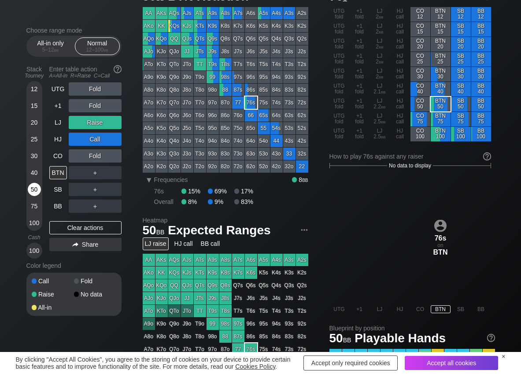
click at [35, 190] on div "50" at bounding box center [34, 189] width 13 height 13
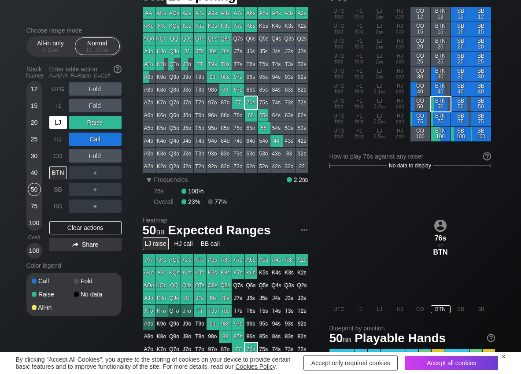
click at [58, 123] on div "LJ" at bounding box center [58, 122] width 18 height 13
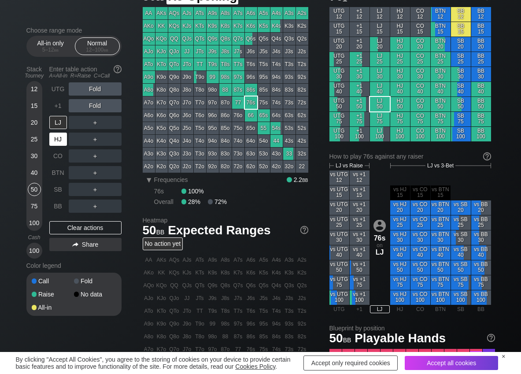
click at [61, 135] on div "HJ" at bounding box center [58, 138] width 18 height 13
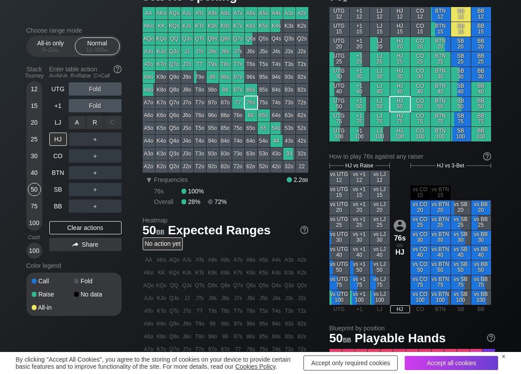
click at [98, 124] on div "R ✕" at bounding box center [94, 122] width 17 height 13
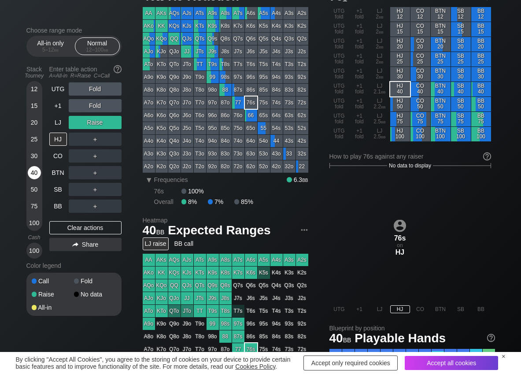
click at [37, 173] on div "40" at bounding box center [34, 172] width 13 height 13
click at [97, 134] on div "R ✕" at bounding box center [94, 138] width 17 height 13
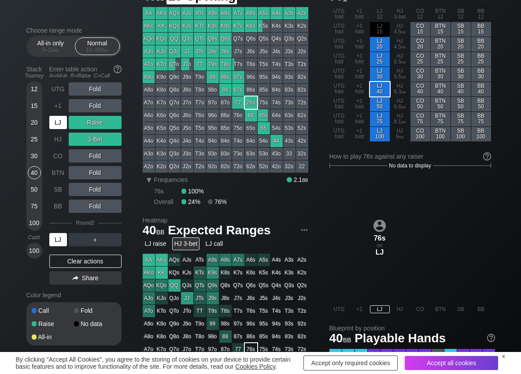
click at [66, 122] on div "LJ" at bounding box center [58, 122] width 18 height 13
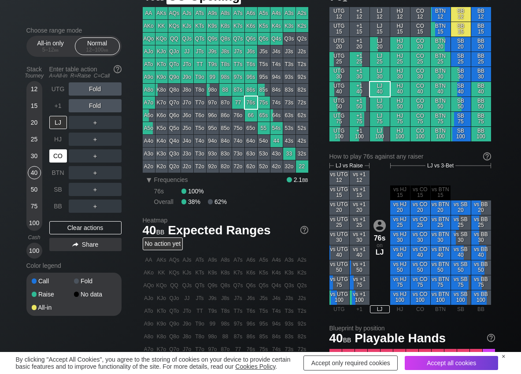
click at [61, 157] on div "CO" at bounding box center [58, 155] width 18 height 13
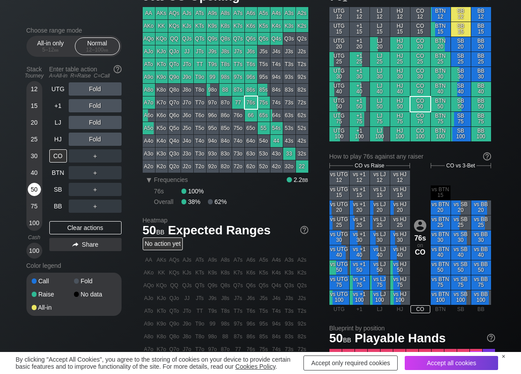
click at [35, 184] on div "50" at bounding box center [34, 189] width 13 height 13
click at [93, 137] on div "R ✕" at bounding box center [94, 138] width 17 height 13
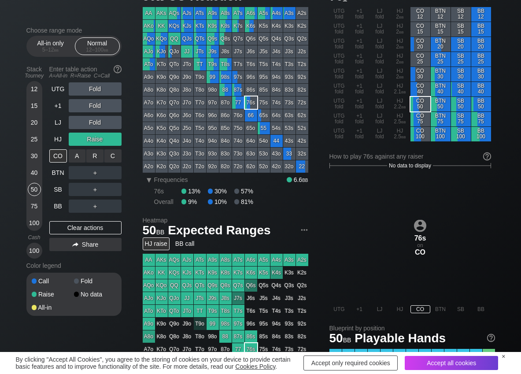
click at [116, 159] on div "C ✕" at bounding box center [112, 155] width 17 height 13
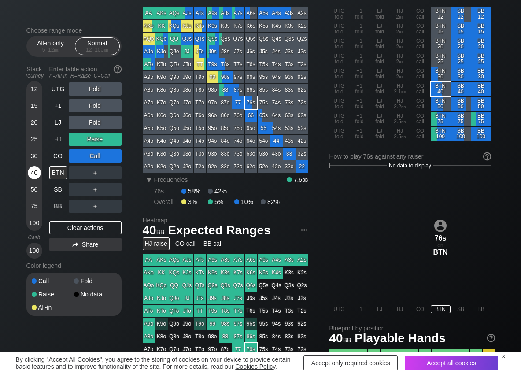
click at [33, 171] on div "40" at bounding box center [34, 172] width 13 height 13
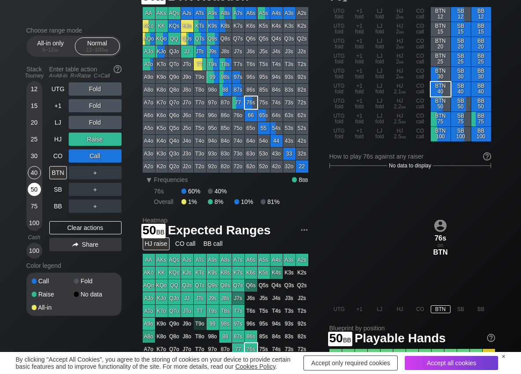
click at [34, 187] on div "50" at bounding box center [34, 189] width 13 height 13
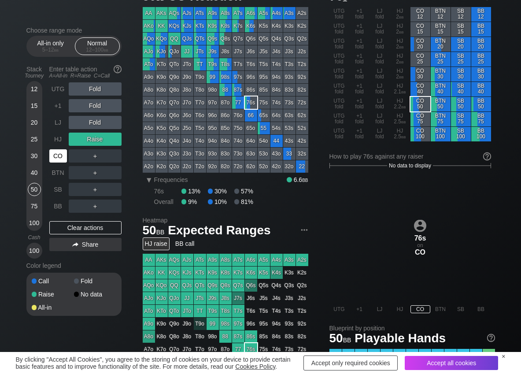
click at [57, 156] on div "CO" at bounding box center [58, 155] width 18 height 13
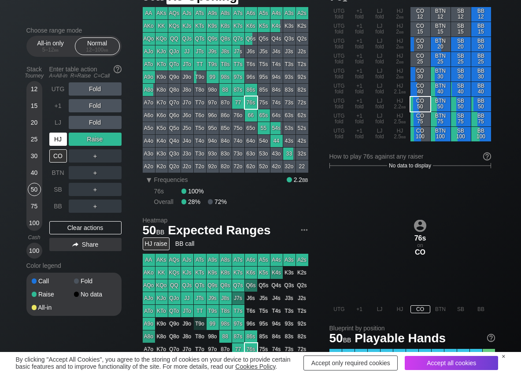
click at [60, 140] on div "HJ" at bounding box center [58, 138] width 18 height 13
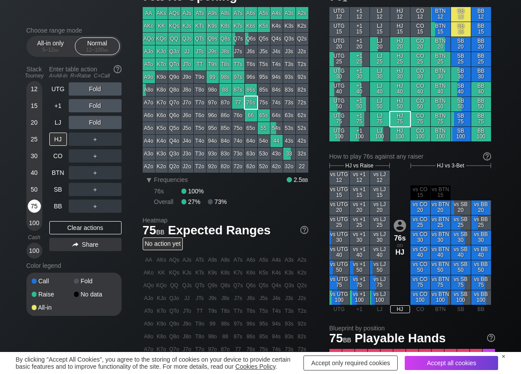
click at [37, 206] on div "75" at bounding box center [34, 205] width 13 height 13
click at [100, 175] on div "R ✕" at bounding box center [94, 172] width 17 height 13
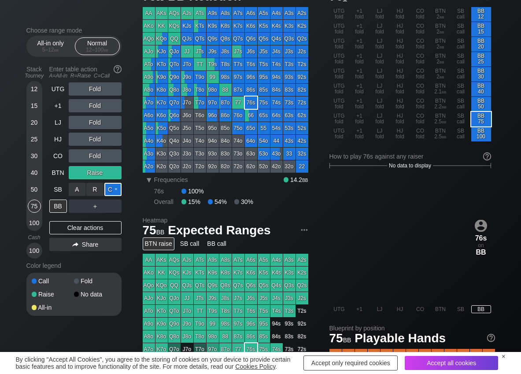
click at [113, 188] on div "C ✕" at bounding box center [112, 189] width 17 height 13
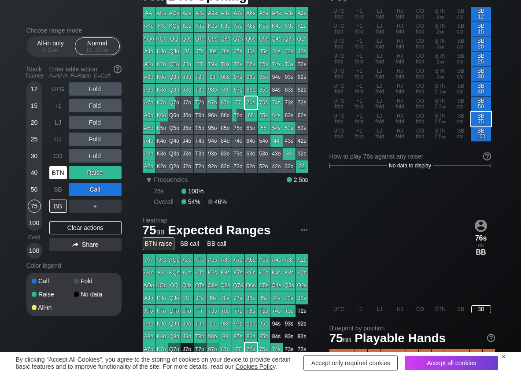
click at [58, 174] on div "BTN" at bounding box center [58, 172] width 18 height 13
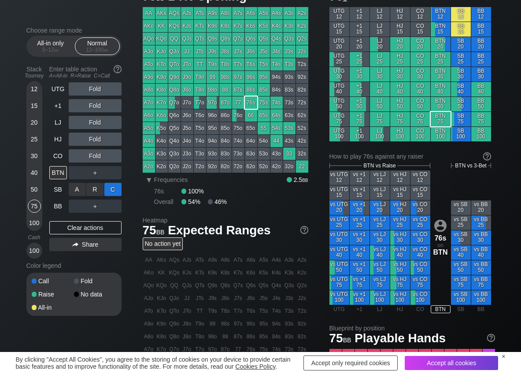
click at [109, 188] on div "C ✕" at bounding box center [112, 189] width 17 height 13
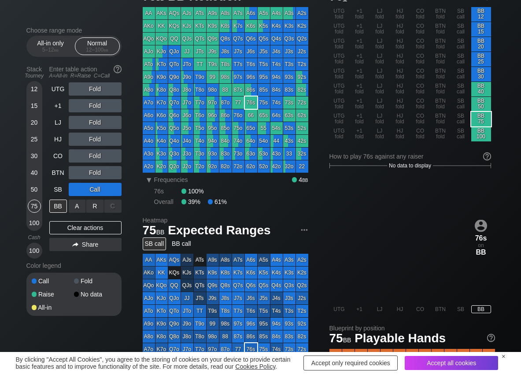
click at [92, 204] on div "R ✕" at bounding box center [94, 205] width 17 height 13
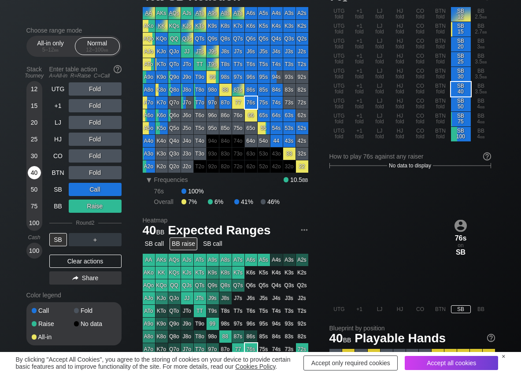
click at [34, 172] on div "40" at bounding box center [34, 172] width 13 height 13
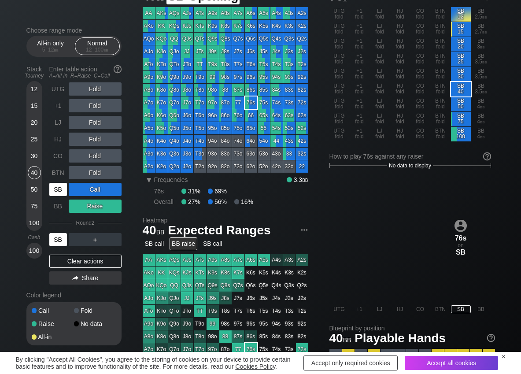
click at [59, 188] on div "SB" at bounding box center [58, 189] width 18 height 13
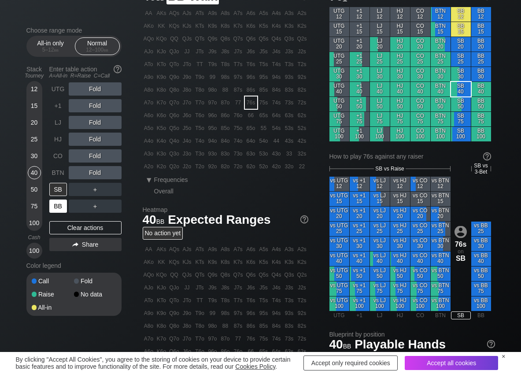
click at [66, 206] on div "BB" at bounding box center [58, 205] width 18 height 13
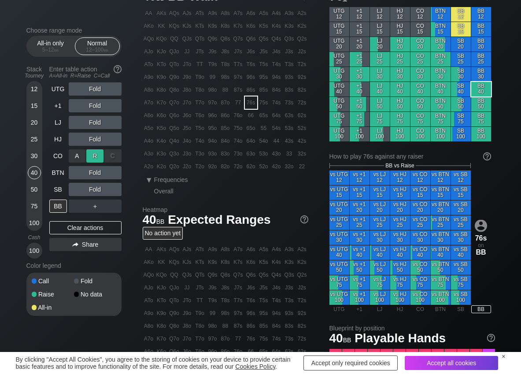
click at [93, 157] on div "R ✕" at bounding box center [94, 155] width 17 height 13
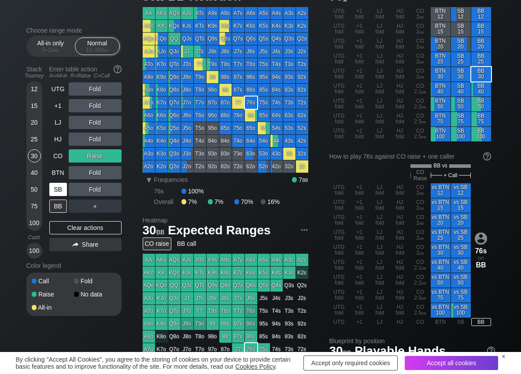
drag, startPoint x: 37, startPoint y: 157, endPoint x: 49, endPoint y: 196, distance: 41.5
click at [36, 158] on div "30" at bounding box center [34, 155] width 13 height 13
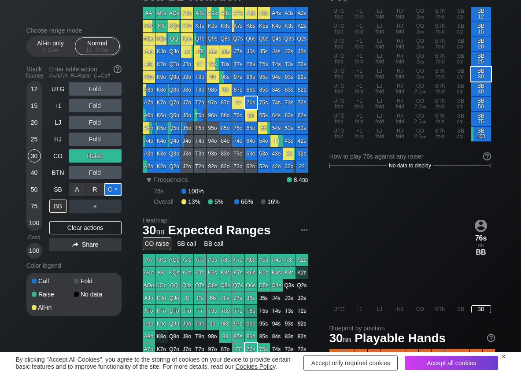
click at [113, 189] on div "C ✕" at bounding box center [112, 189] width 17 height 13
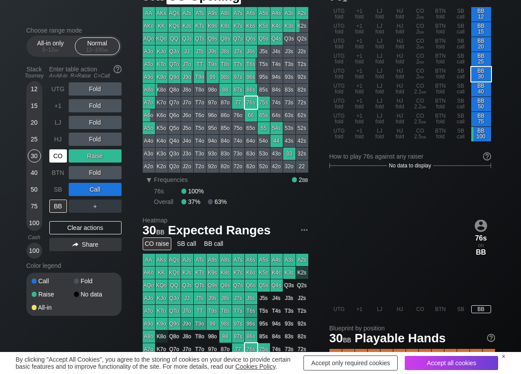
click at [53, 155] on div "CO" at bounding box center [58, 155] width 18 height 13
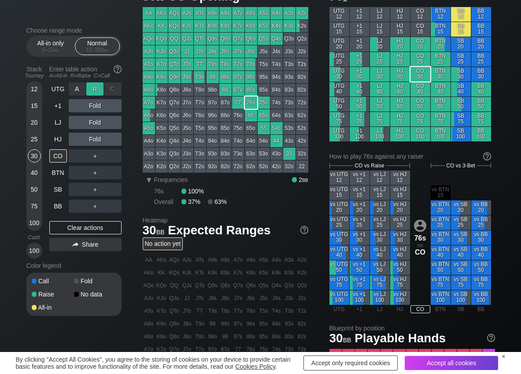
click at [93, 85] on div "R ✕" at bounding box center [94, 88] width 17 height 13
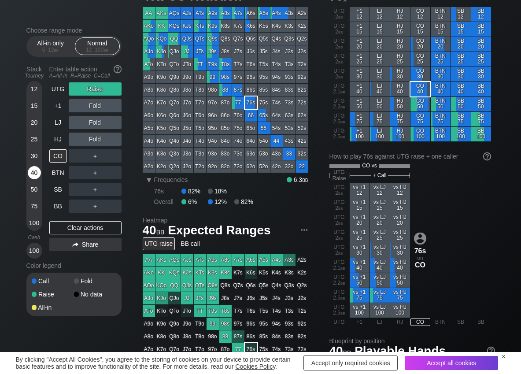
click at [33, 170] on div "40" at bounding box center [34, 172] width 13 height 13
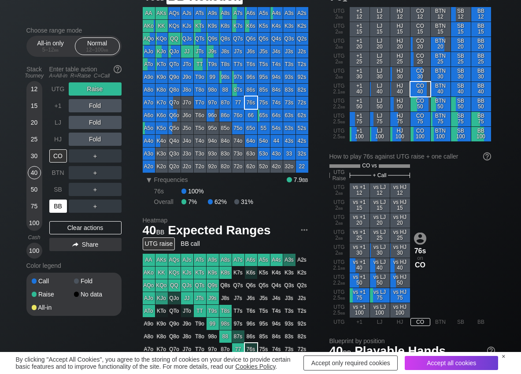
click at [52, 204] on div "BB" at bounding box center [58, 205] width 18 height 13
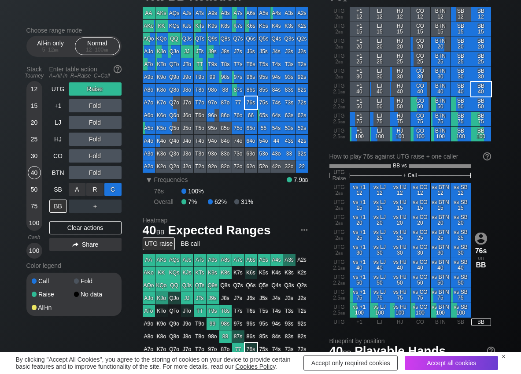
click at [114, 190] on div "C ✕" at bounding box center [112, 189] width 17 height 13
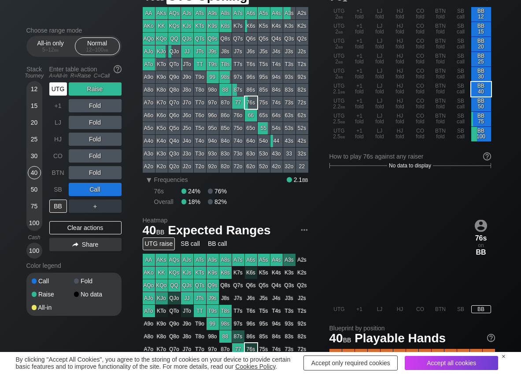
click at [59, 91] on div "UTG" at bounding box center [58, 88] width 18 height 13
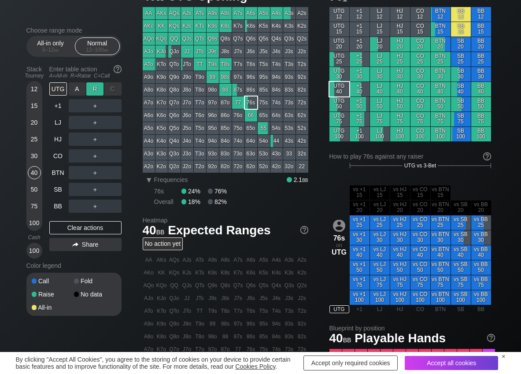
drag, startPoint x: 99, startPoint y: 87, endPoint x: 94, endPoint y: 88, distance: 5.6
click at [99, 86] on div "R ✕" at bounding box center [94, 88] width 17 height 13
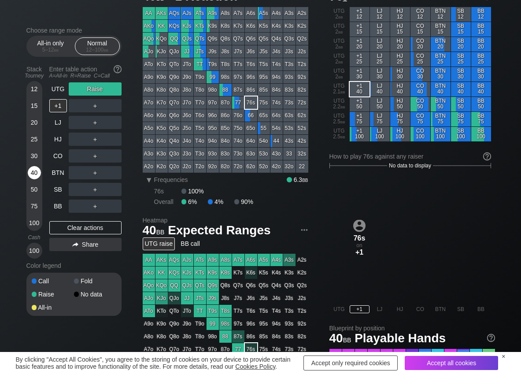
click at [36, 172] on div "40" at bounding box center [34, 172] width 13 height 13
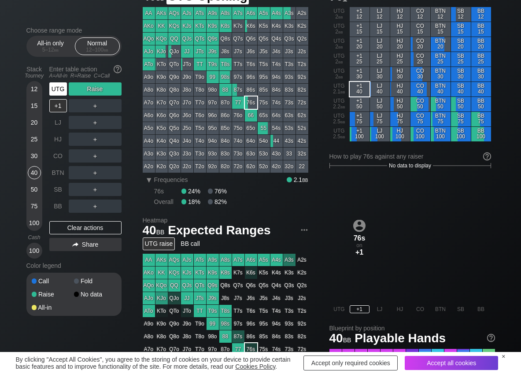
click at [56, 96] on div "UTG" at bounding box center [58, 89] width 19 height 17
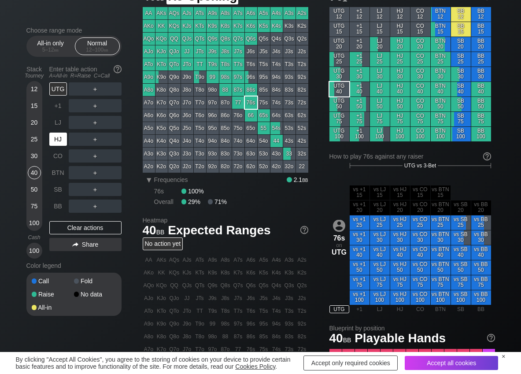
click at [62, 140] on div "HJ" at bounding box center [58, 138] width 18 height 13
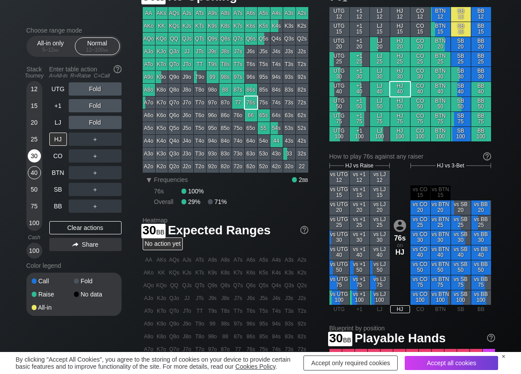
click at [33, 155] on div "30" at bounding box center [34, 155] width 13 height 13
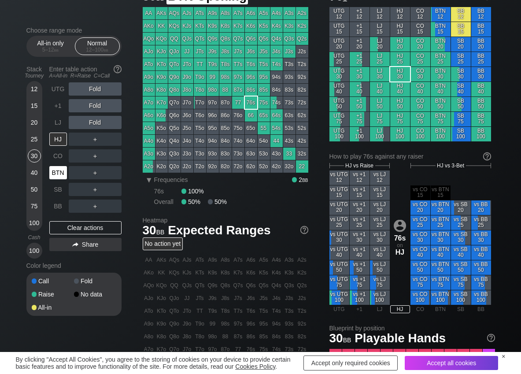
click at [59, 170] on div "BTN" at bounding box center [58, 172] width 18 height 13
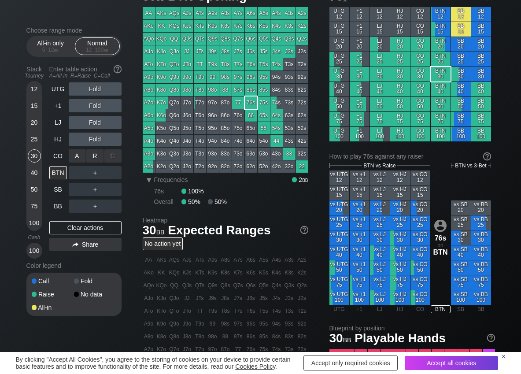
click at [101, 157] on div "R ✕" at bounding box center [94, 155] width 17 height 13
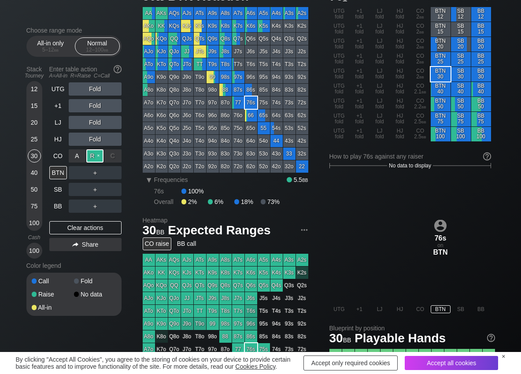
click at [99, 156] on div "R ✕" at bounding box center [94, 155] width 17 height 13
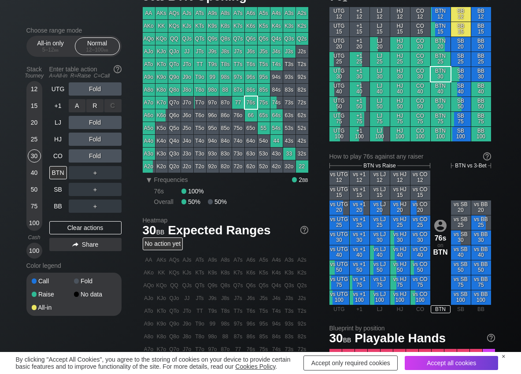
click at [93, 103] on div "R ✕" at bounding box center [94, 105] width 17 height 13
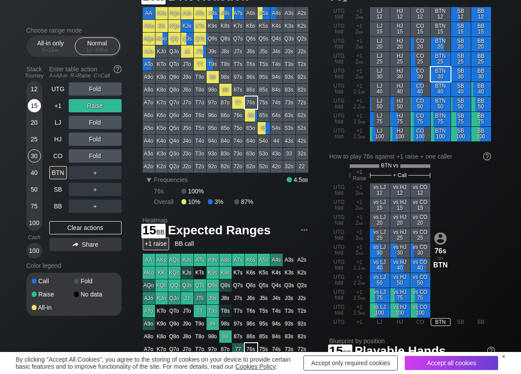
click at [34, 107] on div "15" at bounding box center [34, 105] width 13 height 13
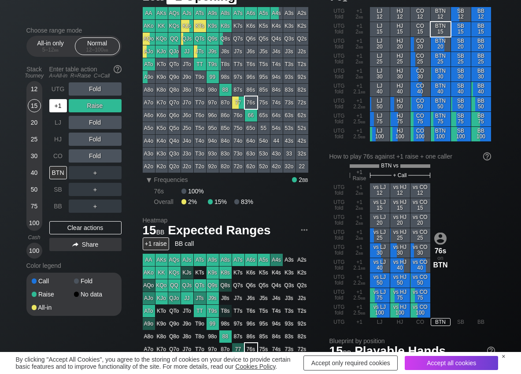
click at [58, 107] on div "+1" at bounding box center [58, 105] width 18 height 13
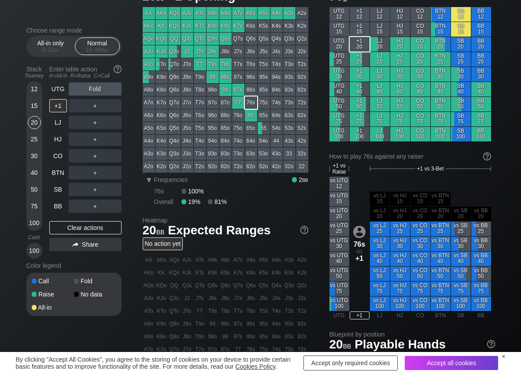
drag, startPoint x: 38, startPoint y: 117, endPoint x: 42, endPoint y: 132, distance: 15.1
click at [38, 118] on div "20" at bounding box center [34, 122] width 13 height 13
click at [97, 155] on div "R ✕" at bounding box center [94, 155] width 17 height 13
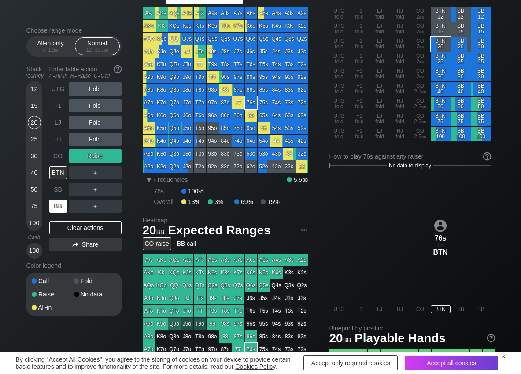
click at [59, 209] on div "BB" at bounding box center [58, 205] width 18 height 13
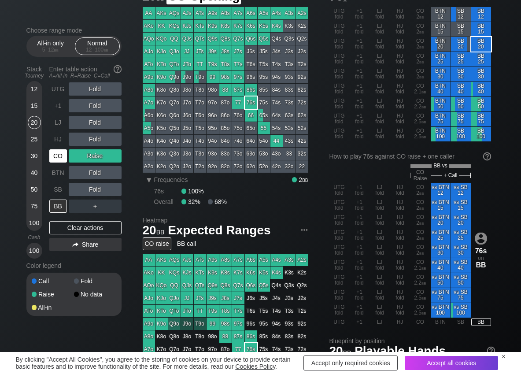
click at [61, 158] on div "CO" at bounding box center [58, 155] width 18 height 13
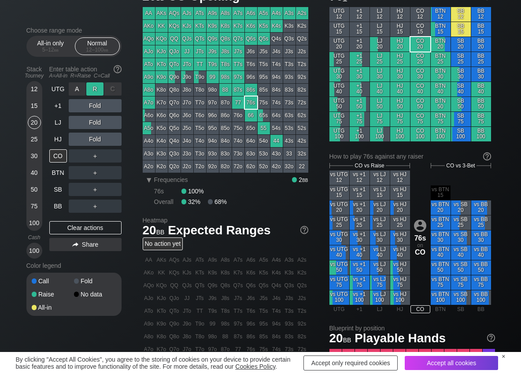
drag, startPoint x: 93, startPoint y: 88, endPoint x: 87, endPoint y: 90, distance: 6.4
click at [91, 88] on div "R ✕" at bounding box center [94, 88] width 17 height 13
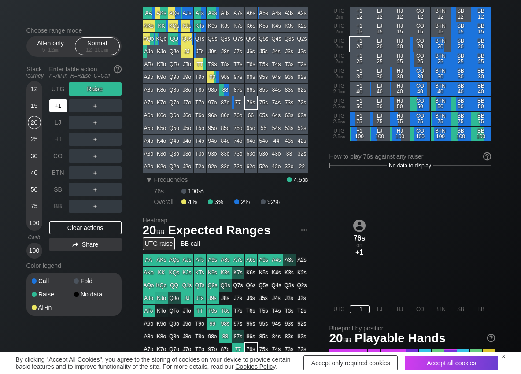
click at [55, 104] on div "+1" at bounding box center [58, 105] width 18 height 13
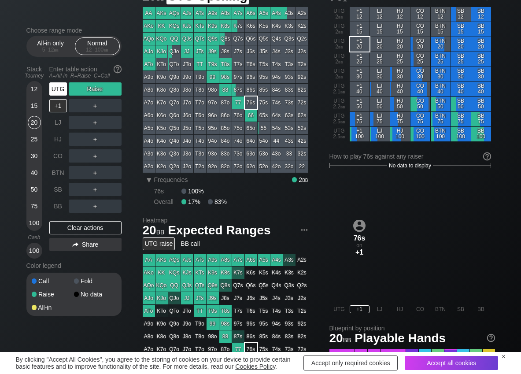
click at [58, 92] on div "UTG" at bounding box center [58, 88] width 18 height 13
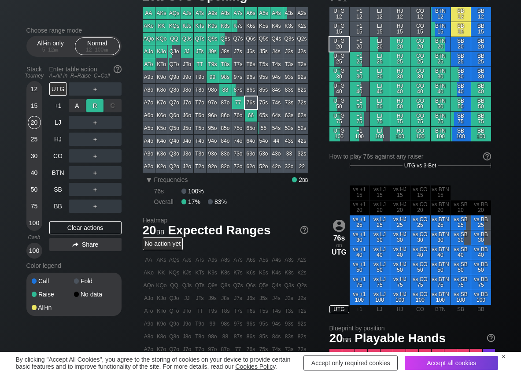
click at [91, 104] on div "R ✕" at bounding box center [94, 105] width 17 height 13
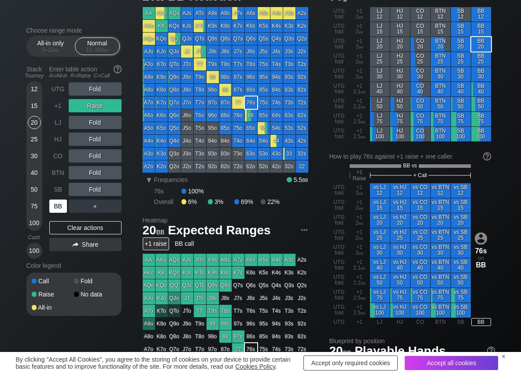
click at [58, 203] on div "BB" at bounding box center [58, 205] width 18 height 13
click at [71, 141] on div "A ✕" at bounding box center [77, 138] width 17 height 13
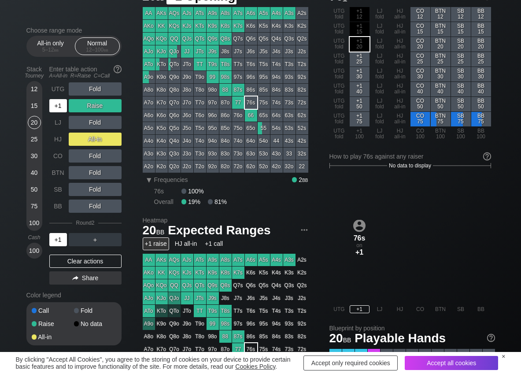
click at [62, 107] on div "+1" at bounding box center [58, 105] width 18 height 13
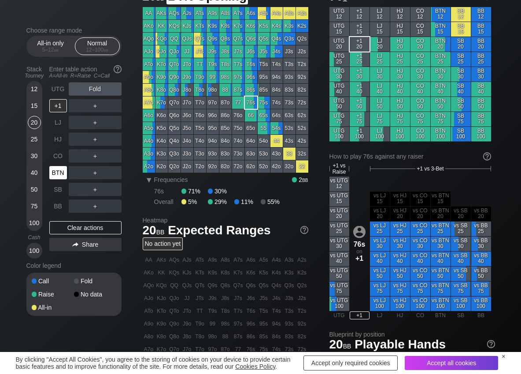
click at [58, 173] on div "BTN" at bounding box center [58, 172] width 18 height 13
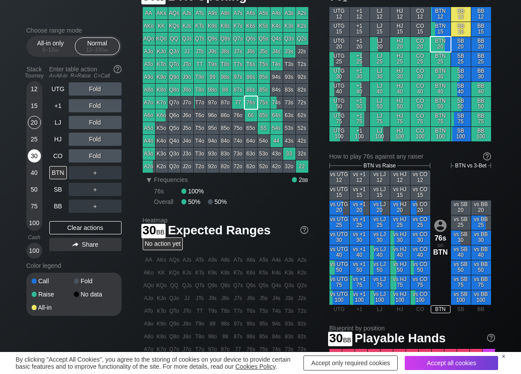
click at [37, 157] on div "30" at bounding box center [34, 155] width 13 height 13
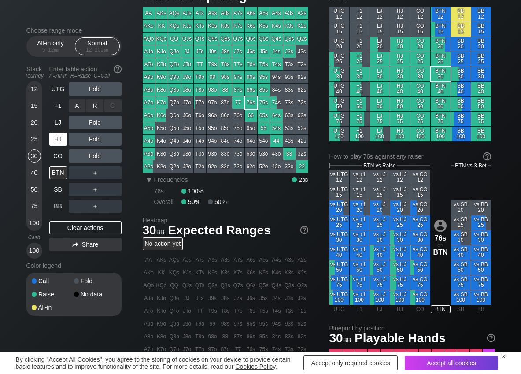
click at [90, 107] on div "R ✕" at bounding box center [94, 105] width 17 height 13
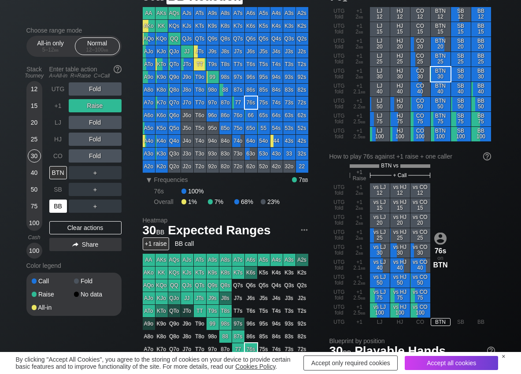
click at [57, 207] on div "BB" at bounding box center [58, 205] width 18 height 13
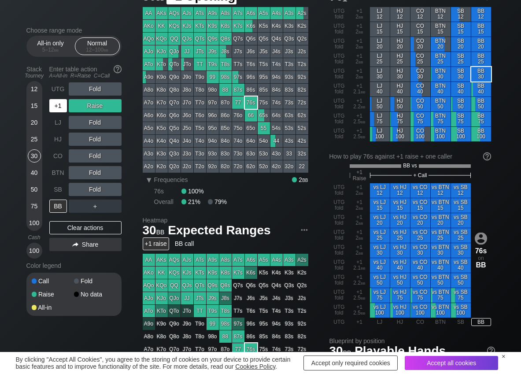
click at [57, 107] on div "+1" at bounding box center [58, 105] width 18 height 13
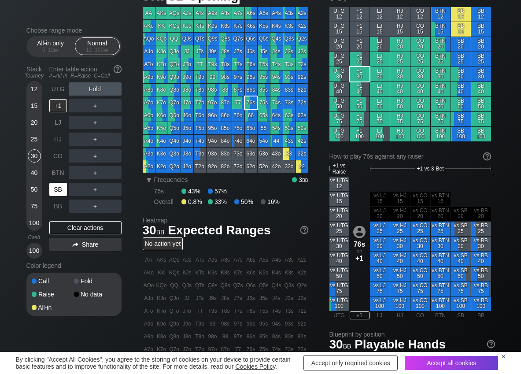
click at [54, 193] on div "SB" at bounding box center [58, 189] width 18 height 13
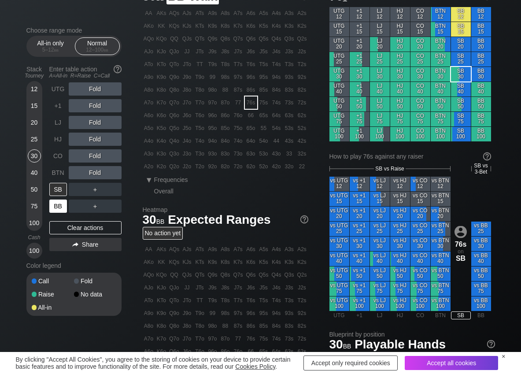
click at [53, 205] on div "BB" at bounding box center [58, 205] width 18 height 13
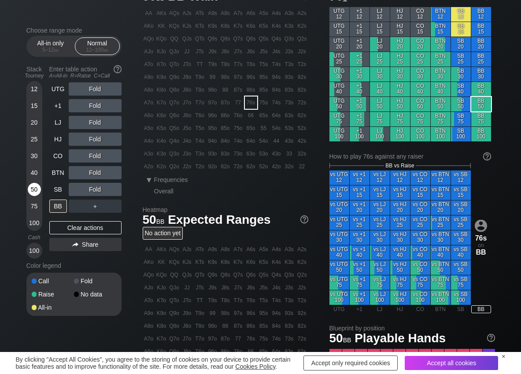
click at [36, 190] on div "50" at bounding box center [34, 189] width 13 height 13
click at [91, 105] on div "R ✕" at bounding box center [94, 105] width 17 height 13
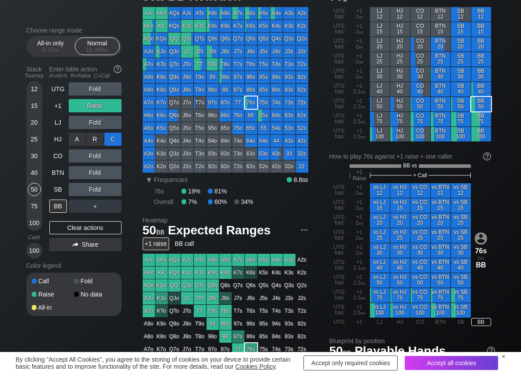
click at [114, 141] on div "C ✕" at bounding box center [112, 138] width 17 height 13
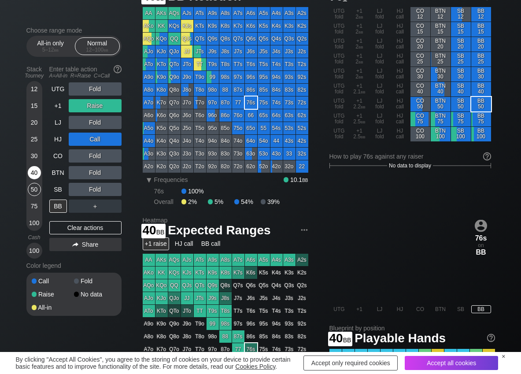
click at [33, 178] on div "40" at bounding box center [34, 172] width 13 height 13
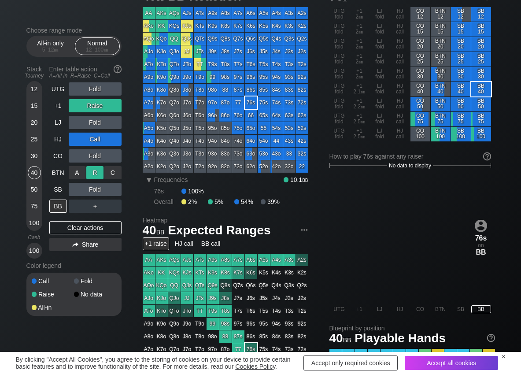
click at [96, 172] on div "R ✕" at bounding box center [94, 172] width 17 height 13
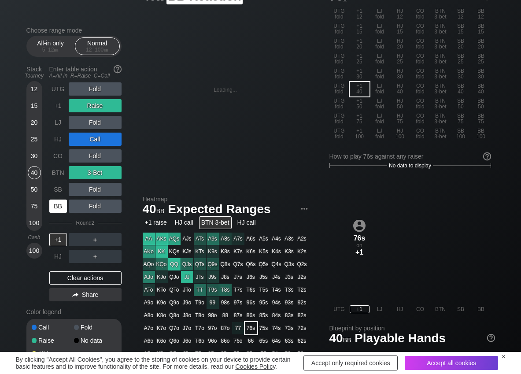
click at [55, 205] on div "BB" at bounding box center [58, 205] width 18 height 13
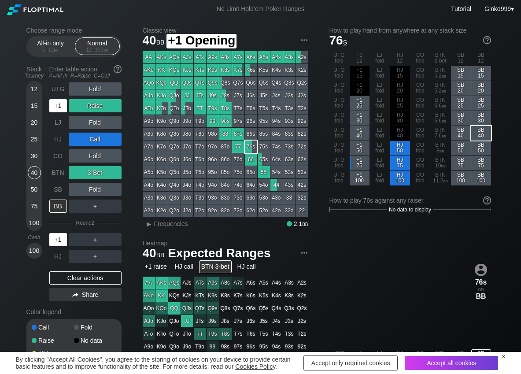
click at [55, 108] on div "+1" at bounding box center [58, 105] width 18 height 13
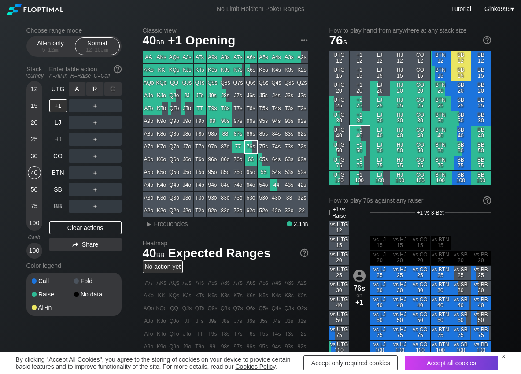
drag, startPoint x: 99, startPoint y: 94, endPoint x: 80, endPoint y: 114, distance: 28.0
click at [99, 92] on div "R ✕" at bounding box center [94, 88] width 17 height 13
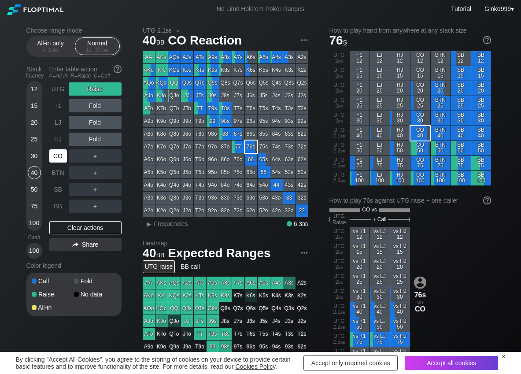
click at [56, 156] on div "CO" at bounding box center [58, 155] width 18 height 13
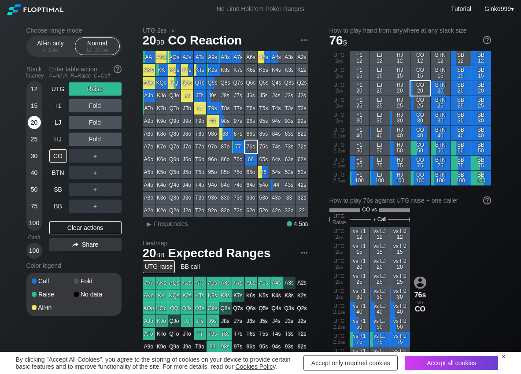
click at [32, 123] on div "20" at bounding box center [34, 122] width 13 height 13
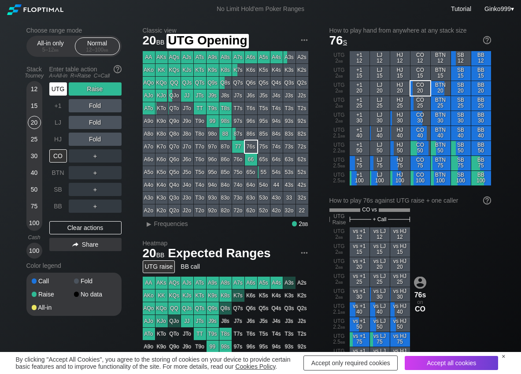
drag, startPoint x: 56, startPoint y: 91, endPoint x: 59, endPoint y: 154, distance: 62.6
click at [55, 92] on div "UTG" at bounding box center [58, 88] width 18 height 13
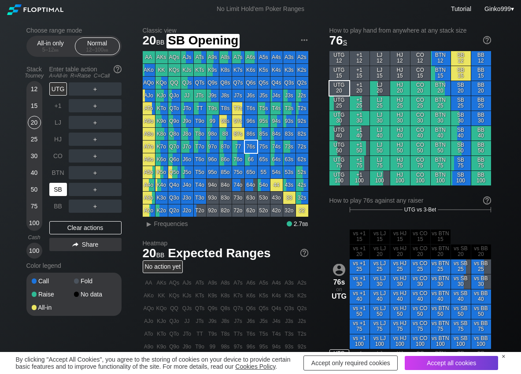
drag, startPoint x: 62, startPoint y: 186, endPoint x: 52, endPoint y: 186, distance: 9.7
click at [59, 186] on div "SB" at bounding box center [58, 189] width 18 height 13
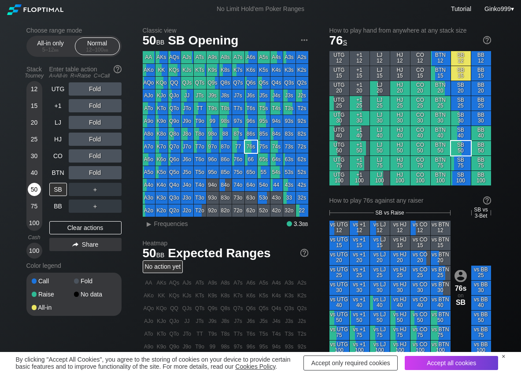
click at [34, 189] on div "50" at bounding box center [34, 189] width 13 height 13
drag, startPoint x: 99, startPoint y: 125, endPoint x: 66, endPoint y: 145, distance: 38.7
click at [98, 125] on div "R ✕" at bounding box center [94, 122] width 17 height 13
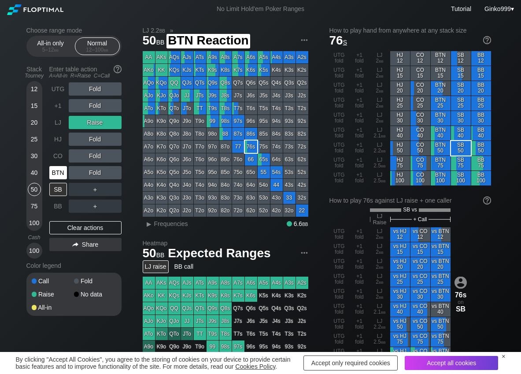
click at [59, 169] on div "BTN" at bounding box center [58, 172] width 18 height 13
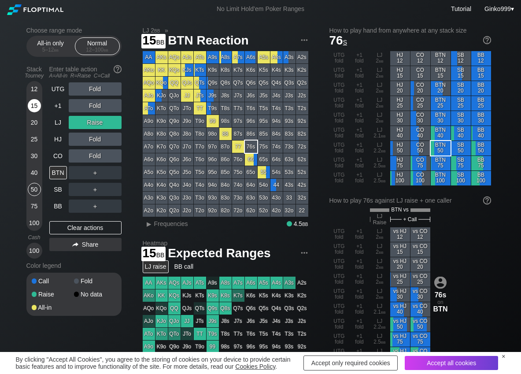
click at [35, 106] on div "15" at bounding box center [34, 105] width 13 height 13
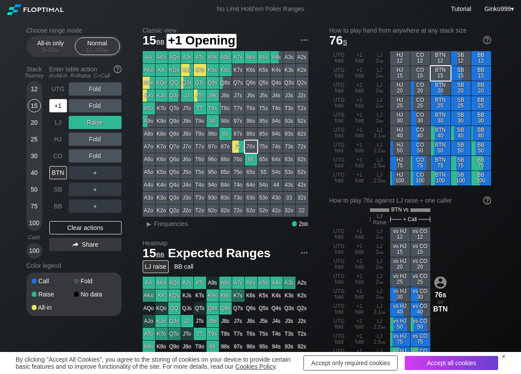
click at [63, 112] on div "+1" at bounding box center [58, 105] width 18 height 13
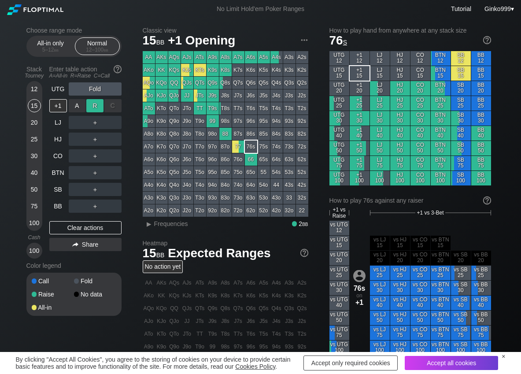
click at [93, 100] on div "A ✕ R ✕ C ✕ ＋" at bounding box center [95, 106] width 53 height 20
click at [94, 104] on div "R ✕" at bounding box center [94, 105] width 17 height 13
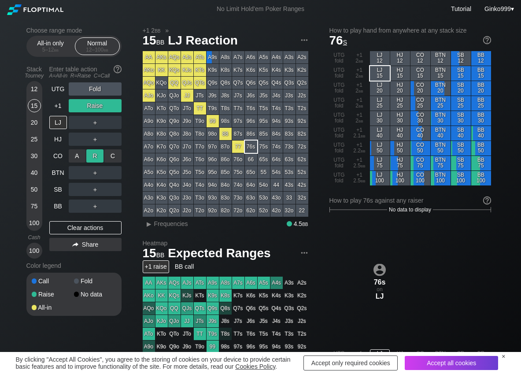
click at [94, 158] on div "R ✕" at bounding box center [94, 155] width 17 height 13
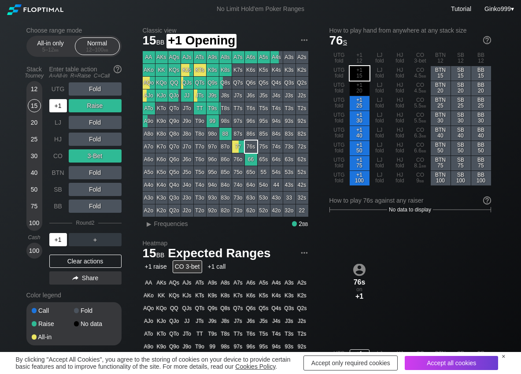
click at [56, 107] on div "+1" at bounding box center [58, 105] width 18 height 13
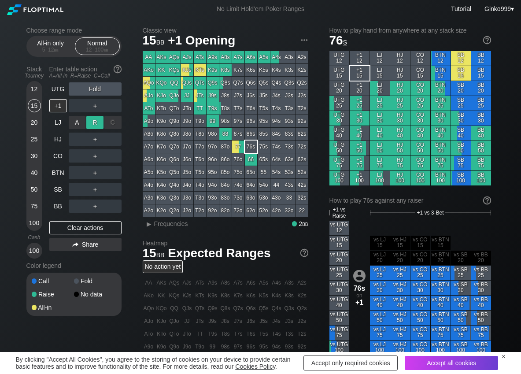
click at [100, 126] on div "R ✕" at bounding box center [94, 122] width 17 height 13
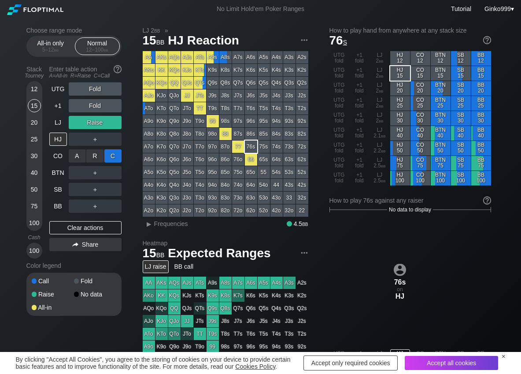
drag, startPoint x: 113, startPoint y: 157, endPoint x: 107, endPoint y: 166, distance: 11.0
click at [112, 158] on div "C ✕" at bounding box center [112, 155] width 17 height 13
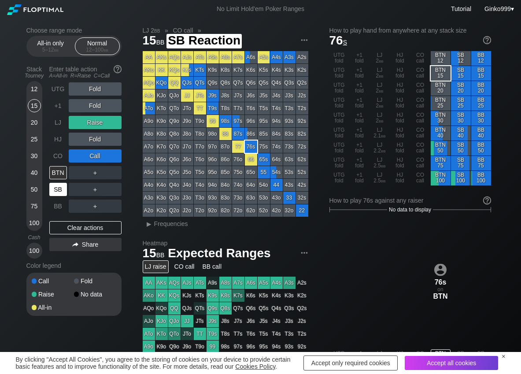
click at [66, 195] on div "SB" at bounding box center [58, 189] width 18 height 13
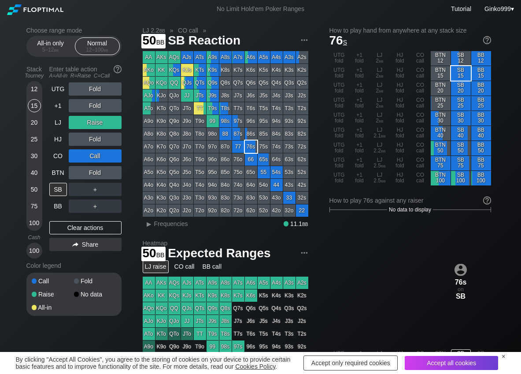
drag, startPoint x: 33, startPoint y: 191, endPoint x: 26, endPoint y: 194, distance: 7.7
click at [33, 190] on div "50" at bounding box center [34, 189] width 13 height 13
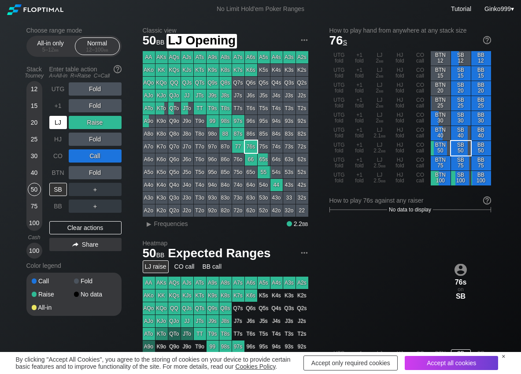
click at [56, 124] on div "LJ" at bounding box center [58, 122] width 18 height 13
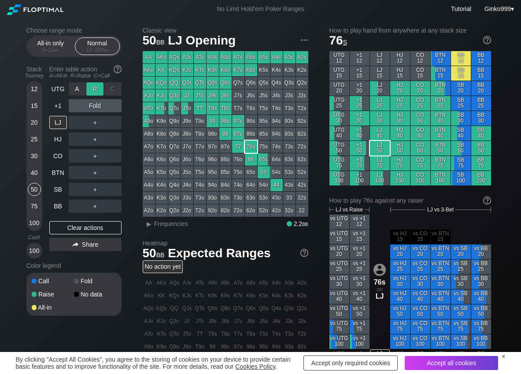
click at [93, 88] on div "R ✕" at bounding box center [94, 88] width 17 height 13
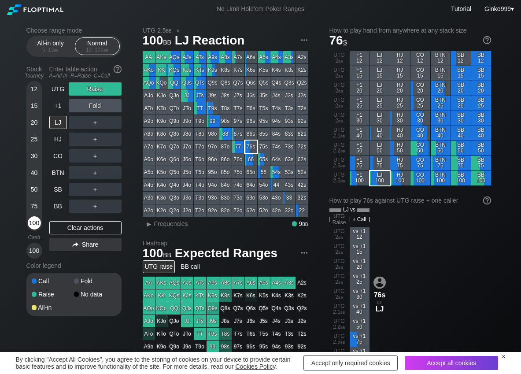
drag, startPoint x: 28, startPoint y: 221, endPoint x: 34, endPoint y: 221, distance: 6.2
click at [29, 221] on div "100" at bounding box center [34, 222] width 13 height 13
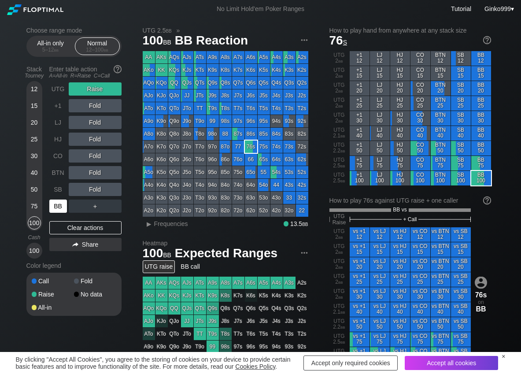
click at [58, 206] on div "BB" at bounding box center [58, 205] width 18 height 13
click at [105, 188] on div "C ✕" at bounding box center [112, 189] width 17 height 13
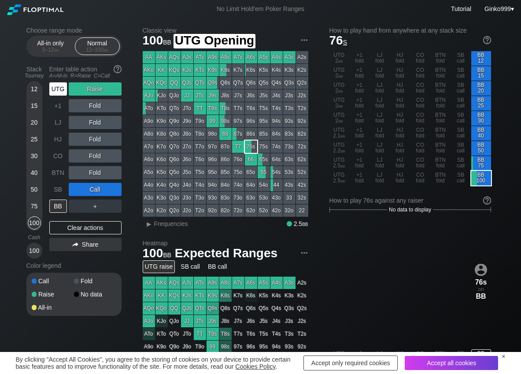
click at [53, 93] on div "UTG" at bounding box center [58, 88] width 18 height 13
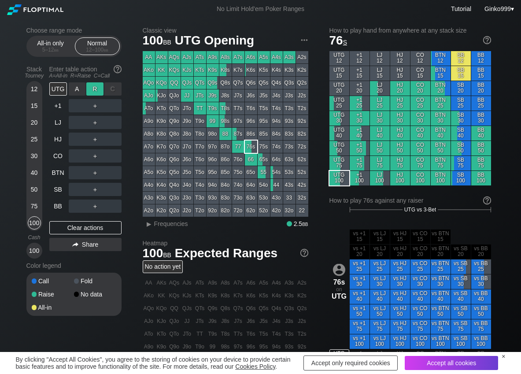
click at [92, 91] on div "R ✕" at bounding box center [94, 88] width 17 height 13
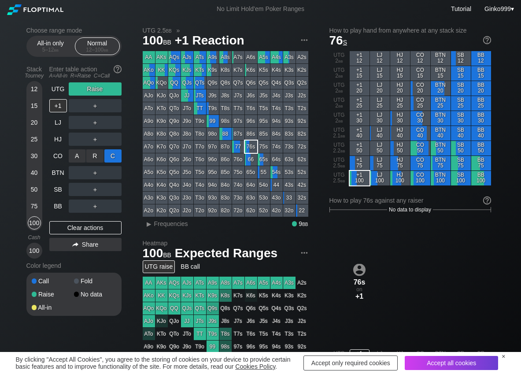
drag, startPoint x: 119, startPoint y: 159, endPoint x: 110, endPoint y: 164, distance: 10.4
click at [118, 158] on div "C ✕" at bounding box center [112, 155] width 17 height 13
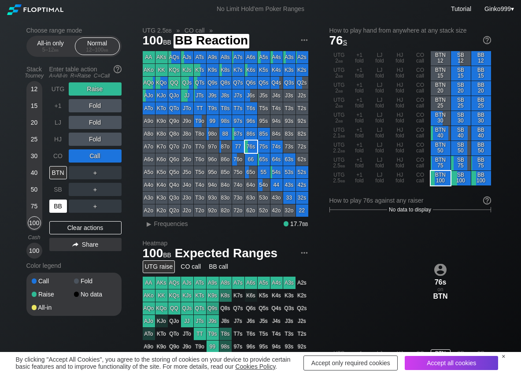
drag, startPoint x: 62, startPoint y: 204, endPoint x: 46, endPoint y: 204, distance: 15.8
click at [61, 204] on div "BB" at bounding box center [58, 205] width 18 height 13
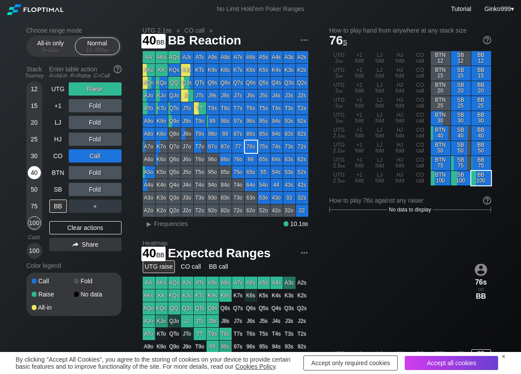
click at [33, 179] on div "40" at bounding box center [34, 172] width 13 height 13
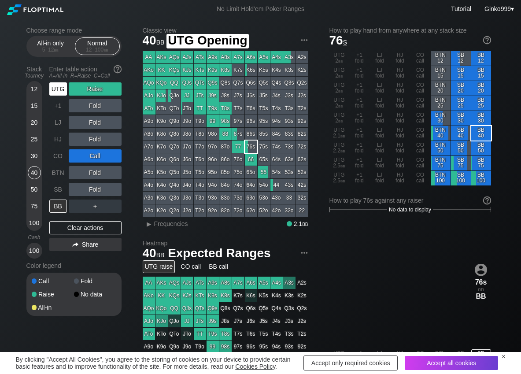
click at [58, 93] on div "UTG" at bounding box center [58, 88] width 18 height 13
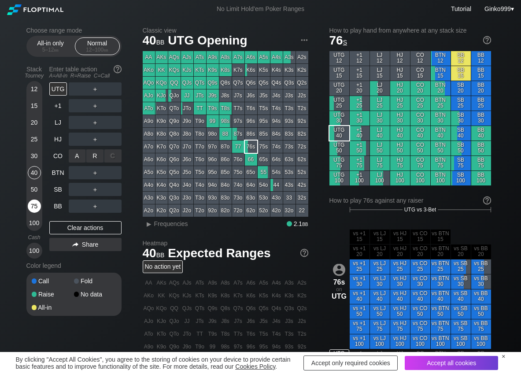
drag, startPoint x: 88, startPoint y: 149, endPoint x: 40, endPoint y: 202, distance: 72.0
click at [96, 156] on div "R ✕" at bounding box center [94, 155] width 17 height 13
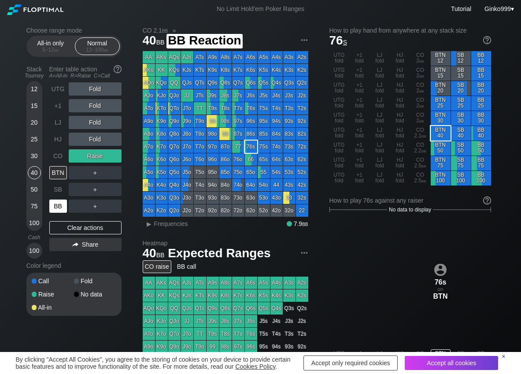
click at [61, 211] on div "BB" at bounding box center [58, 205] width 18 height 13
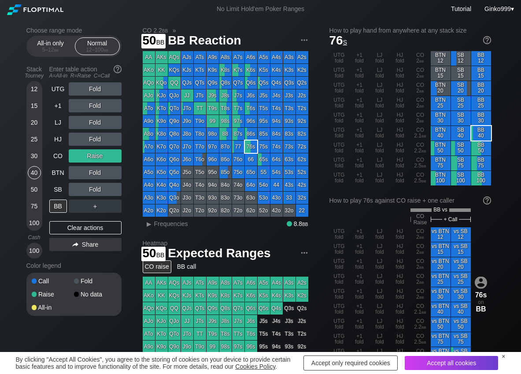
drag, startPoint x: 38, startPoint y: 190, endPoint x: 0, endPoint y: 199, distance: 39.1
click at [34, 191] on div "50" at bounding box center [34, 189] width 13 height 13
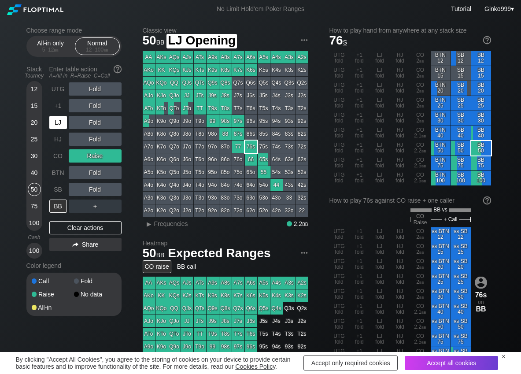
drag, startPoint x: 59, startPoint y: 118, endPoint x: 81, endPoint y: 121, distance: 22.2
click at [60, 118] on div "LJ" at bounding box center [58, 122] width 18 height 13
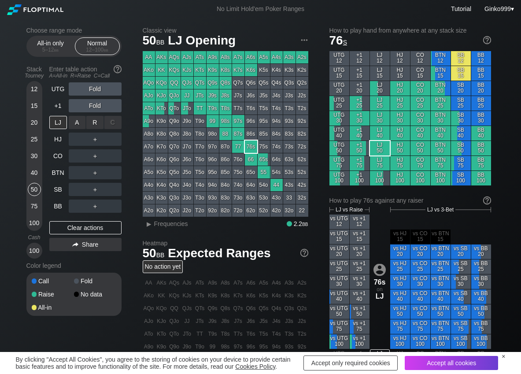
click at [92, 124] on div "R ✕" at bounding box center [94, 122] width 17 height 13
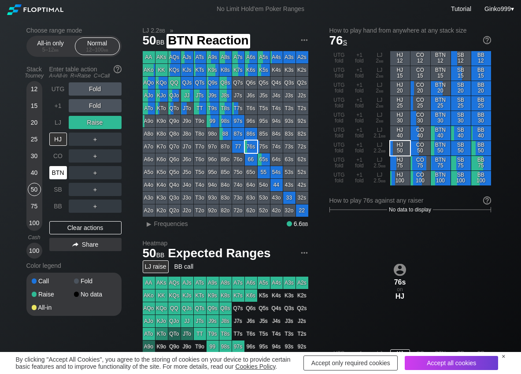
click at [59, 178] on div "BTN" at bounding box center [58, 172] width 18 height 13
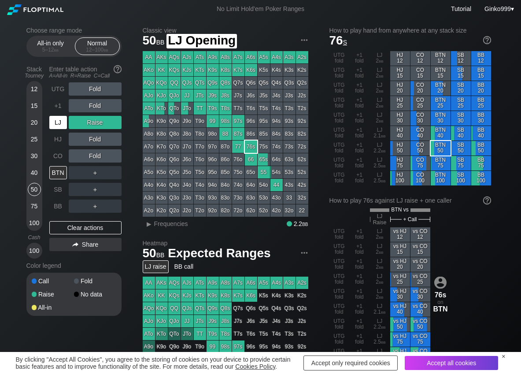
click at [63, 121] on div "LJ" at bounding box center [58, 122] width 18 height 13
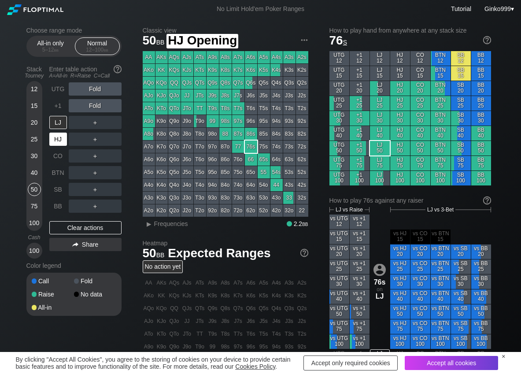
click at [61, 138] on div "HJ" at bounding box center [58, 138] width 18 height 13
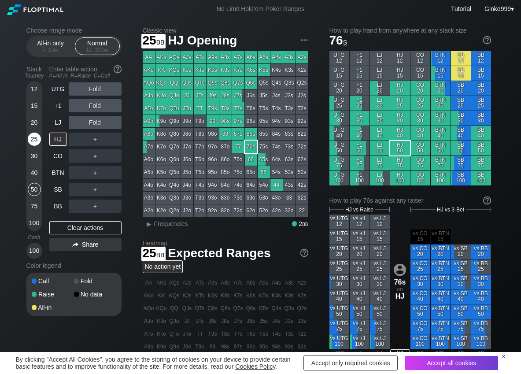
click at [37, 134] on div "25" at bounding box center [34, 138] width 13 height 13
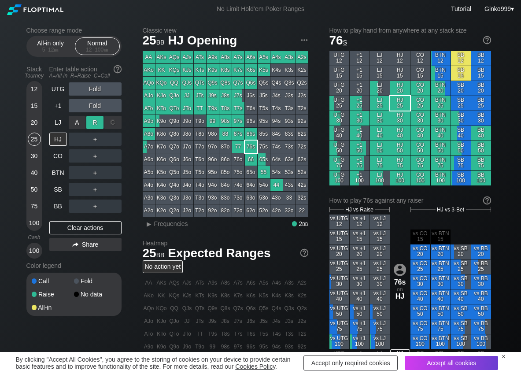
click at [92, 121] on div "R ✕" at bounding box center [94, 122] width 17 height 13
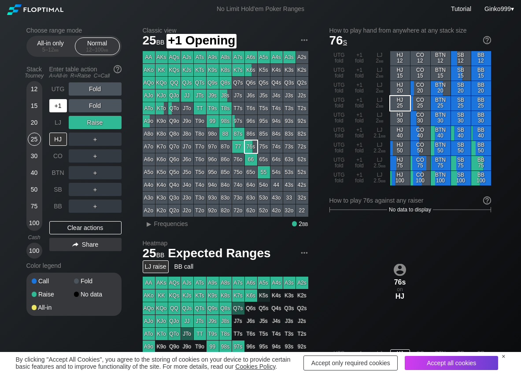
click at [56, 109] on div "+1" at bounding box center [58, 105] width 18 height 13
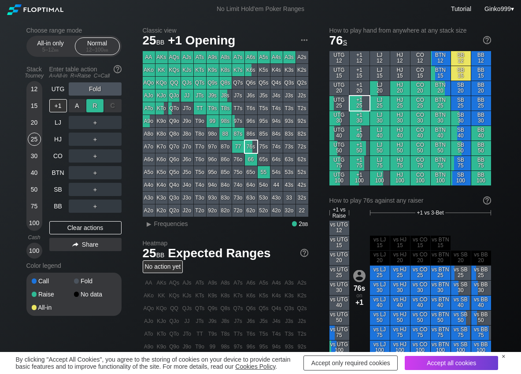
click at [95, 103] on div "R ✕" at bounding box center [94, 105] width 17 height 13
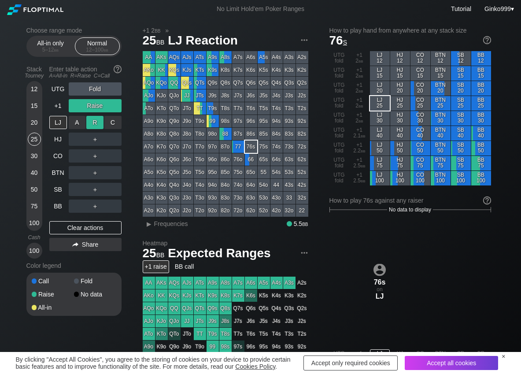
click at [95, 118] on div "R ✕" at bounding box center [94, 122] width 17 height 13
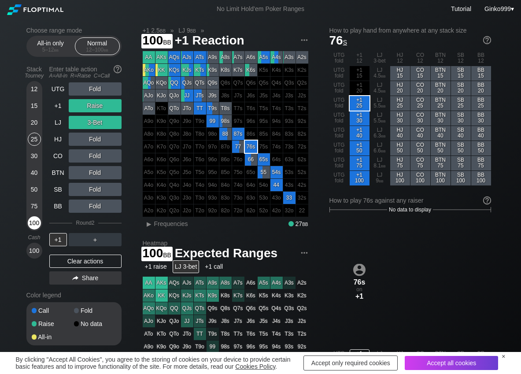
click at [32, 222] on div "100" at bounding box center [34, 222] width 13 height 13
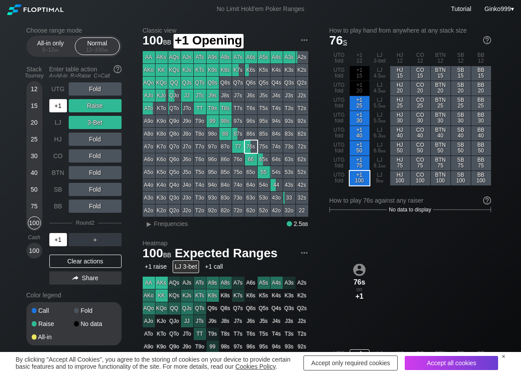
click at [63, 102] on div "+1" at bounding box center [58, 105] width 18 height 13
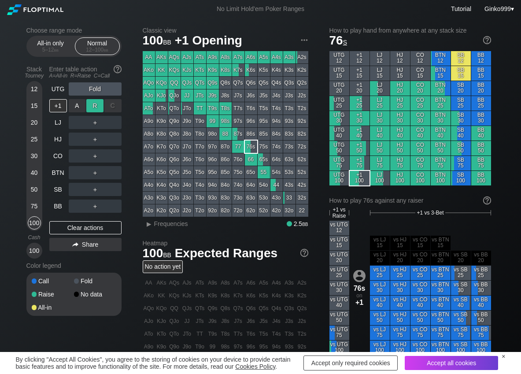
click at [94, 103] on div "R ✕" at bounding box center [94, 105] width 17 height 13
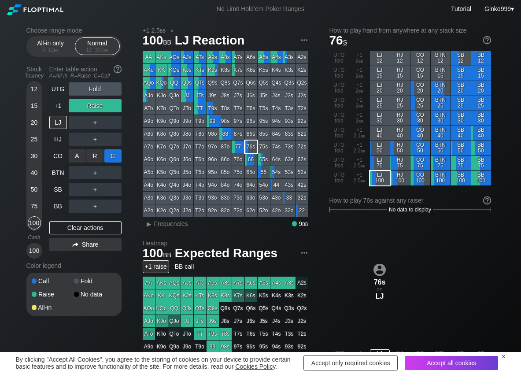
click at [116, 156] on div "C ✕" at bounding box center [112, 155] width 17 height 13
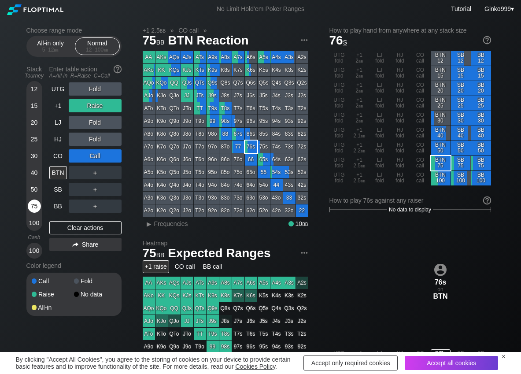
click at [37, 204] on div "75" at bounding box center [34, 205] width 13 height 13
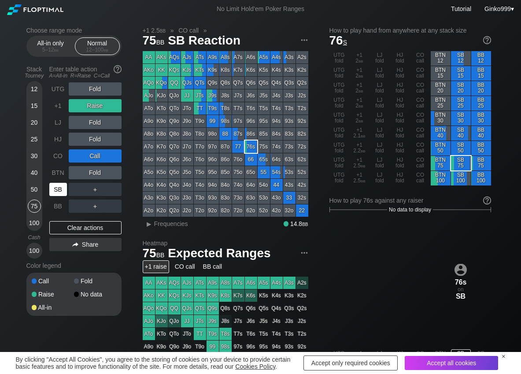
click at [53, 193] on div "SB" at bounding box center [58, 189] width 18 height 13
click at [118, 177] on div "C ✕" at bounding box center [112, 172] width 17 height 13
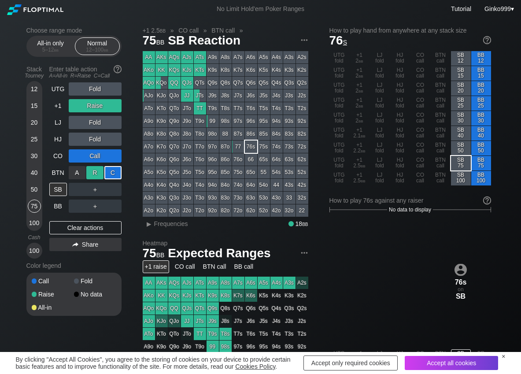
click at [96, 174] on div "R ✕" at bounding box center [94, 172] width 17 height 13
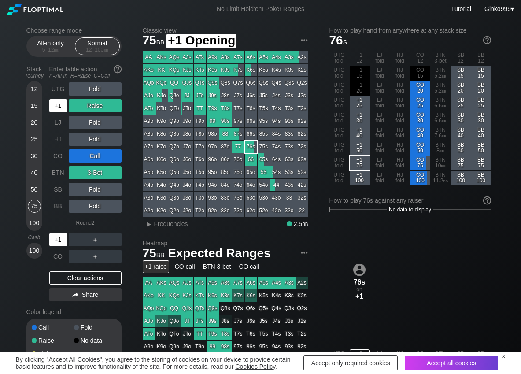
drag, startPoint x: 55, startPoint y: 110, endPoint x: 66, endPoint y: 102, distance: 13.8
click at [55, 110] on div "+1" at bounding box center [58, 105] width 18 height 13
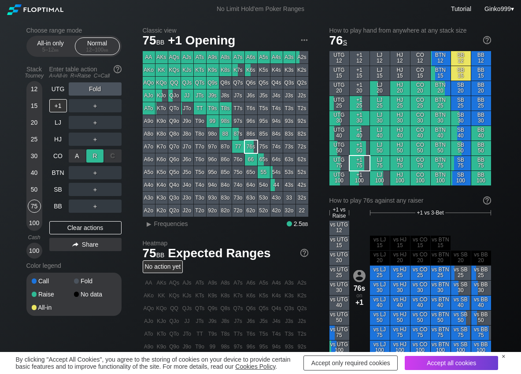
click at [91, 151] on div "R ✕" at bounding box center [94, 155] width 17 height 13
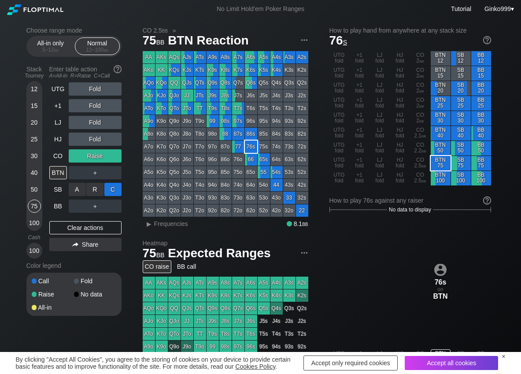
click at [110, 193] on div "C ✕" at bounding box center [112, 189] width 17 height 13
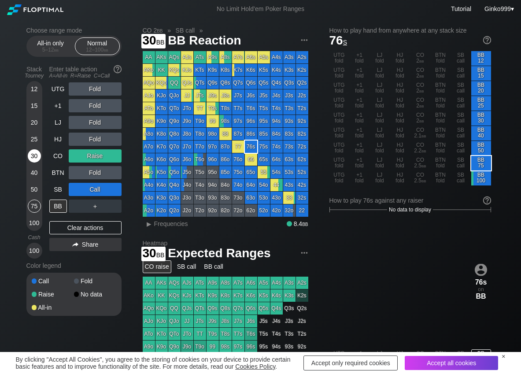
click at [31, 157] on div "30" at bounding box center [34, 155] width 13 height 13
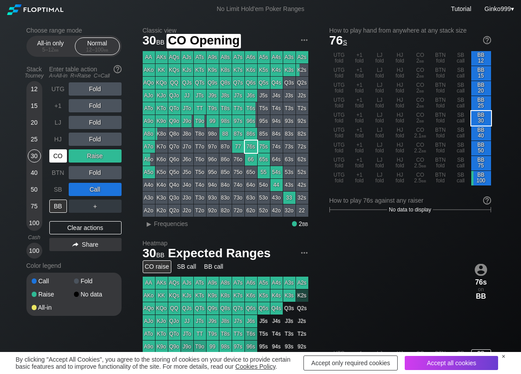
click at [61, 153] on div "CO" at bounding box center [58, 155] width 18 height 13
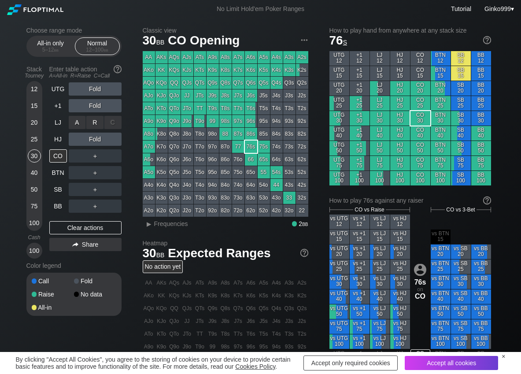
click at [97, 124] on div "R ✕" at bounding box center [94, 122] width 17 height 13
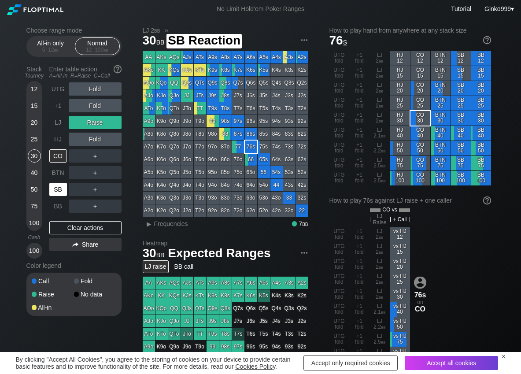
click at [49, 188] on div "SB" at bounding box center [58, 189] width 18 height 13
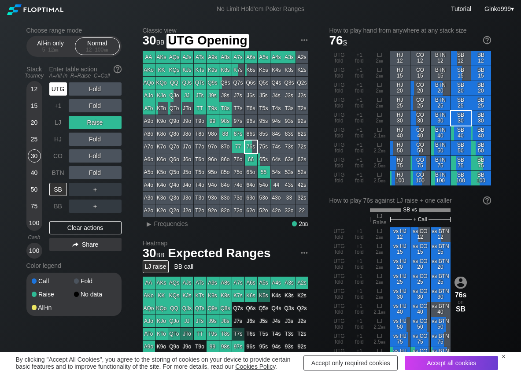
click at [60, 85] on div "UTG" at bounding box center [58, 88] width 18 height 13
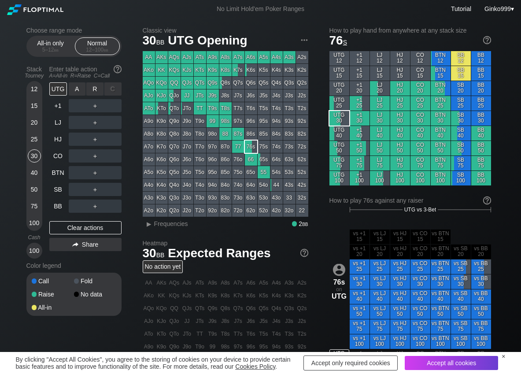
drag, startPoint x: 75, startPoint y: 88, endPoint x: 85, endPoint y: 97, distance: 14.0
click at [87, 89] on div "R ✕" at bounding box center [94, 88] width 17 height 13
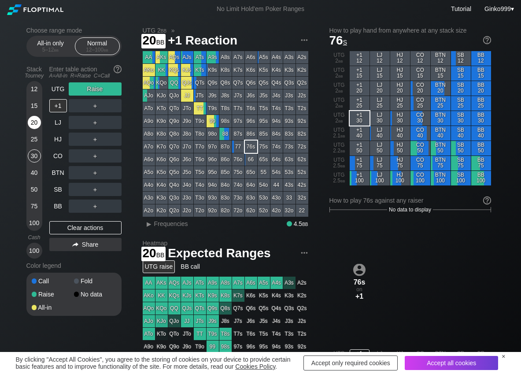
click at [35, 119] on div "20" at bounding box center [34, 122] width 13 height 13
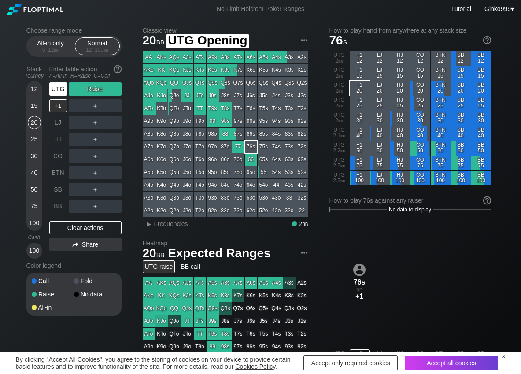
drag, startPoint x: 52, startPoint y: 87, endPoint x: 92, endPoint y: 132, distance: 60.2
click at [53, 88] on div "UTG" at bounding box center [58, 88] width 18 height 13
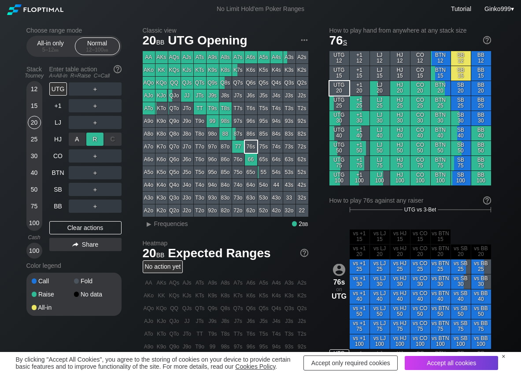
click at [92, 139] on div "R ✕" at bounding box center [94, 138] width 17 height 13
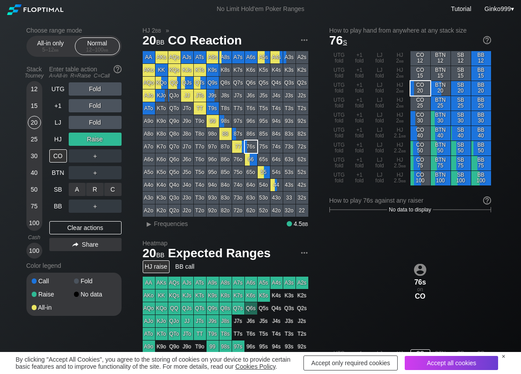
click at [114, 179] on div "A ✕ R ✕ C ✕ ＋" at bounding box center [95, 189] width 53 height 20
click at [111, 173] on div "C ✕" at bounding box center [112, 172] width 17 height 13
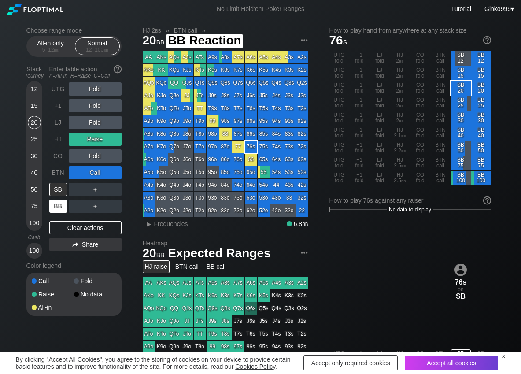
click at [62, 207] on div "BB" at bounding box center [58, 205] width 18 height 13
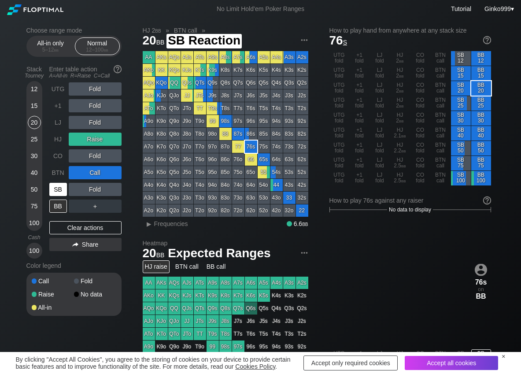
click at [59, 193] on div "SB" at bounding box center [58, 189] width 18 height 13
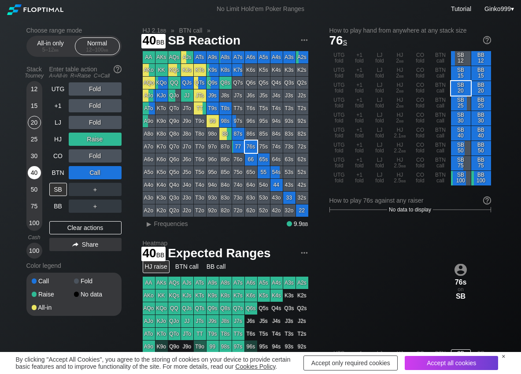
click at [36, 177] on div "40" at bounding box center [34, 172] width 13 height 13
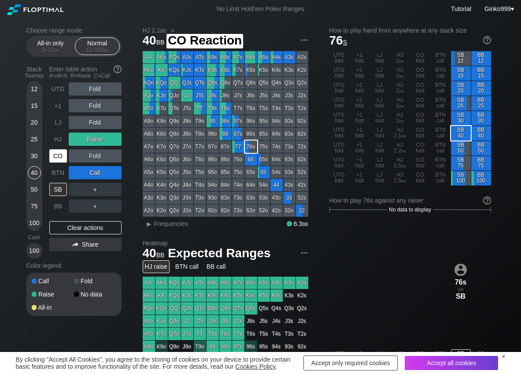
click at [57, 148] on div "CO" at bounding box center [58, 155] width 19 height 17
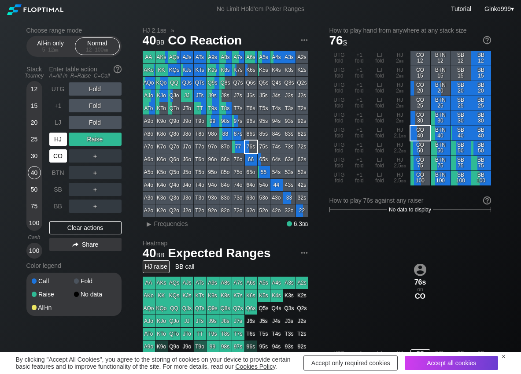
click at [59, 142] on div "HJ" at bounding box center [58, 138] width 18 height 13
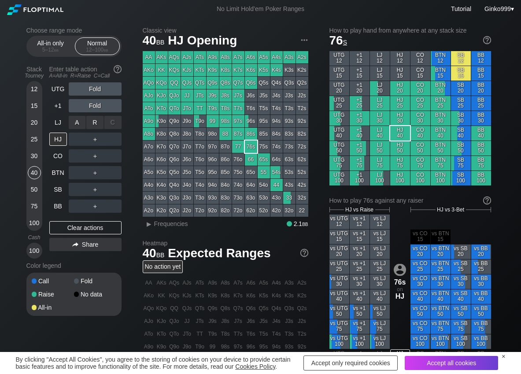
click at [91, 123] on div "R ✕" at bounding box center [94, 122] width 17 height 13
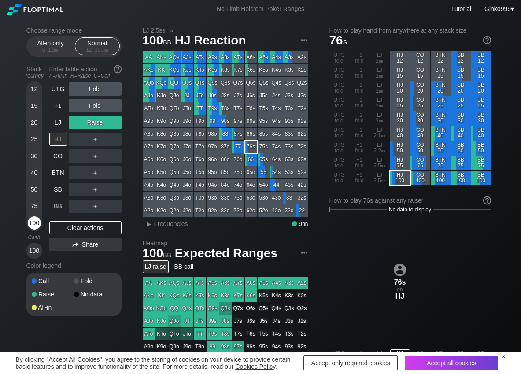
click at [34, 221] on div "100" at bounding box center [34, 222] width 13 height 13
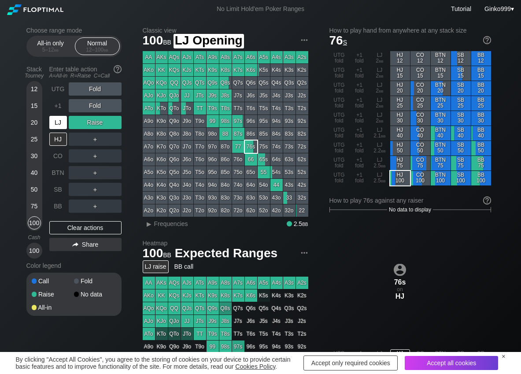
click at [53, 126] on div "LJ" at bounding box center [58, 122] width 18 height 13
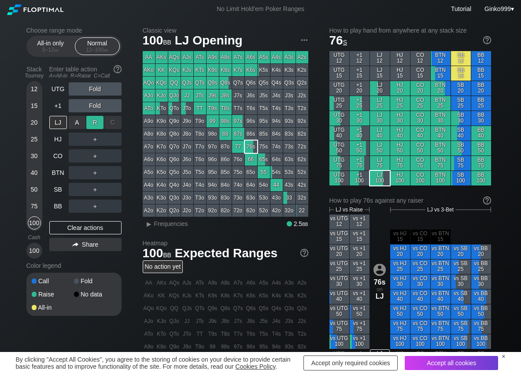
click at [92, 121] on div "R ✕" at bounding box center [94, 122] width 17 height 13
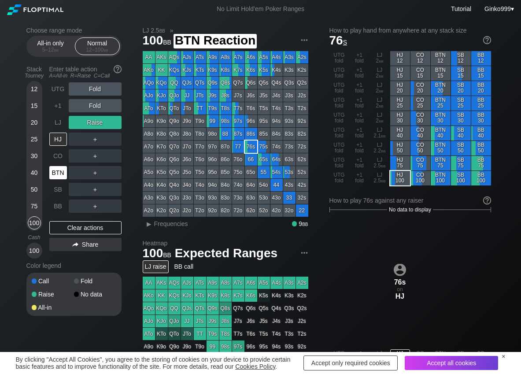
click at [60, 170] on div "BTN" at bounding box center [58, 172] width 18 height 13
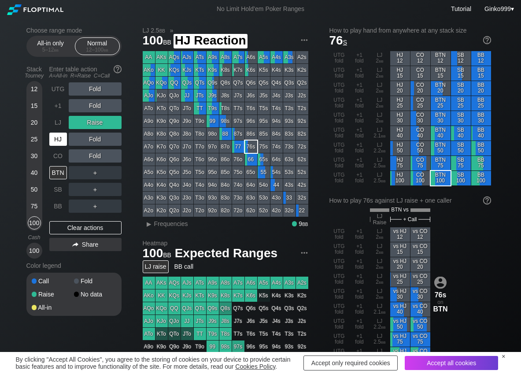
click at [53, 135] on div "HJ" at bounding box center [58, 138] width 18 height 13
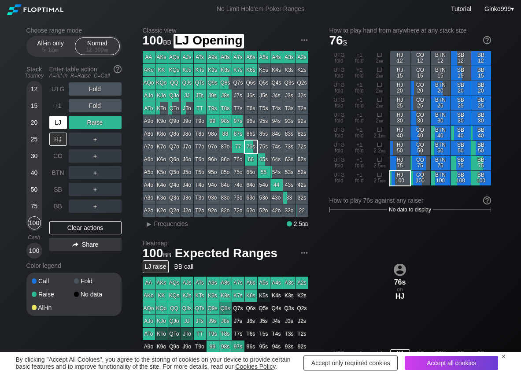
click at [60, 126] on div "LJ" at bounding box center [58, 122] width 18 height 13
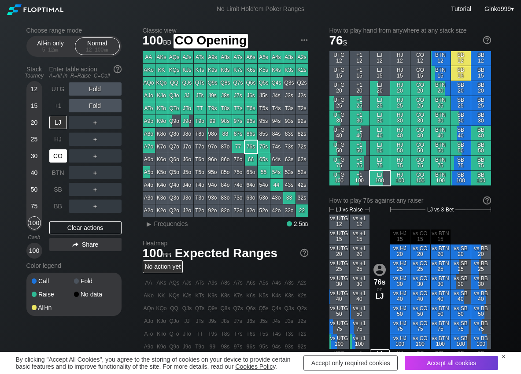
click at [61, 158] on div "CO" at bounding box center [58, 155] width 18 height 13
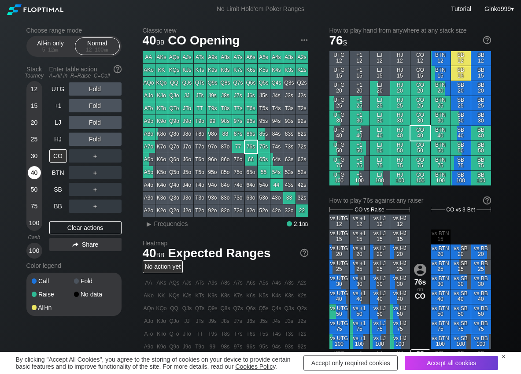
click at [35, 169] on div "40" at bounding box center [34, 172] width 13 height 13
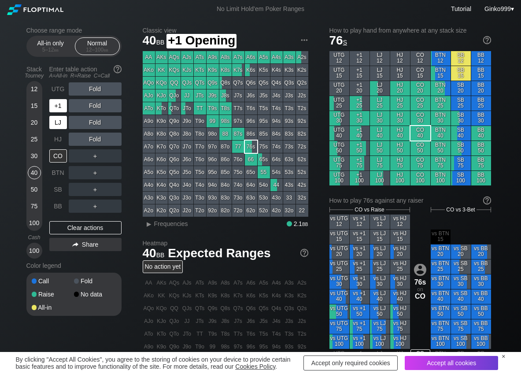
click at [62, 121] on div "LJ" at bounding box center [58, 122] width 18 height 13
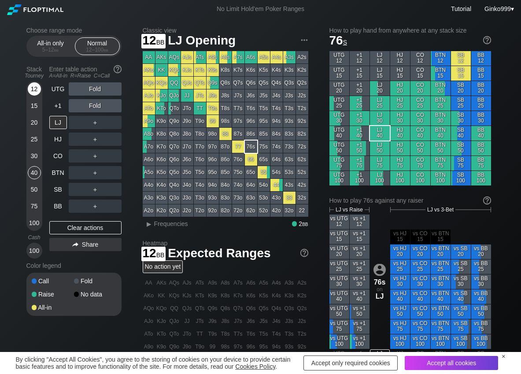
click at [34, 88] on div "12" at bounding box center [34, 88] width 13 height 13
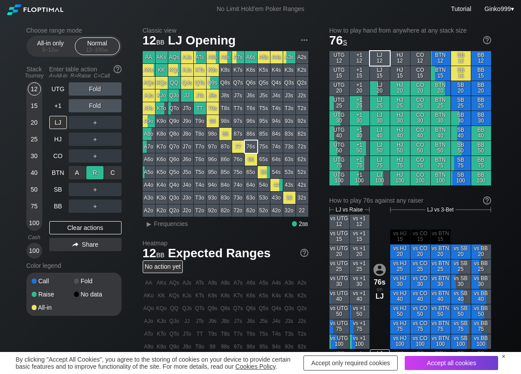
click at [92, 173] on div "R ✕" at bounding box center [94, 172] width 17 height 13
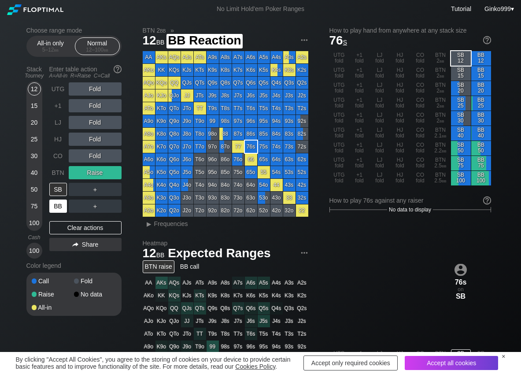
click at [52, 208] on div "BB" at bounding box center [58, 205] width 18 height 13
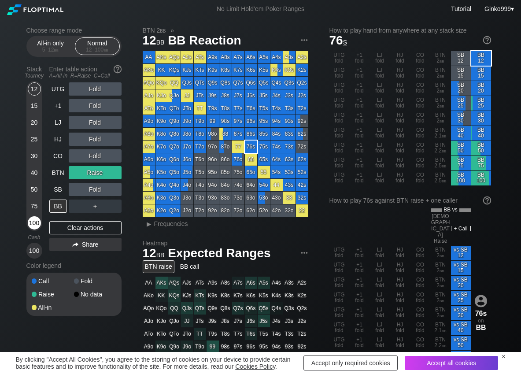
click at [29, 227] on div "100" at bounding box center [34, 222] width 13 height 13
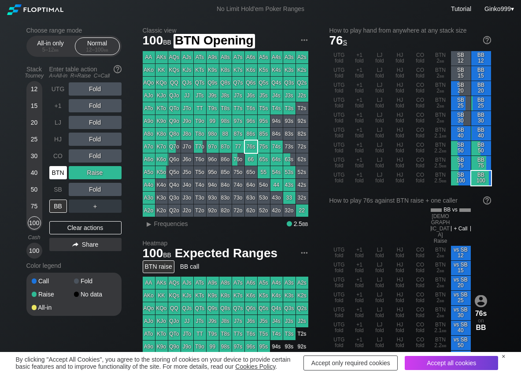
click at [63, 173] on div "BTN" at bounding box center [58, 172] width 18 height 13
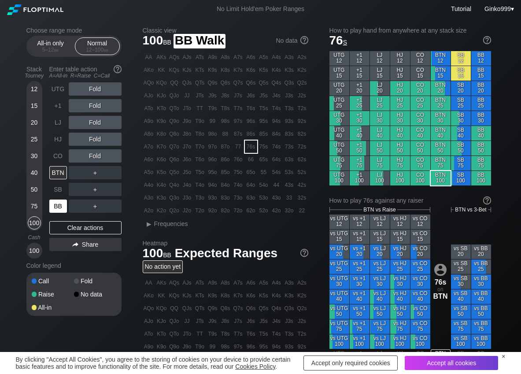
click at [61, 203] on div "BB" at bounding box center [58, 205] width 18 height 13
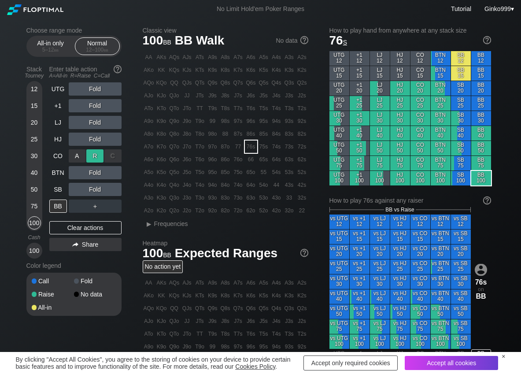
click at [95, 156] on div "R ✕" at bounding box center [94, 155] width 17 height 13
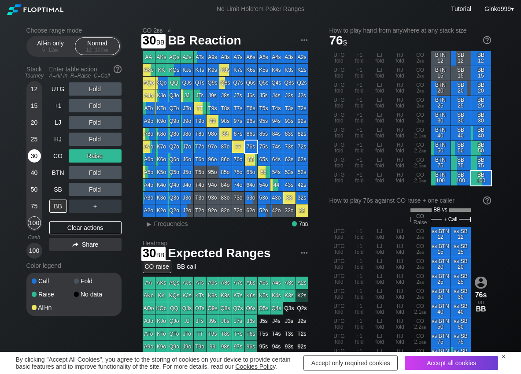
click at [33, 157] on div "30" at bounding box center [34, 155] width 13 height 13
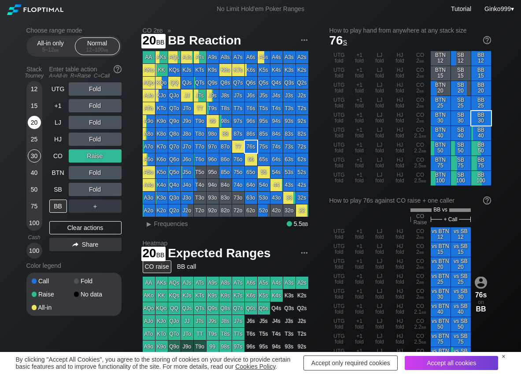
click at [35, 123] on div "20" at bounding box center [34, 122] width 13 height 13
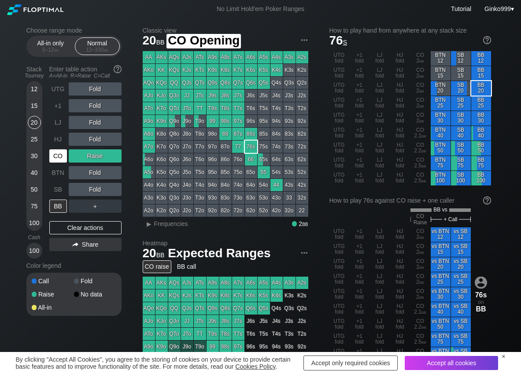
click at [53, 157] on div "CO" at bounding box center [58, 155] width 18 height 13
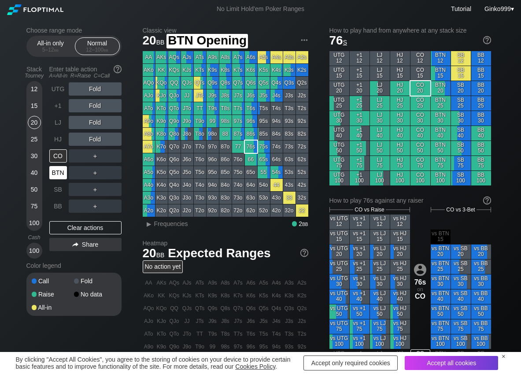
click at [52, 175] on div "BTN" at bounding box center [58, 172] width 18 height 13
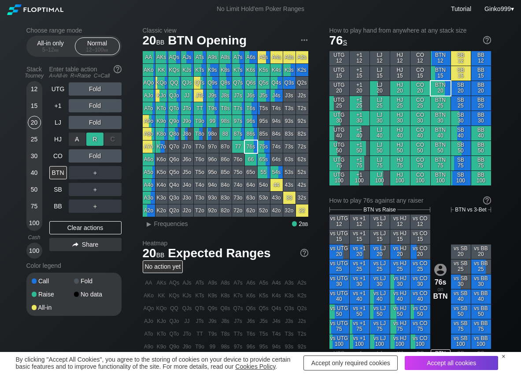
click at [95, 136] on div "R ✕" at bounding box center [94, 138] width 17 height 13
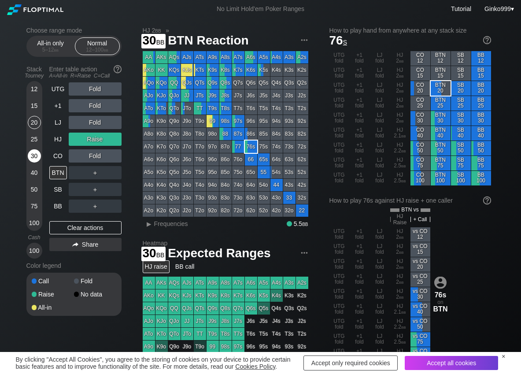
click at [37, 155] on div "30" at bounding box center [34, 155] width 13 height 13
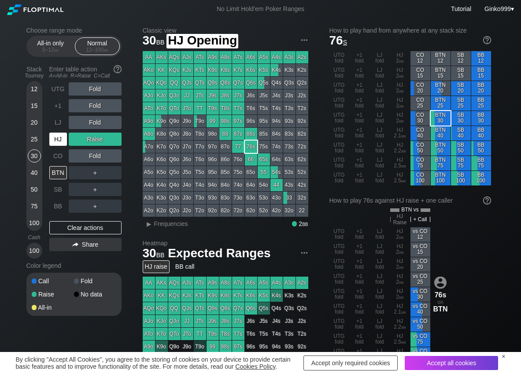
click at [66, 136] on div "HJ" at bounding box center [58, 138] width 18 height 13
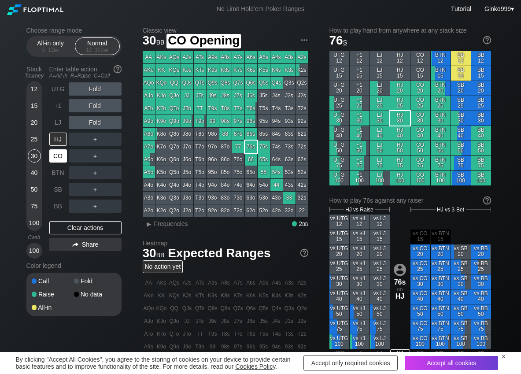
click at [58, 156] on div "CO" at bounding box center [58, 155] width 18 height 13
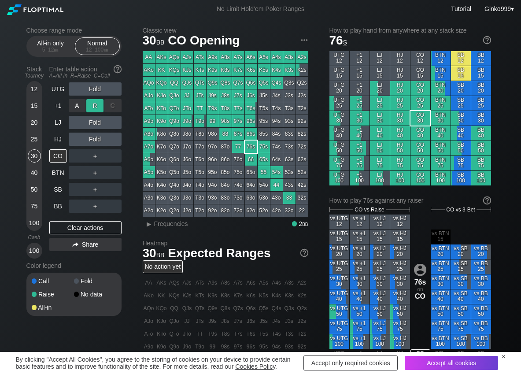
click at [92, 103] on div "R ✕" at bounding box center [94, 105] width 17 height 13
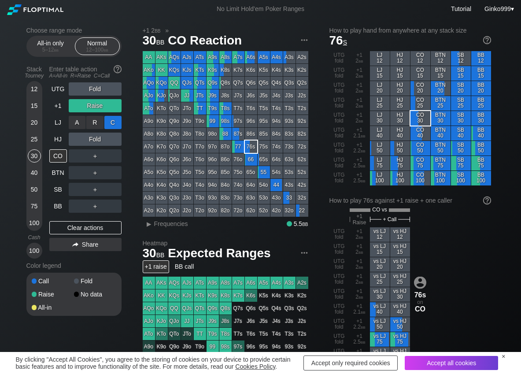
drag, startPoint x: 118, startPoint y: 119, endPoint x: 114, endPoint y: 121, distance: 5.1
click at [116, 120] on div "C ✕" at bounding box center [112, 122] width 17 height 13
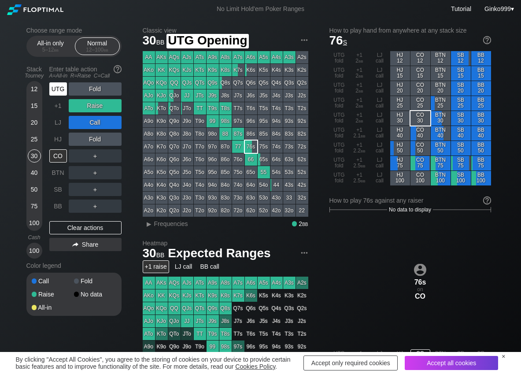
click at [58, 88] on div "UTG" at bounding box center [58, 88] width 18 height 13
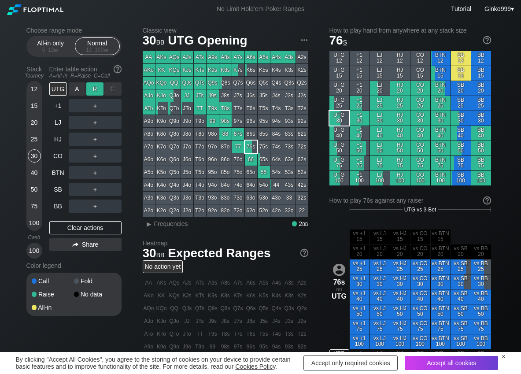
click at [91, 88] on div "R ✕" at bounding box center [94, 88] width 17 height 13
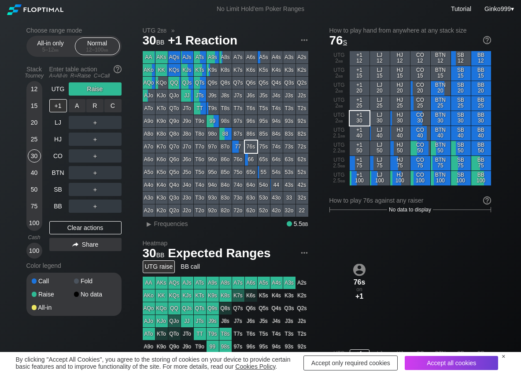
click at [92, 105] on div "R ✕" at bounding box center [94, 105] width 17 height 13
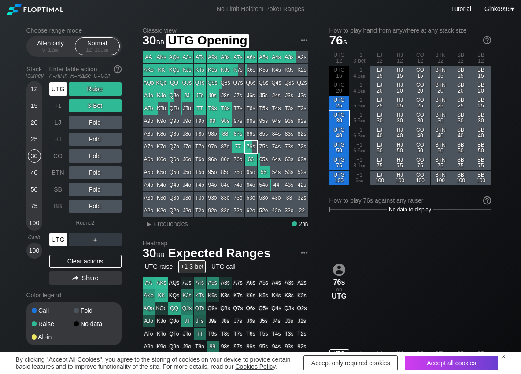
drag, startPoint x: 55, startPoint y: 90, endPoint x: 70, endPoint y: 90, distance: 15.0
click at [59, 90] on div "UTG" at bounding box center [58, 88] width 18 height 13
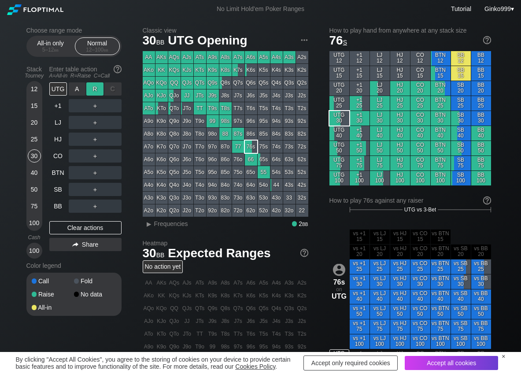
click at [98, 88] on div "R ✕" at bounding box center [94, 88] width 17 height 13
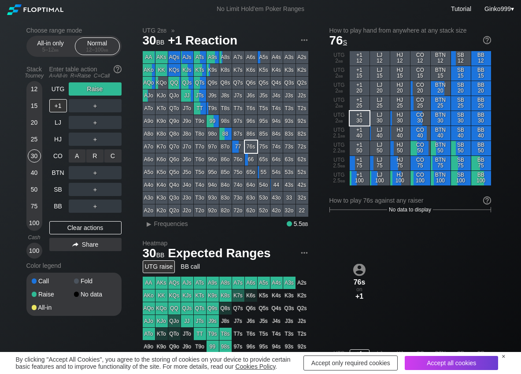
click at [101, 162] on div "R ✕" at bounding box center [94, 155] width 17 height 13
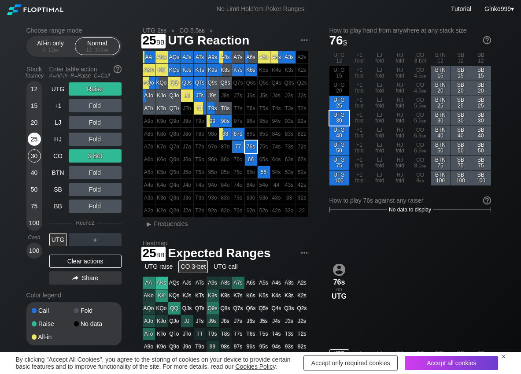
click at [33, 140] on div "25" at bounding box center [34, 138] width 13 height 13
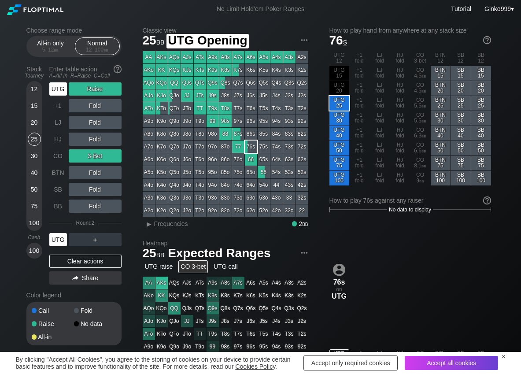
drag, startPoint x: 59, startPoint y: 88, endPoint x: 68, endPoint y: 89, distance: 9.7
click at [59, 89] on div "UTG" at bounding box center [58, 88] width 18 height 13
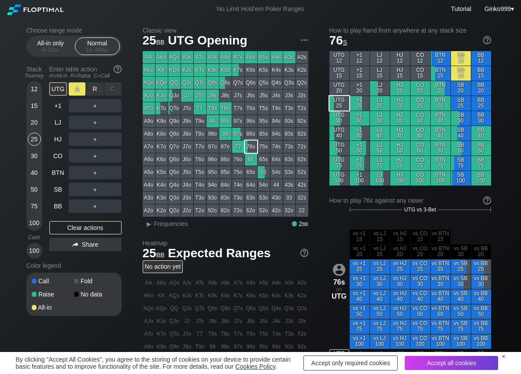
click at [85, 89] on div "A ✕" at bounding box center [77, 88] width 17 height 13
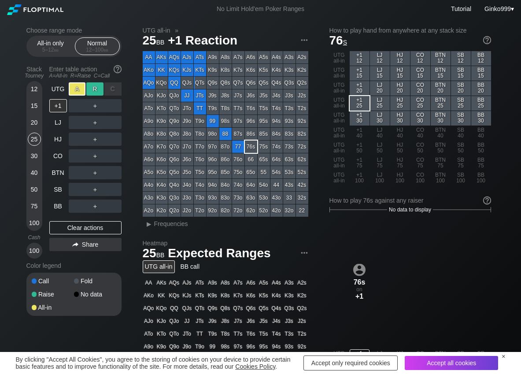
click at [94, 89] on div "R ✕" at bounding box center [94, 88] width 17 height 13
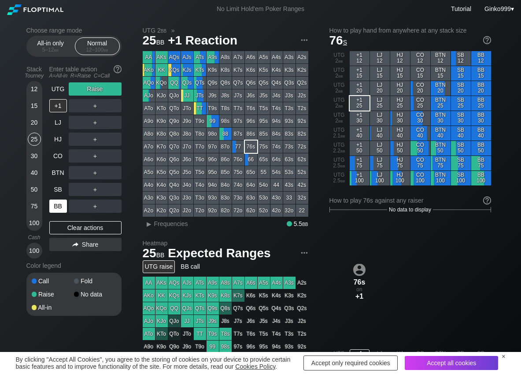
click at [60, 211] on div "BB" at bounding box center [58, 205] width 18 height 13
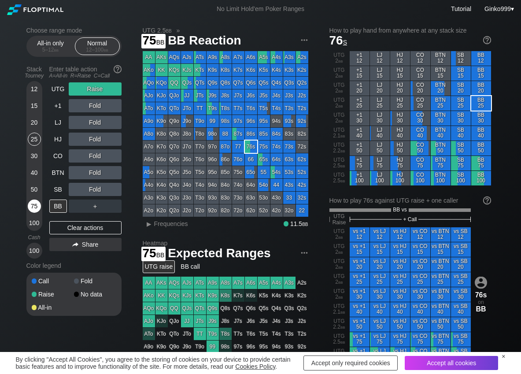
click at [34, 222] on div "100" at bounding box center [34, 222] width 13 height 13
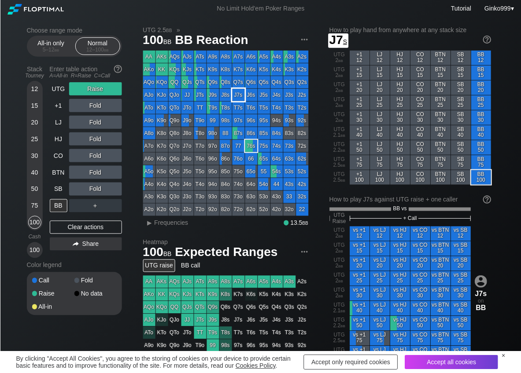
scroll to position [44, 0]
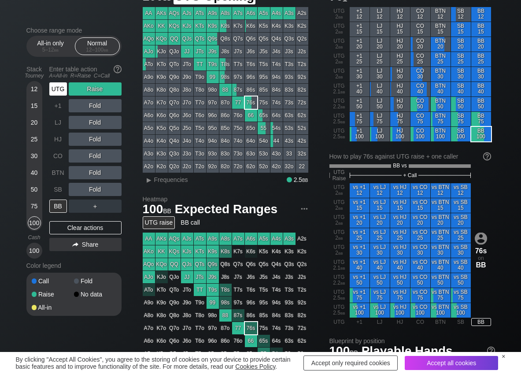
click at [59, 92] on div "UTG" at bounding box center [58, 88] width 18 height 13
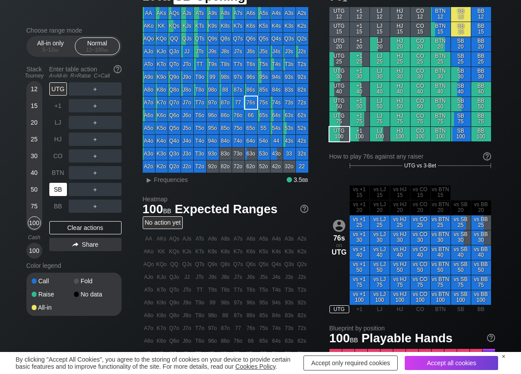
click at [63, 193] on div "SB" at bounding box center [58, 189] width 18 height 13
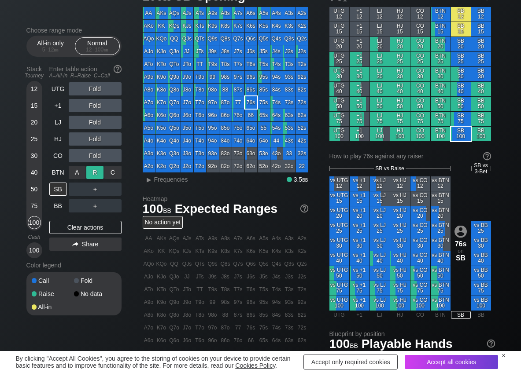
click at [90, 169] on div "R ✕" at bounding box center [94, 172] width 17 height 13
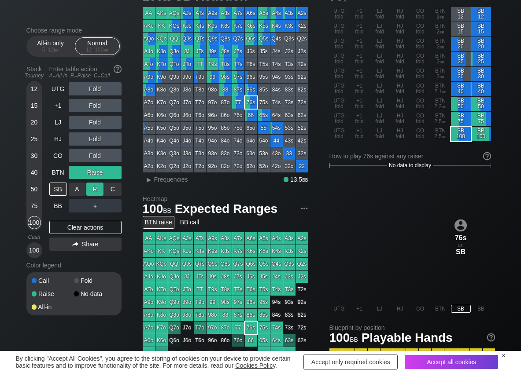
click at [92, 192] on div "R ✕" at bounding box center [94, 189] width 17 height 13
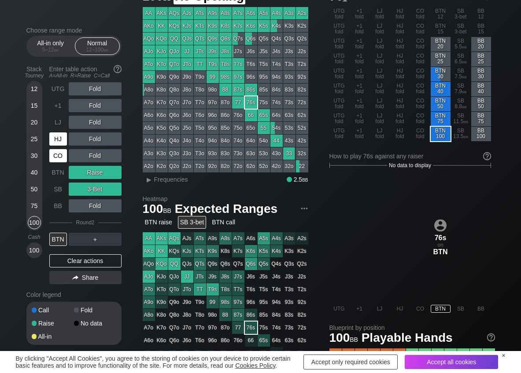
click at [61, 149] on div "CO" at bounding box center [58, 155] width 18 height 13
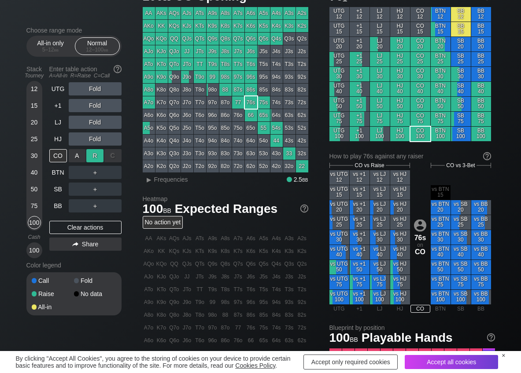
click at [101, 154] on div "R ✕" at bounding box center [94, 155] width 17 height 13
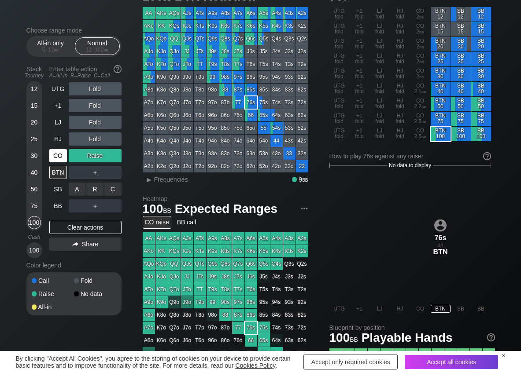
click at [73, 186] on div "A ✕" at bounding box center [77, 189] width 17 height 13
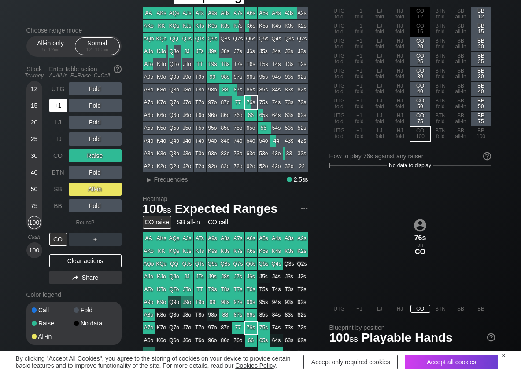
click at [55, 107] on div "+1" at bounding box center [58, 105] width 18 height 13
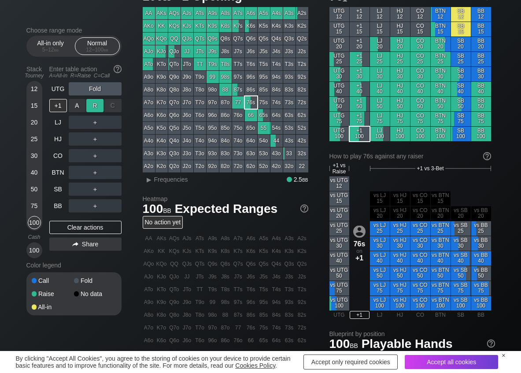
click at [93, 106] on div "R ✕" at bounding box center [94, 105] width 17 height 13
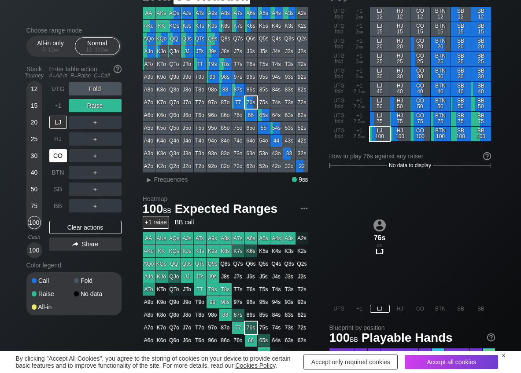
click at [55, 161] on div "CO" at bounding box center [58, 155] width 18 height 13
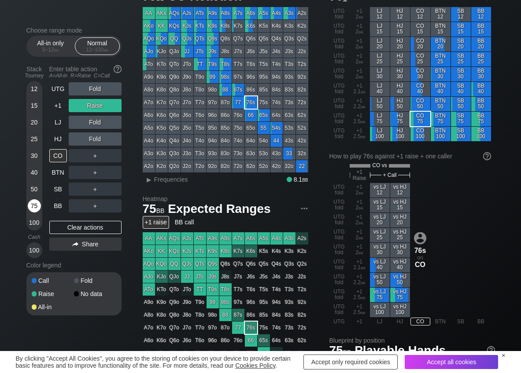
click at [32, 204] on div "75" at bounding box center [34, 205] width 13 height 13
click at [115, 160] on div "C ✕" at bounding box center [112, 155] width 17 height 13
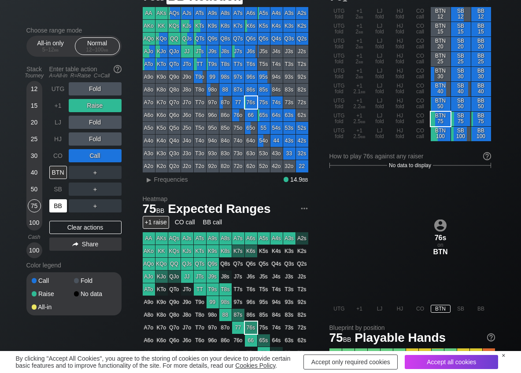
click at [59, 210] on div "BB" at bounding box center [58, 205] width 18 height 13
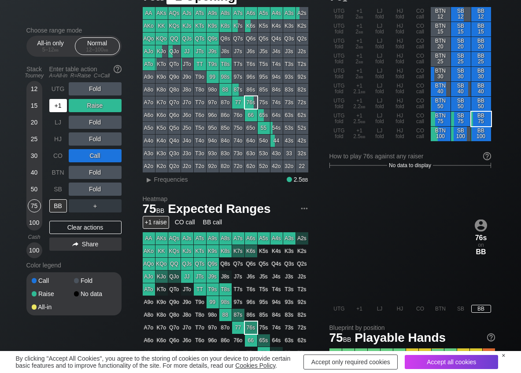
click at [63, 104] on div "+1" at bounding box center [58, 105] width 18 height 13
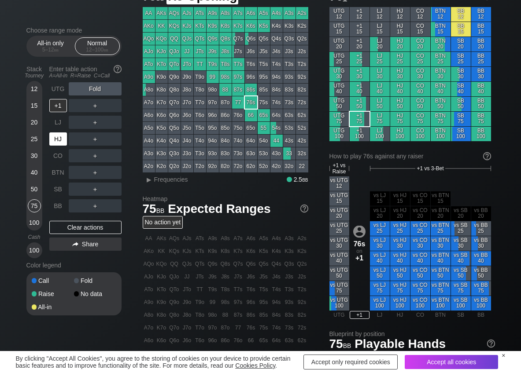
drag, startPoint x: 59, startPoint y: 136, endPoint x: 70, endPoint y: 133, distance: 11.7
click at [59, 136] on div "HJ" at bounding box center [58, 138] width 18 height 13
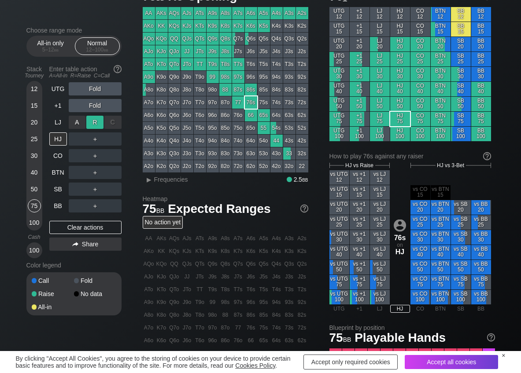
click at [92, 123] on div "R ✕" at bounding box center [94, 122] width 17 height 13
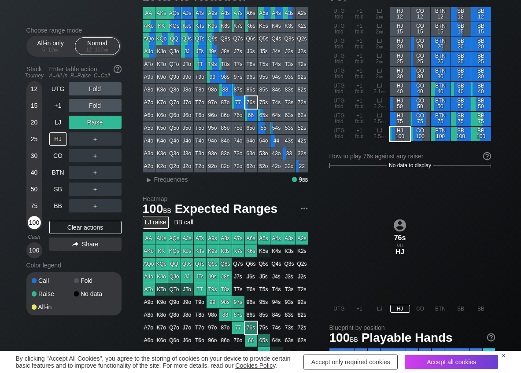
click at [29, 223] on div "100" at bounding box center [34, 222] width 13 height 13
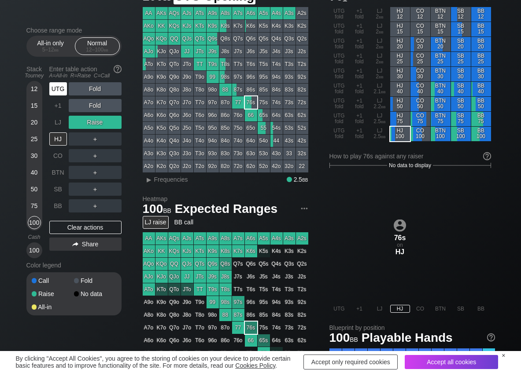
drag, startPoint x: 58, startPoint y: 90, endPoint x: 87, endPoint y: 88, distance: 29.1
click at [64, 90] on div "UTG" at bounding box center [58, 88] width 18 height 13
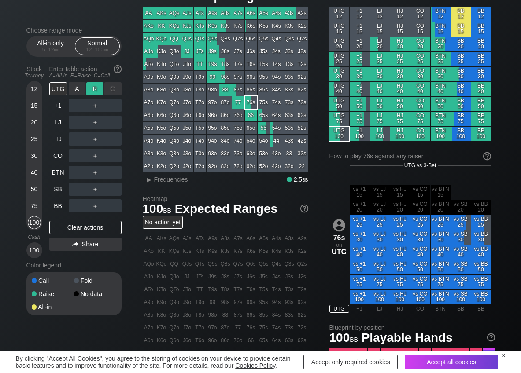
click at [97, 89] on div "R ✕" at bounding box center [94, 88] width 17 height 13
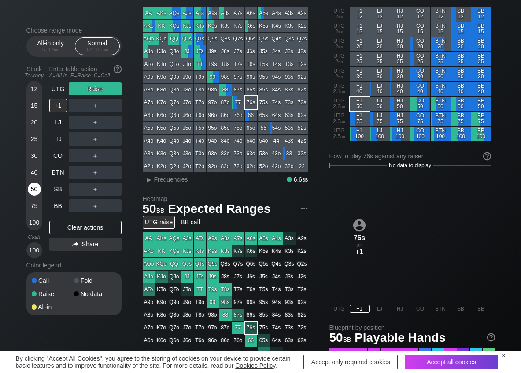
click at [33, 191] on div "50" at bounding box center [34, 189] width 13 height 13
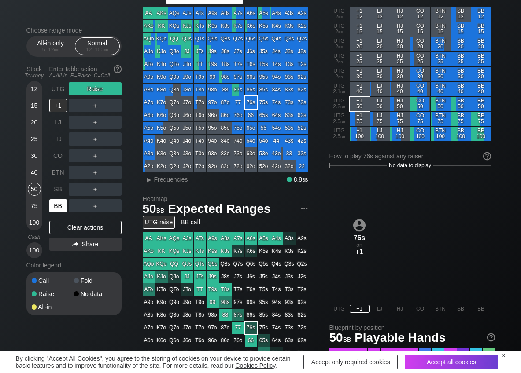
click at [61, 202] on div "BB" at bounding box center [58, 205] width 18 height 13
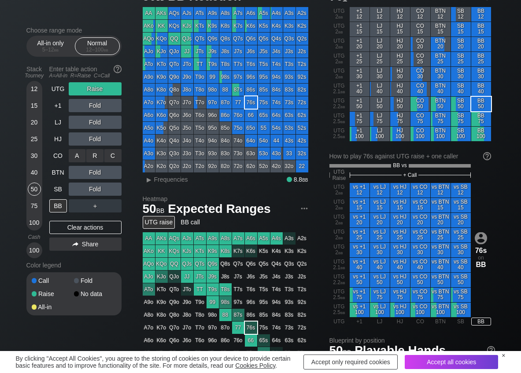
click at [113, 161] on div "C ✕" at bounding box center [112, 155] width 17 height 13
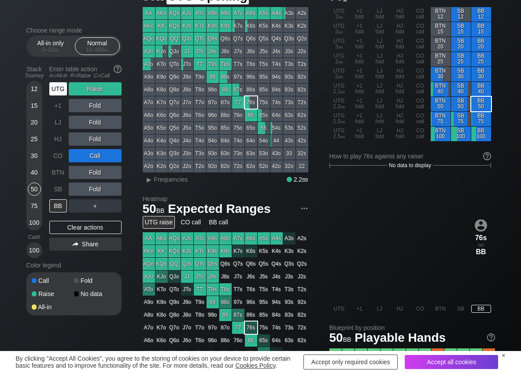
click at [57, 86] on div "UTG" at bounding box center [58, 88] width 18 height 13
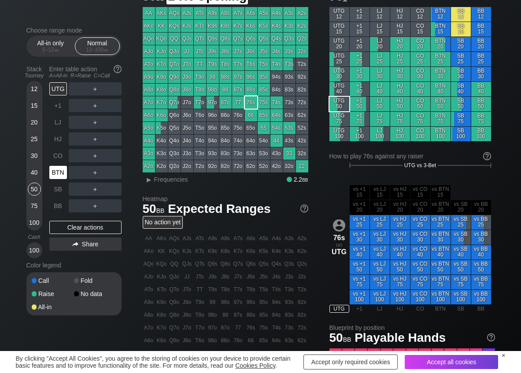
click at [59, 170] on div "BTN" at bounding box center [58, 172] width 18 height 13
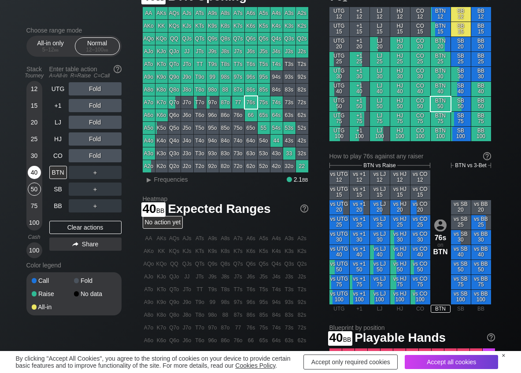
click at [34, 174] on div "40" at bounding box center [34, 172] width 13 height 13
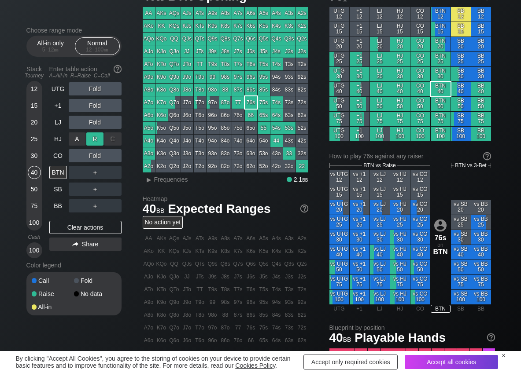
click at [95, 138] on div "R ✕" at bounding box center [94, 138] width 17 height 13
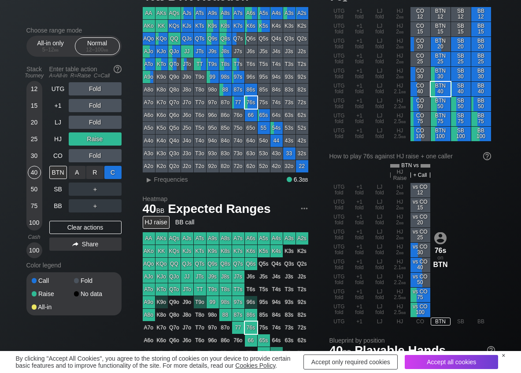
click at [114, 173] on div "C ✕" at bounding box center [112, 172] width 17 height 13
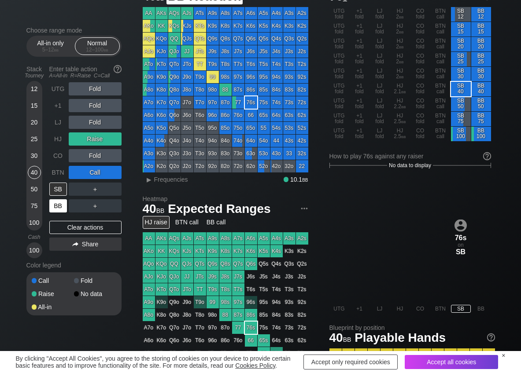
click at [52, 211] on div "BB" at bounding box center [58, 205] width 18 height 13
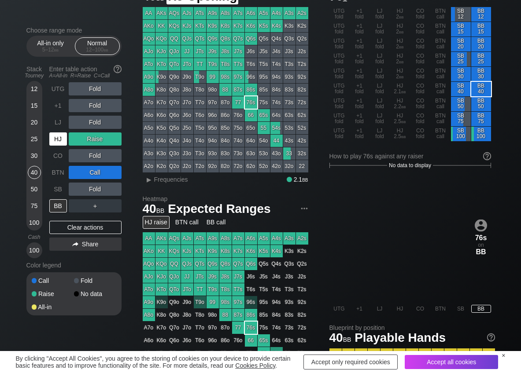
click at [59, 138] on div "HJ" at bounding box center [58, 138] width 18 height 13
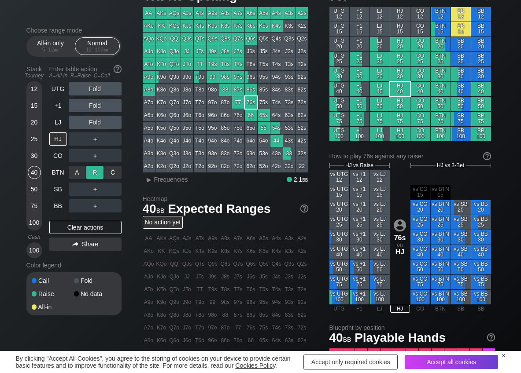
click at [94, 173] on div "R ✕" at bounding box center [94, 172] width 17 height 13
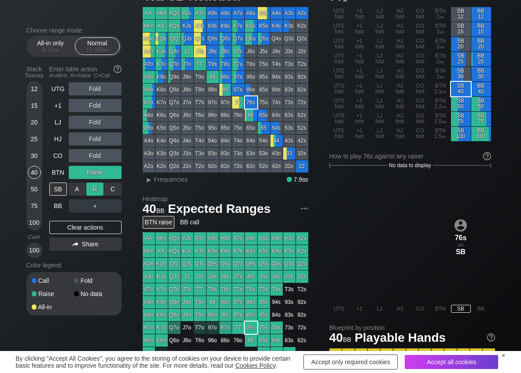
drag, startPoint x: 118, startPoint y: 184, endPoint x: 95, endPoint y: 188, distance: 23.6
click at [117, 186] on div "C ✕" at bounding box center [112, 189] width 17 height 13
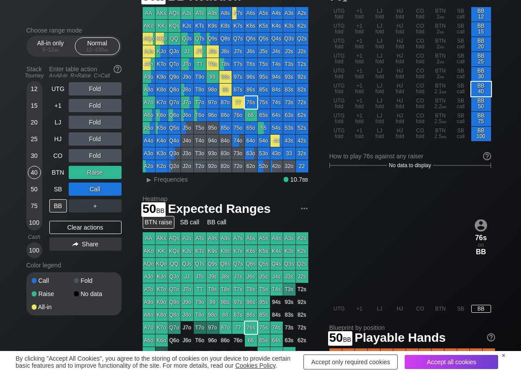
drag, startPoint x: 34, startPoint y: 192, endPoint x: 25, endPoint y: 196, distance: 9.9
click at [32, 192] on div "50" at bounding box center [34, 189] width 13 height 13
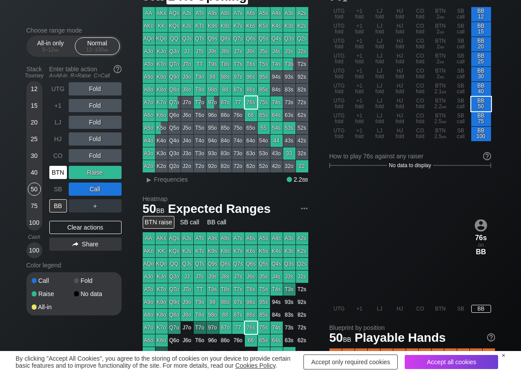
click at [58, 168] on div "BTN" at bounding box center [58, 172] width 18 height 13
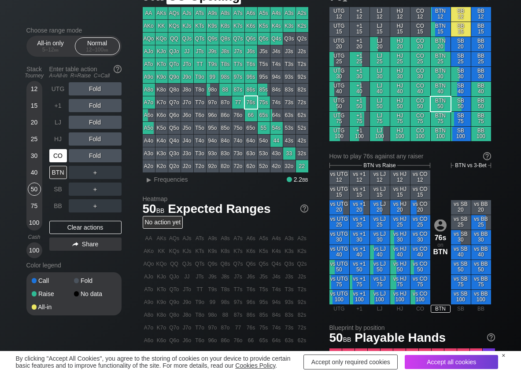
click at [63, 157] on div "CO" at bounding box center [58, 155] width 18 height 13
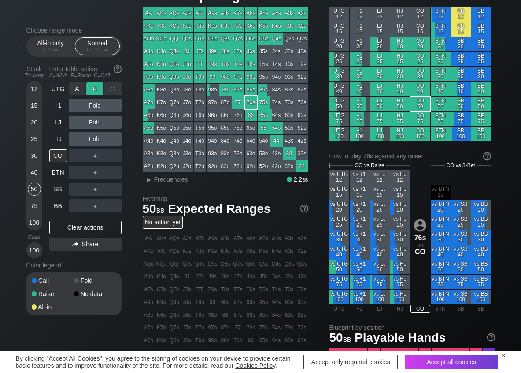
click at [99, 87] on div "R ✕" at bounding box center [94, 88] width 17 height 13
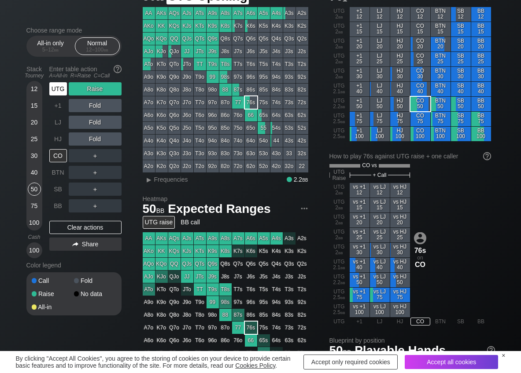
click at [53, 90] on div "UTG" at bounding box center [58, 88] width 18 height 13
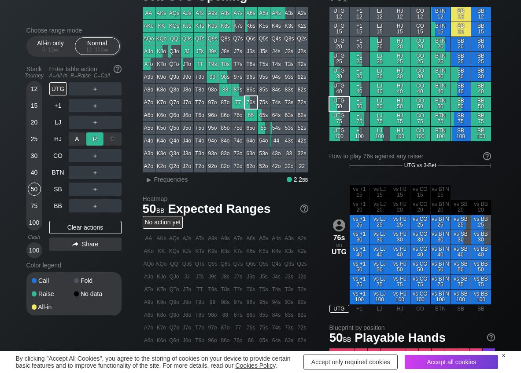
click at [94, 136] on div "R ✕" at bounding box center [94, 138] width 17 height 13
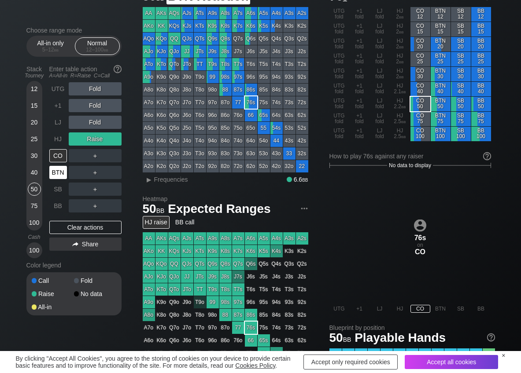
click at [61, 172] on div "BTN" at bounding box center [58, 172] width 18 height 13
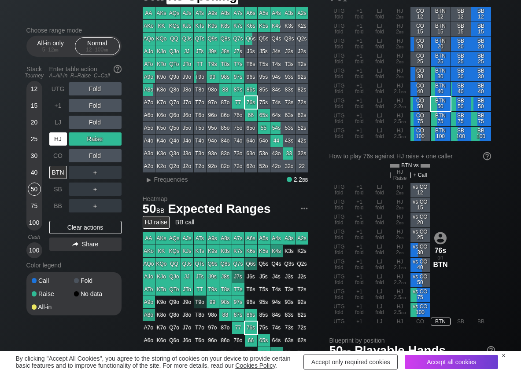
click at [60, 145] on div "HJ" at bounding box center [58, 138] width 18 height 13
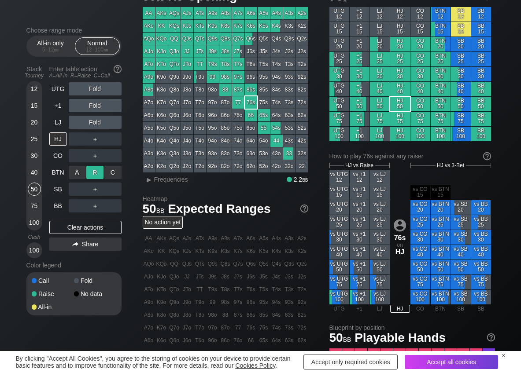
drag, startPoint x: 100, startPoint y: 169, endPoint x: 92, endPoint y: 174, distance: 9.7
click at [95, 172] on div "R ✕" at bounding box center [94, 172] width 17 height 13
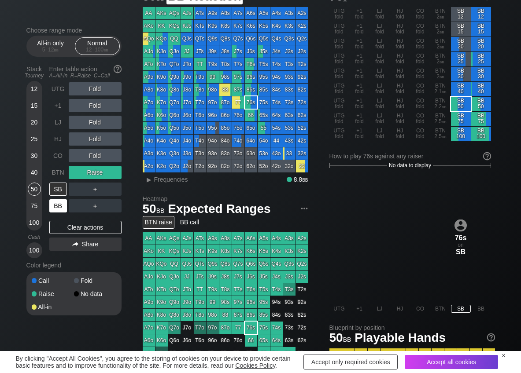
click at [62, 204] on div "BB" at bounding box center [58, 205] width 18 height 13
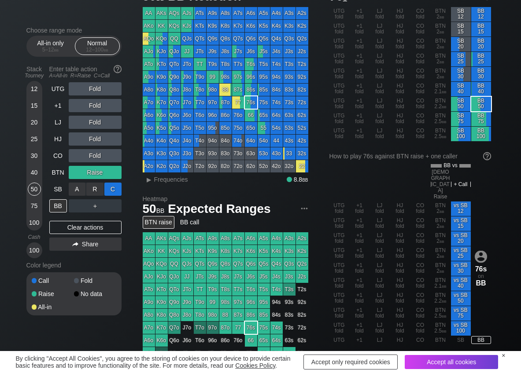
click at [116, 186] on div "C ✕" at bounding box center [112, 189] width 17 height 13
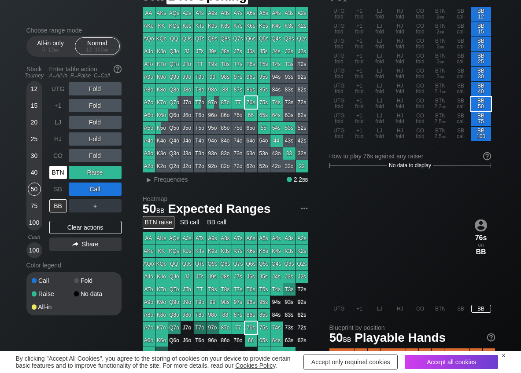
click at [55, 170] on div "BTN" at bounding box center [58, 172] width 18 height 13
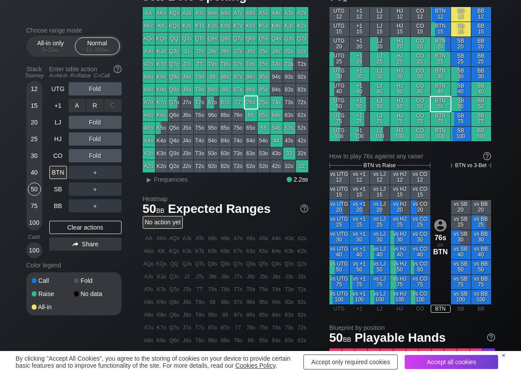
click at [97, 110] on div "R ✕" at bounding box center [94, 105] width 17 height 13
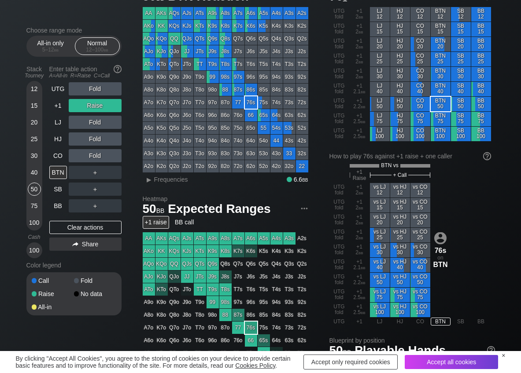
click at [61, 213] on div "UTG Fold +1 Raise LJ Fold HJ Fold CO Fold BTN ＋ SB ＋ BB ＋ Clear actions Share" at bounding box center [85, 170] width 72 height 176
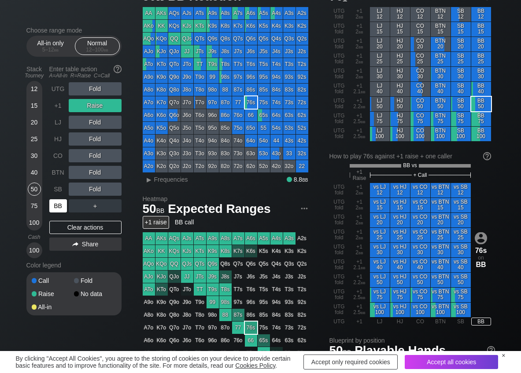
click at [59, 206] on div "BB" at bounding box center [58, 205] width 18 height 13
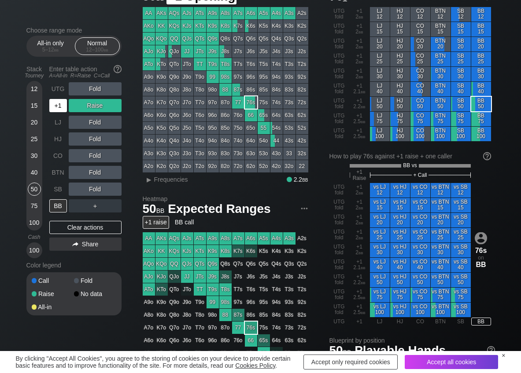
click at [56, 109] on div "+1" at bounding box center [58, 105] width 18 height 13
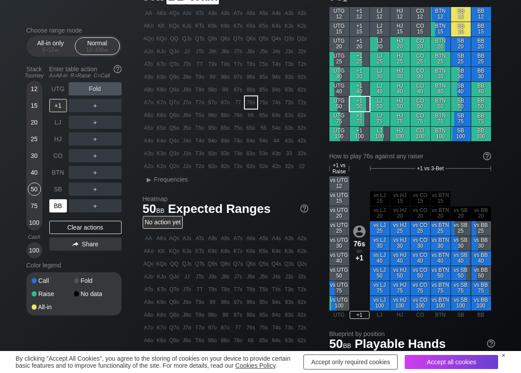
click at [59, 203] on div "BB" at bounding box center [58, 205] width 18 height 13
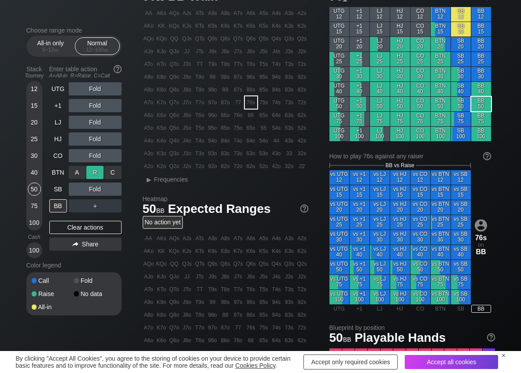
click at [96, 169] on div "R ✕" at bounding box center [94, 172] width 17 height 13
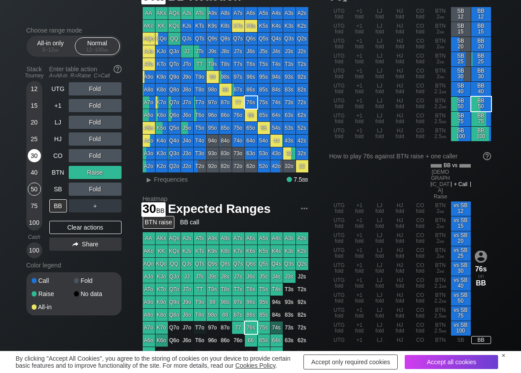
click at [36, 156] on div "30" at bounding box center [34, 155] width 13 height 13
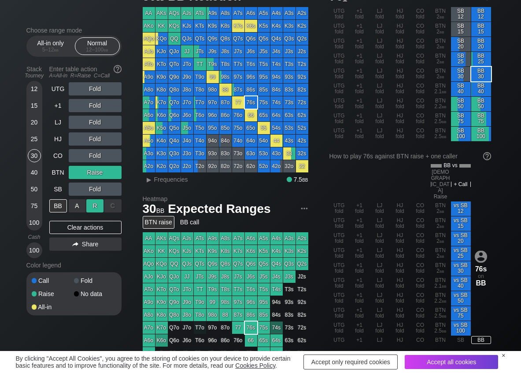
click at [94, 206] on div "R ✕" at bounding box center [94, 205] width 17 height 13
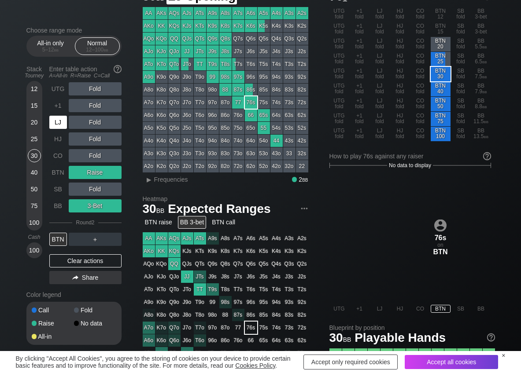
drag, startPoint x: 60, startPoint y: 125, endPoint x: 94, endPoint y: 125, distance: 33.9
click at [64, 125] on div "LJ" at bounding box center [58, 122] width 18 height 13
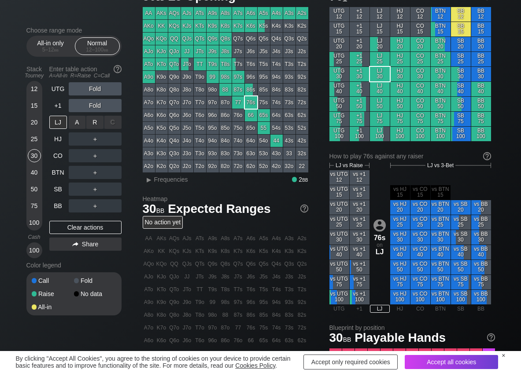
click at [97, 125] on div "R ✕" at bounding box center [94, 122] width 17 height 13
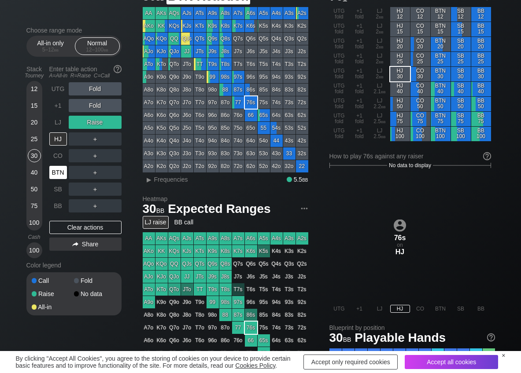
click at [63, 178] on div "BTN" at bounding box center [58, 172] width 18 height 13
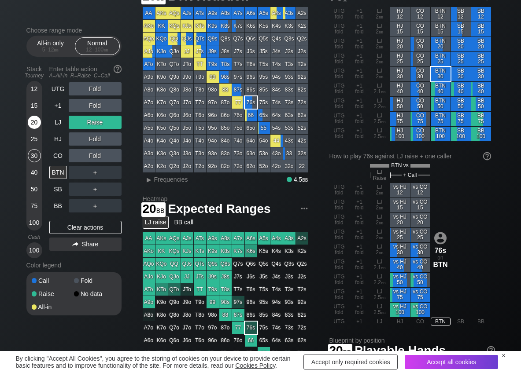
click at [40, 118] on div "20" at bounding box center [34, 122] width 13 height 13
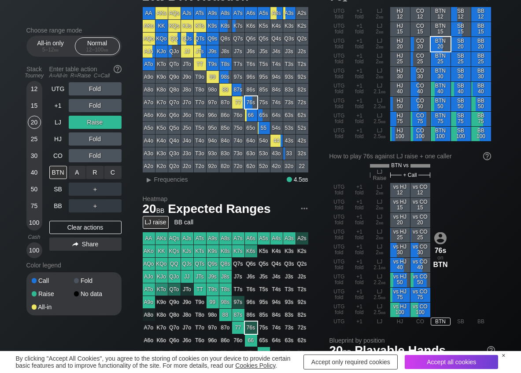
click at [114, 179] on div "C ✕" at bounding box center [112, 172] width 17 height 13
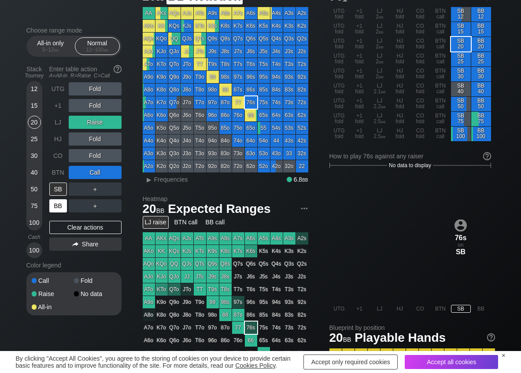
click at [59, 210] on div "BB" at bounding box center [58, 205] width 18 height 13
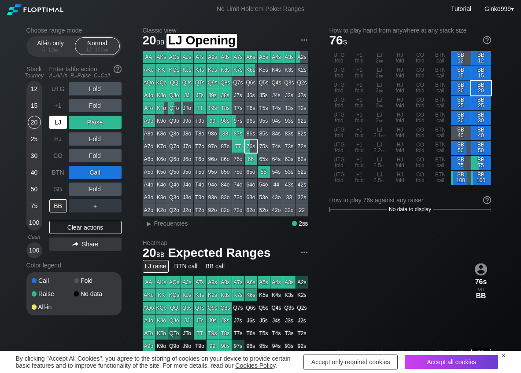
click at [55, 123] on div "LJ" at bounding box center [58, 122] width 18 height 13
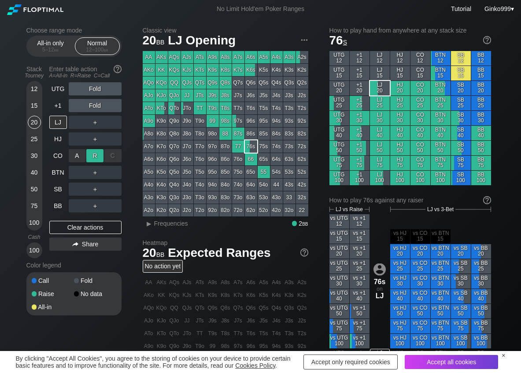
click at [92, 156] on div "R ✕" at bounding box center [94, 155] width 17 height 13
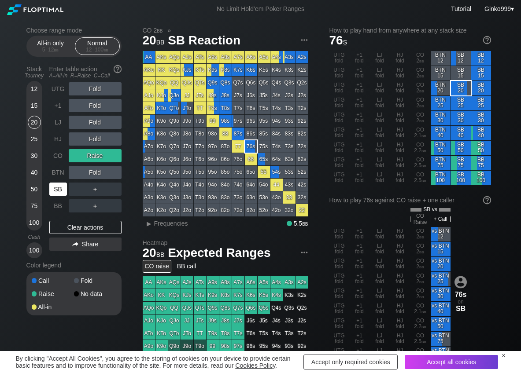
click at [58, 191] on div "SB" at bounding box center [58, 189] width 18 height 13
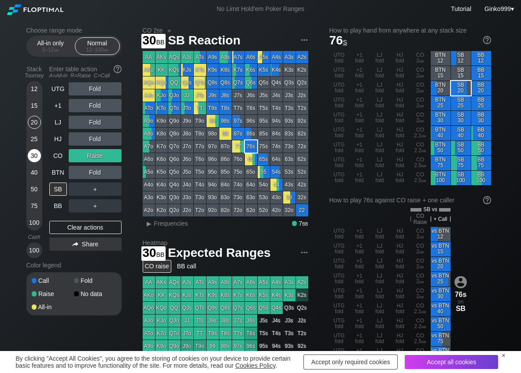
click at [34, 152] on div "30" at bounding box center [34, 155] width 13 height 13
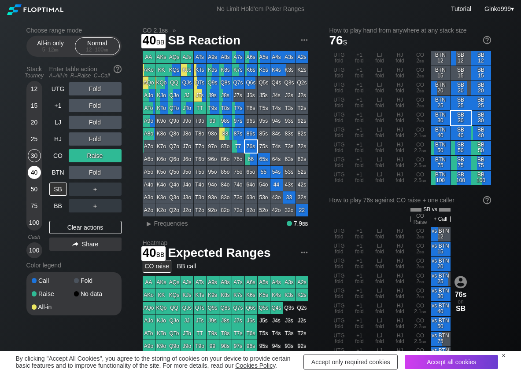
scroll to position [44, 0]
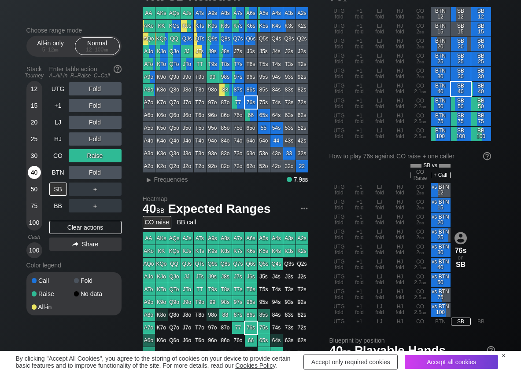
click at [33, 174] on div "40" at bounding box center [34, 172] width 13 height 13
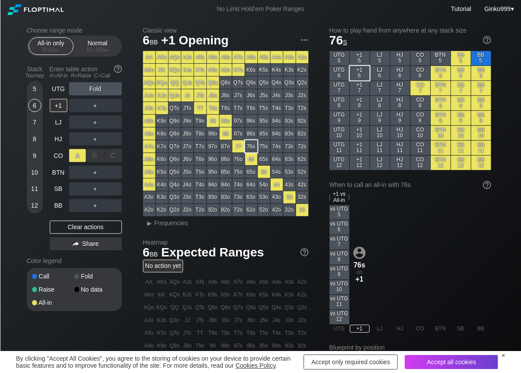
scroll to position [44, 0]
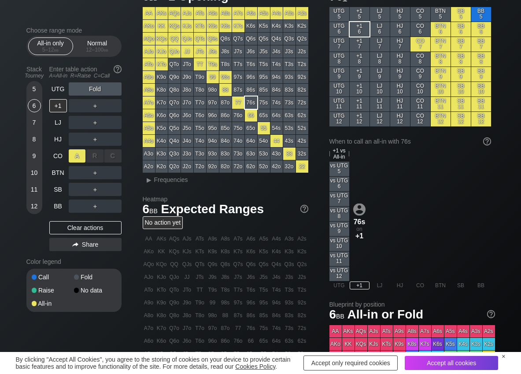
click at [74, 154] on div "A ✕" at bounding box center [77, 155] width 17 height 13
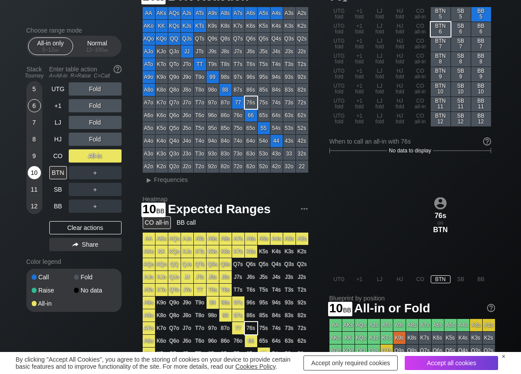
click at [33, 174] on div "10" at bounding box center [34, 172] width 13 height 13
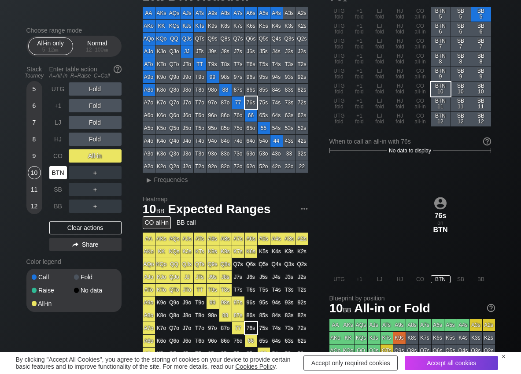
click at [59, 160] on div "CO" at bounding box center [58, 155] width 18 height 13
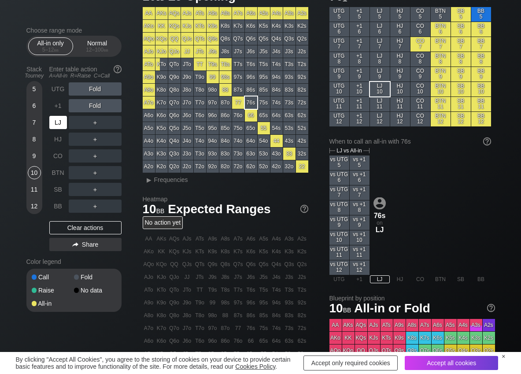
click at [56, 115] on div "LJ" at bounding box center [58, 122] width 19 height 17
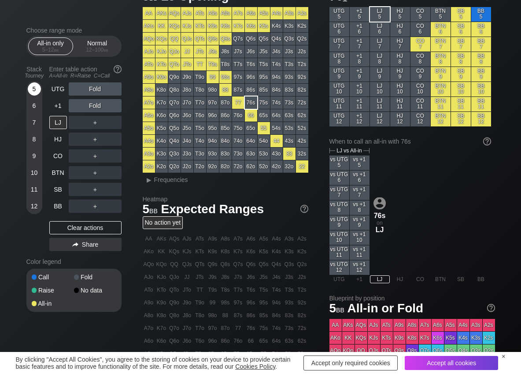
click at [39, 90] on div "5" at bounding box center [34, 88] width 13 height 13
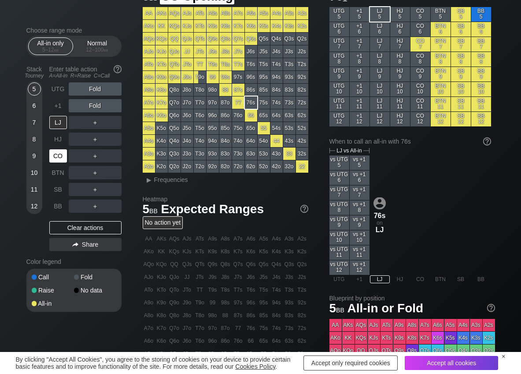
click at [61, 158] on div "CO" at bounding box center [58, 155] width 18 height 13
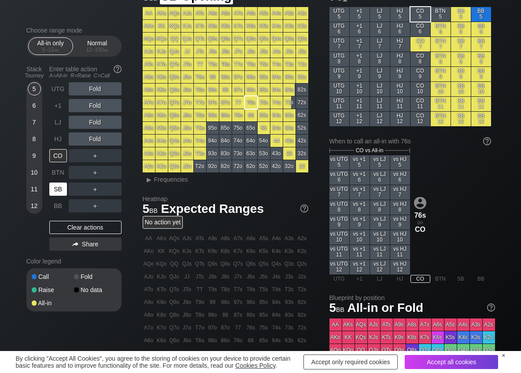
click at [57, 185] on div "SB" at bounding box center [58, 189] width 18 height 13
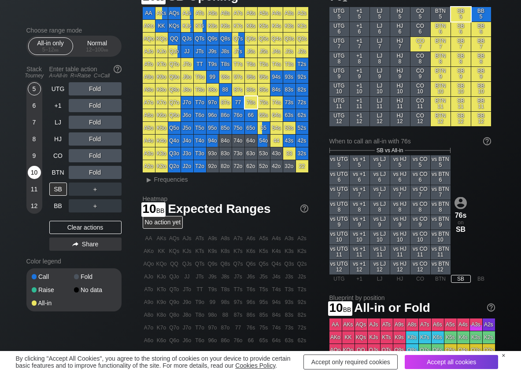
click at [33, 169] on div "10" at bounding box center [34, 172] width 13 height 13
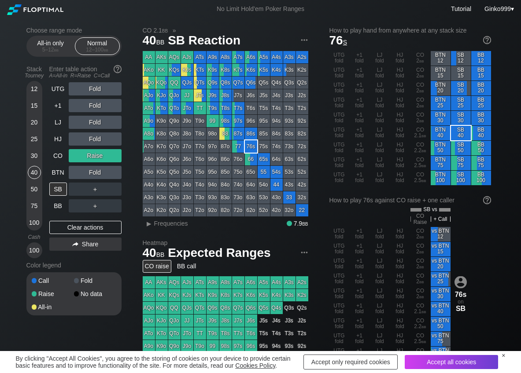
scroll to position [44, 0]
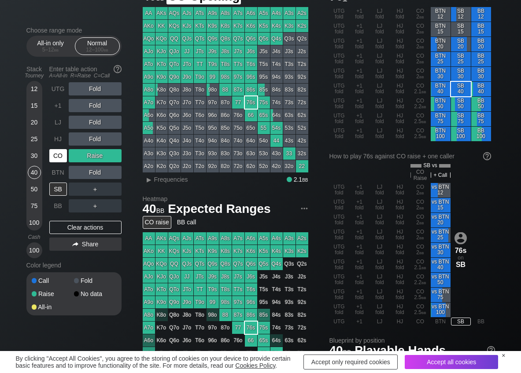
click at [54, 155] on div "CO" at bounding box center [58, 155] width 18 height 13
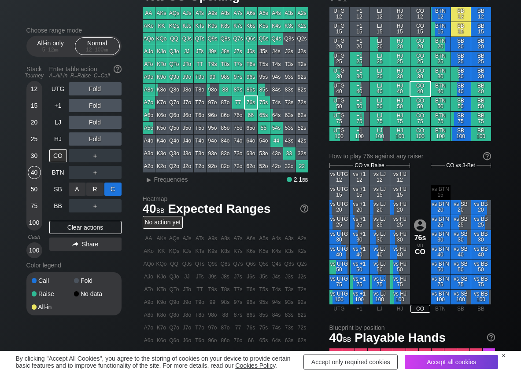
click at [111, 187] on div "C ✕" at bounding box center [112, 189] width 17 height 13
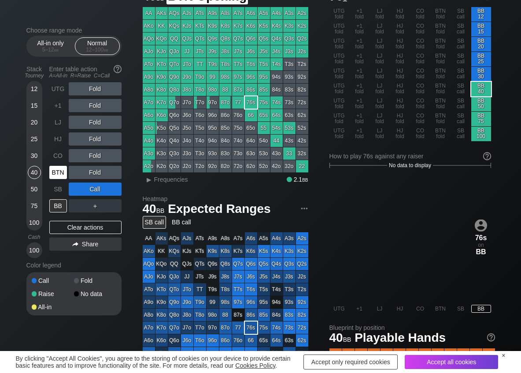
click at [58, 177] on div "BTN" at bounding box center [58, 172] width 18 height 13
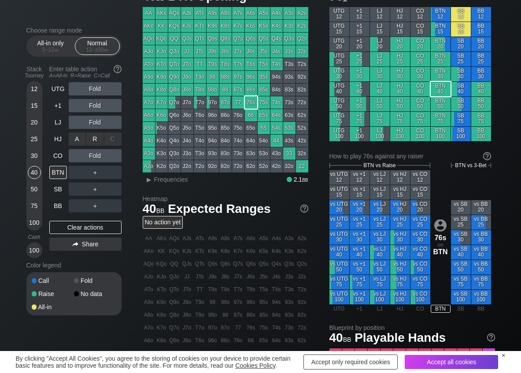
click at [94, 145] on div "R ✕" at bounding box center [94, 138] width 17 height 13
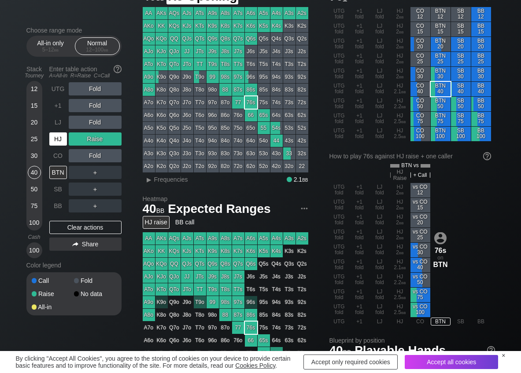
click at [66, 135] on div "HJ" at bounding box center [58, 138] width 18 height 13
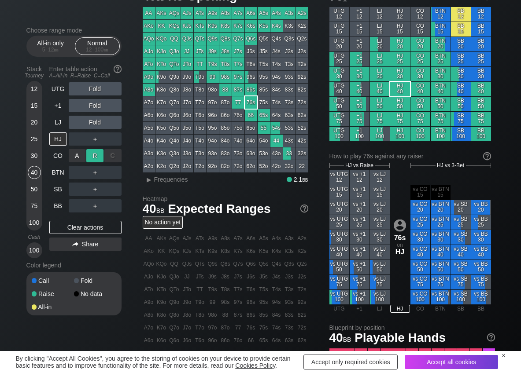
drag, startPoint x: 103, startPoint y: 161, endPoint x: 91, endPoint y: 160, distance: 12.0
click at [99, 157] on div "R ✕" at bounding box center [94, 155] width 17 height 13
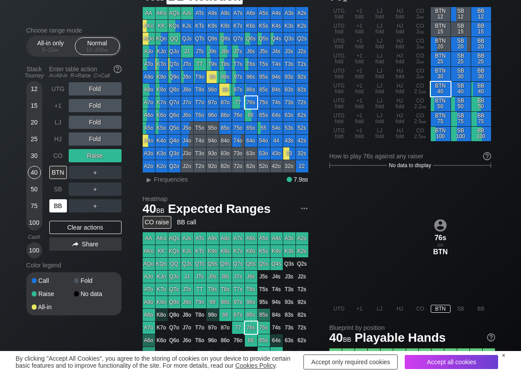
click at [63, 205] on div "BB" at bounding box center [58, 205] width 18 height 13
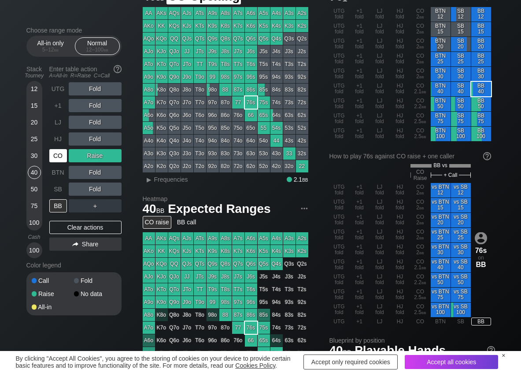
click at [55, 158] on div "CO" at bounding box center [58, 155] width 18 height 13
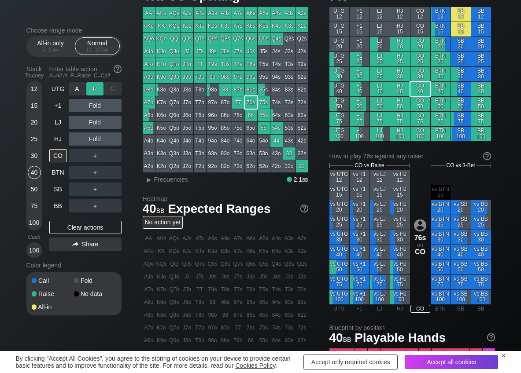
click at [99, 91] on div "R ✕" at bounding box center [94, 88] width 17 height 13
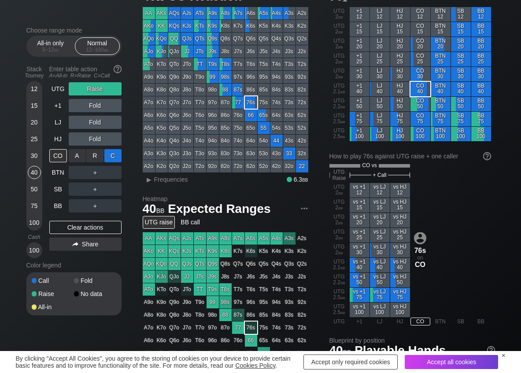
click at [113, 155] on div "C ✕" at bounding box center [112, 155] width 17 height 13
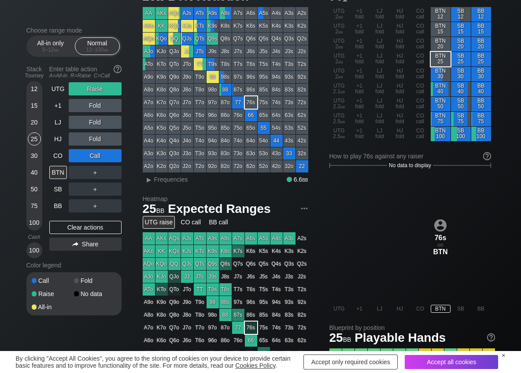
drag, startPoint x: 33, startPoint y: 135, endPoint x: 42, endPoint y: 178, distance: 44.0
click at [33, 137] on div "25" at bounding box center [34, 138] width 13 height 13
click at [63, 223] on div "Clear actions" at bounding box center [85, 227] width 72 height 13
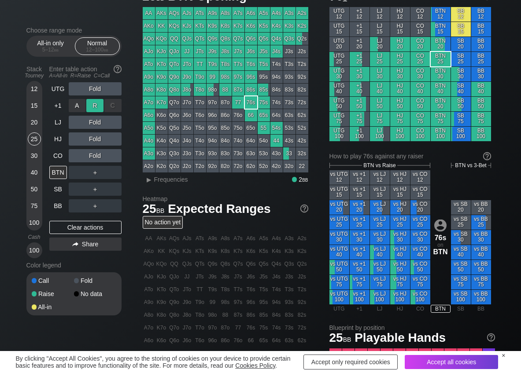
click at [98, 102] on div "R ✕" at bounding box center [94, 105] width 17 height 13
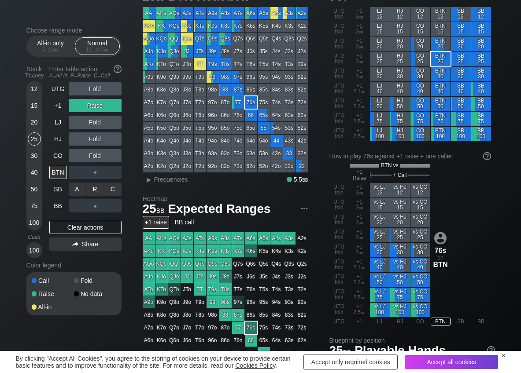
click at [80, 188] on div "A ✕" at bounding box center [77, 189] width 17 height 13
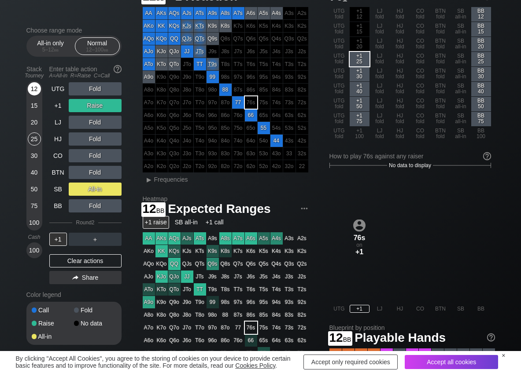
click at [34, 92] on div "12" at bounding box center [34, 88] width 13 height 13
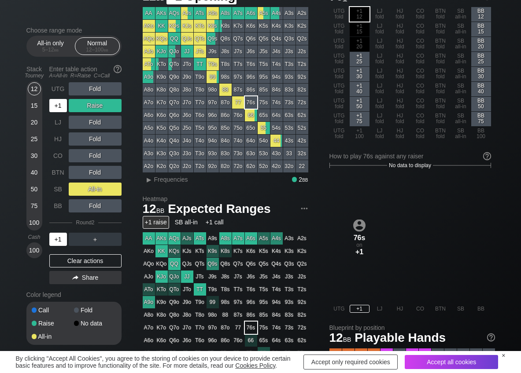
click at [60, 103] on div "+1" at bounding box center [58, 105] width 18 height 13
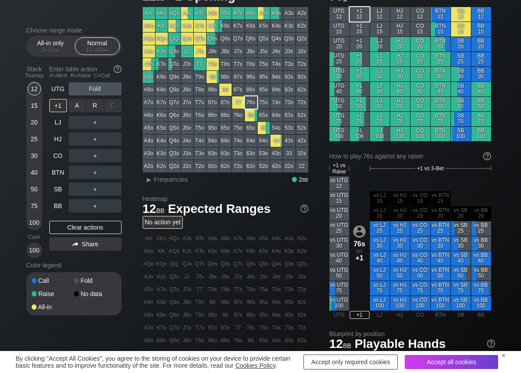
click at [99, 104] on div "R ✕" at bounding box center [94, 105] width 17 height 13
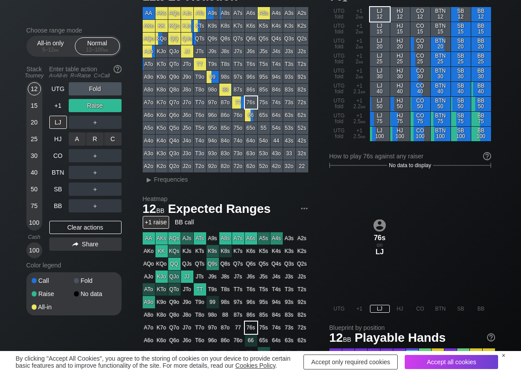
click at [94, 138] on div "R ✕" at bounding box center [94, 138] width 17 height 13
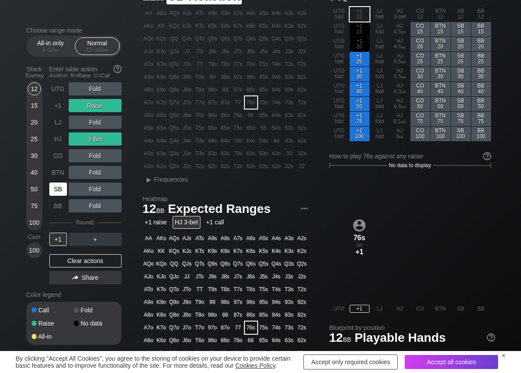
click at [55, 189] on div "SB" at bounding box center [58, 189] width 18 height 13
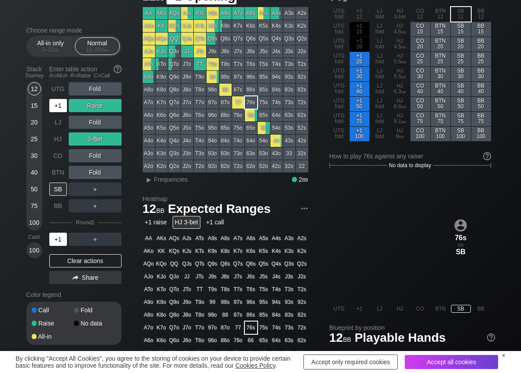
click at [55, 105] on div "+1" at bounding box center [58, 105] width 18 height 13
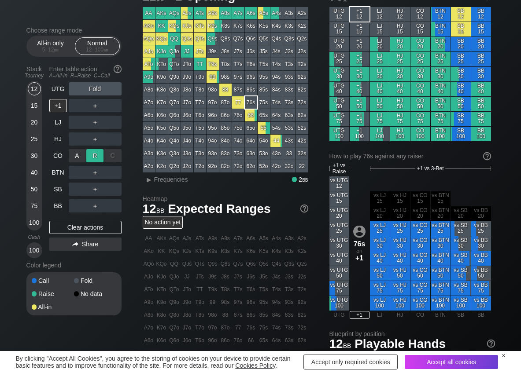
click at [96, 157] on div "R ✕" at bounding box center [94, 155] width 17 height 13
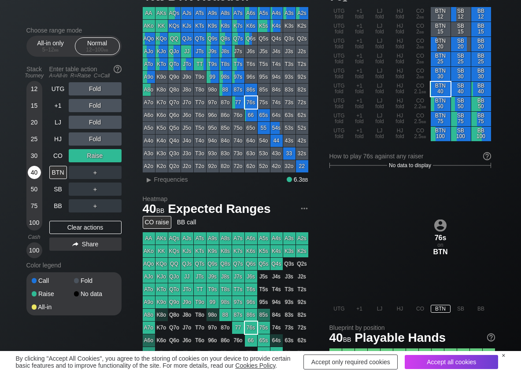
click at [30, 175] on div "40" at bounding box center [34, 172] width 13 height 13
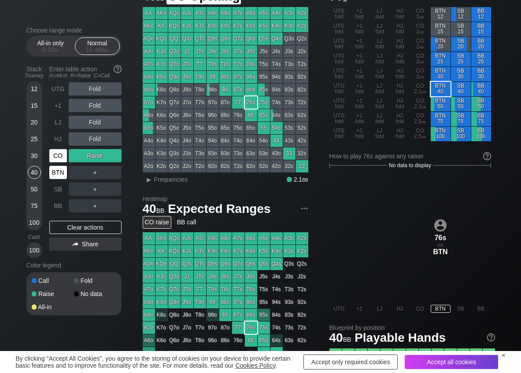
click at [55, 158] on div "CO" at bounding box center [58, 155] width 18 height 13
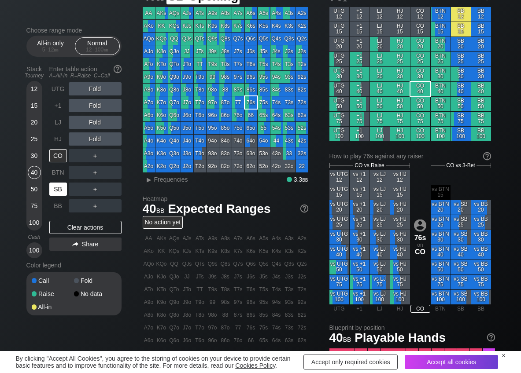
click at [59, 187] on div "SB" at bounding box center [58, 189] width 18 height 13
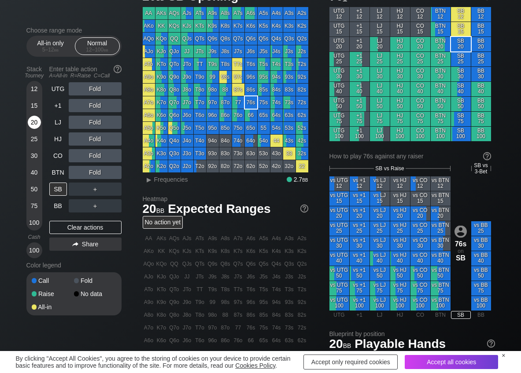
click at [35, 122] on div "20" at bounding box center [34, 122] width 13 height 13
click at [101, 171] on div "R ✕" at bounding box center [94, 172] width 17 height 13
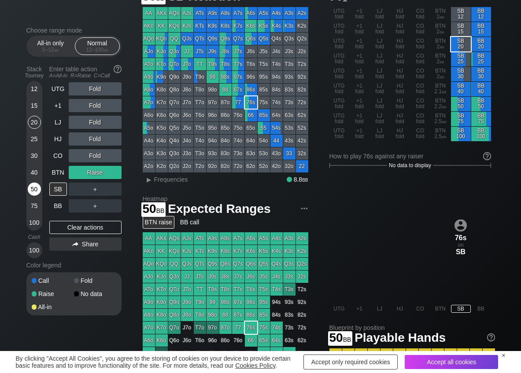
click at [35, 191] on div "50" at bounding box center [34, 189] width 13 height 13
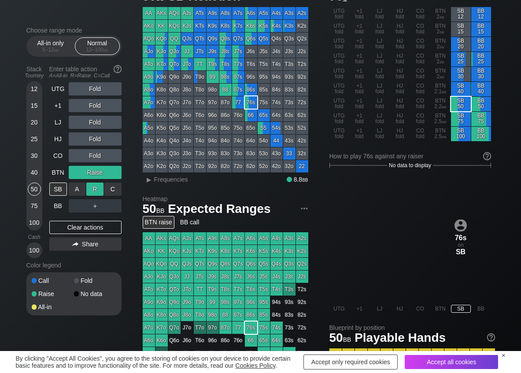
click at [98, 188] on div "R ✕" at bounding box center [94, 189] width 17 height 13
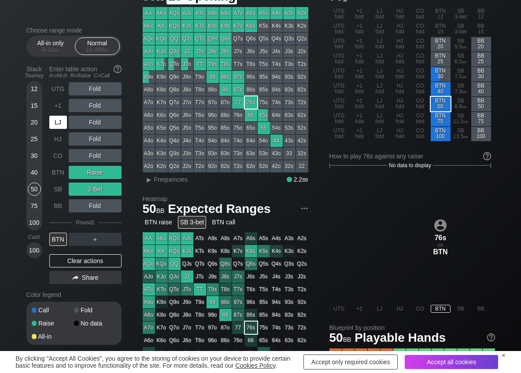
drag, startPoint x: 63, startPoint y: 125, endPoint x: 88, endPoint y: 106, distance: 31.4
click at [65, 124] on div "LJ" at bounding box center [58, 122] width 18 height 13
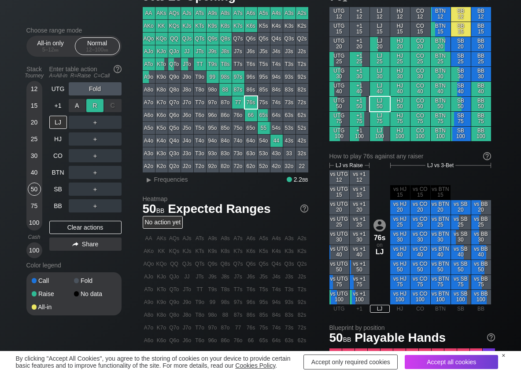
click at [96, 99] on div "R ✕" at bounding box center [94, 105] width 17 height 13
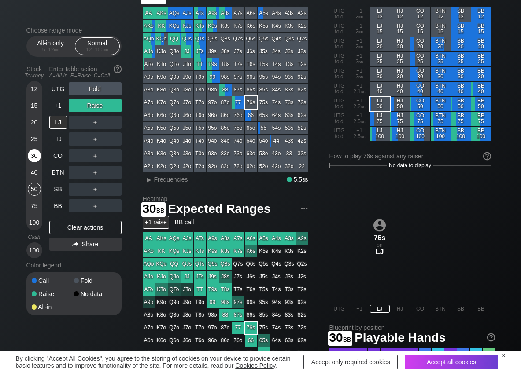
click at [33, 158] on div "30" at bounding box center [34, 155] width 13 height 13
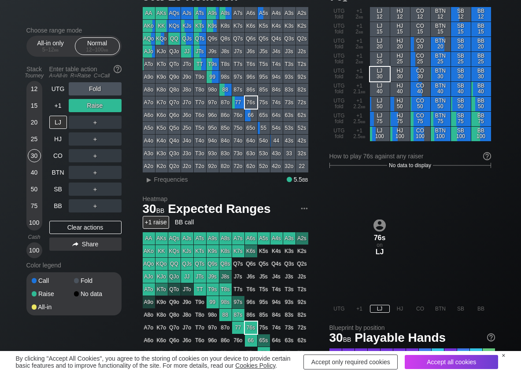
click at [121, 121] on div "Choose range mode All-in only 5 – 12 bb Normal 12 – 100 bb Stack Tourney Enter …" at bounding box center [80, 177] width 109 height 300
click at [114, 123] on div "C ✕" at bounding box center [112, 122] width 17 height 13
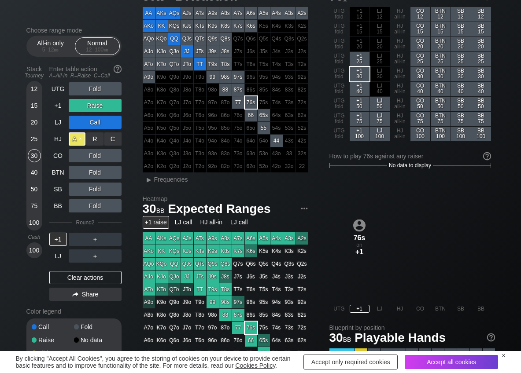
click at [70, 139] on div "A ✕" at bounding box center [77, 138] width 17 height 13
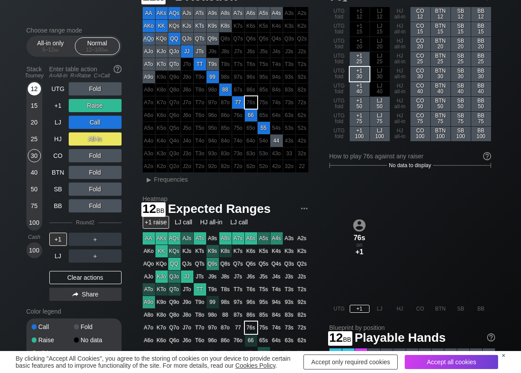
click at [37, 85] on div "12" at bounding box center [34, 88] width 13 height 13
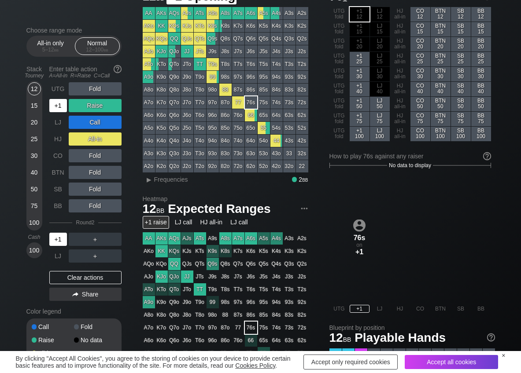
click at [62, 103] on div "+1" at bounding box center [58, 105] width 18 height 13
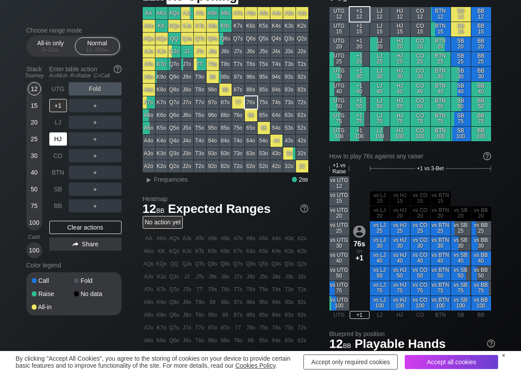
click at [55, 144] on div "HJ" at bounding box center [58, 138] width 18 height 13
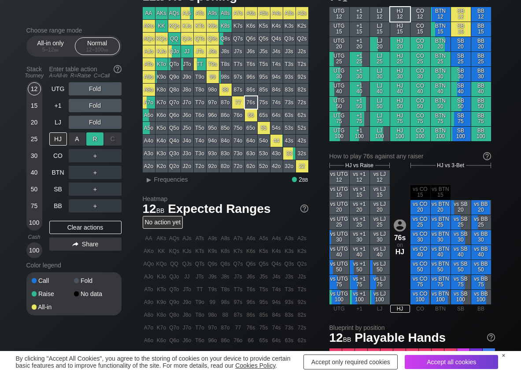
click at [95, 136] on div "R ✕" at bounding box center [94, 138] width 17 height 13
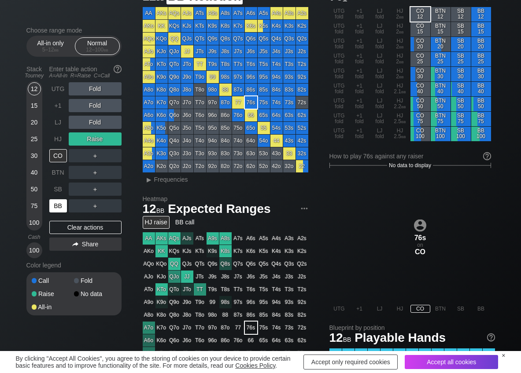
click at [55, 207] on div "BB" at bounding box center [58, 205] width 18 height 13
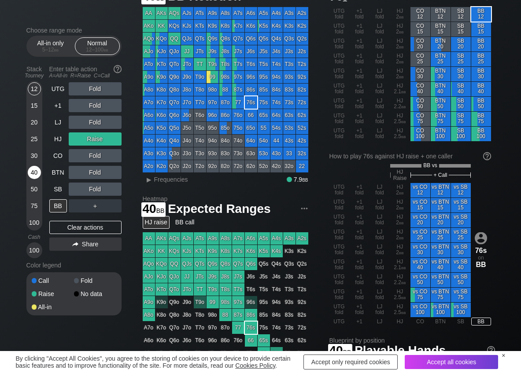
click at [29, 175] on div "40" at bounding box center [34, 172] width 13 height 13
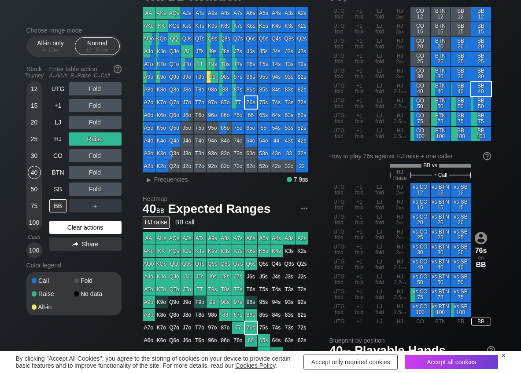
click at [82, 224] on div "Clear actions" at bounding box center [85, 227] width 72 height 13
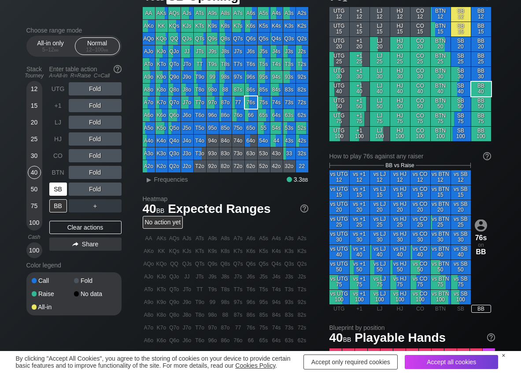
click at [60, 186] on div "SB" at bounding box center [58, 189] width 18 height 13
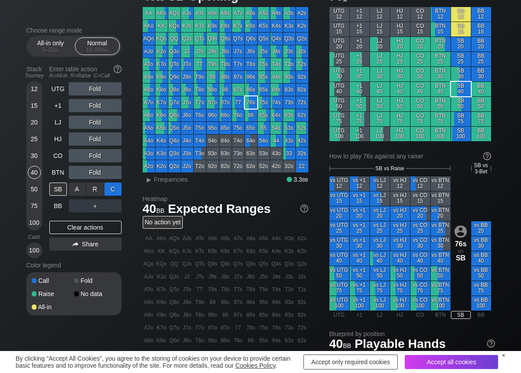
click at [120, 193] on div "C ✕" at bounding box center [112, 189] width 17 height 13
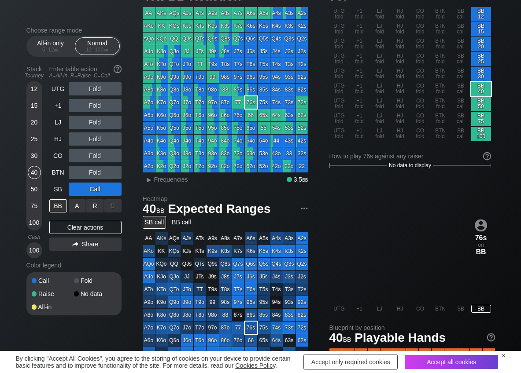
click at [92, 205] on div "R ✕" at bounding box center [94, 205] width 17 height 13
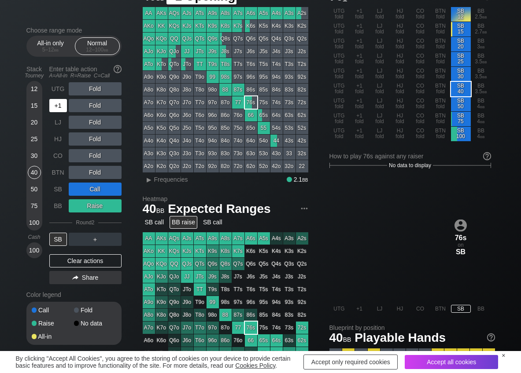
click at [57, 111] on div "+1" at bounding box center [58, 105] width 18 height 13
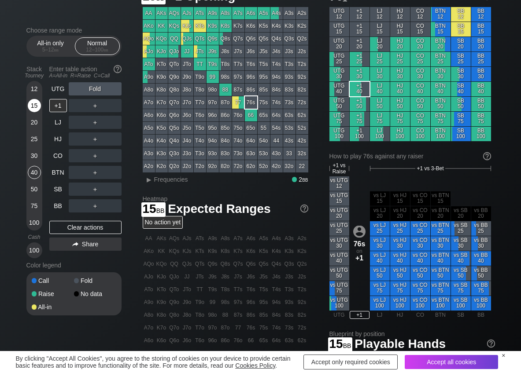
click at [36, 109] on div "15" at bounding box center [34, 105] width 13 height 13
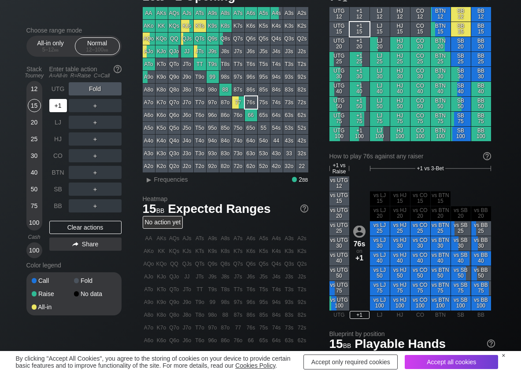
click at [55, 109] on div "+1" at bounding box center [58, 105] width 18 height 13
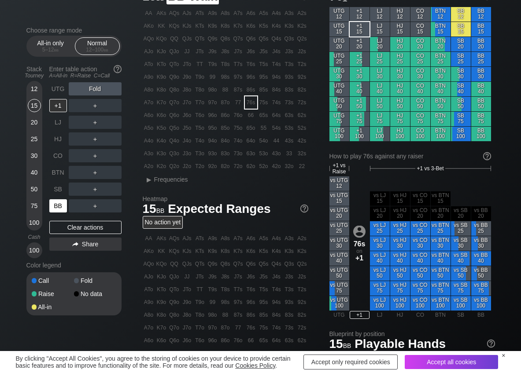
click at [62, 211] on div "BB" at bounding box center [58, 205] width 18 height 13
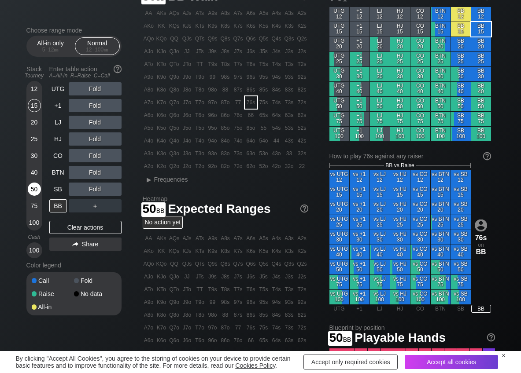
click at [29, 188] on div "50" at bounding box center [34, 189] width 13 height 13
click at [37, 159] on div "30" at bounding box center [34, 155] width 13 height 13
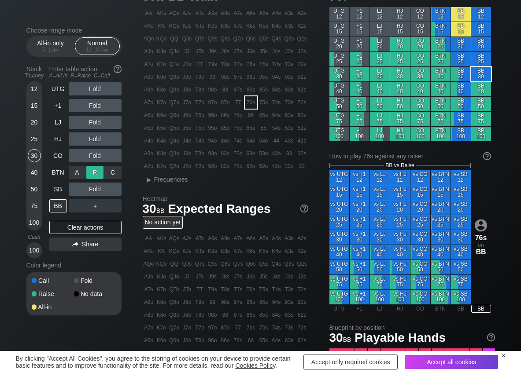
click at [93, 172] on div "R ✕" at bounding box center [94, 172] width 17 height 13
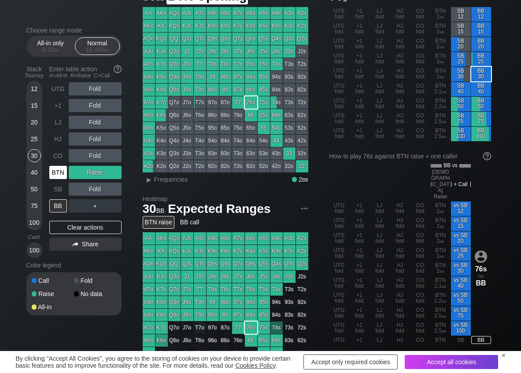
click at [59, 175] on div "BTN" at bounding box center [58, 172] width 18 height 13
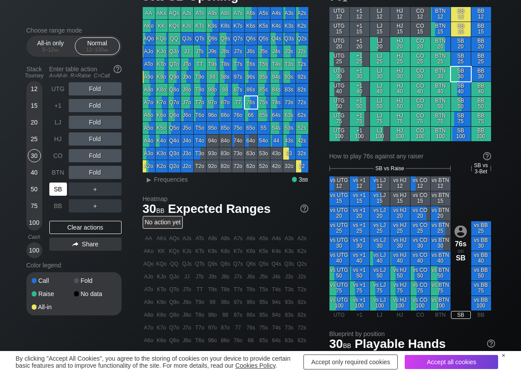
click at [59, 184] on div "SB" at bounding box center [58, 189] width 18 height 13
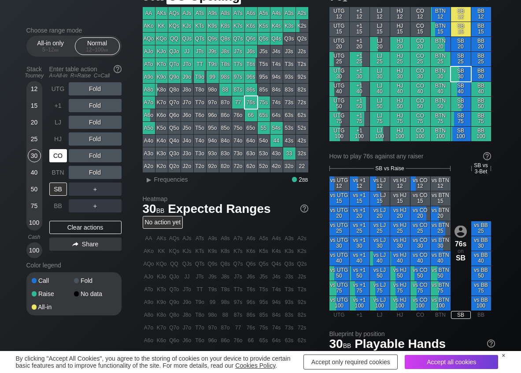
click at [56, 155] on div "CO" at bounding box center [58, 155] width 18 height 13
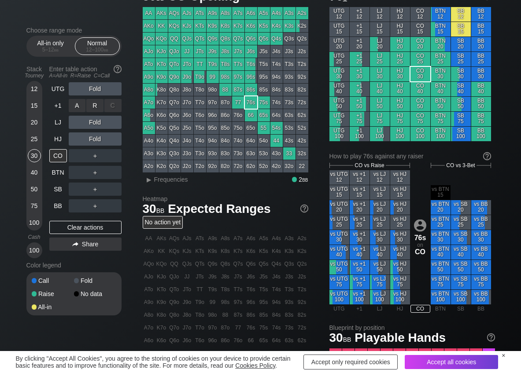
click at [93, 110] on div "R ✕" at bounding box center [94, 105] width 17 height 13
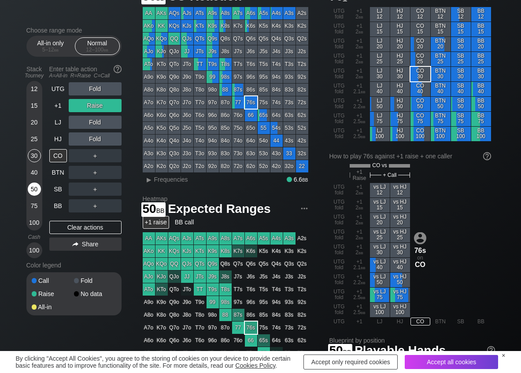
click at [36, 186] on div "50" at bounding box center [34, 189] width 13 height 13
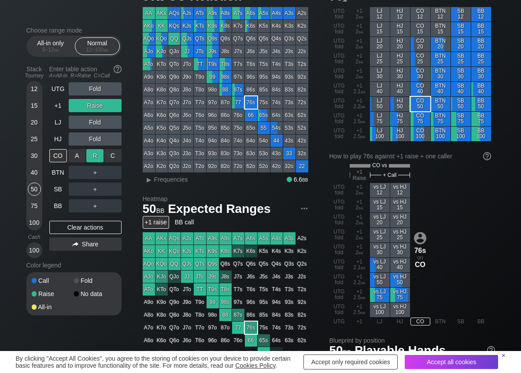
click at [93, 151] on div "R ✕" at bounding box center [94, 155] width 17 height 13
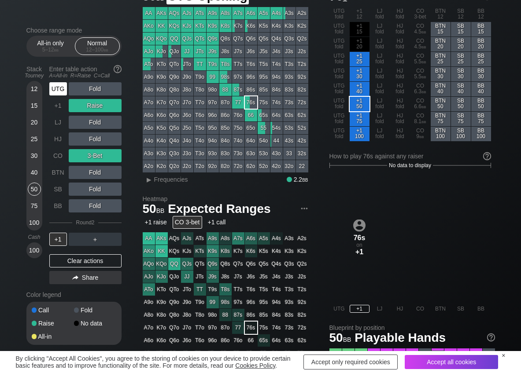
click at [56, 92] on div "UTG" at bounding box center [58, 88] width 18 height 13
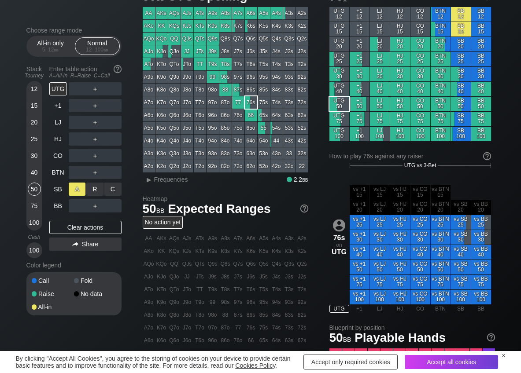
drag, startPoint x: 106, startPoint y: 188, endPoint x: 70, endPoint y: 192, distance: 36.4
click at [105, 188] on div "C ✕" at bounding box center [112, 189] width 17 height 13
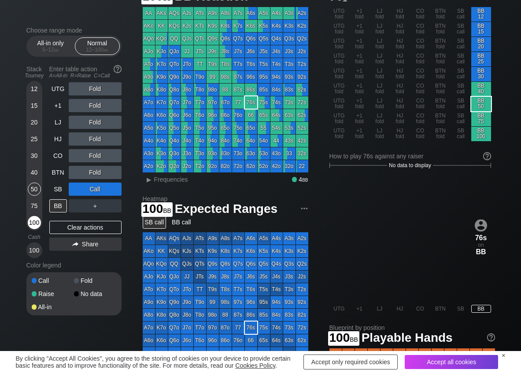
click at [36, 223] on div "100" at bounding box center [34, 222] width 13 height 13
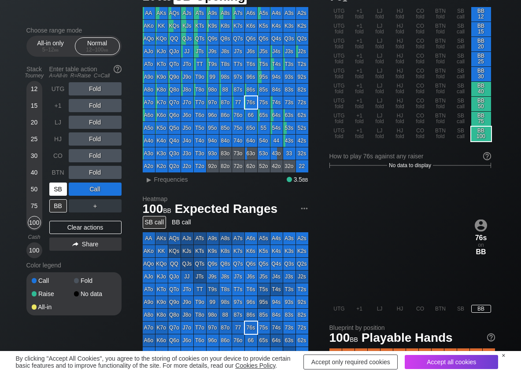
click at [50, 188] on div "SB" at bounding box center [58, 189] width 18 height 13
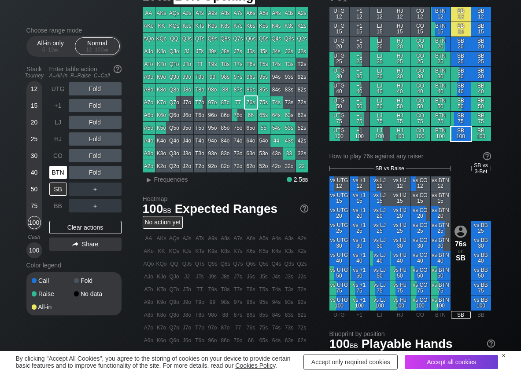
click at [55, 170] on div "BTN" at bounding box center [58, 172] width 18 height 13
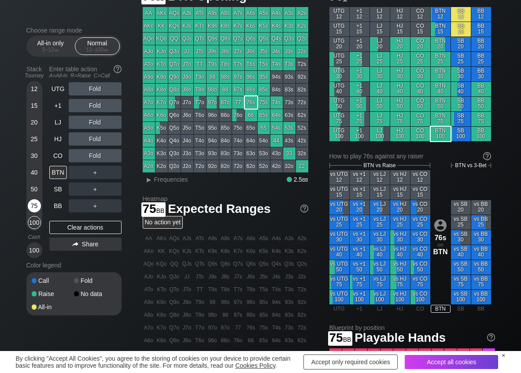
click at [37, 204] on div "75" at bounding box center [34, 205] width 13 height 13
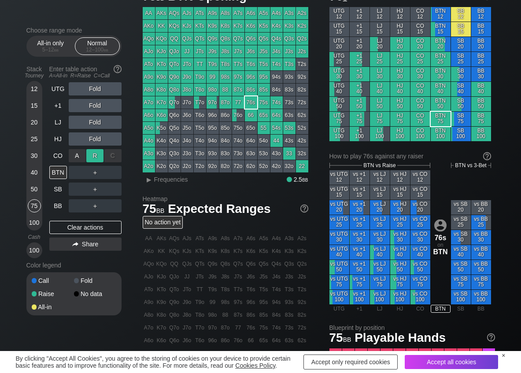
click at [101, 156] on div "R ✕" at bounding box center [94, 155] width 17 height 13
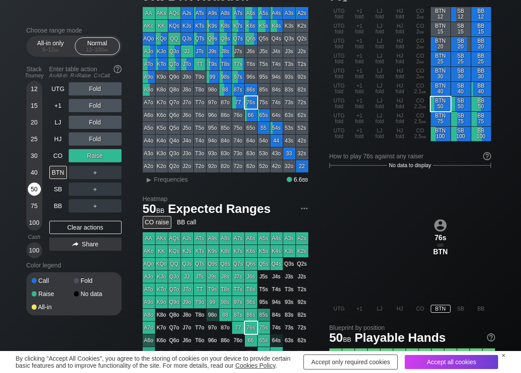
click at [35, 189] on div "50" at bounding box center [34, 189] width 13 height 13
click at [164, 180] on span "Frequencies" at bounding box center [171, 179] width 34 height 7
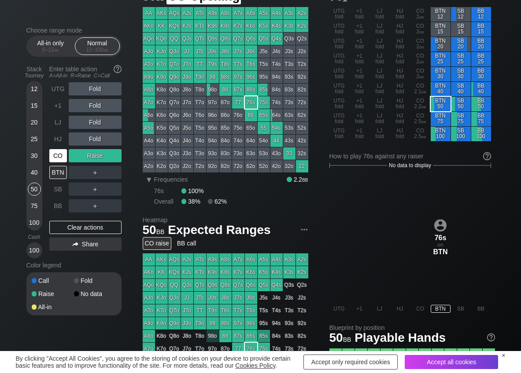
click at [61, 154] on div "CO" at bounding box center [58, 155] width 18 height 13
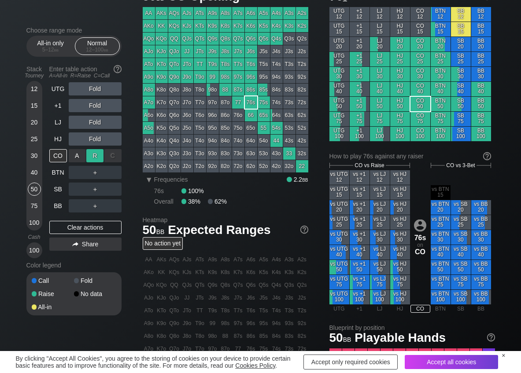
click at [99, 153] on div "R ✕" at bounding box center [94, 155] width 17 height 13
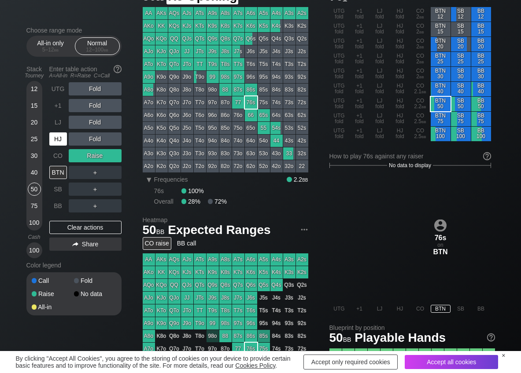
click at [63, 136] on div "HJ" at bounding box center [58, 138] width 18 height 13
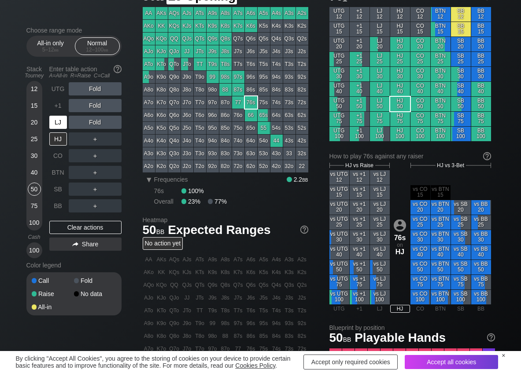
click at [64, 127] on div "LJ" at bounding box center [58, 122] width 18 height 13
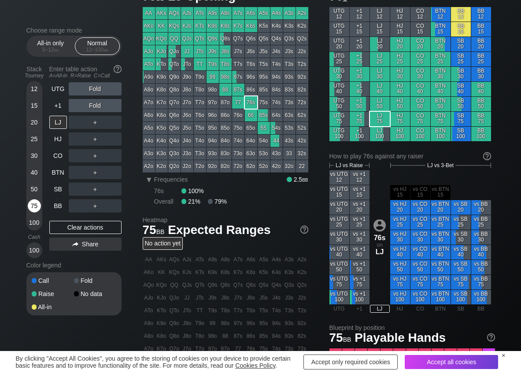
click at [36, 202] on div "75" at bounding box center [34, 205] width 13 height 13
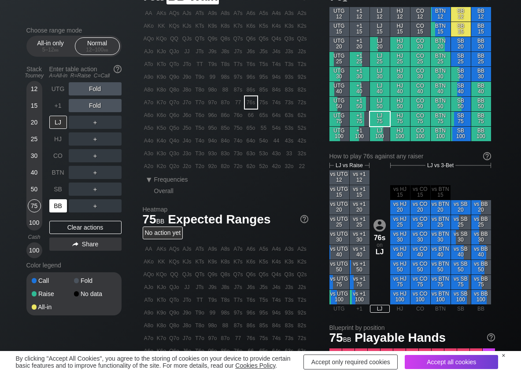
click at [54, 208] on div "BB" at bounding box center [58, 205] width 18 height 13
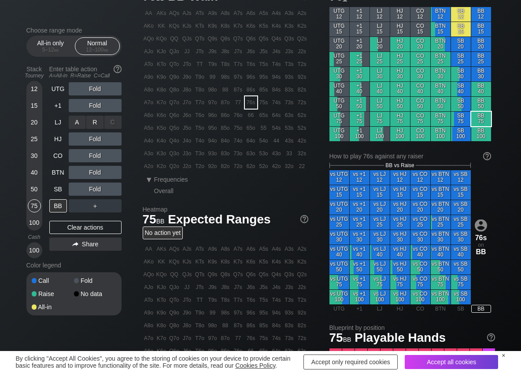
click at [89, 125] on div "R ✕" at bounding box center [94, 122] width 17 height 13
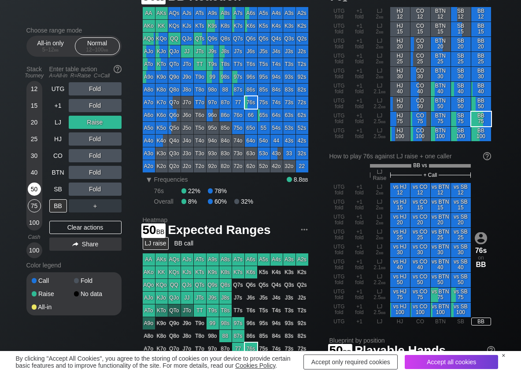
click at [33, 192] on div "50" at bounding box center [34, 189] width 13 height 13
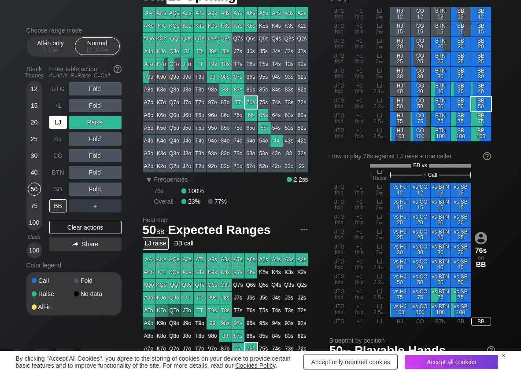
click at [66, 126] on div "LJ" at bounding box center [58, 122] width 18 height 13
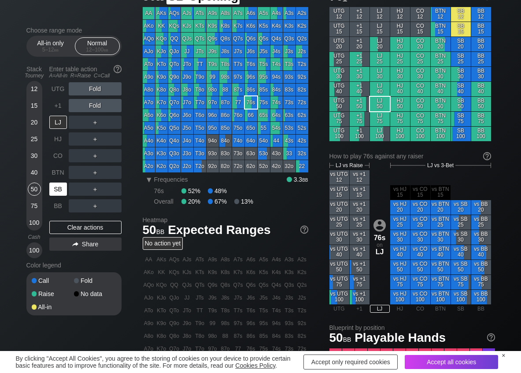
click at [59, 191] on div "SB" at bounding box center [58, 189] width 18 height 13
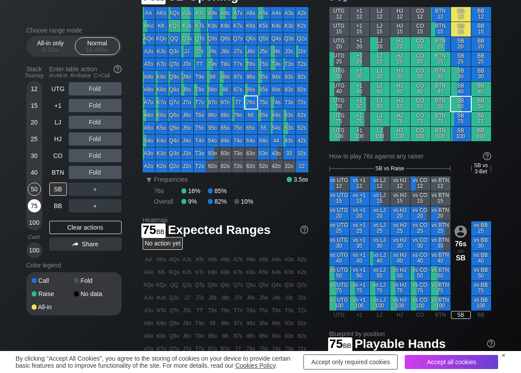
click at [35, 204] on div "75" at bounding box center [34, 205] width 13 height 13
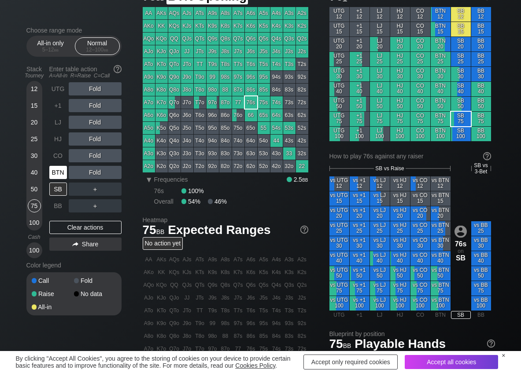
click at [54, 168] on div "BTN" at bounding box center [58, 172] width 18 height 13
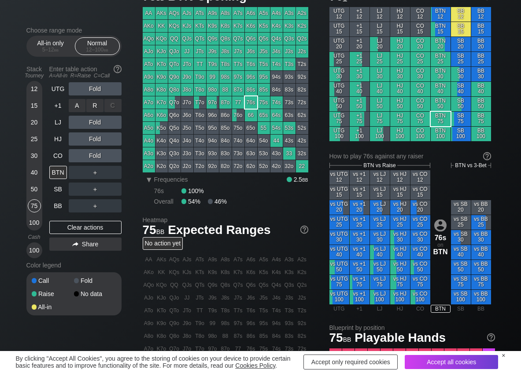
click at [90, 104] on div "R ✕" at bounding box center [94, 105] width 17 height 13
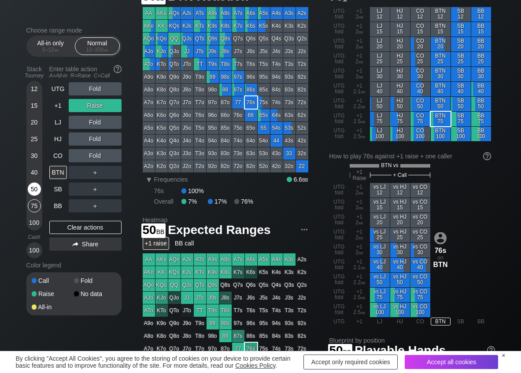
click at [35, 184] on div "50" at bounding box center [34, 189] width 13 height 13
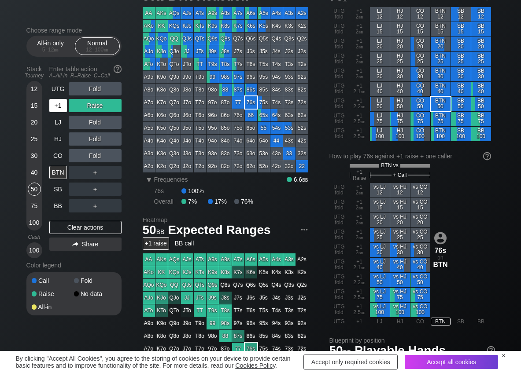
click at [61, 111] on div "+1" at bounding box center [58, 105] width 18 height 13
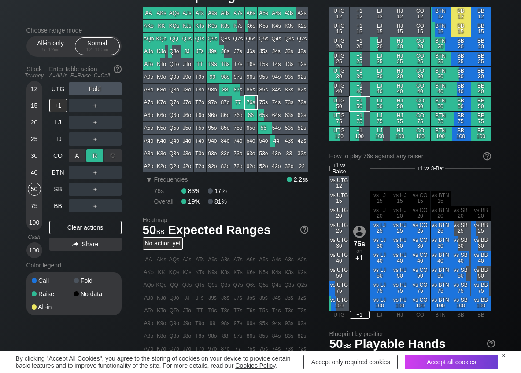
click at [92, 151] on div "R ✕" at bounding box center [94, 155] width 17 height 13
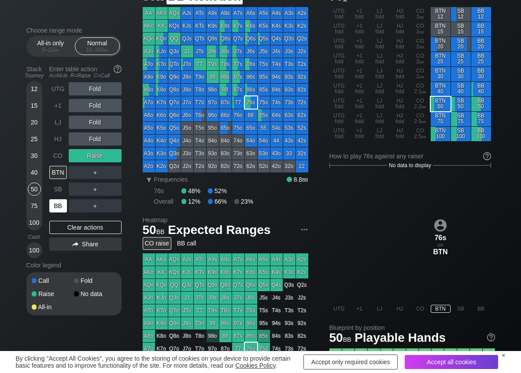
click at [57, 202] on div "BB" at bounding box center [58, 205] width 18 height 13
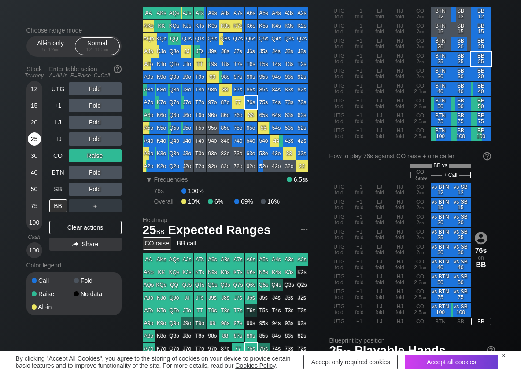
click at [34, 142] on div "25" at bounding box center [34, 138] width 13 height 13
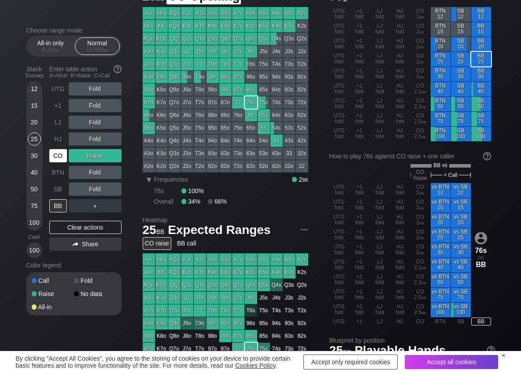
click at [66, 156] on div "CO" at bounding box center [58, 155] width 18 height 13
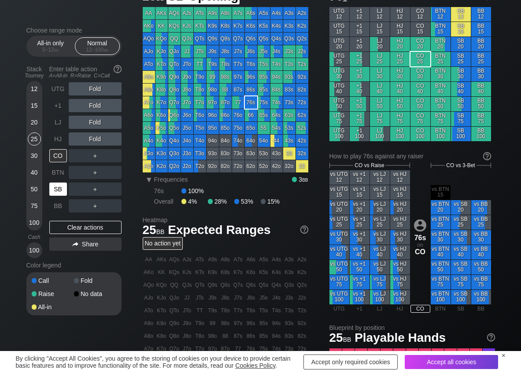
click at [59, 186] on div "SB" at bounding box center [58, 189] width 18 height 13
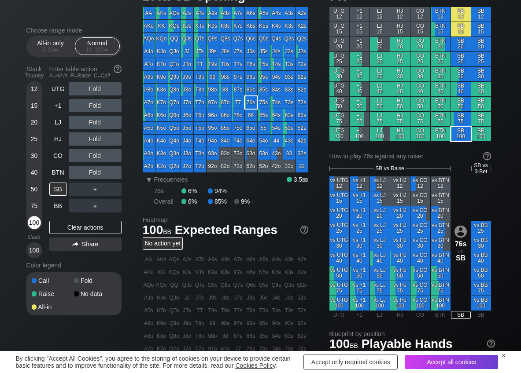
click at [37, 221] on div "100" at bounding box center [34, 222] width 13 height 13
drag, startPoint x: 92, startPoint y: 112, endPoint x: 103, endPoint y: 118, distance: 12.8
click at [92, 107] on div "R ✕" at bounding box center [94, 105] width 17 height 13
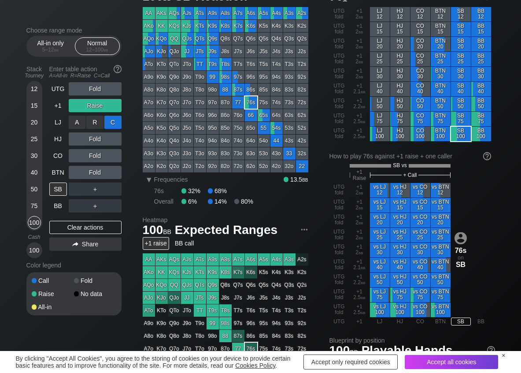
click at [107, 120] on div "C ✕" at bounding box center [112, 122] width 17 height 13
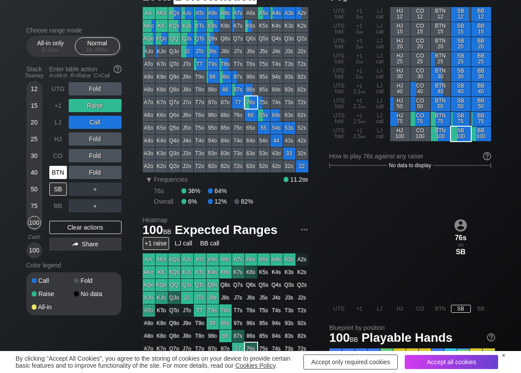
click at [61, 174] on div "BTN" at bounding box center [58, 172] width 18 height 13
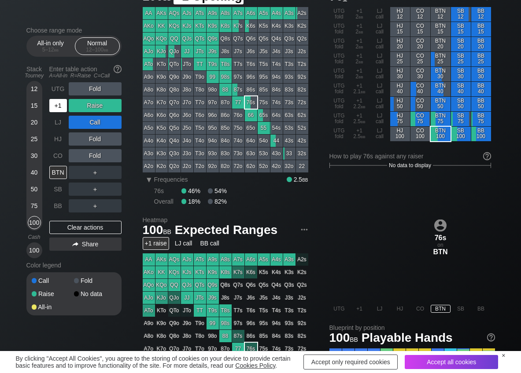
click at [60, 108] on div "+1" at bounding box center [58, 105] width 18 height 13
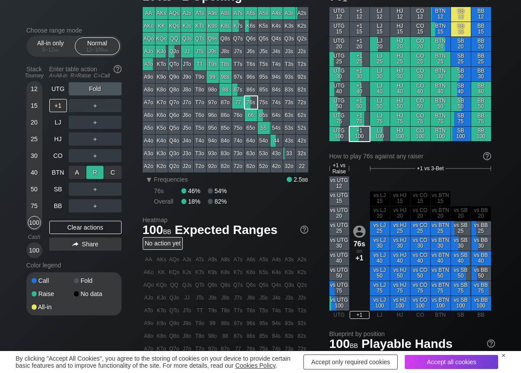
click at [96, 166] on div "R ✕" at bounding box center [94, 172] width 17 height 13
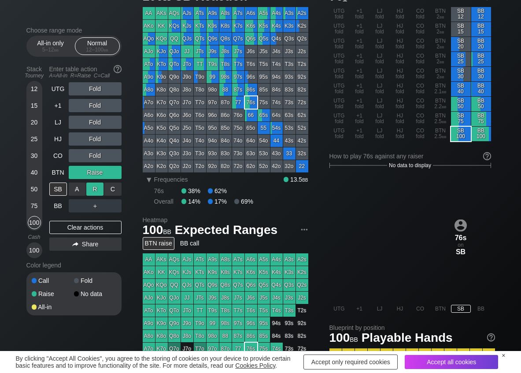
click at [94, 187] on div "R ✕" at bounding box center [94, 189] width 17 height 13
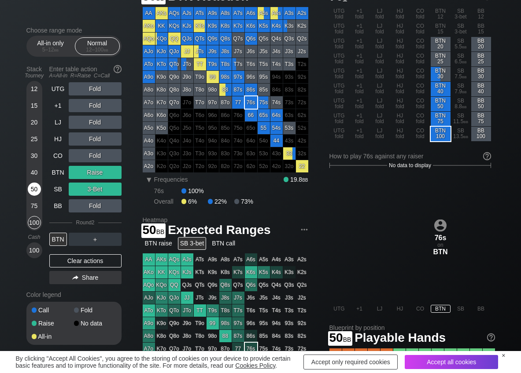
click at [39, 186] on div "50" at bounding box center [34, 189] width 13 height 13
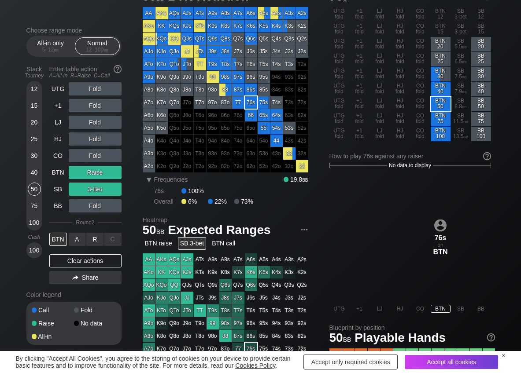
click at [80, 241] on div "A ✕" at bounding box center [77, 239] width 17 height 13
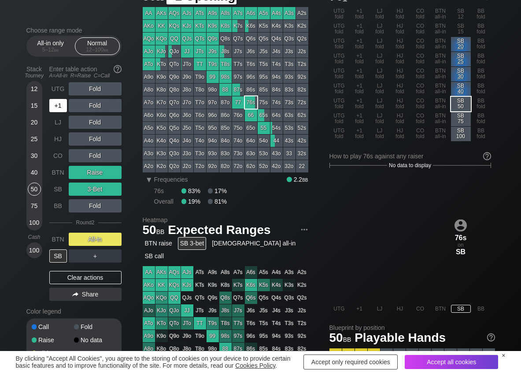
click at [55, 103] on div "+1" at bounding box center [58, 105] width 18 height 13
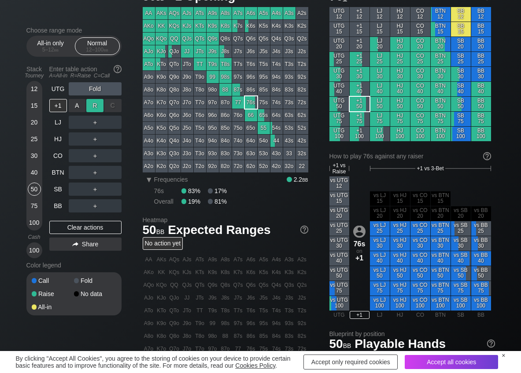
click at [92, 106] on div "R ✕" at bounding box center [94, 105] width 17 height 13
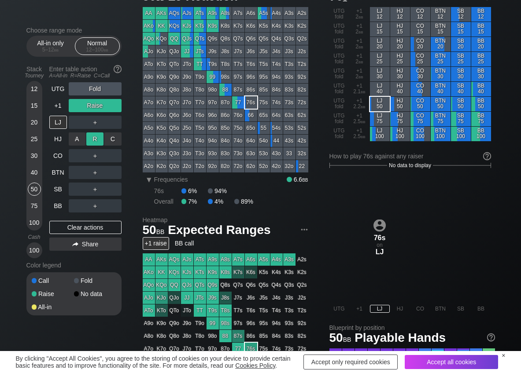
click at [93, 136] on div "R ✕" at bounding box center [94, 138] width 17 height 13
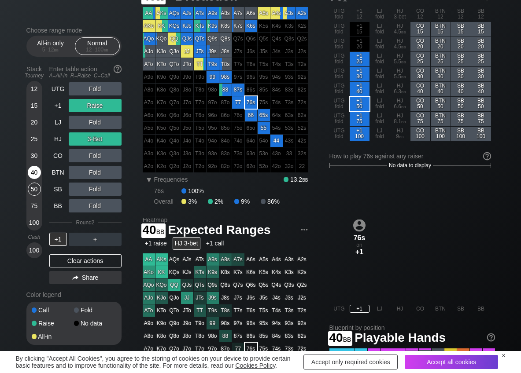
click at [35, 175] on div "40" at bounding box center [34, 172] width 13 height 13
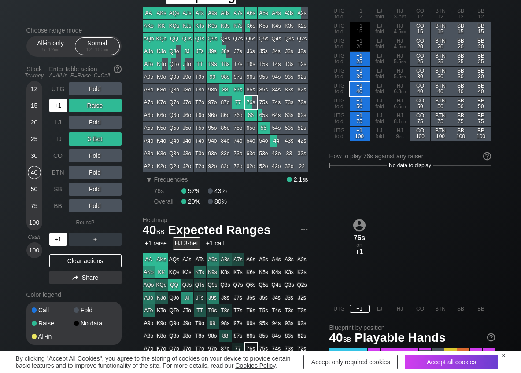
click at [64, 109] on div "+1" at bounding box center [58, 105] width 18 height 13
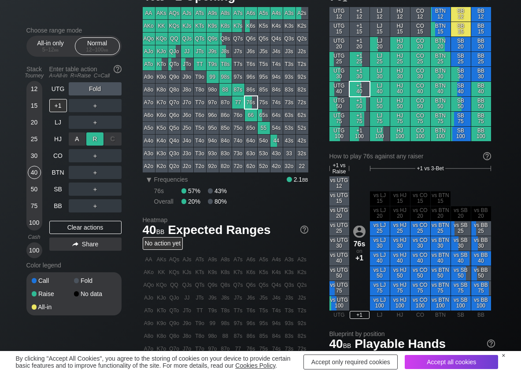
click at [100, 140] on div "R ✕" at bounding box center [94, 138] width 17 height 13
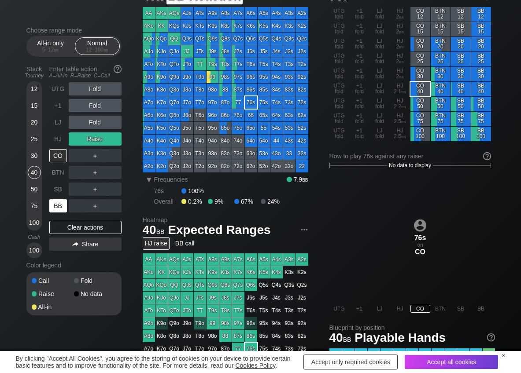
click at [59, 209] on div "BB" at bounding box center [58, 205] width 18 height 13
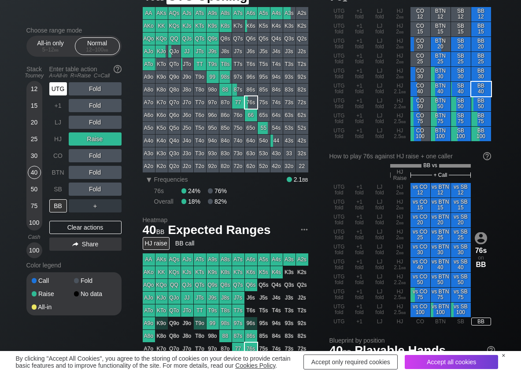
click at [69, 88] on div "UTG Fold +1 Fold LJ Fold HJ Raise CO Fold BTN Fold SB Fold BB ＋" at bounding box center [85, 147] width 72 height 130
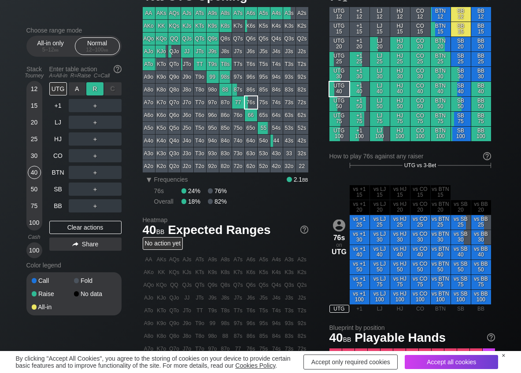
click at [103, 88] on div "R ✕" at bounding box center [94, 88] width 17 height 13
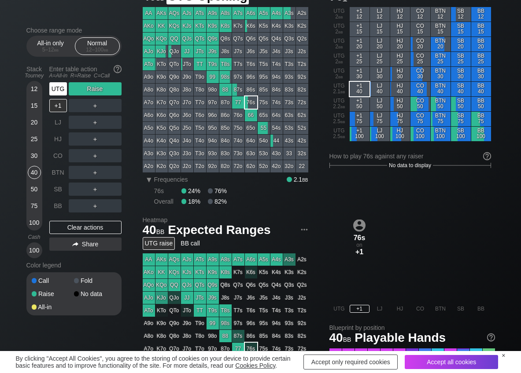
click at [65, 87] on div "UTG" at bounding box center [58, 88] width 18 height 13
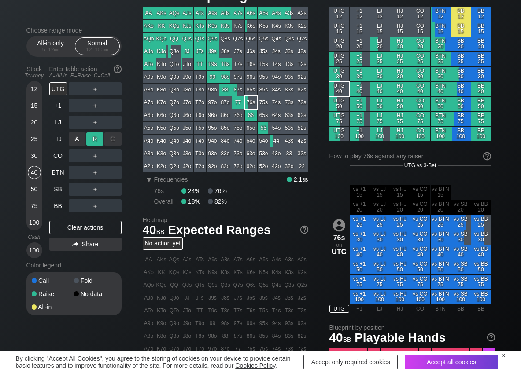
click at [90, 143] on div "R ✕" at bounding box center [94, 138] width 17 height 13
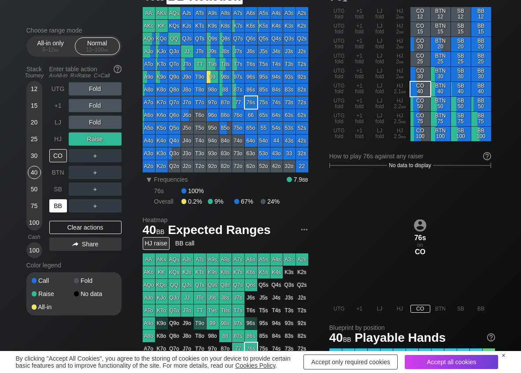
click at [57, 208] on div "BB" at bounding box center [58, 205] width 18 height 13
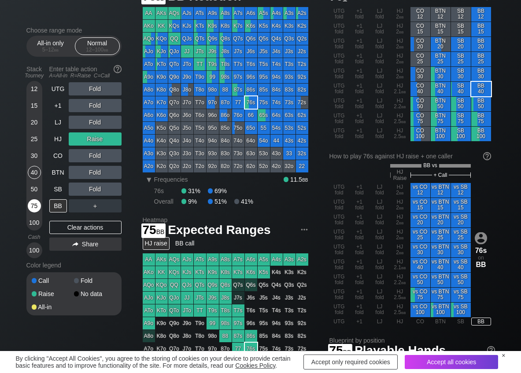
click at [34, 203] on div "75" at bounding box center [34, 205] width 13 height 13
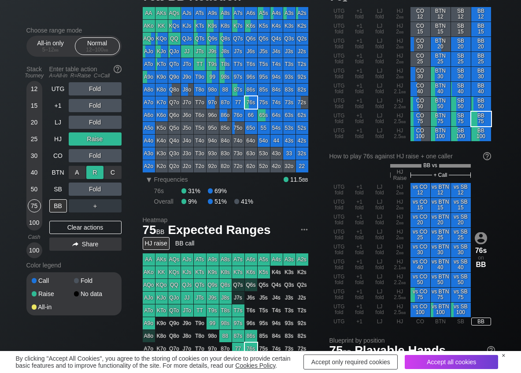
click at [100, 174] on div "R ✕" at bounding box center [94, 172] width 17 height 13
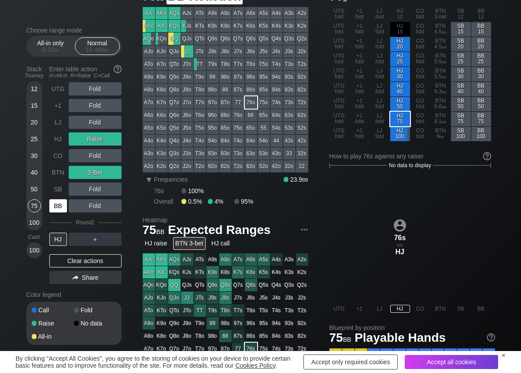
click at [67, 211] on div "BB" at bounding box center [58, 206] width 19 height 17
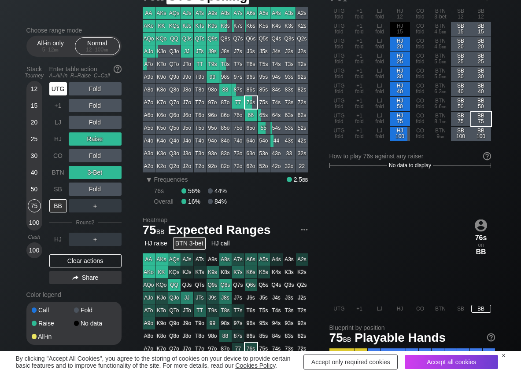
click at [59, 88] on div "UTG" at bounding box center [58, 88] width 18 height 13
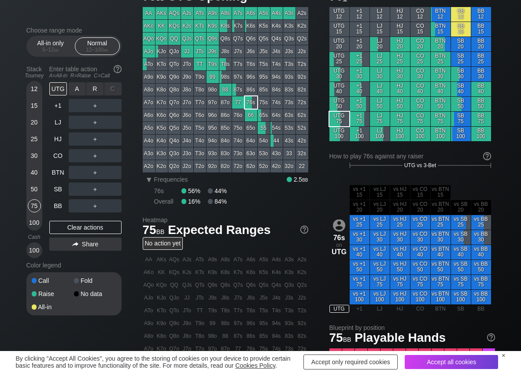
drag, startPoint x: 97, startPoint y: 88, endPoint x: 95, endPoint y: 97, distance: 8.6
click at [98, 90] on div "R ✕" at bounding box center [94, 88] width 17 height 13
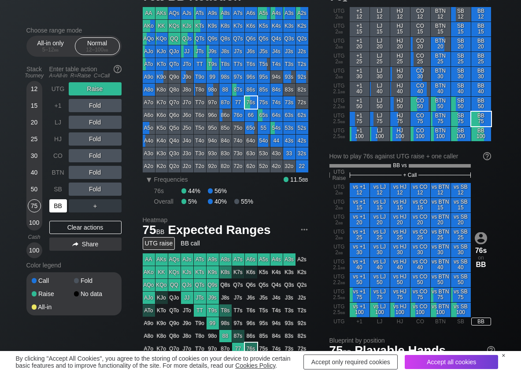
click at [58, 212] on div "BB" at bounding box center [58, 205] width 18 height 13
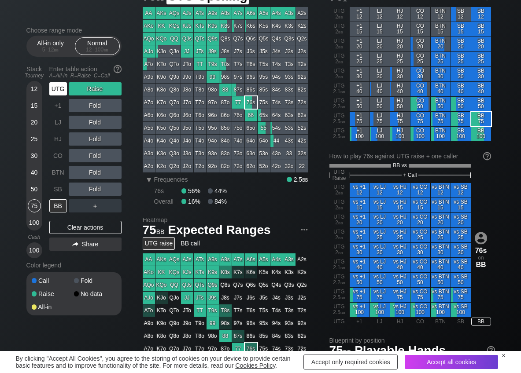
click at [53, 83] on div "UTG" at bounding box center [58, 88] width 18 height 13
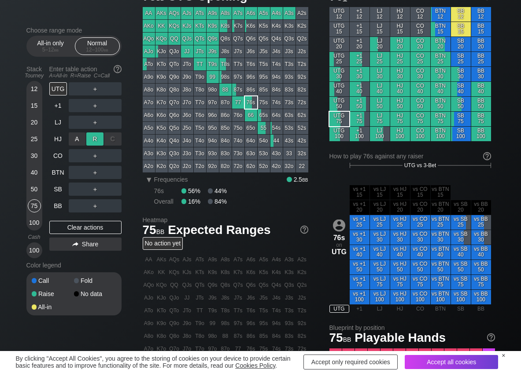
click at [95, 141] on div "R ✕" at bounding box center [94, 138] width 17 height 13
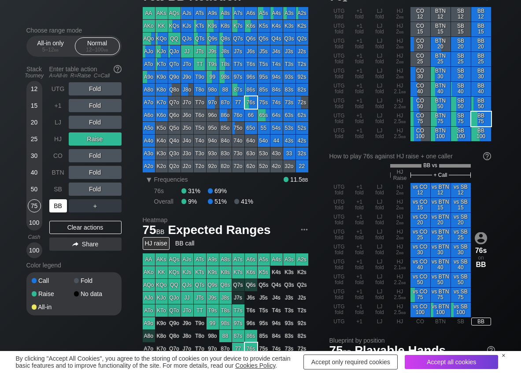
click at [59, 211] on div "BB" at bounding box center [58, 205] width 18 height 13
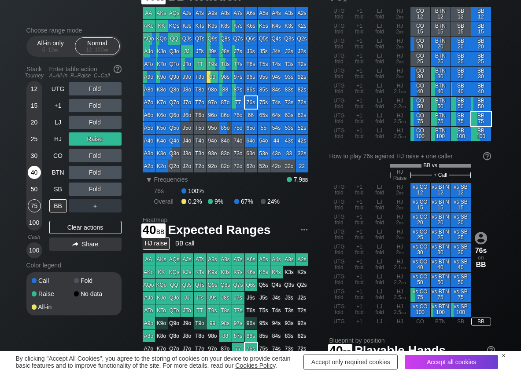
click at [33, 173] on div "40" at bounding box center [34, 172] width 13 height 13
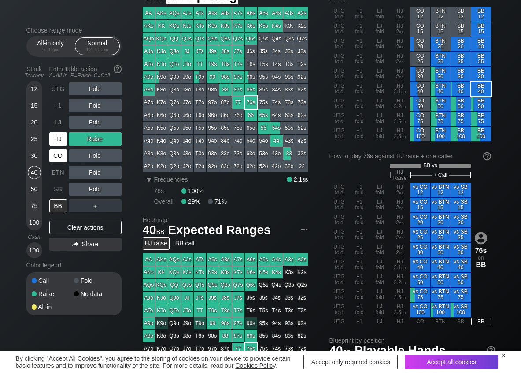
click at [55, 136] on div "HJ" at bounding box center [58, 138] width 18 height 13
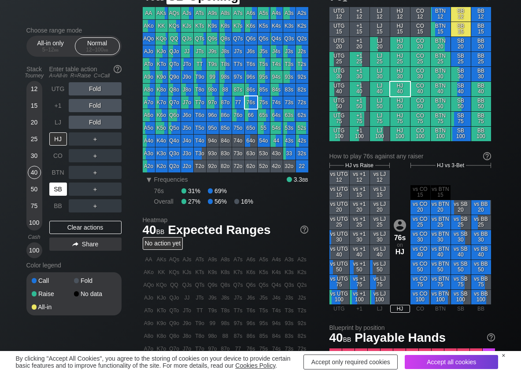
click at [55, 188] on div "SB" at bounding box center [58, 189] width 18 height 13
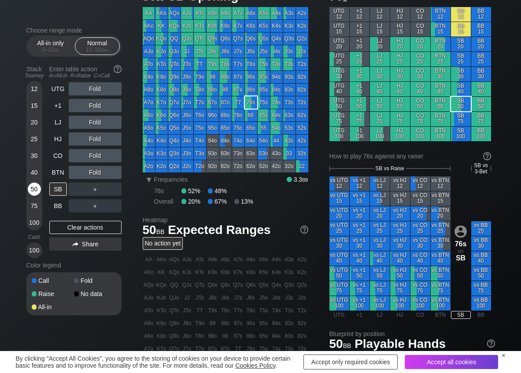
click at [32, 189] on div "50" at bounding box center [34, 189] width 13 height 13
click at [88, 189] on div "R ✕" at bounding box center [94, 189] width 17 height 13
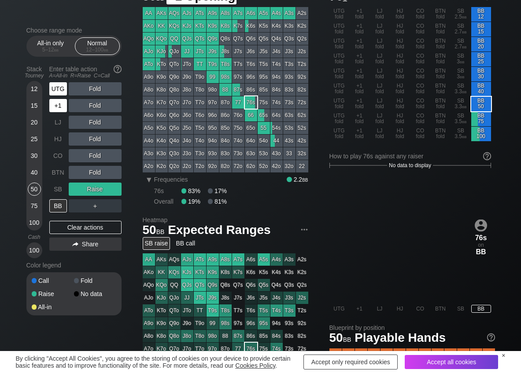
click at [58, 97] on div "+1" at bounding box center [58, 105] width 19 height 17
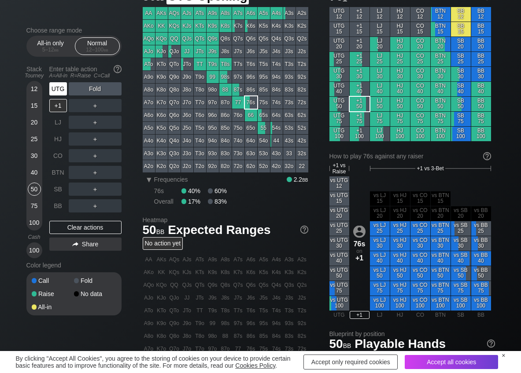
click at [58, 91] on div "UTG" at bounding box center [58, 88] width 18 height 13
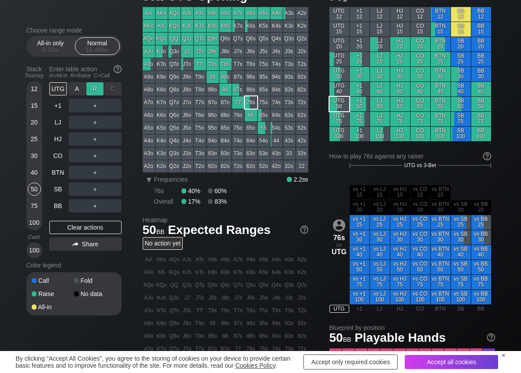
click at [92, 90] on div "R ✕" at bounding box center [94, 88] width 17 height 13
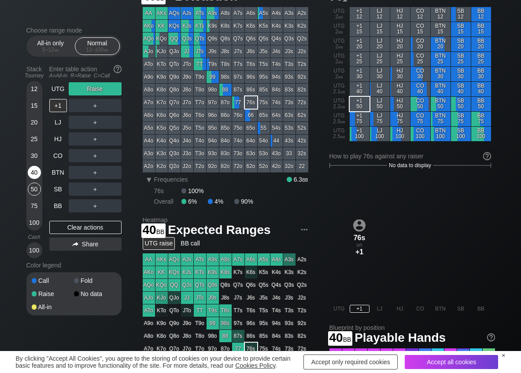
click at [40, 176] on div "40" at bounding box center [34, 174] width 13 height 17
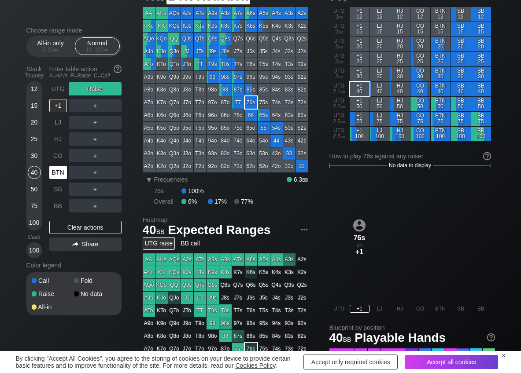
click at [59, 172] on div "BTN" at bounding box center [58, 172] width 18 height 13
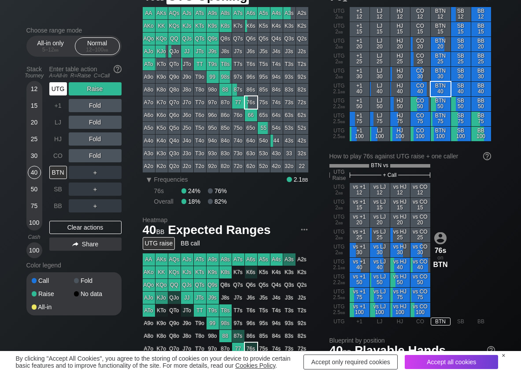
drag, startPoint x: 58, startPoint y: 90, endPoint x: 58, endPoint y: 168, distance: 77.9
click at [58, 91] on div "UTG" at bounding box center [58, 88] width 18 height 13
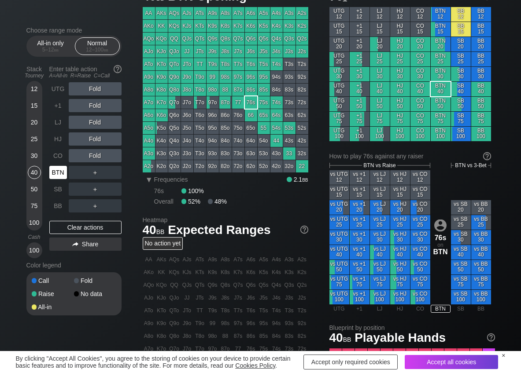
click at [56, 175] on div "BTN" at bounding box center [58, 172] width 18 height 13
click at [101, 120] on div "R ✕" at bounding box center [94, 122] width 17 height 13
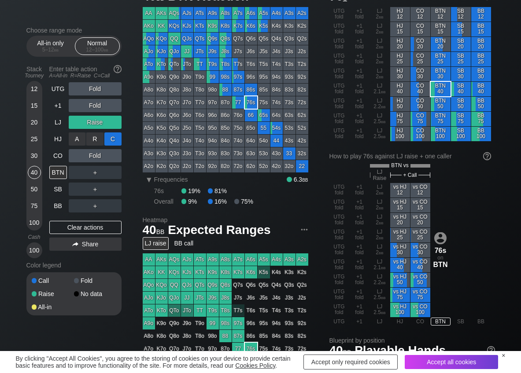
click at [109, 141] on div "C ✕" at bounding box center [112, 138] width 17 height 13
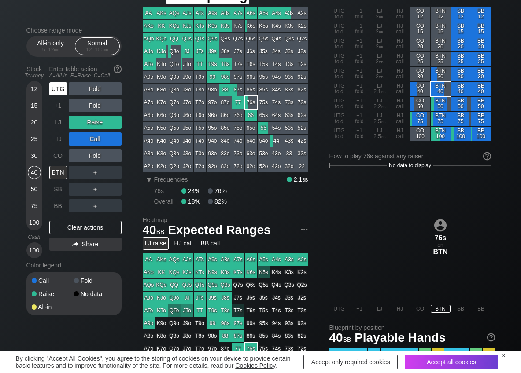
click at [62, 84] on div "UTG" at bounding box center [58, 88] width 18 height 13
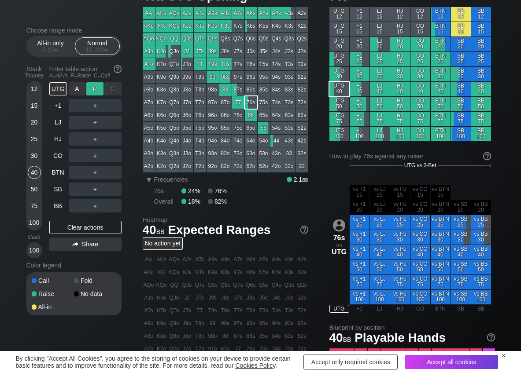
click at [92, 85] on div "R ✕" at bounding box center [94, 88] width 17 height 13
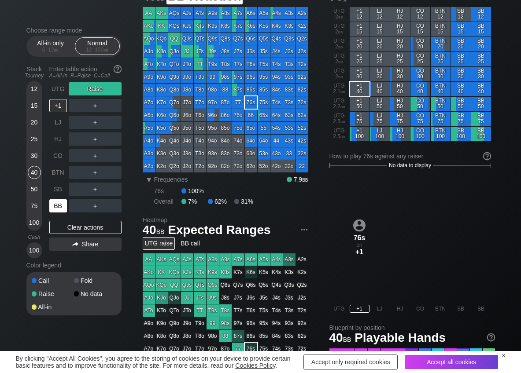
click at [54, 207] on div "BB" at bounding box center [58, 205] width 18 height 13
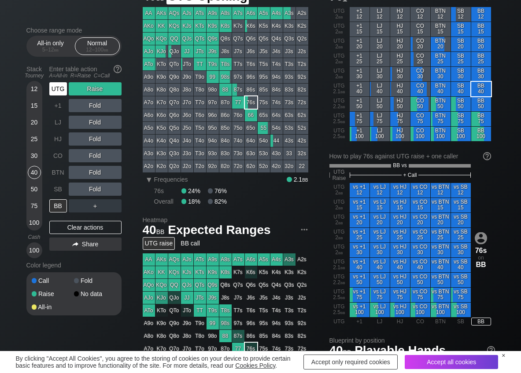
click at [55, 92] on div "UTG" at bounding box center [58, 88] width 18 height 13
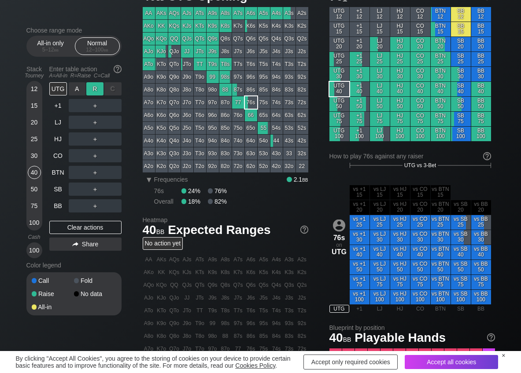
click at [94, 87] on div "R ✕" at bounding box center [94, 88] width 17 height 13
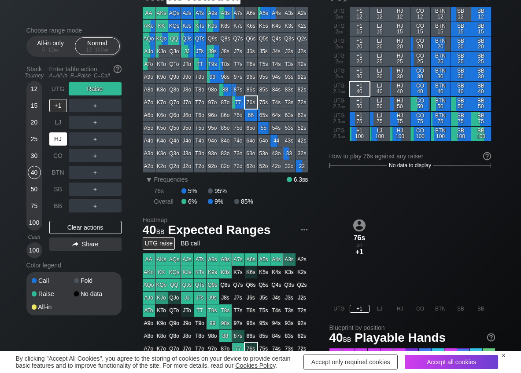
click at [56, 139] on div "HJ" at bounding box center [58, 138] width 18 height 13
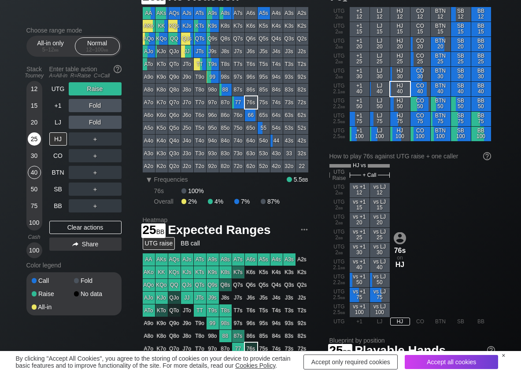
click at [33, 139] on div "25" at bounding box center [34, 138] width 13 height 13
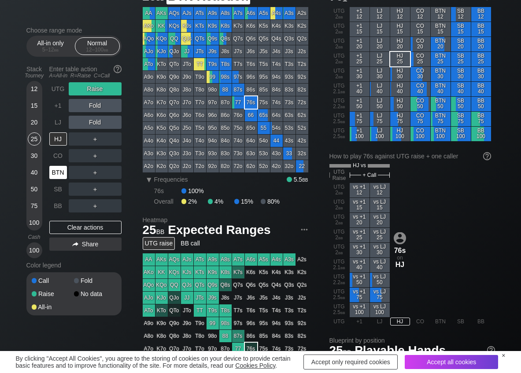
click at [59, 169] on div "BTN" at bounding box center [58, 172] width 18 height 13
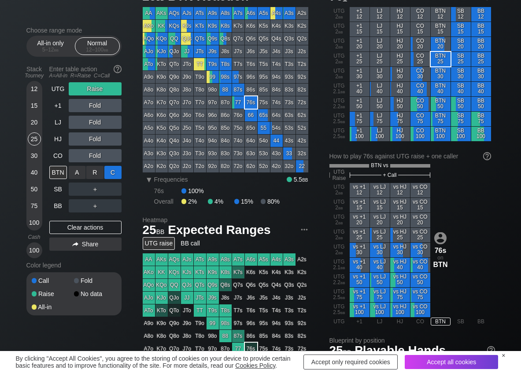
click at [110, 173] on div "C ✕" at bounding box center [112, 172] width 17 height 13
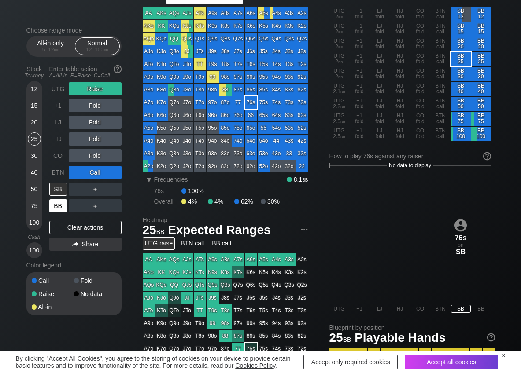
click at [57, 210] on div "BB" at bounding box center [58, 205] width 18 height 13
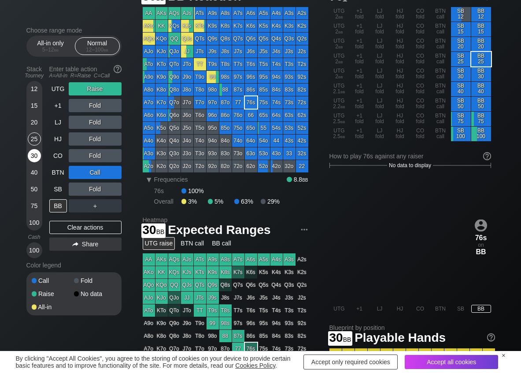
click at [33, 155] on div "30" at bounding box center [34, 155] width 13 height 13
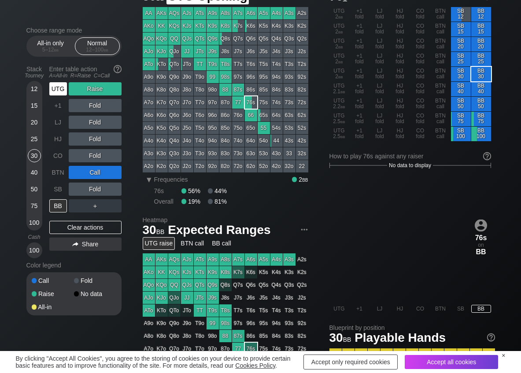
click at [60, 85] on div "UTG" at bounding box center [58, 88] width 18 height 13
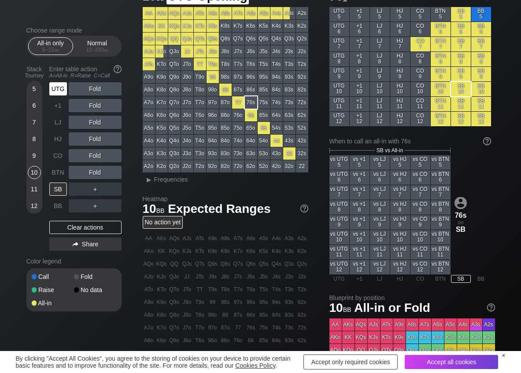
drag, startPoint x: 0, startPoint y: 0, endPoint x: 57, endPoint y: 88, distance: 105.0
click at [58, 87] on div "UTG" at bounding box center [58, 88] width 18 height 13
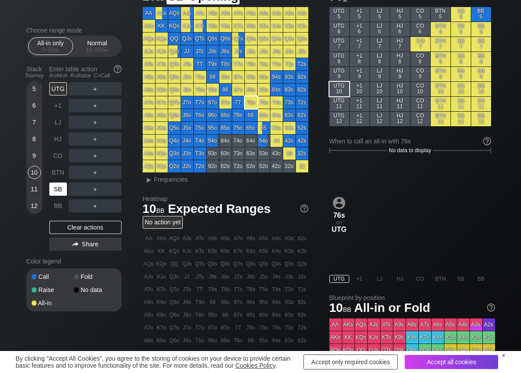
click at [63, 188] on div "SB" at bounding box center [58, 189] width 18 height 13
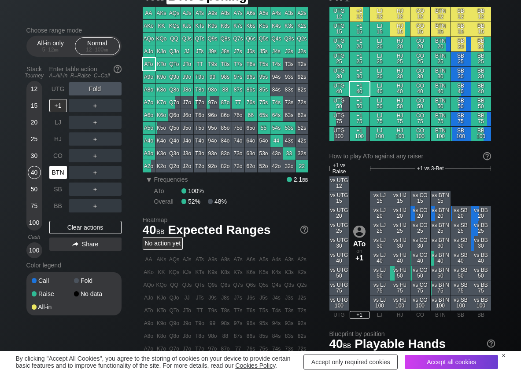
click at [56, 169] on div "BTN" at bounding box center [58, 172] width 18 height 13
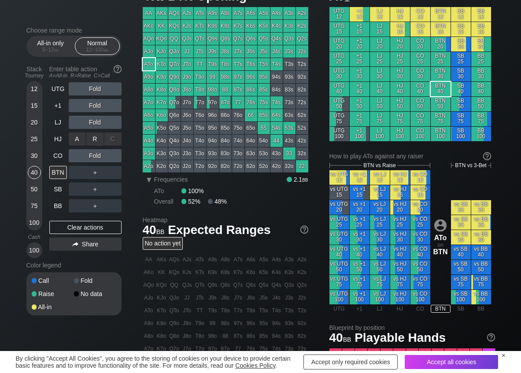
scroll to position [44, 0]
click at [93, 121] on div "R ✕" at bounding box center [94, 122] width 17 height 13
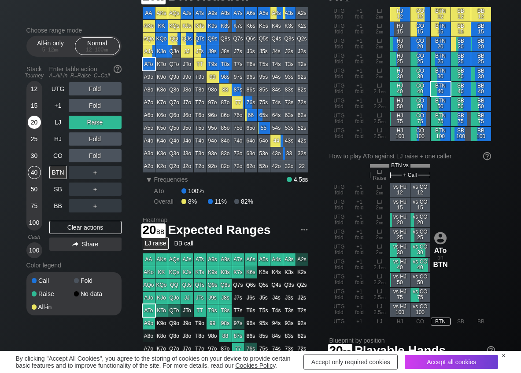
click at [37, 121] on div "20" at bounding box center [34, 122] width 13 height 13
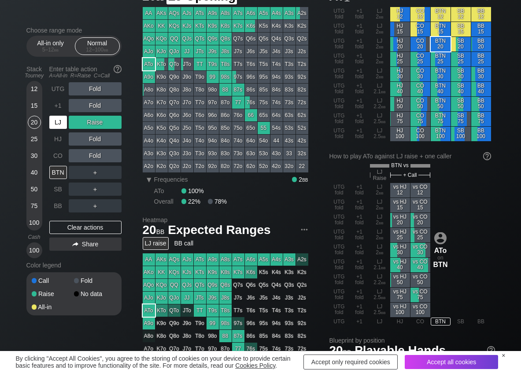
click at [63, 121] on div "LJ" at bounding box center [58, 122] width 18 height 13
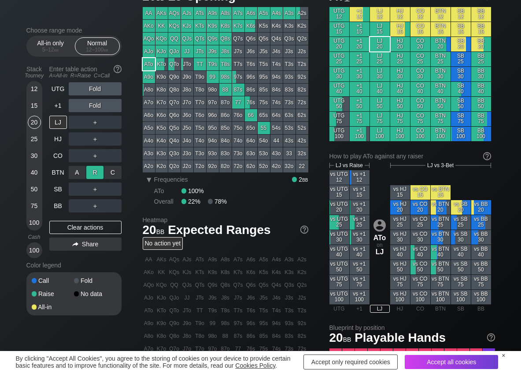
click at [91, 171] on div "R ✕" at bounding box center [94, 172] width 17 height 13
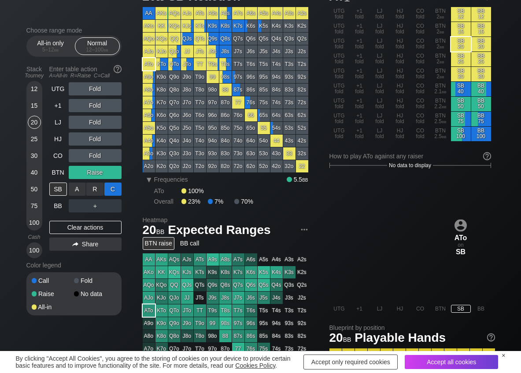
click at [113, 190] on div "C ✕" at bounding box center [112, 189] width 17 height 13
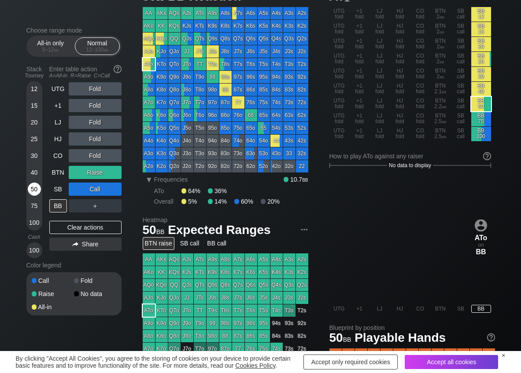
click at [34, 188] on div "50" at bounding box center [34, 189] width 13 height 13
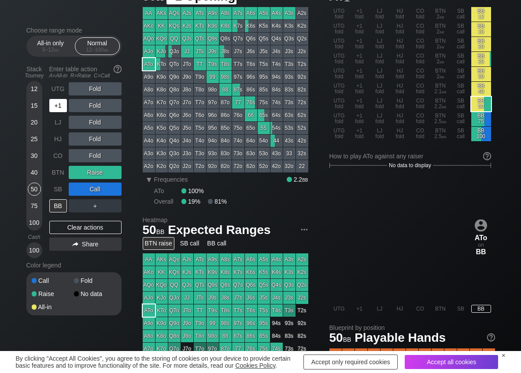
click at [59, 110] on div "+1" at bounding box center [58, 105] width 18 height 13
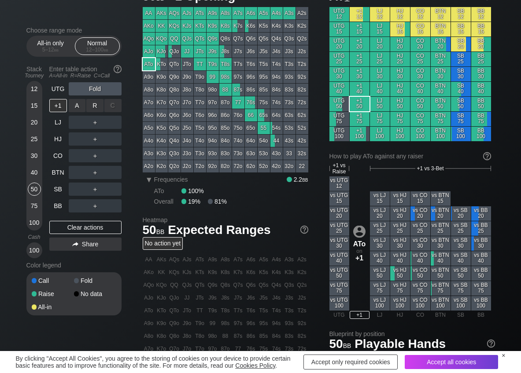
click at [96, 105] on div "R ✕" at bounding box center [94, 105] width 17 height 13
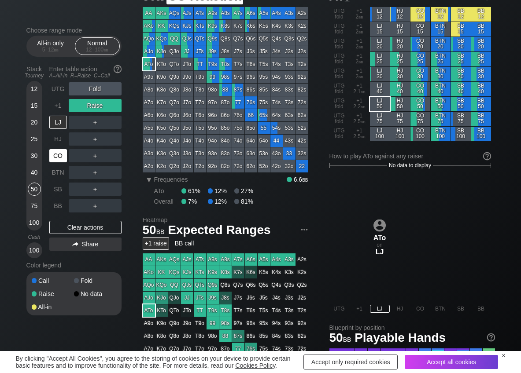
click at [55, 154] on div "CO" at bounding box center [58, 155] width 18 height 13
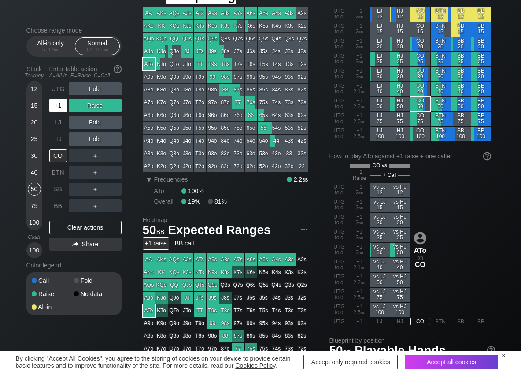
click at [60, 104] on div "+1" at bounding box center [58, 105] width 18 height 13
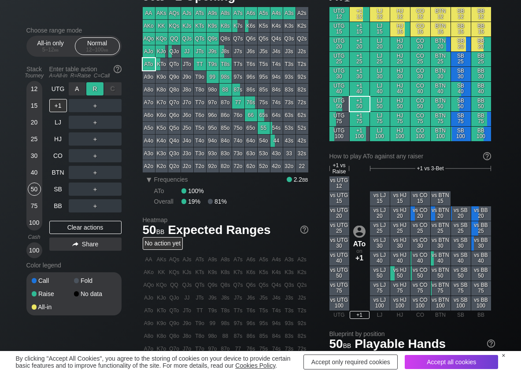
click at [91, 87] on div "R ✕" at bounding box center [94, 88] width 17 height 13
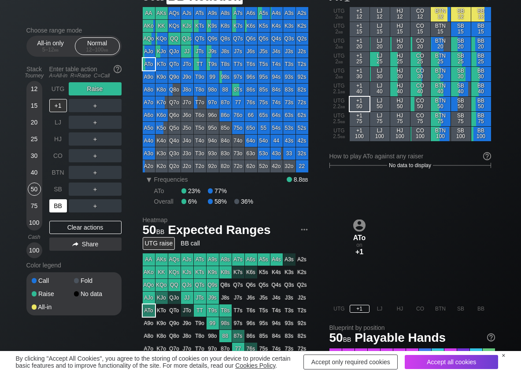
click at [59, 212] on div "BB" at bounding box center [58, 205] width 18 height 13
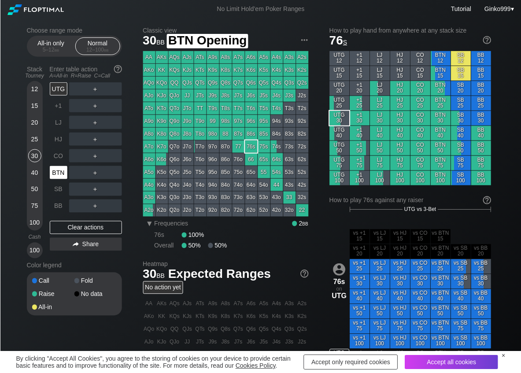
scroll to position [44, 0]
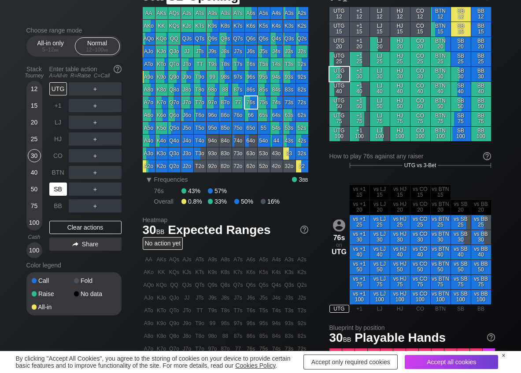
click at [57, 191] on div "SB" at bounding box center [58, 189] width 18 height 13
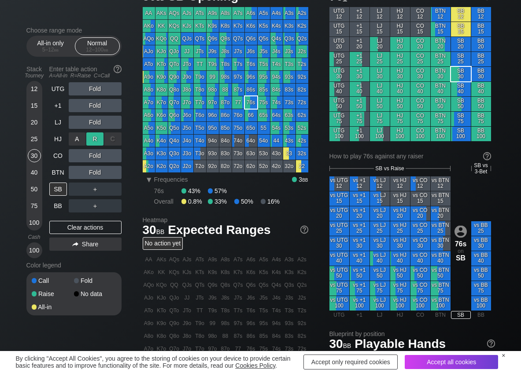
click at [99, 137] on div "R ✕" at bounding box center [94, 138] width 17 height 13
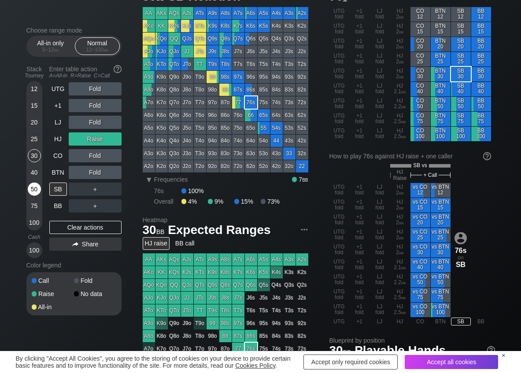
click at [39, 188] on div "50" at bounding box center [34, 189] width 13 height 13
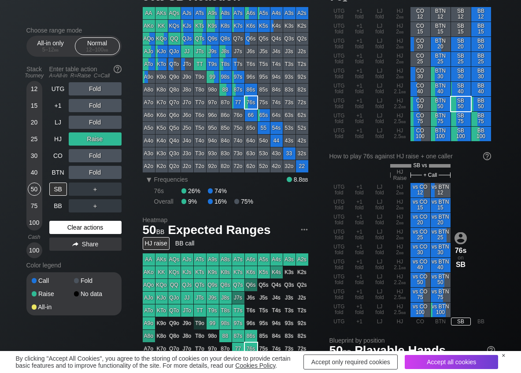
click at [66, 228] on div "Clear actions" at bounding box center [85, 227] width 72 height 13
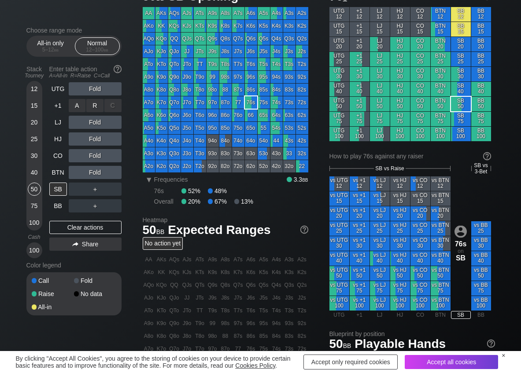
click at [97, 107] on div "R ✕" at bounding box center [94, 105] width 17 height 13
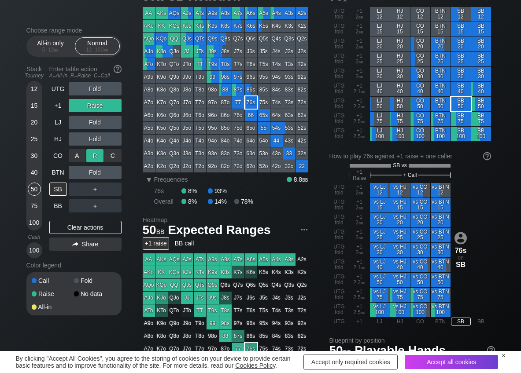
click at [96, 152] on div "R ✕" at bounding box center [94, 155] width 17 height 13
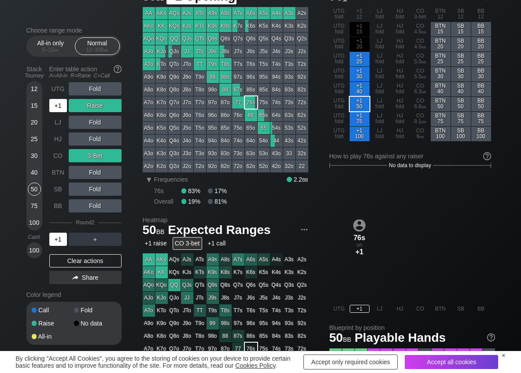
click at [60, 106] on div "+1" at bounding box center [58, 105] width 18 height 13
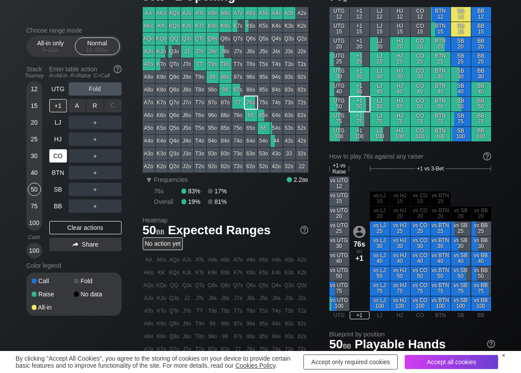
drag, startPoint x: 91, startPoint y: 103, endPoint x: 68, endPoint y: 158, distance: 60.2
click at [89, 104] on div "R ✕" at bounding box center [94, 105] width 17 height 13
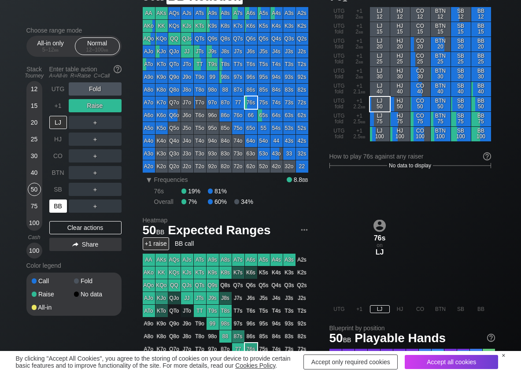
click at [63, 208] on div "BB" at bounding box center [58, 205] width 18 height 13
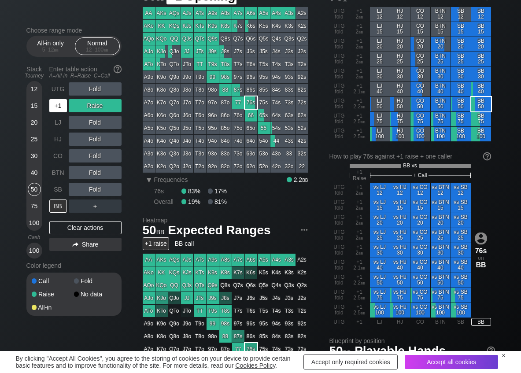
click at [60, 105] on div "+1" at bounding box center [58, 105] width 18 height 13
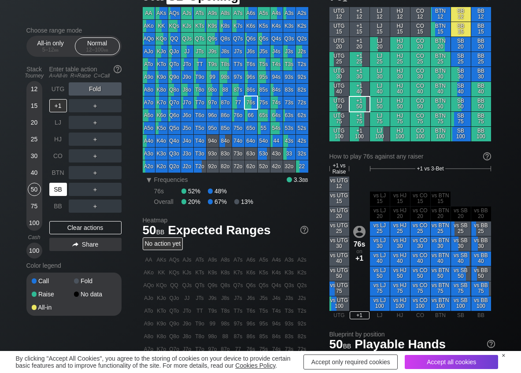
click at [52, 186] on div "SB" at bounding box center [58, 189] width 18 height 13
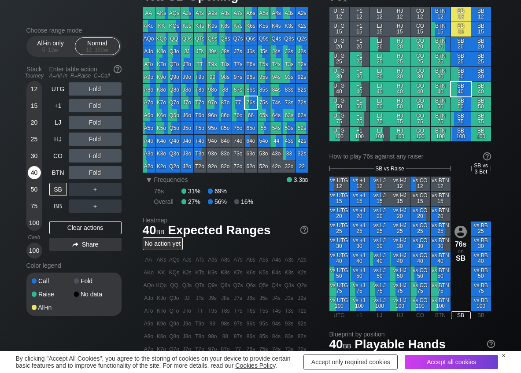
click at [31, 172] on div "40" at bounding box center [34, 172] width 13 height 13
click at [89, 91] on div "R ✕" at bounding box center [94, 88] width 17 height 13
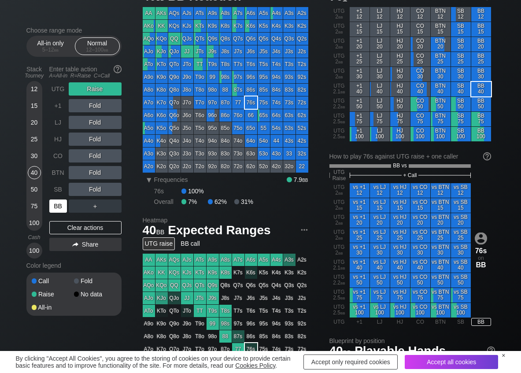
click at [64, 203] on div "BB" at bounding box center [58, 205] width 18 height 13
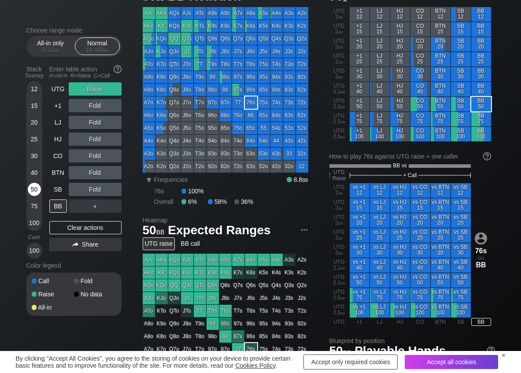
click at [31, 191] on div "50" at bounding box center [34, 189] width 13 height 13
click at [114, 123] on div "C ✕" at bounding box center [112, 122] width 17 height 13
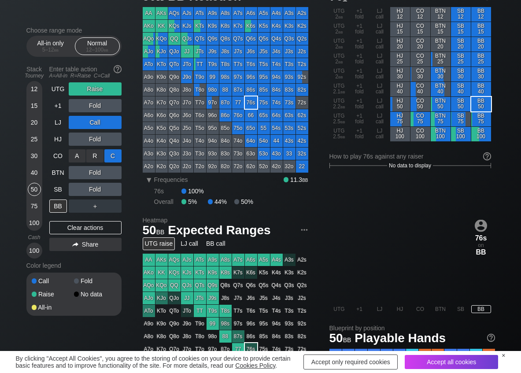
click at [116, 155] on div "C ✕" at bounding box center [112, 155] width 17 height 13
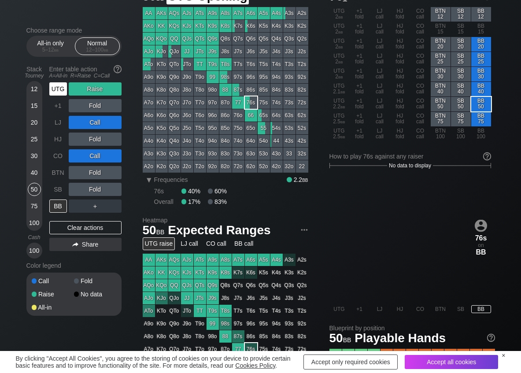
click at [63, 83] on div "UTG" at bounding box center [58, 88] width 18 height 13
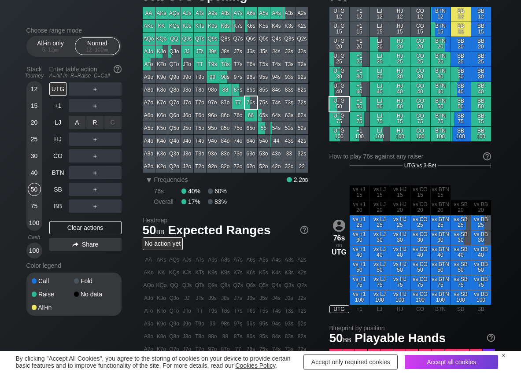
click at [96, 122] on div "R ✕" at bounding box center [94, 122] width 17 height 13
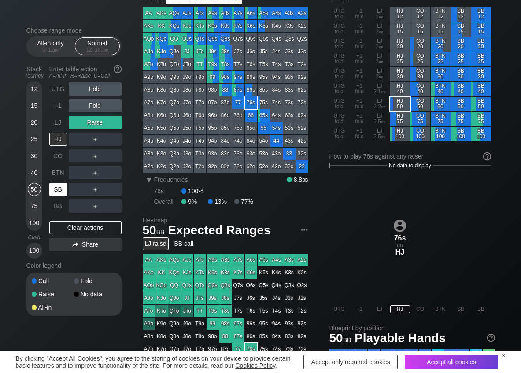
click at [59, 187] on div "SB" at bounding box center [58, 189] width 18 height 13
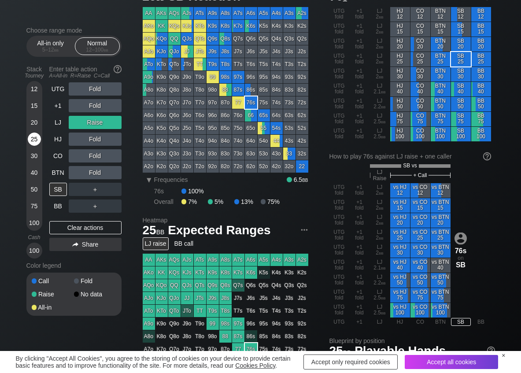
click at [31, 141] on div "25" at bounding box center [34, 138] width 13 height 13
click at [92, 190] on div "R ✕" at bounding box center [94, 189] width 17 height 13
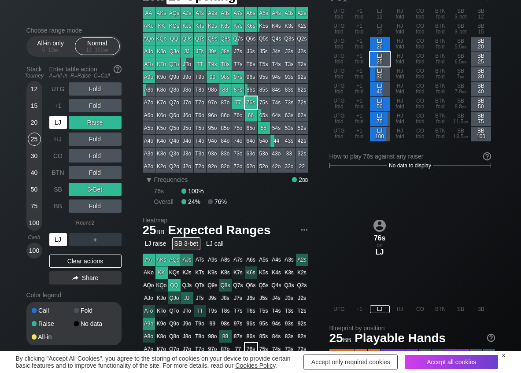
click at [53, 125] on div "LJ" at bounding box center [58, 122] width 18 height 13
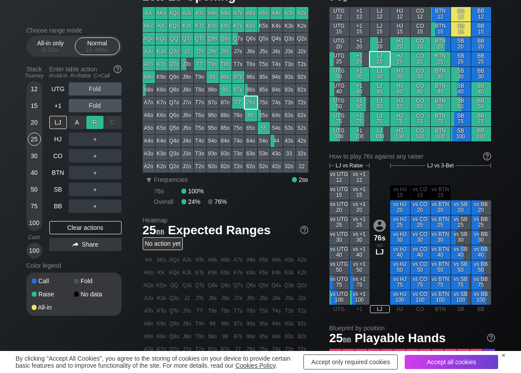
click at [94, 122] on div "R ✕" at bounding box center [94, 122] width 17 height 13
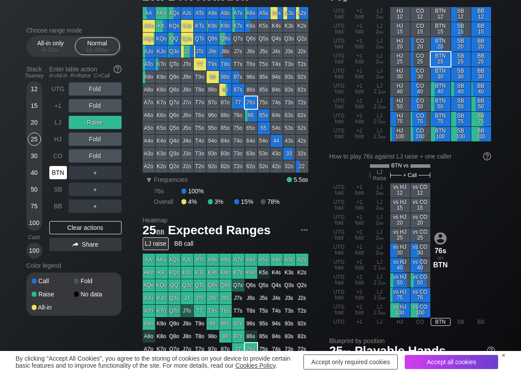
click at [53, 172] on div "BTN" at bounding box center [58, 172] width 18 height 13
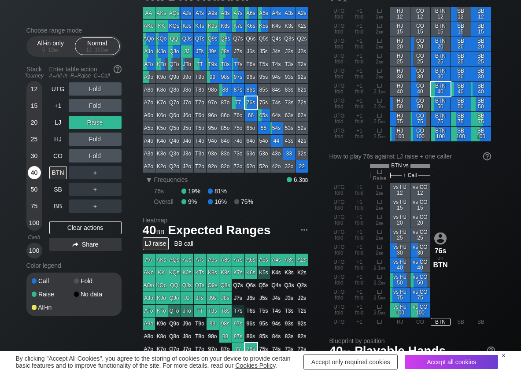
click at [32, 175] on div "40" at bounding box center [34, 172] width 13 height 13
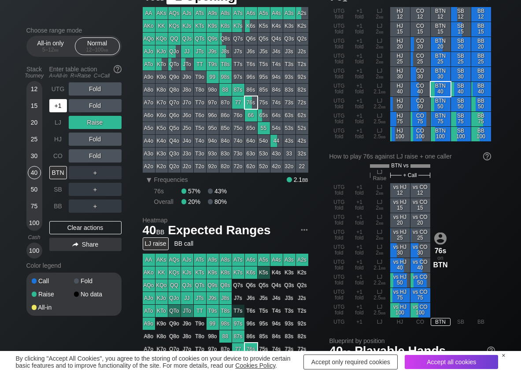
drag, startPoint x: 59, startPoint y: 102, endPoint x: 70, endPoint y: 106, distance: 12.0
click at [59, 103] on div "+1" at bounding box center [58, 105] width 18 height 13
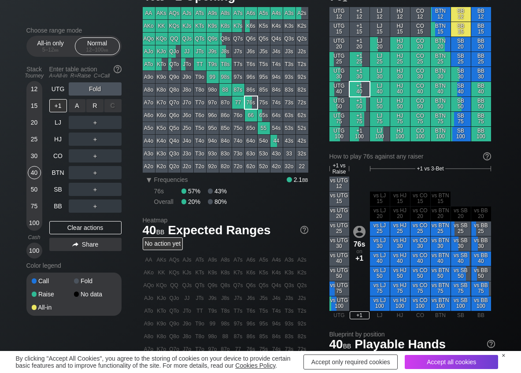
click at [107, 105] on div "C ✕" at bounding box center [112, 105] width 17 height 13
click at [96, 103] on div "R ✕" at bounding box center [94, 105] width 17 height 13
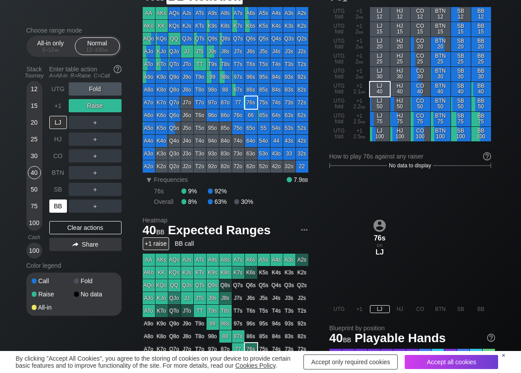
click at [56, 209] on div "BB" at bounding box center [58, 205] width 18 height 13
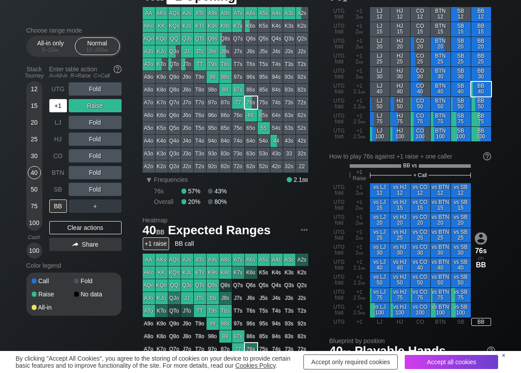
click at [62, 107] on div "+1" at bounding box center [58, 105] width 18 height 13
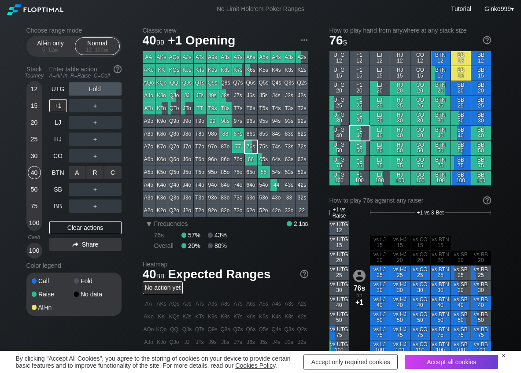
click at [92, 165] on div "A ✕ R ✕ C ✕ ＋" at bounding box center [95, 172] width 53 height 20
click at [98, 170] on div "R ✕" at bounding box center [94, 172] width 17 height 13
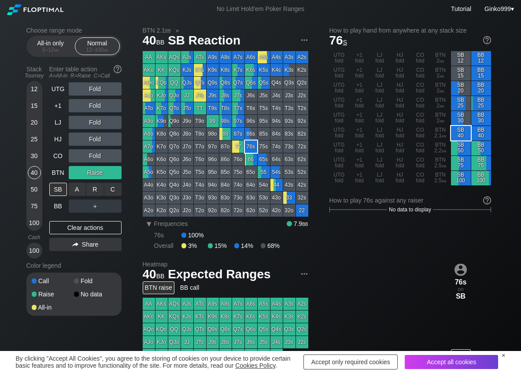
click at [117, 185] on div "C ✕" at bounding box center [112, 189] width 17 height 13
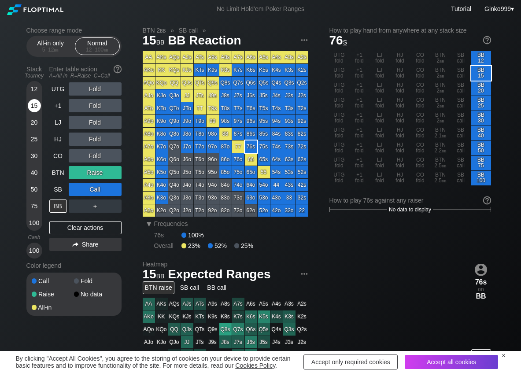
click at [35, 109] on div "15" at bounding box center [34, 105] width 13 height 13
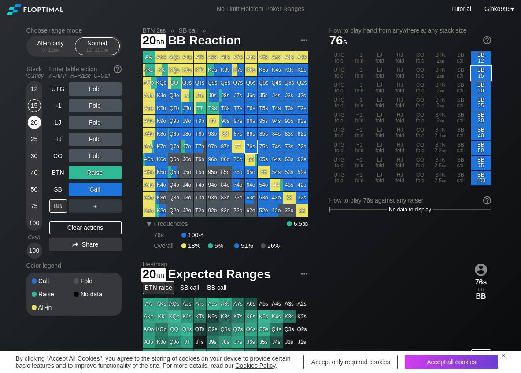
click at [32, 122] on div "20" at bounding box center [34, 122] width 13 height 13
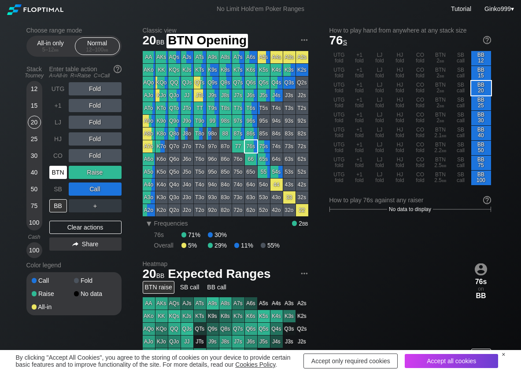
click at [54, 177] on div "BTN" at bounding box center [58, 172] width 18 height 13
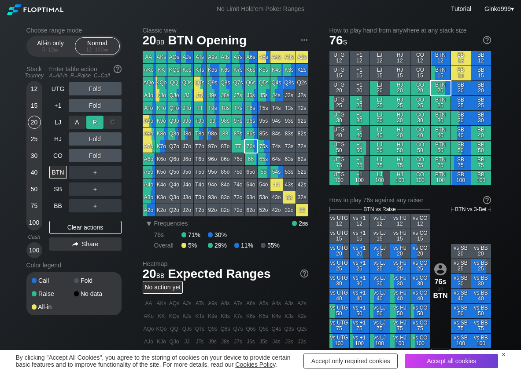
click at [97, 129] on div "R ✕" at bounding box center [94, 122] width 17 height 13
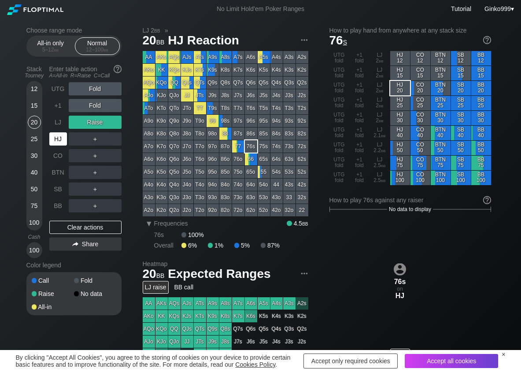
click at [63, 139] on div "HJ" at bounding box center [58, 138] width 18 height 13
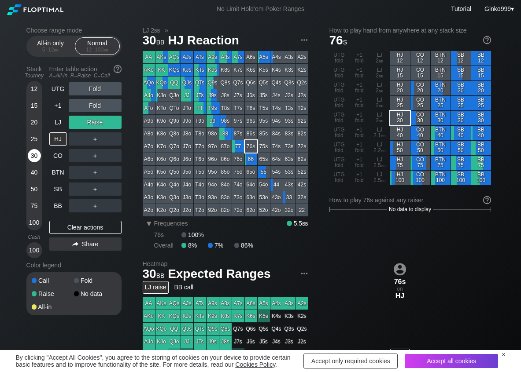
click at [36, 150] on div "30" at bounding box center [34, 155] width 13 height 13
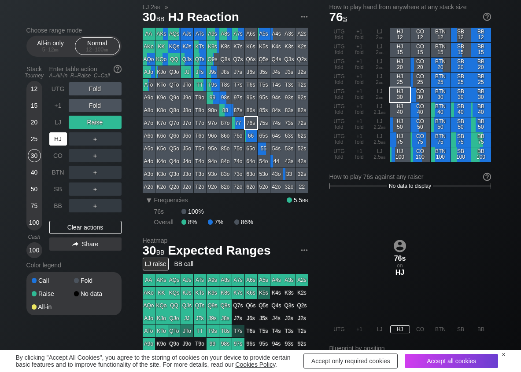
scroll to position [44, 0]
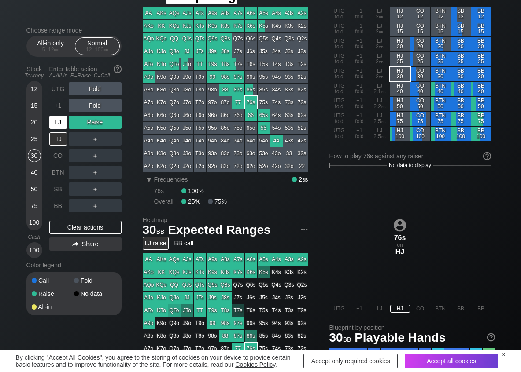
click at [55, 122] on div "LJ" at bounding box center [58, 122] width 18 height 13
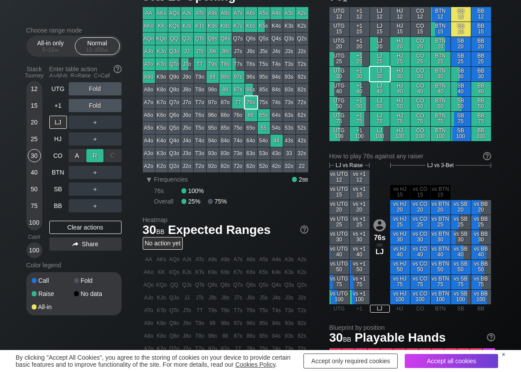
click at [96, 158] on div "R ✕" at bounding box center [94, 155] width 17 height 13
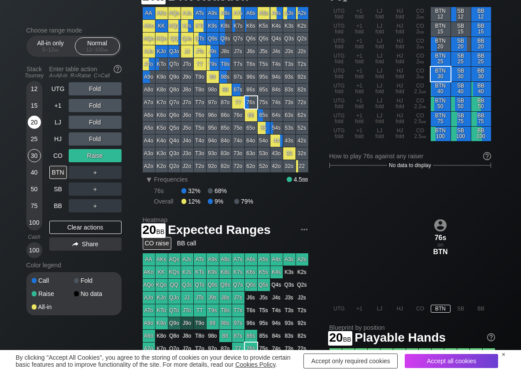
click at [32, 122] on div "20" at bounding box center [34, 122] width 13 height 13
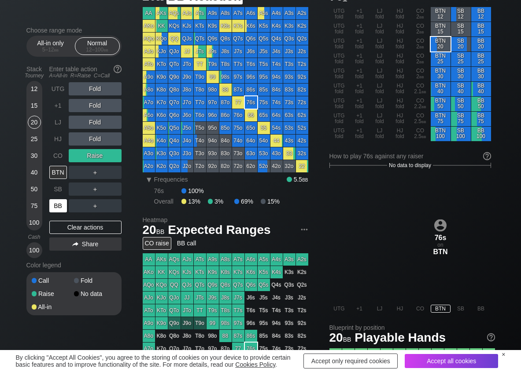
click at [55, 206] on div "BB" at bounding box center [58, 205] width 18 height 13
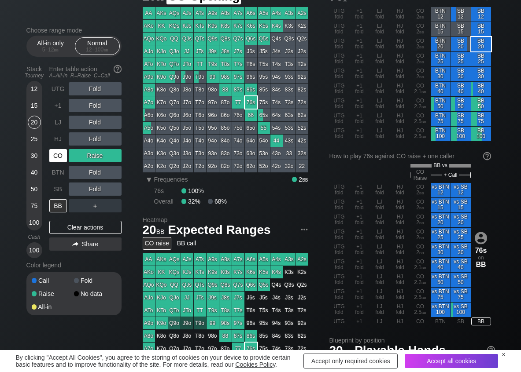
click at [59, 155] on div "CO" at bounding box center [58, 155] width 18 height 13
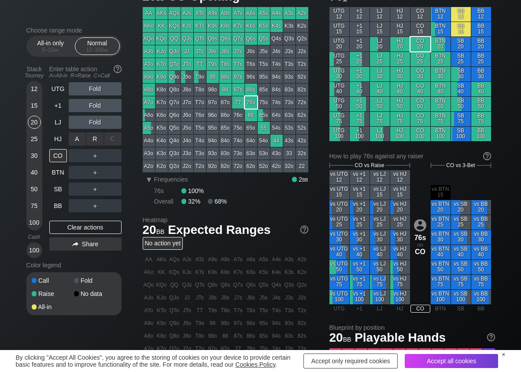
click at [96, 140] on div "R ✕" at bounding box center [94, 138] width 17 height 13
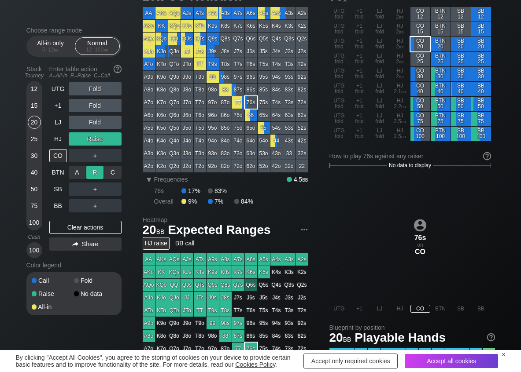
click at [92, 171] on div "R ✕" at bounding box center [94, 172] width 17 height 13
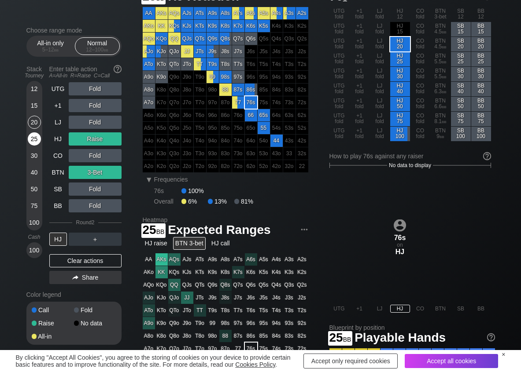
click at [37, 140] on div "25" at bounding box center [34, 138] width 13 height 13
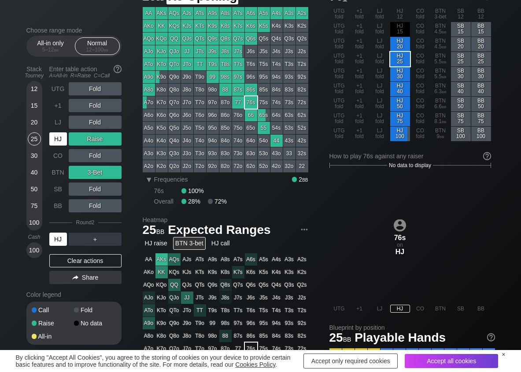
click at [53, 138] on div "HJ" at bounding box center [58, 138] width 18 height 13
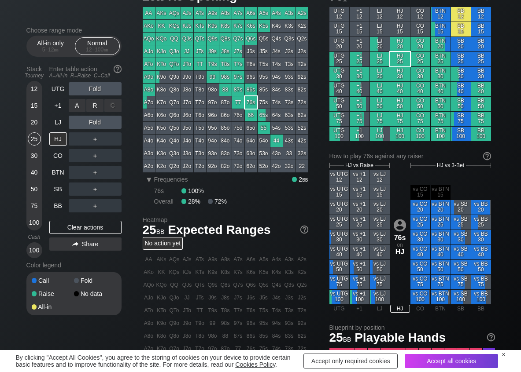
click at [97, 105] on div "R ✕" at bounding box center [94, 105] width 17 height 13
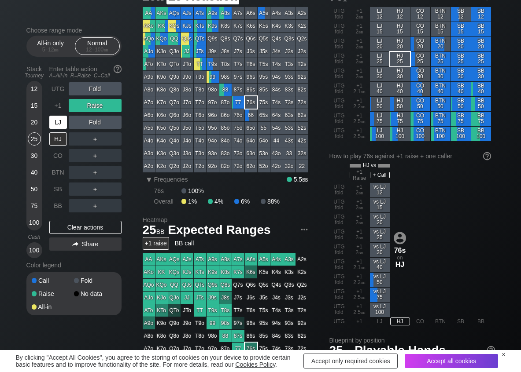
click at [56, 123] on div "LJ" at bounding box center [58, 122] width 18 height 13
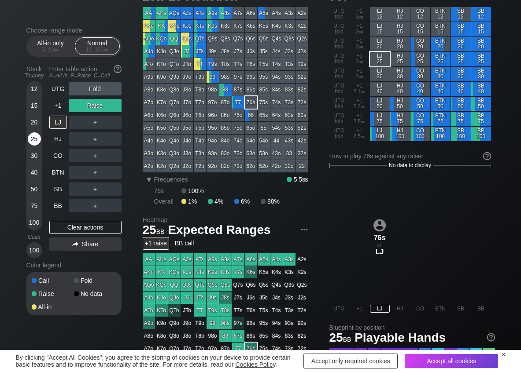
click at [33, 141] on div "25" at bounding box center [34, 138] width 13 height 13
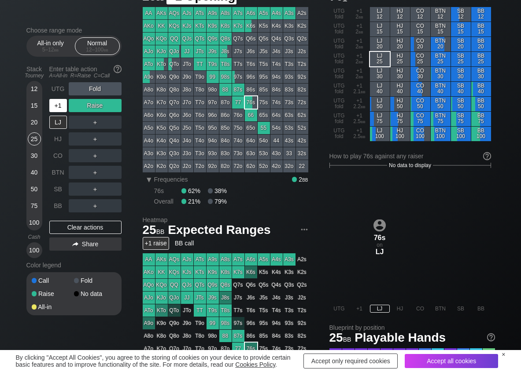
click at [55, 107] on div "+1" at bounding box center [58, 105] width 18 height 13
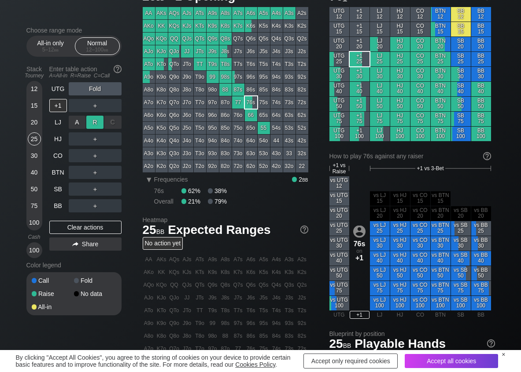
click at [100, 126] on div "R ✕" at bounding box center [94, 122] width 17 height 13
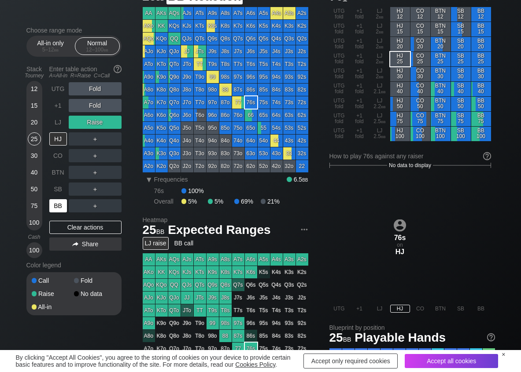
click at [58, 209] on div "BB" at bounding box center [58, 205] width 18 height 13
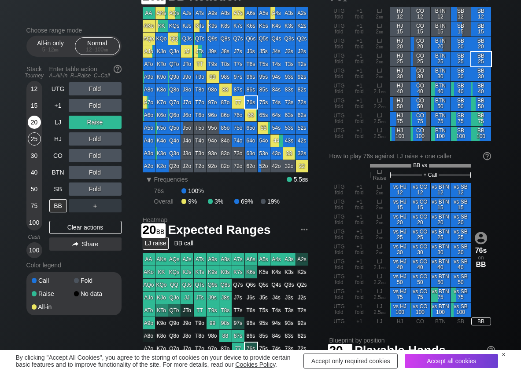
click at [32, 125] on div "20" at bounding box center [34, 122] width 13 height 13
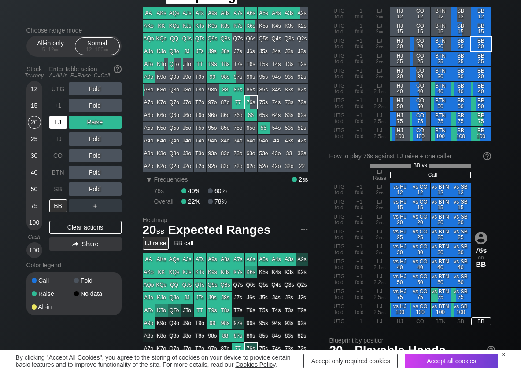
click at [59, 125] on div "LJ" at bounding box center [58, 122] width 18 height 13
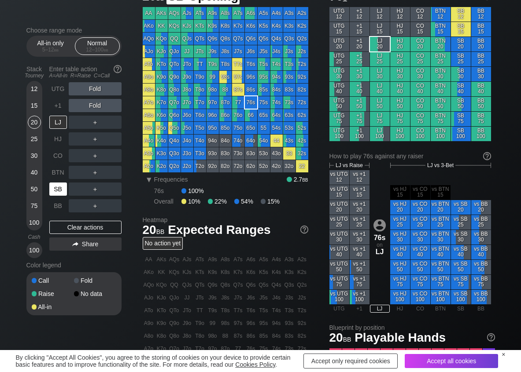
click at [56, 189] on div "SB" at bounding box center [58, 189] width 18 height 13
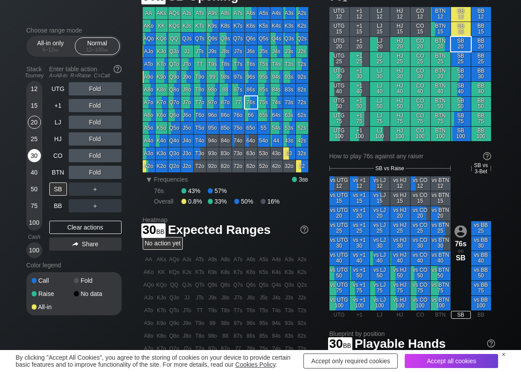
click at [36, 155] on div "30" at bounding box center [34, 155] width 13 height 13
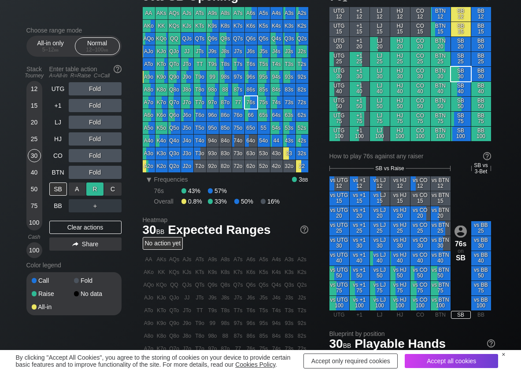
click at [100, 191] on div "R ✕" at bounding box center [94, 189] width 17 height 13
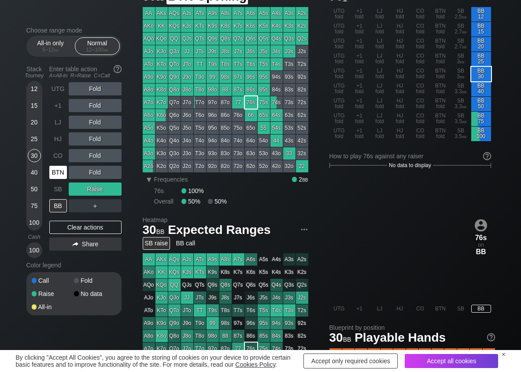
click at [55, 170] on div "BTN" at bounding box center [58, 172] width 18 height 13
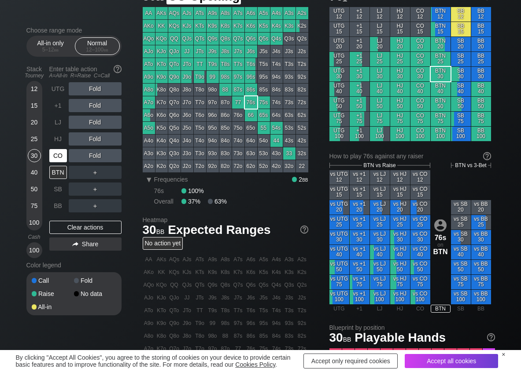
drag, startPoint x: 58, startPoint y: 160, endPoint x: 80, endPoint y: 141, distance: 29.7
click at [63, 155] on div "CO" at bounding box center [58, 155] width 18 height 13
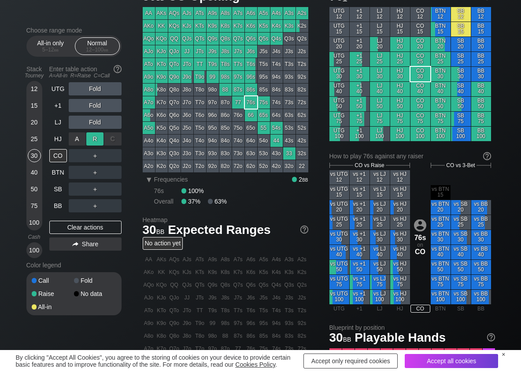
click at [92, 136] on div "R ✕" at bounding box center [94, 138] width 17 height 13
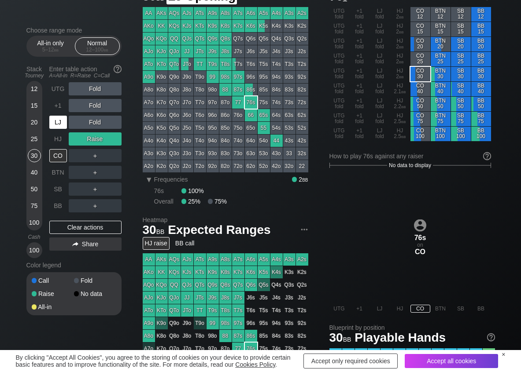
click at [57, 128] on div "LJ" at bounding box center [58, 122] width 18 height 13
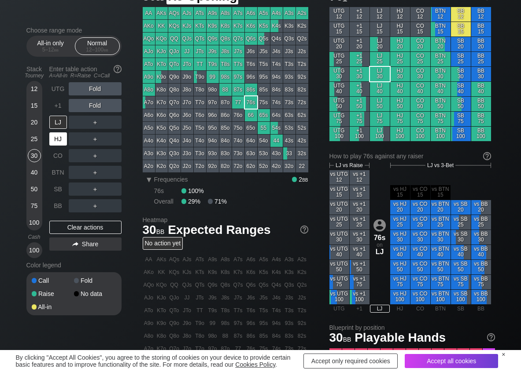
click at [53, 141] on div "HJ" at bounding box center [58, 138] width 18 height 13
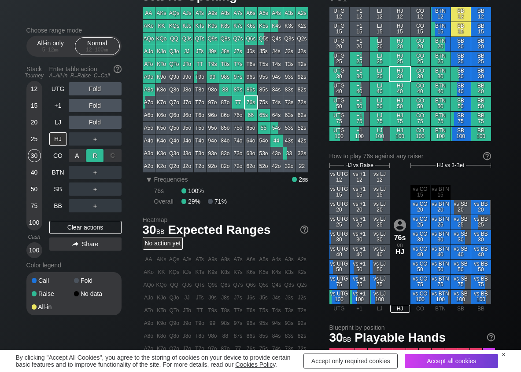
click at [99, 156] on div "R ✕" at bounding box center [94, 155] width 17 height 13
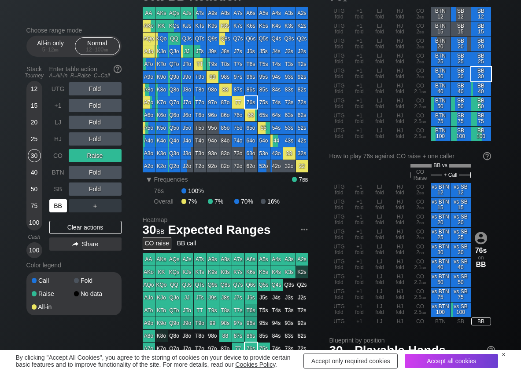
click at [54, 206] on div "BB" at bounding box center [58, 205] width 18 height 13
click at [71, 188] on div "A ✕" at bounding box center [77, 189] width 17 height 13
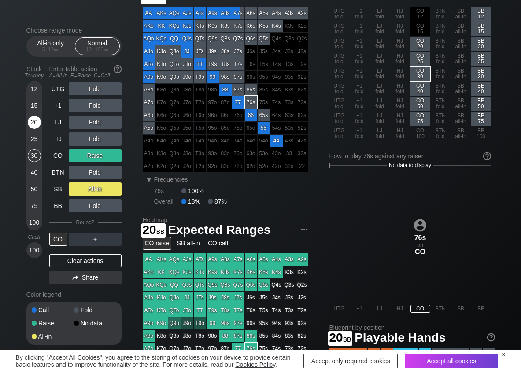
click at [32, 125] on div "20" at bounding box center [34, 122] width 13 height 13
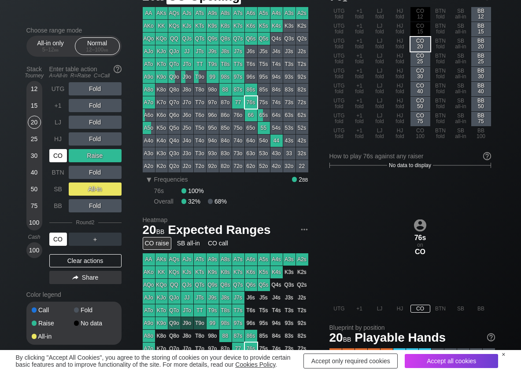
click at [55, 160] on div "CO" at bounding box center [58, 155] width 18 height 13
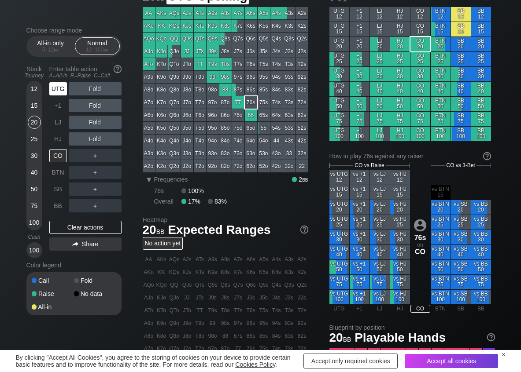
click at [60, 84] on div "UTG" at bounding box center [58, 88] width 18 height 13
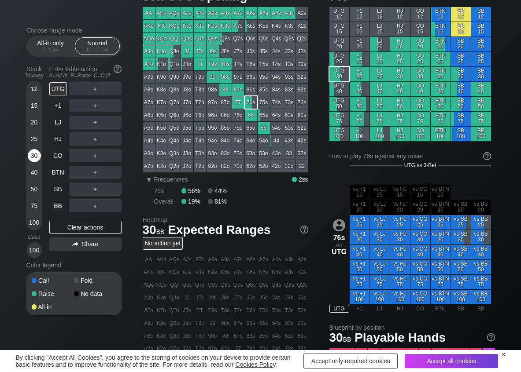
click at [36, 150] on div "30" at bounding box center [34, 155] width 13 height 13
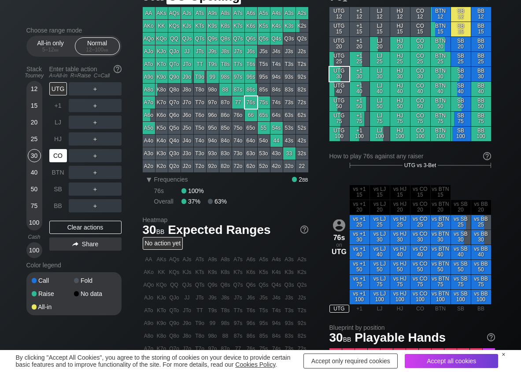
drag, startPoint x: 63, startPoint y: 150, endPoint x: 56, endPoint y: 149, distance: 6.6
click at [63, 150] on div "CO" at bounding box center [58, 155] width 18 height 13
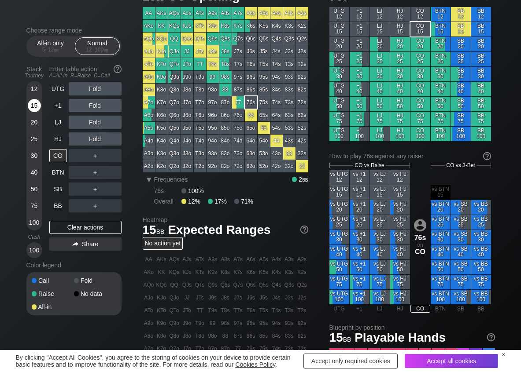
click at [34, 107] on div "15" at bounding box center [34, 105] width 13 height 13
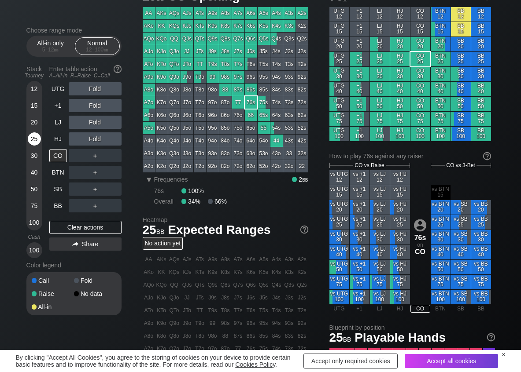
click at [32, 139] on div "25" at bounding box center [34, 138] width 13 height 13
click at [92, 87] on div "R ✕" at bounding box center [94, 88] width 17 height 13
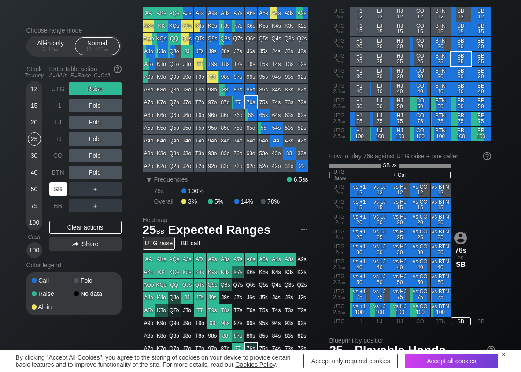
click at [62, 186] on div "SB" at bounding box center [58, 189] width 18 height 13
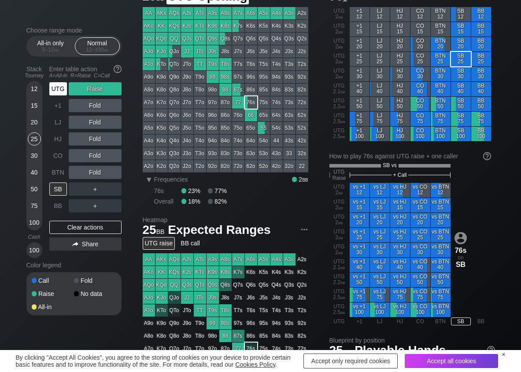
drag, startPoint x: 58, startPoint y: 87, endPoint x: 59, endPoint y: 95, distance: 7.5
click at [58, 87] on div "UTG" at bounding box center [58, 88] width 18 height 13
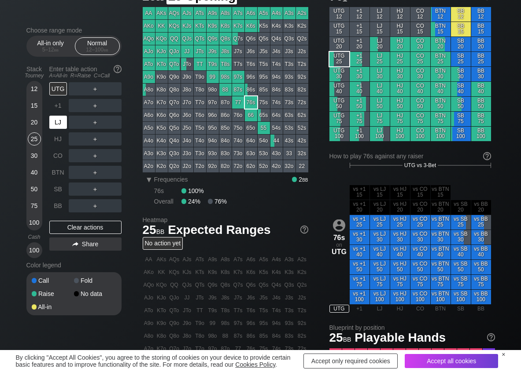
click at [59, 118] on div "LJ" at bounding box center [58, 122] width 18 height 13
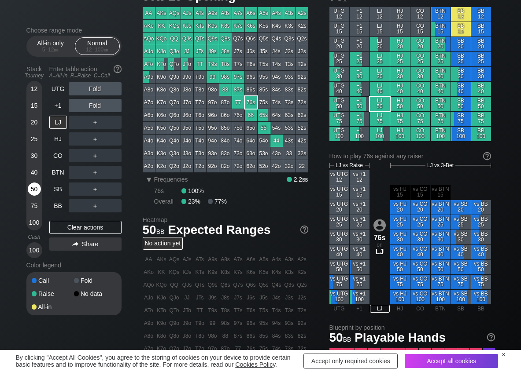
click at [36, 192] on div "50" at bounding box center [34, 189] width 13 height 13
drag, startPoint x: 89, startPoint y: 124, endPoint x: 85, endPoint y: 150, distance: 26.4
click at [89, 124] on div "R ✕" at bounding box center [94, 122] width 17 height 13
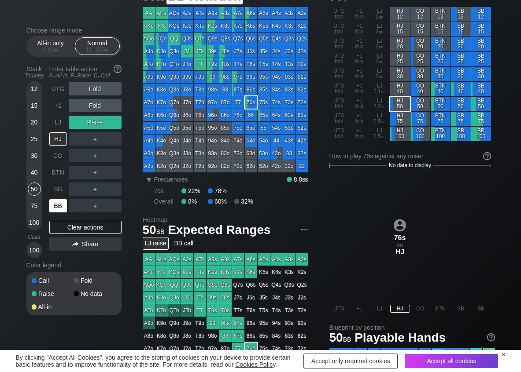
click at [54, 205] on div "BB" at bounding box center [58, 205] width 18 height 13
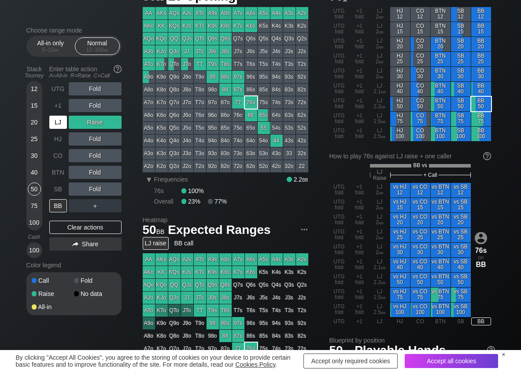
click at [56, 122] on div "LJ" at bounding box center [58, 122] width 18 height 13
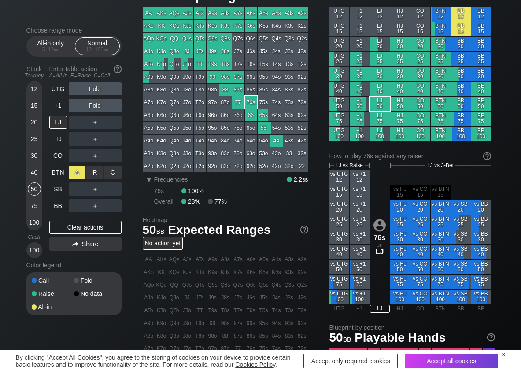
click at [77, 171] on div "A ✕" at bounding box center [77, 172] width 17 height 13
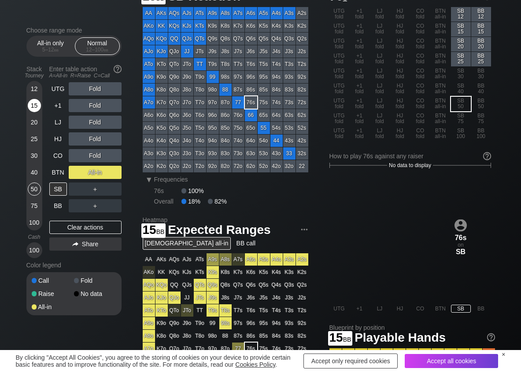
click at [39, 107] on div "15" at bounding box center [34, 105] width 13 height 13
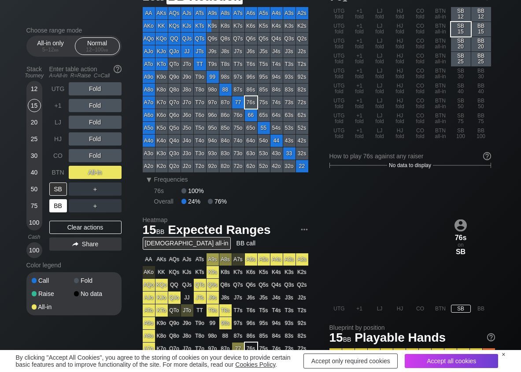
click at [58, 207] on div "BB" at bounding box center [58, 205] width 18 height 13
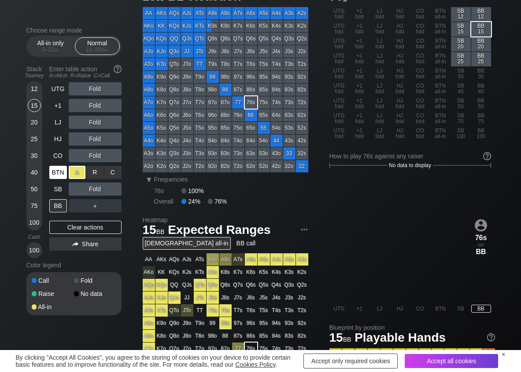
drag, startPoint x: 69, startPoint y: 170, endPoint x: 60, endPoint y: 174, distance: 9.9
click at [69, 170] on div "A ✕" at bounding box center [77, 172] width 17 height 13
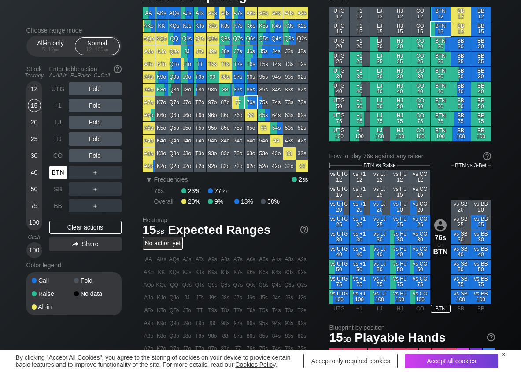
click at [60, 174] on div "BTN" at bounding box center [58, 172] width 18 height 13
drag, startPoint x: 101, startPoint y: 118, endPoint x: 84, endPoint y: 134, distance: 23.3
click at [99, 118] on div "R ✕" at bounding box center [94, 122] width 17 height 13
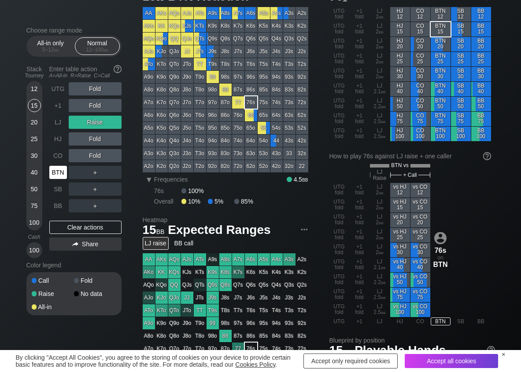
click at [56, 176] on div "BTN" at bounding box center [58, 172] width 18 height 13
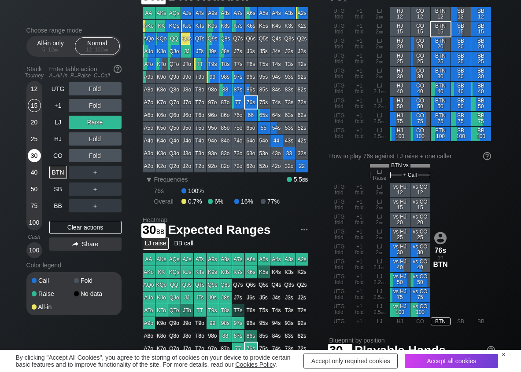
click at [35, 156] on div "30" at bounding box center [34, 155] width 13 height 13
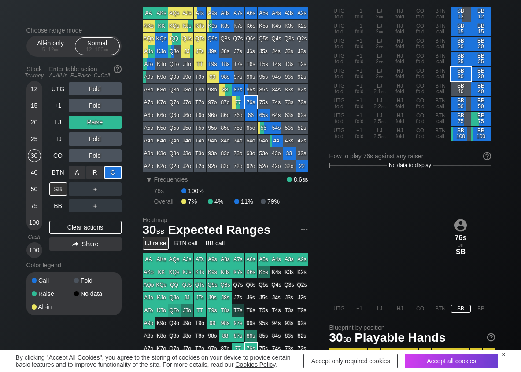
click at [114, 171] on div "C ✕" at bounding box center [112, 172] width 17 height 13
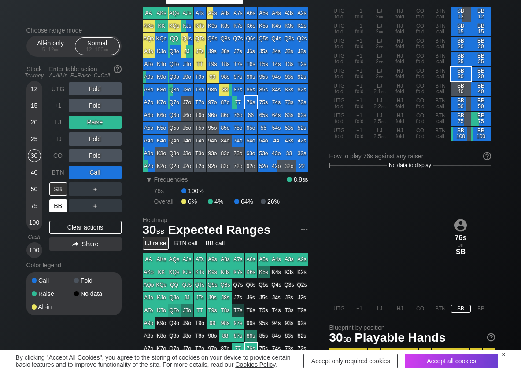
click at [64, 200] on div "BB" at bounding box center [58, 205] width 18 height 13
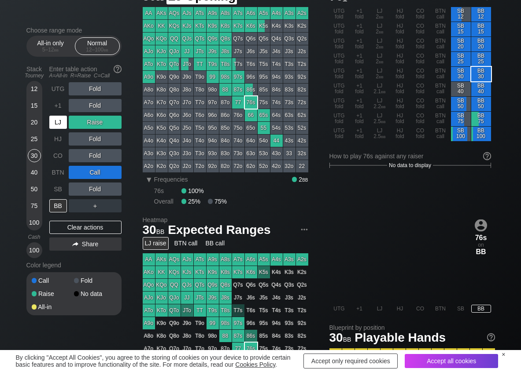
click at [55, 121] on div "LJ" at bounding box center [58, 122] width 18 height 13
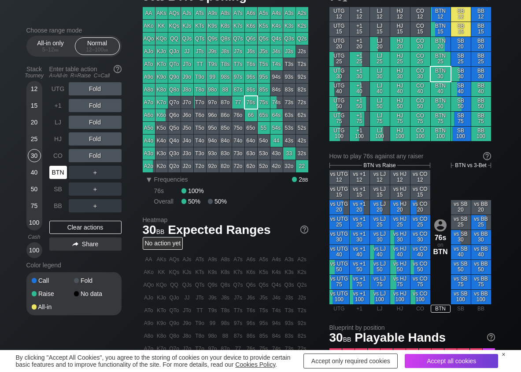
click at [61, 175] on div "BTN" at bounding box center [58, 172] width 18 height 13
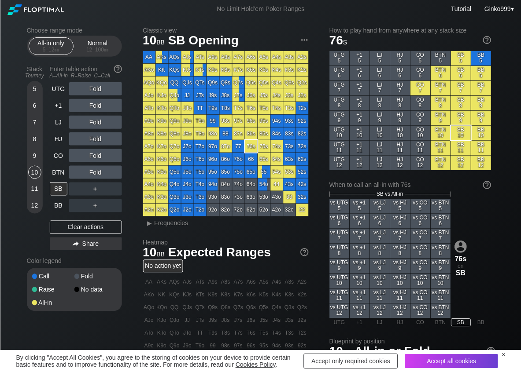
scroll to position [44, 0]
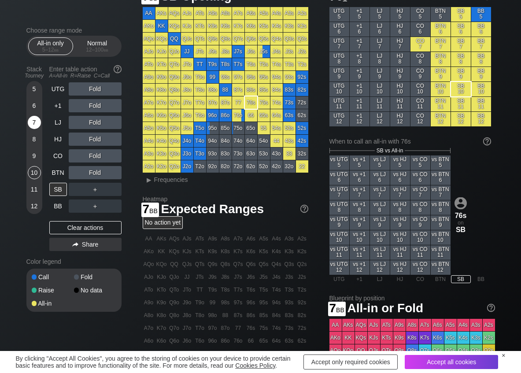
click at [34, 125] on div "7" at bounding box center [34, 122] width 13 height 13
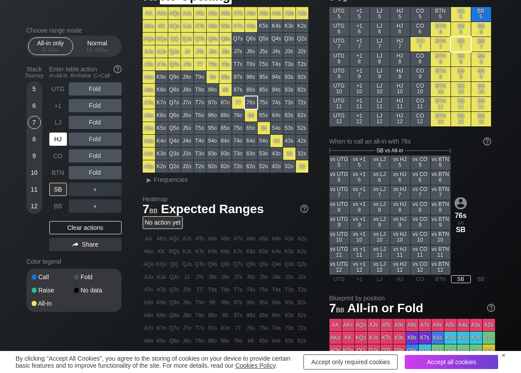
click at [58, 137] on div "HJ" at bounding box center [58, 138] width 18 height 13
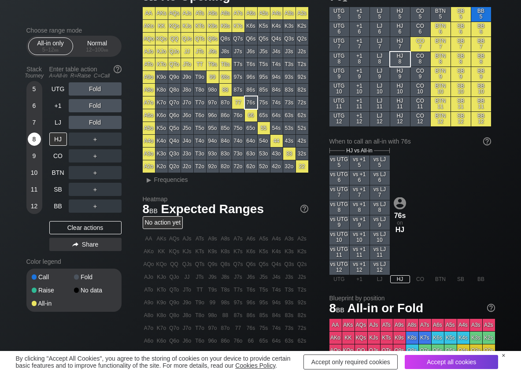
click at [35, 141] on div "8" at bounding box center [34, 138] width 13 height 13
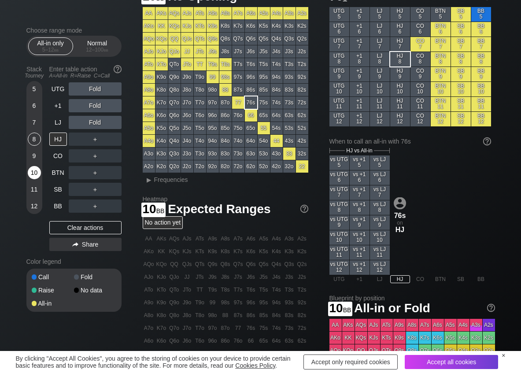
drag, startPoint x: 38, startPoint y: 170, endPoint x: 44, endPoint y: 186, distance: 16.3
click at [38, 173] on div "10" at bounding box center [34, 172] width 13 height 13
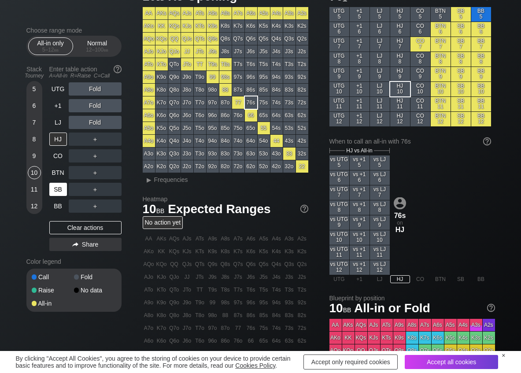
click at [52, 187] on div "SB" at bounding box center [58, 189] width 18 height 13
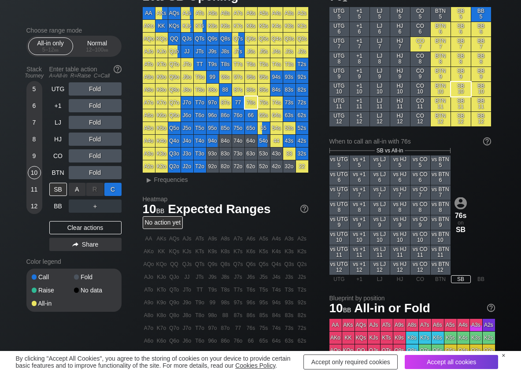
click at [114, 185] on div "C ✕" at bounding box center [112, 189] width 17 height 13
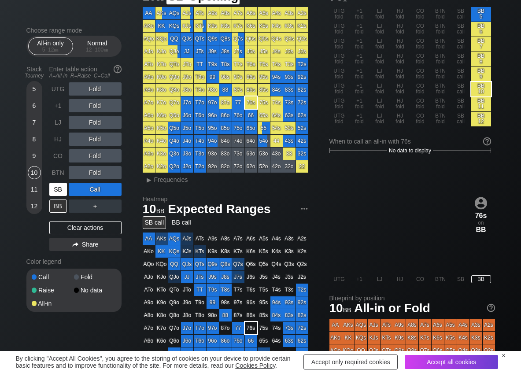
click at [58, 186] on div "SB" at bounding box center [58, 189] width 18 height 13
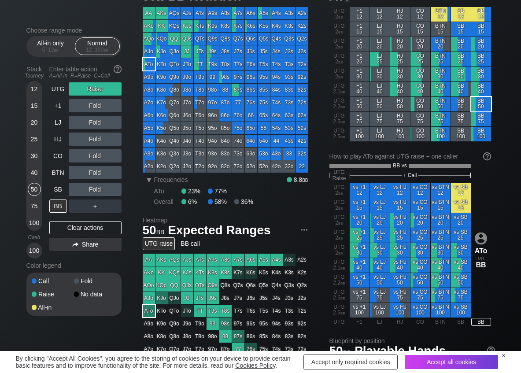
scroll to position [44, 0]
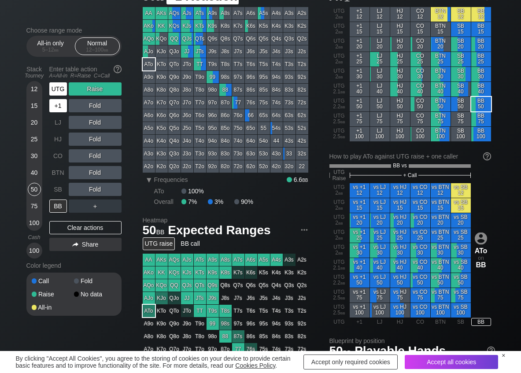
click at [60, 95] on div "UTG" at bounding box center [58, 89] width 19 height 17
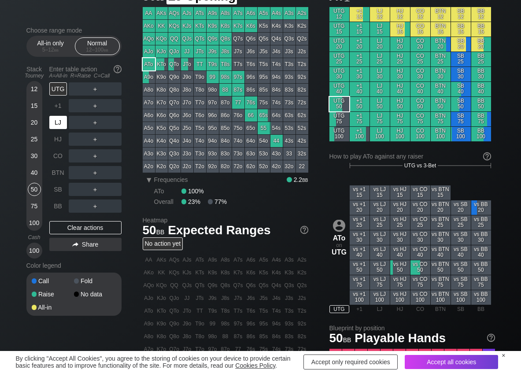
drag, startPoint x: 56, startPoint y: 121, endPoint x: 34, endPoint y: 139, distance: 28.7
click at [54, 121] on div "LJ" at bounding box center [58, 122] width 18 height 13
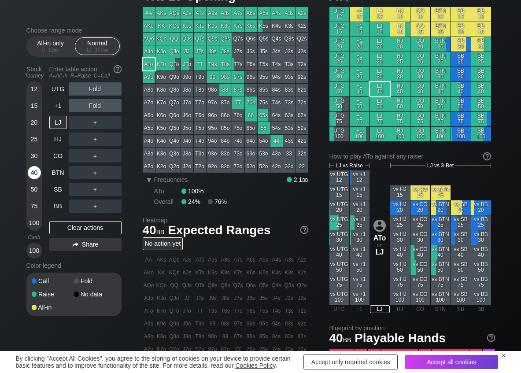
click at [32, 167] on div "40" at bounding box center [34, 172] width 13 height 13
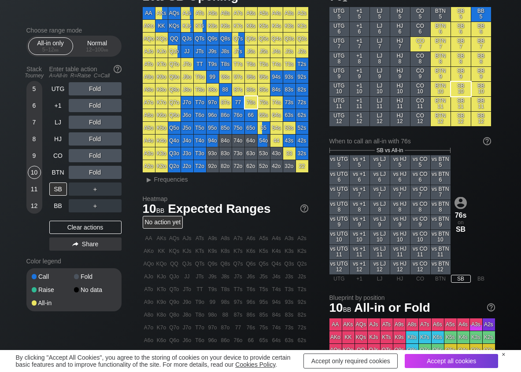
scroll to position [44, 0]
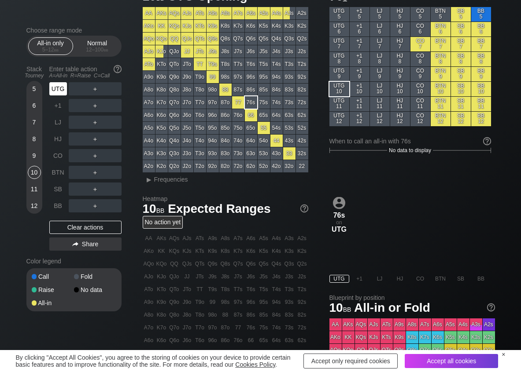
click at [59, 96] on div "UTG" at bounding box center [58, 89] width 19 height 17
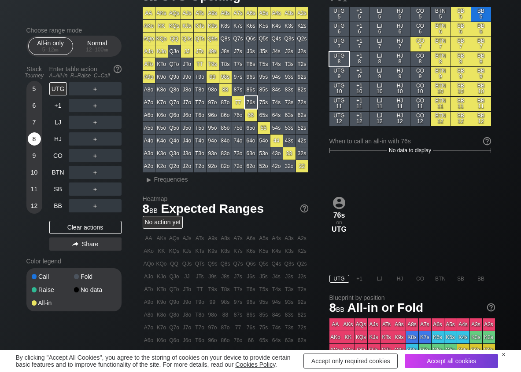
click at [33, 144] on div "8" at bounding box center [34, 138] width 13 height 13
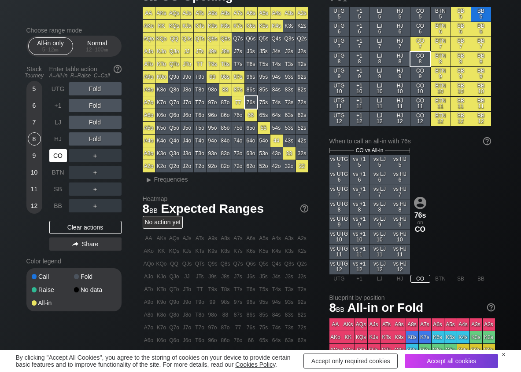
click at [55, 154] on div "CO" at bounding box center [58, 155] width 18 height 13
